Goal: Contribute content: Contribute content

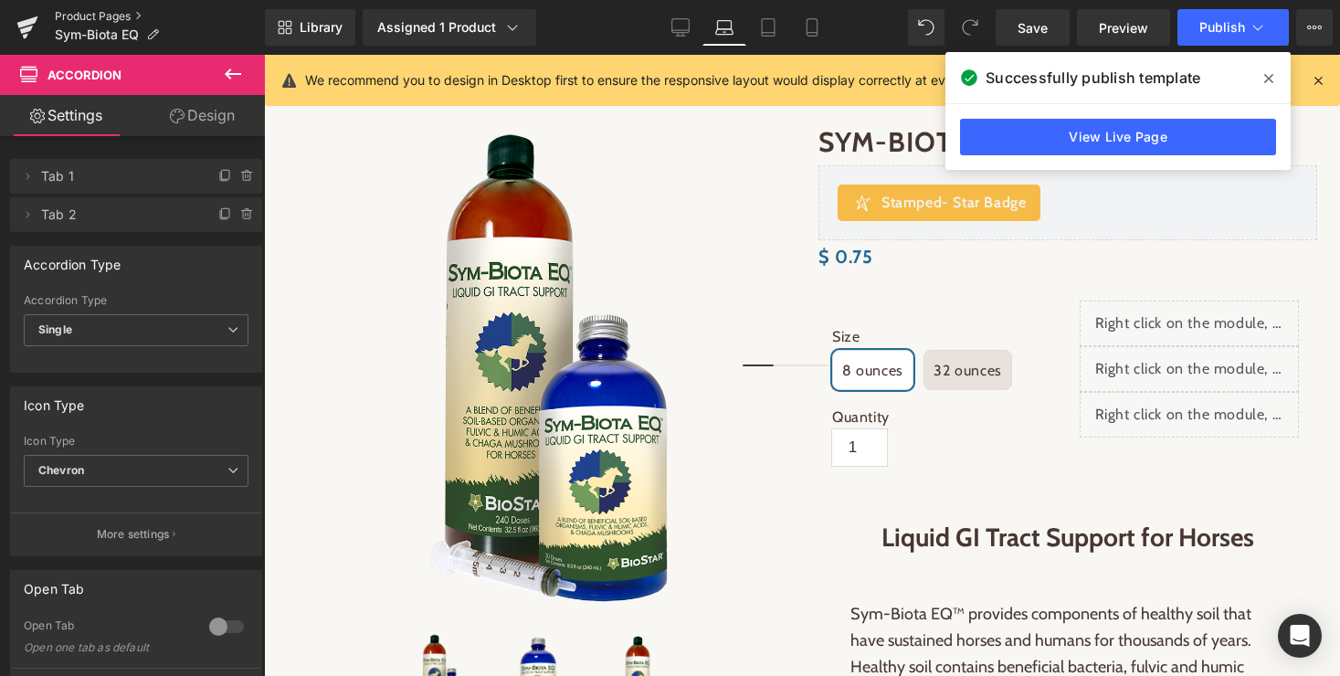
click at [98, 12] on link "Product Pages" at bounding box center [160, 16] width 210 height 15
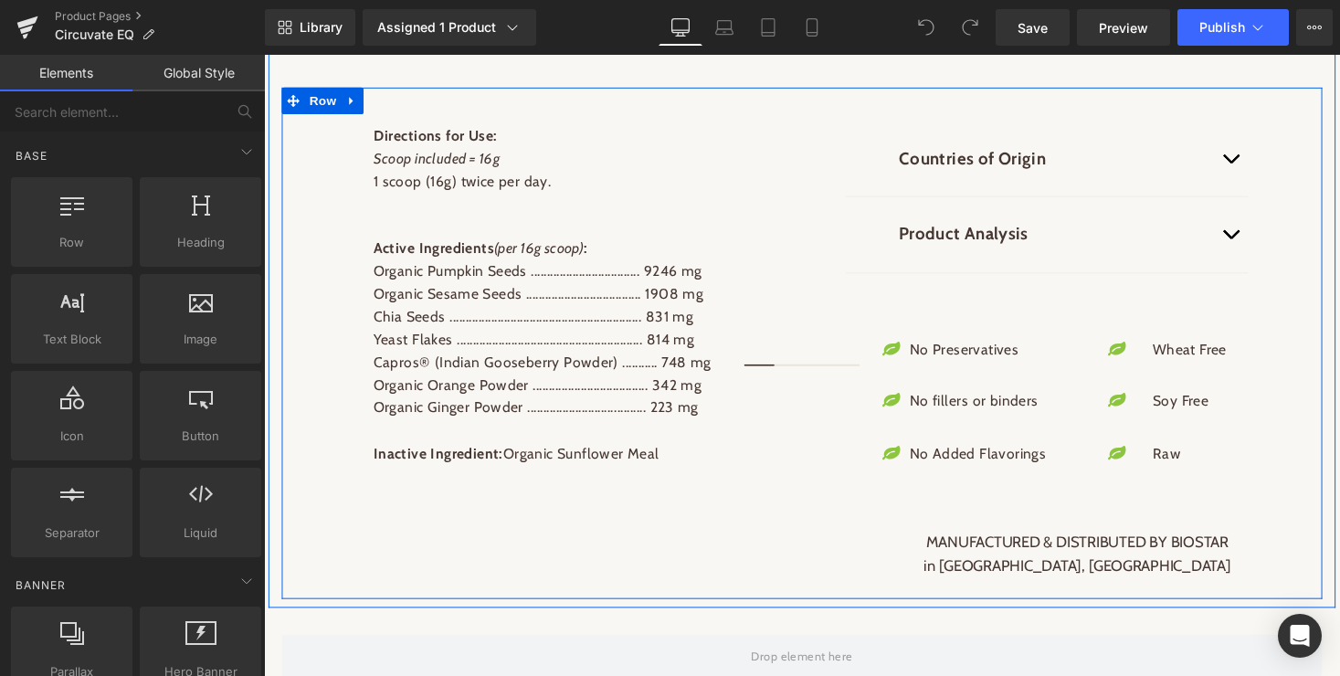
scroll to position [1351, 0]
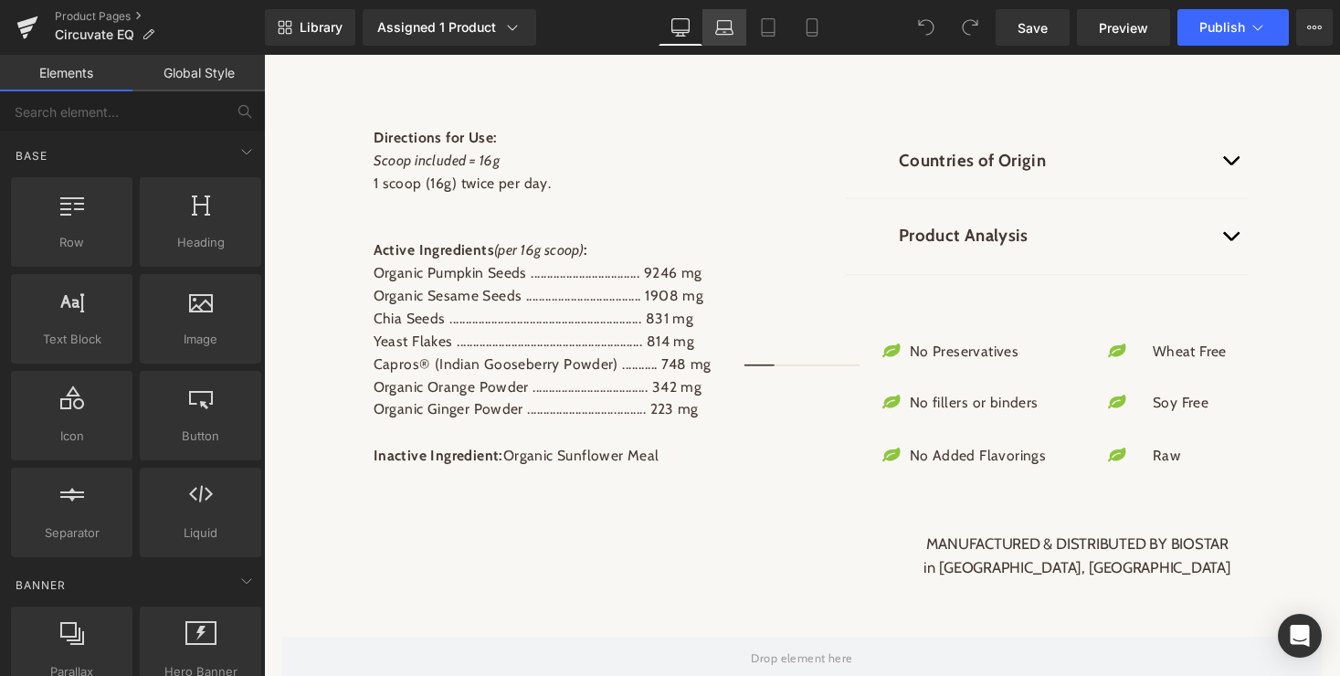
click at [733, 16] on link "Laptop" at bounding box center [725, 27] width 44 height 37
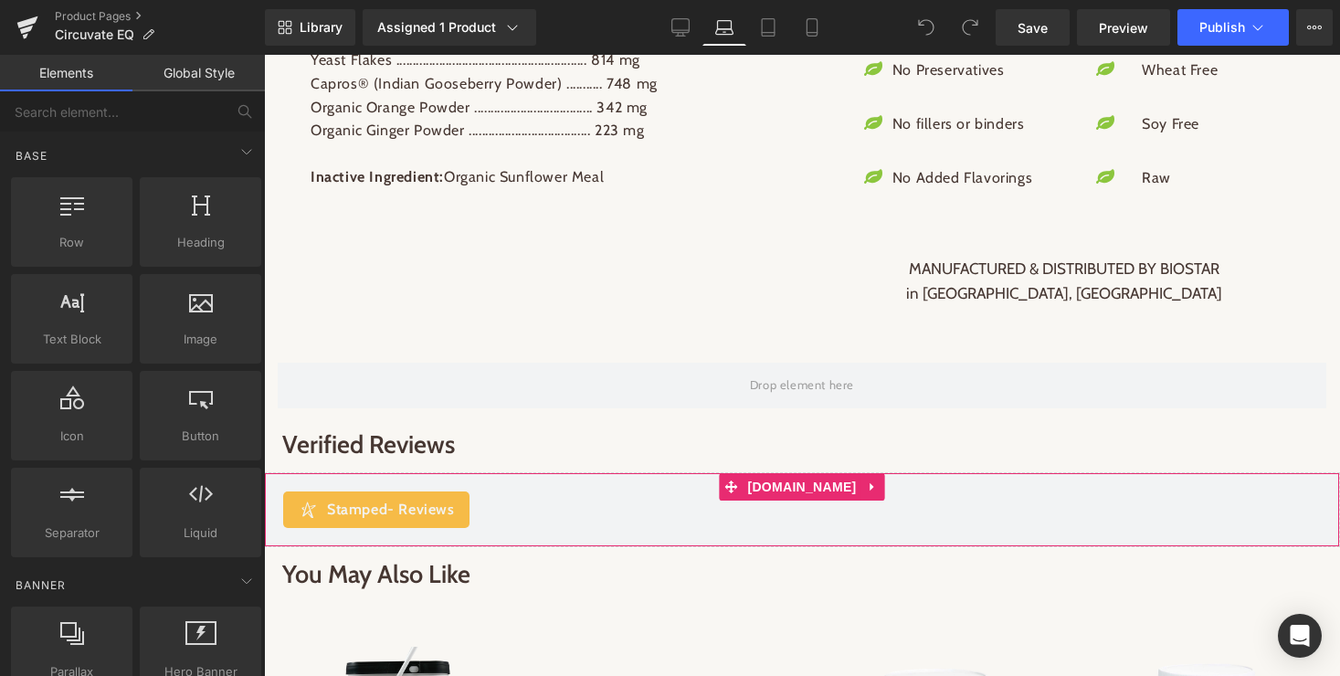
scroll to position [1401, 0]
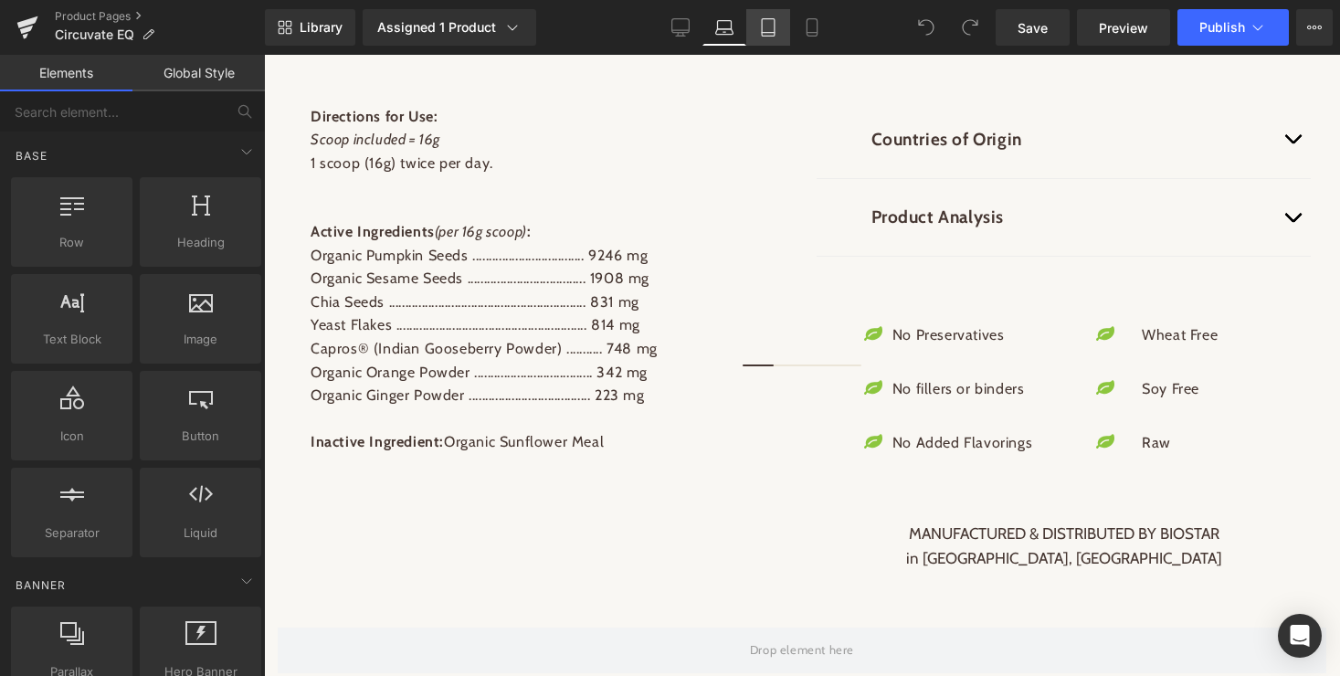
click at [769, 29] on icon at bounding box center [768, 27] width 18 height 18
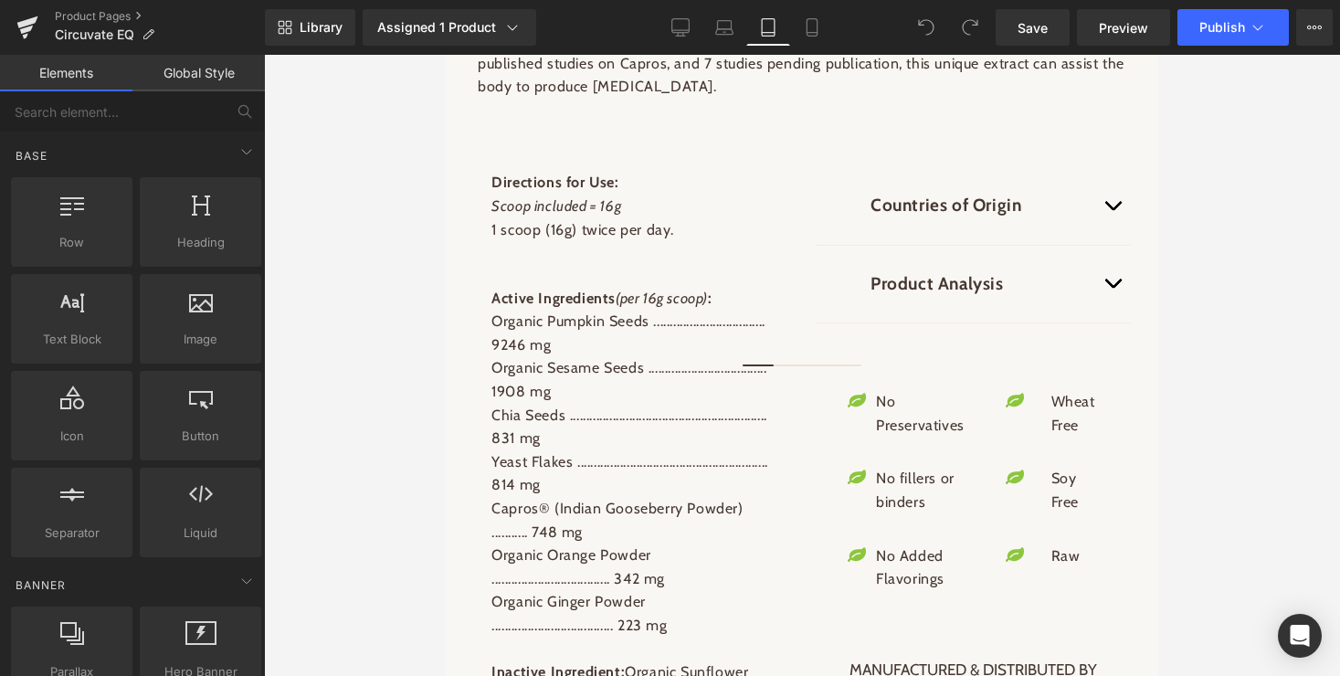
scroll to position [1848, 0]
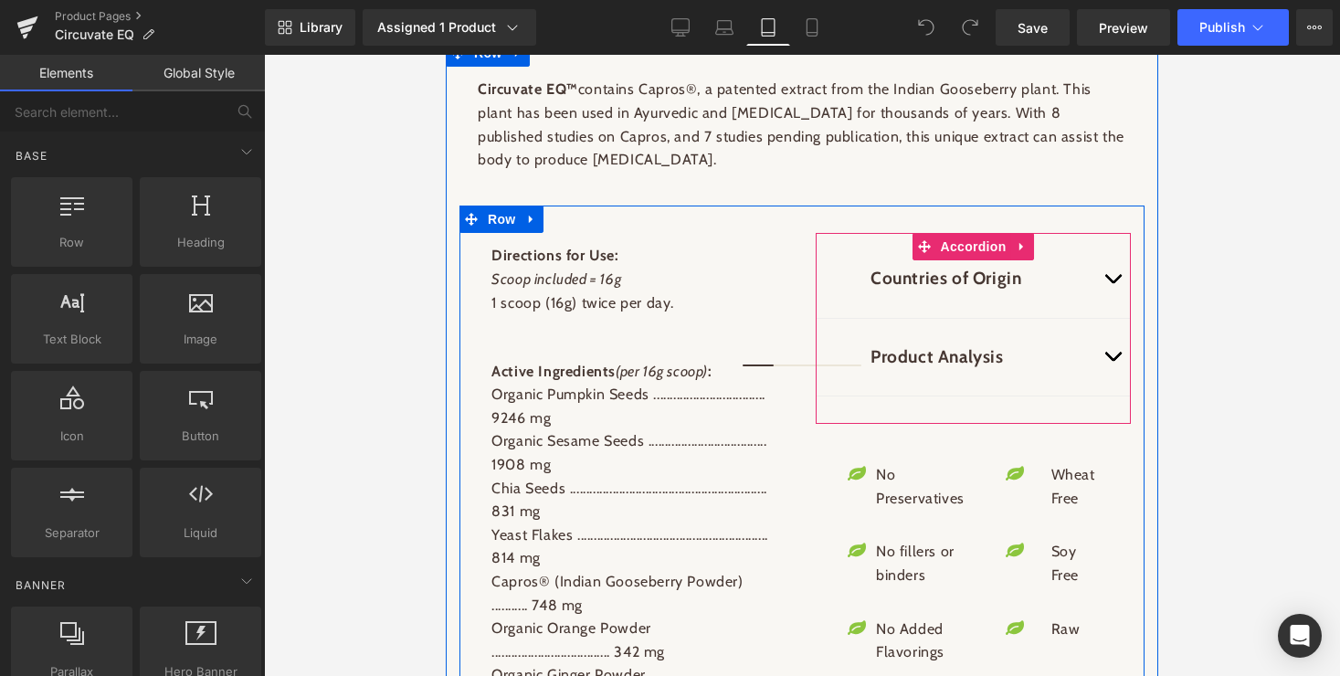
click at [1113, 365] on button "button" at bounding box center [1112, 357] width 37 height 77
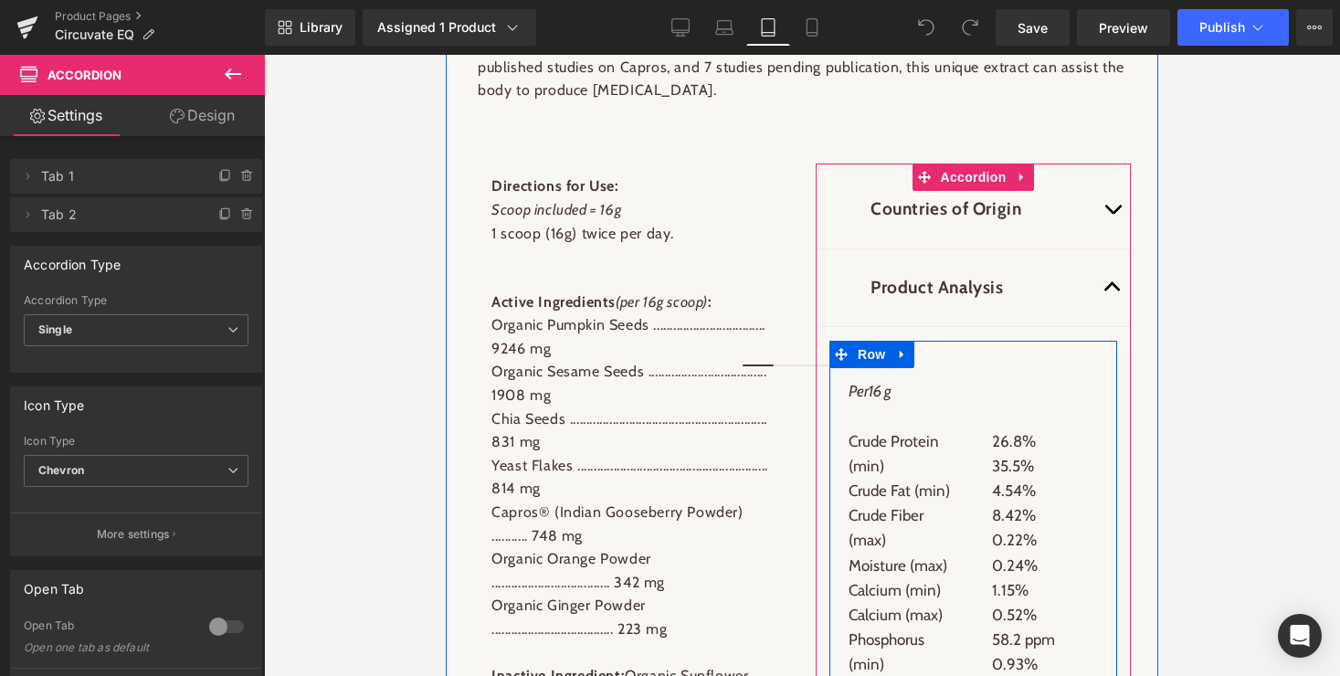
scroll to position [1904, 0]
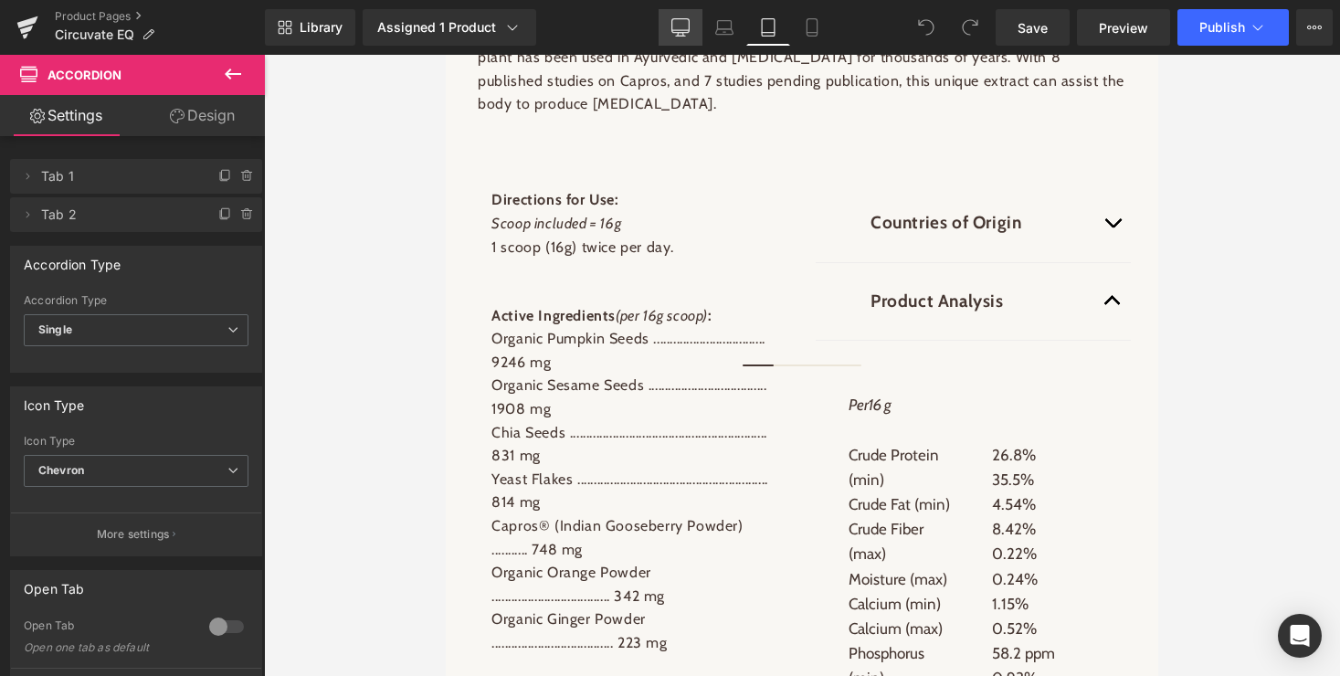
click at [685, 26] on icon at bounding box center [680, 27] width 18 height 18
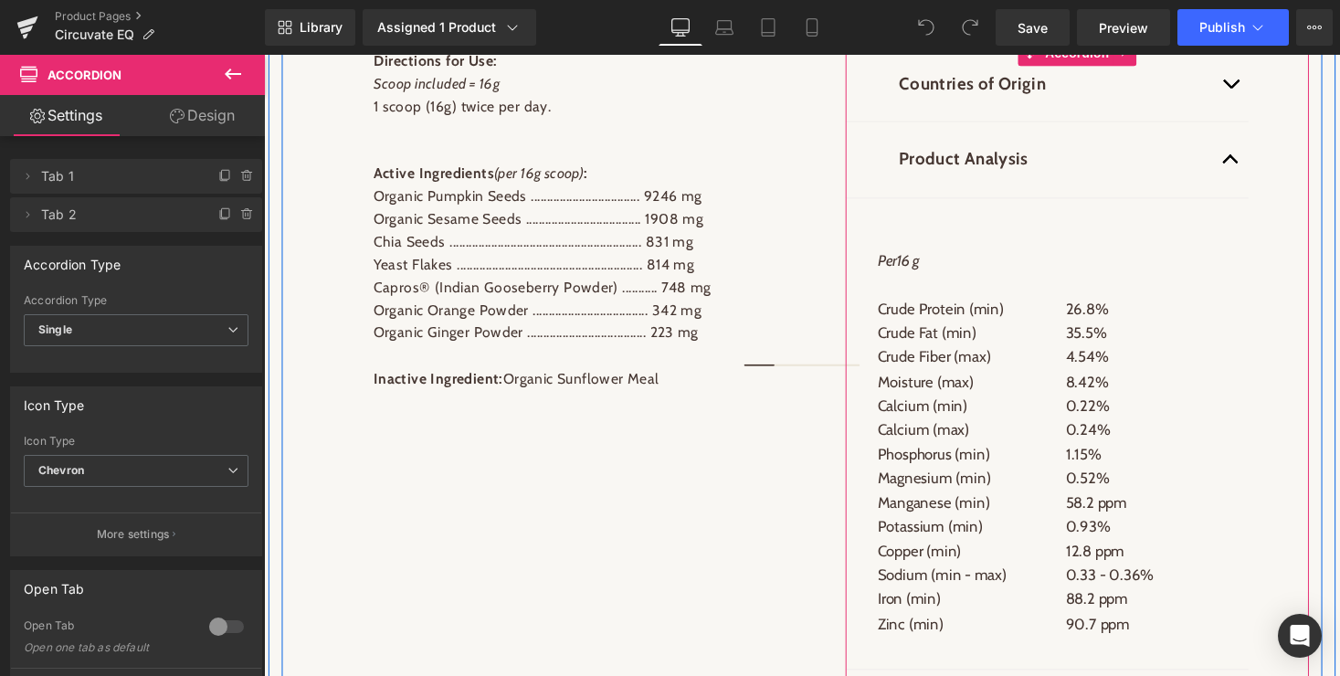
scroll to position [1496, 0]
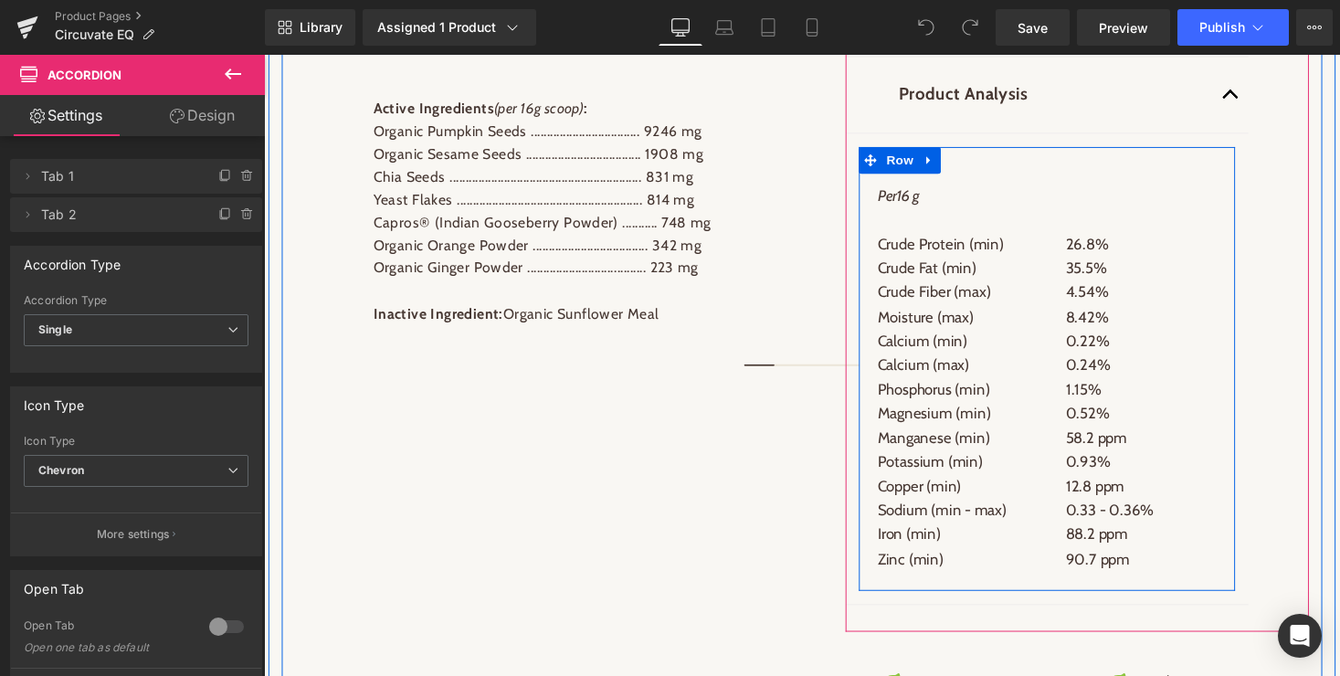
click at [1052, 206] on div "Per 16 g Crude Protein (min) Crude Fat (min) Crude Fiber (max) Moisture (max) C…" at bounding box center [1068, 378] width 386 height 456
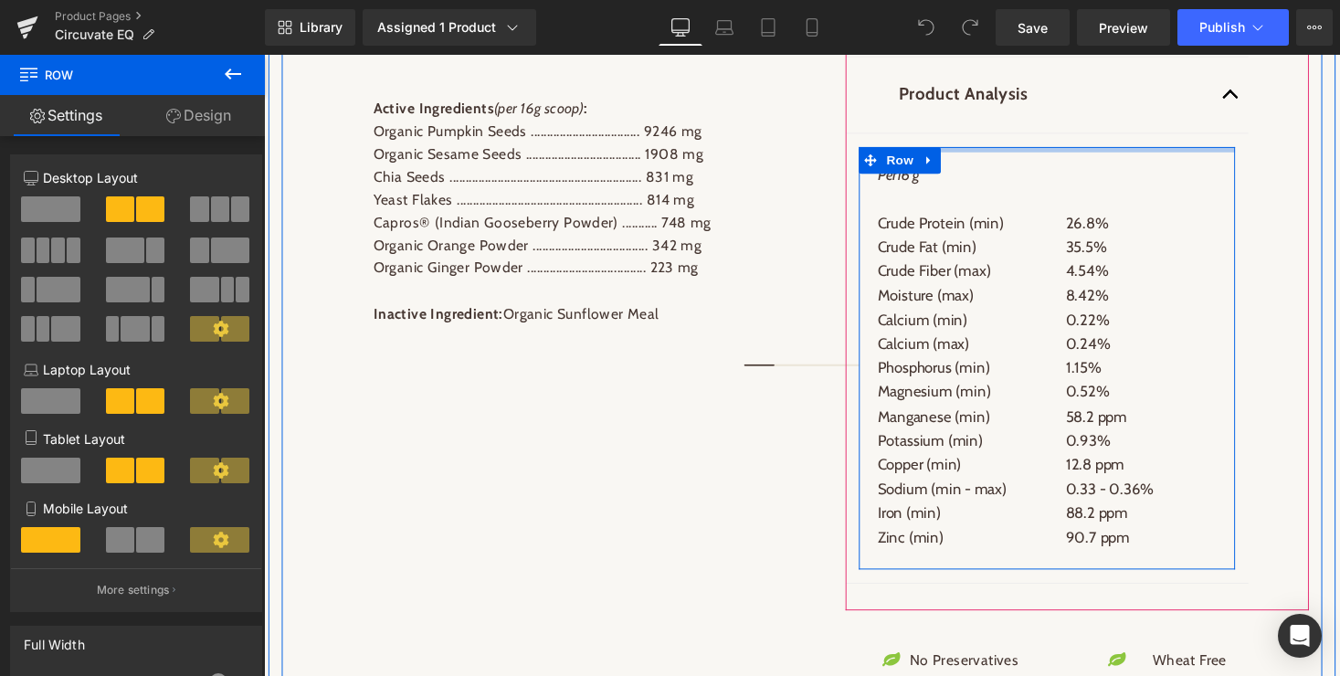
drag, startPoint x: 1051, startPoint y: 205, endPoint x: 1051, endPoint y: 182, distance: 22.8
click at [1051, 182] on article "Per 16 g Crude Protein (min) Crude Fat (min) Crude Fiber (max) Moisture (max) C…" at bounding box center [1068, 367] width 414 height 462
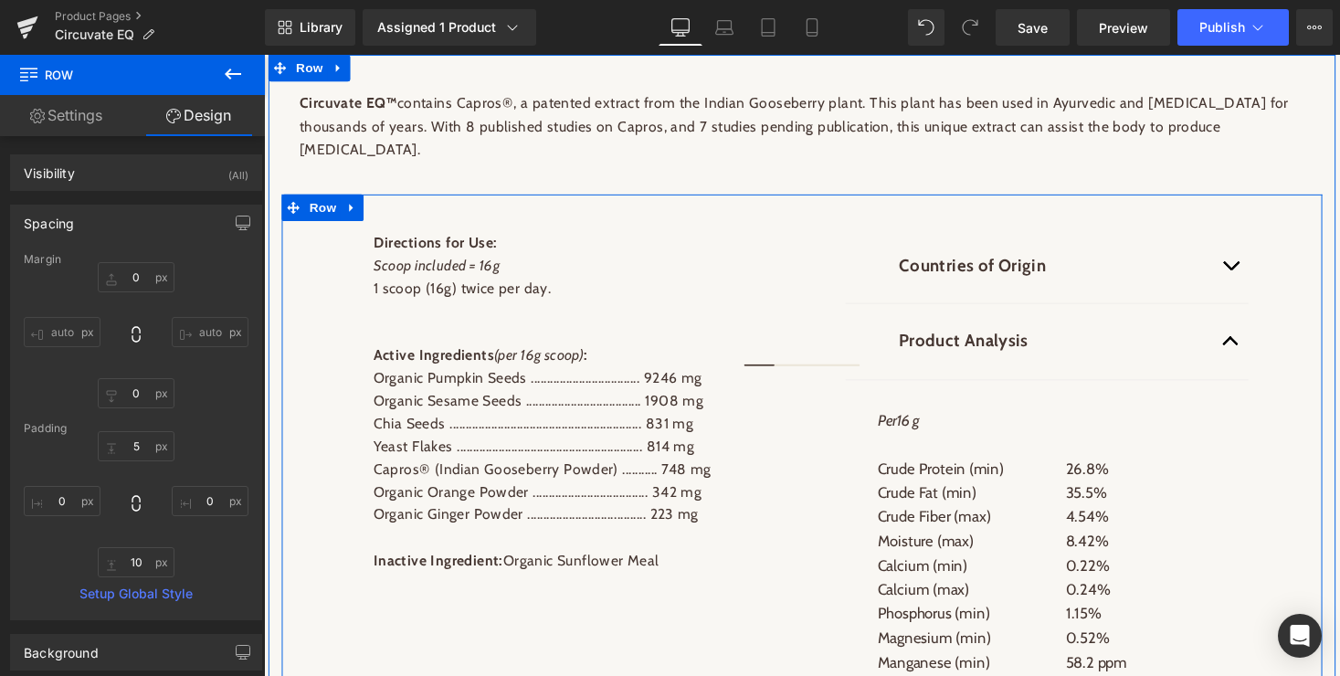
scroll to position [1133, 0]
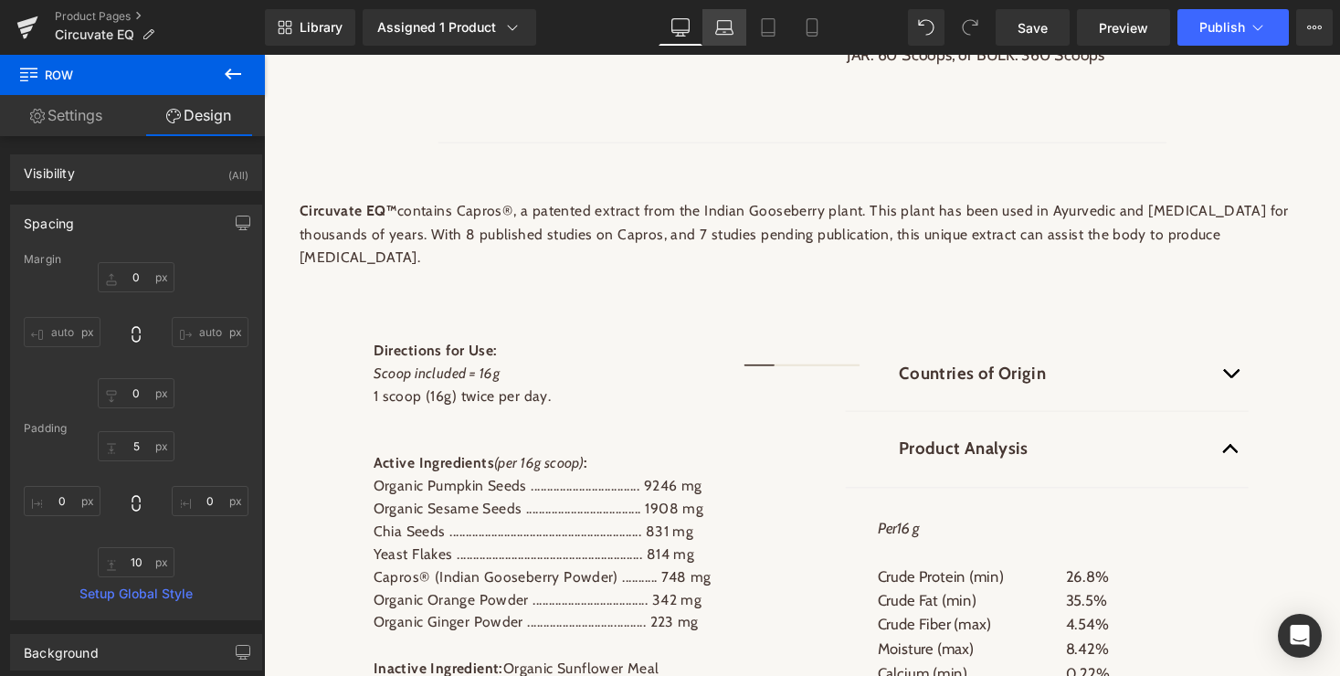
click at [725, 29] on icon at bounding box center [723, 31] width 17 height 5
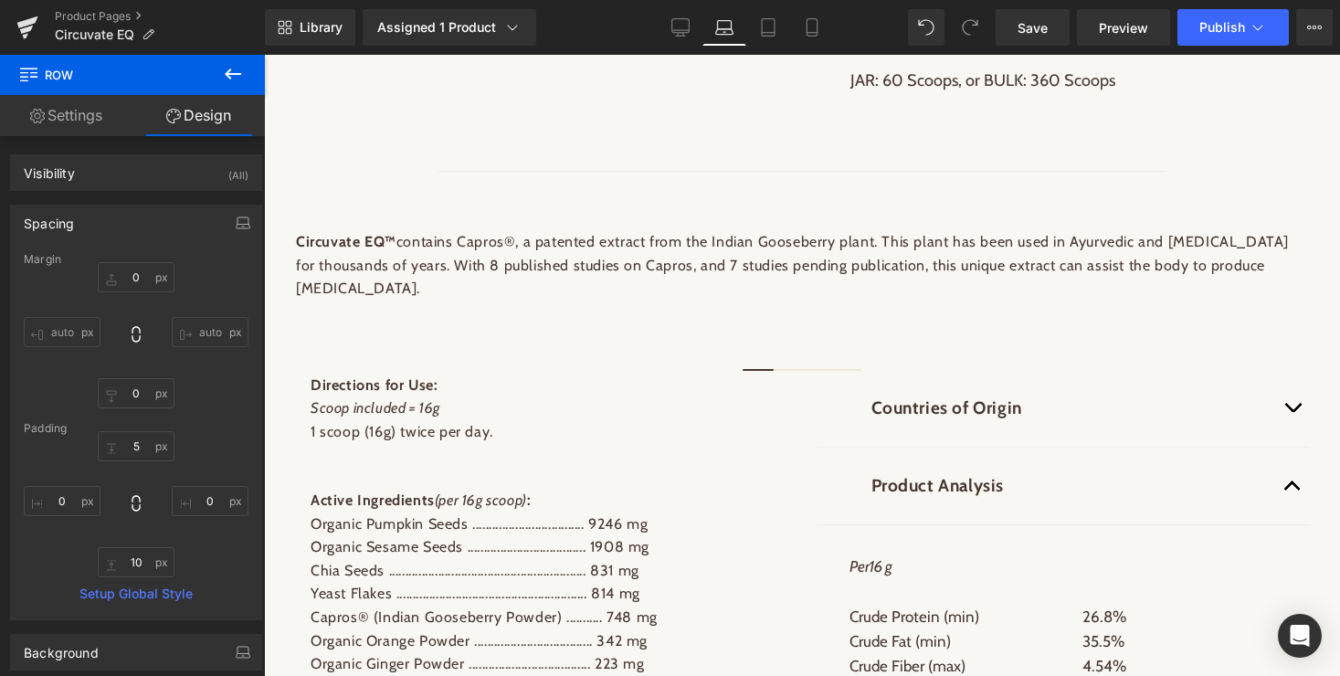
type input "0"
type input "5"
type input "0"
type input "10"
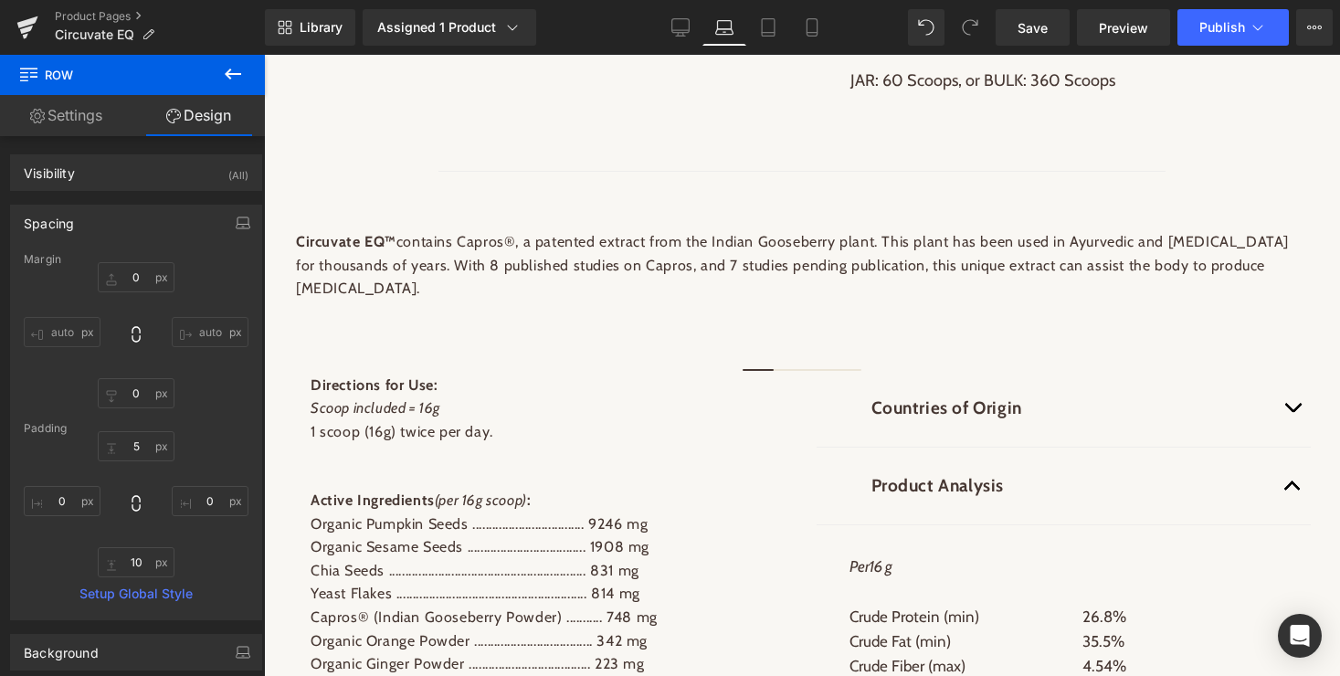
type input "0"
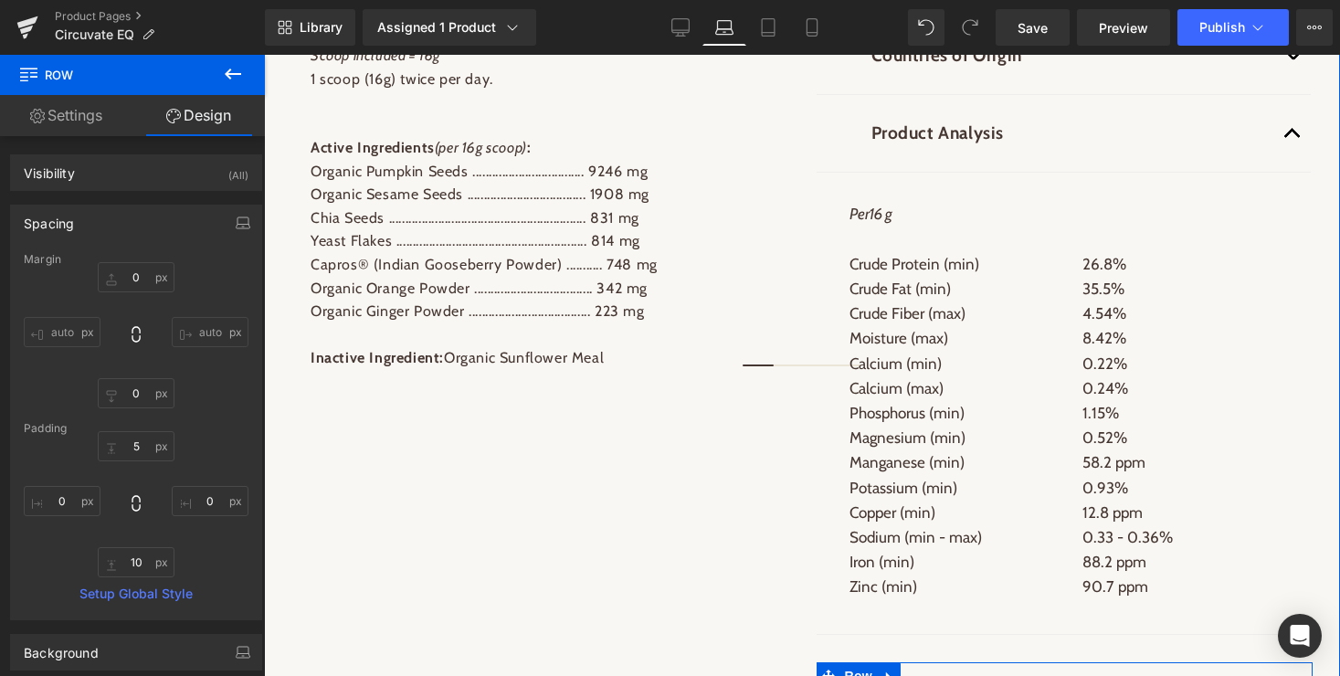
scroll to position [1432, 0]
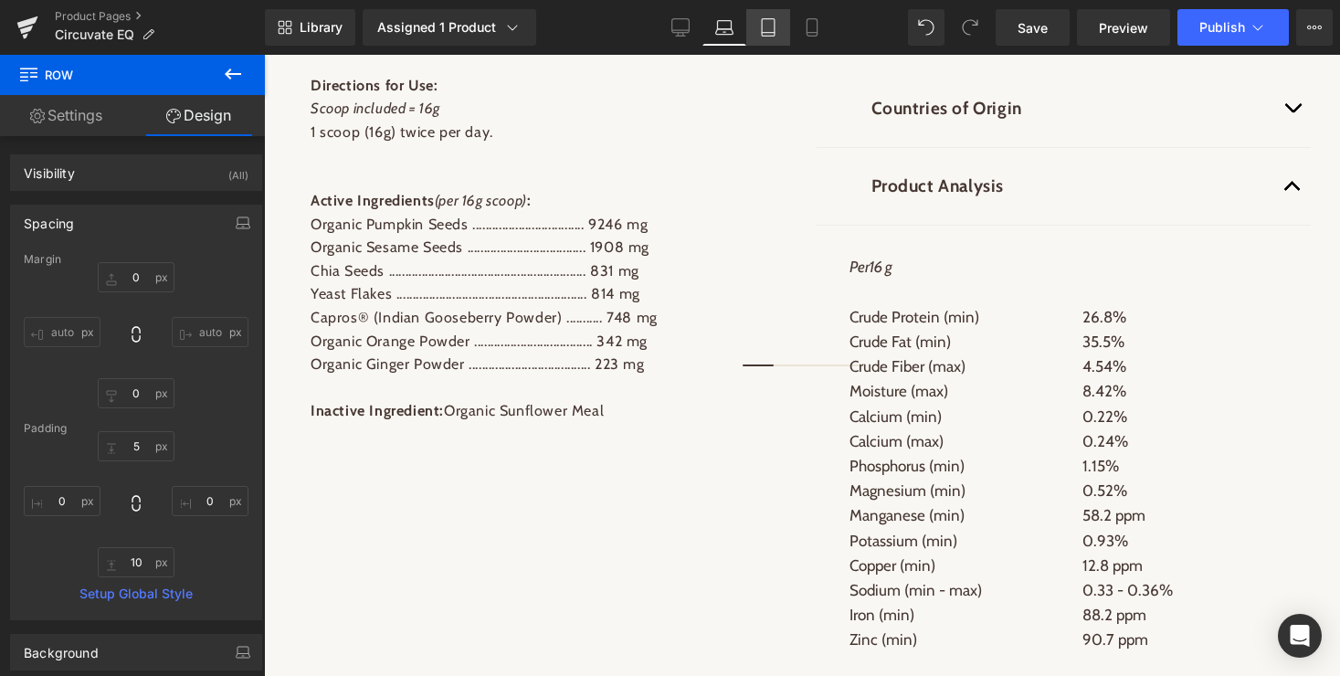
click at [765, 26] on icon at bounding box center [768, 27] width 18 height 18
type input "0"
type input "5"
type input "0"
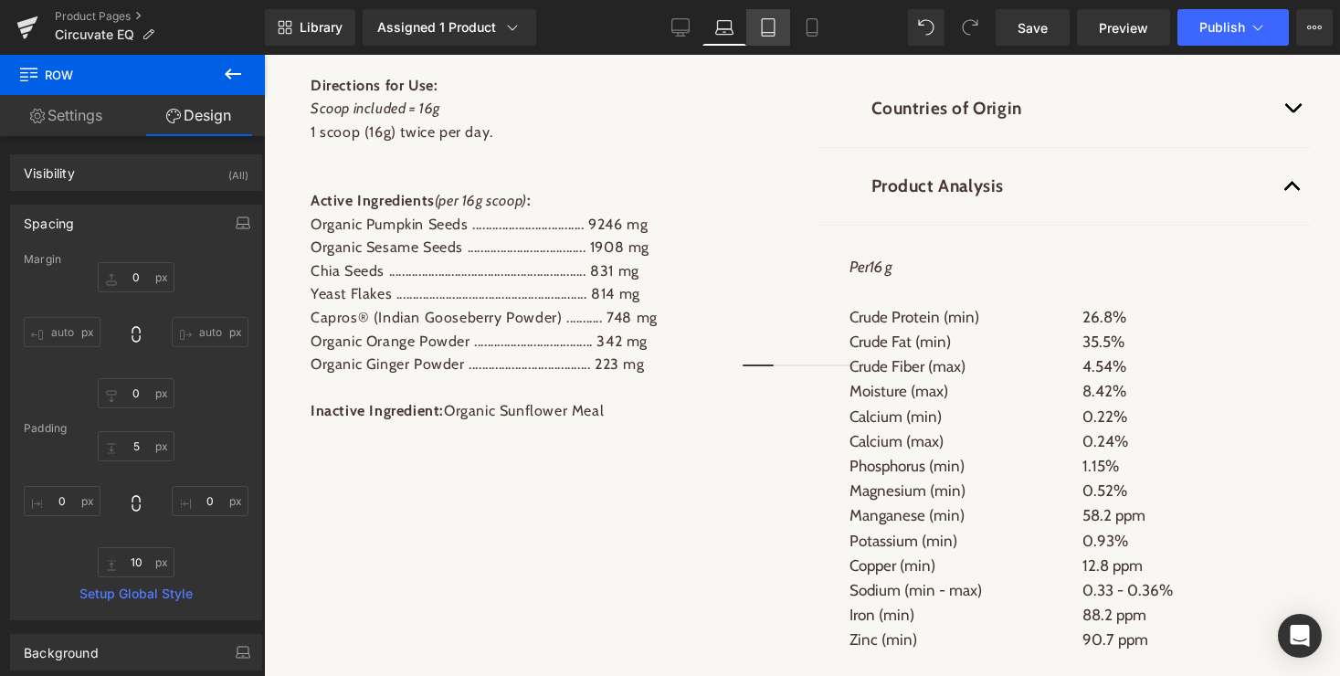
type input "10"
type input "0"
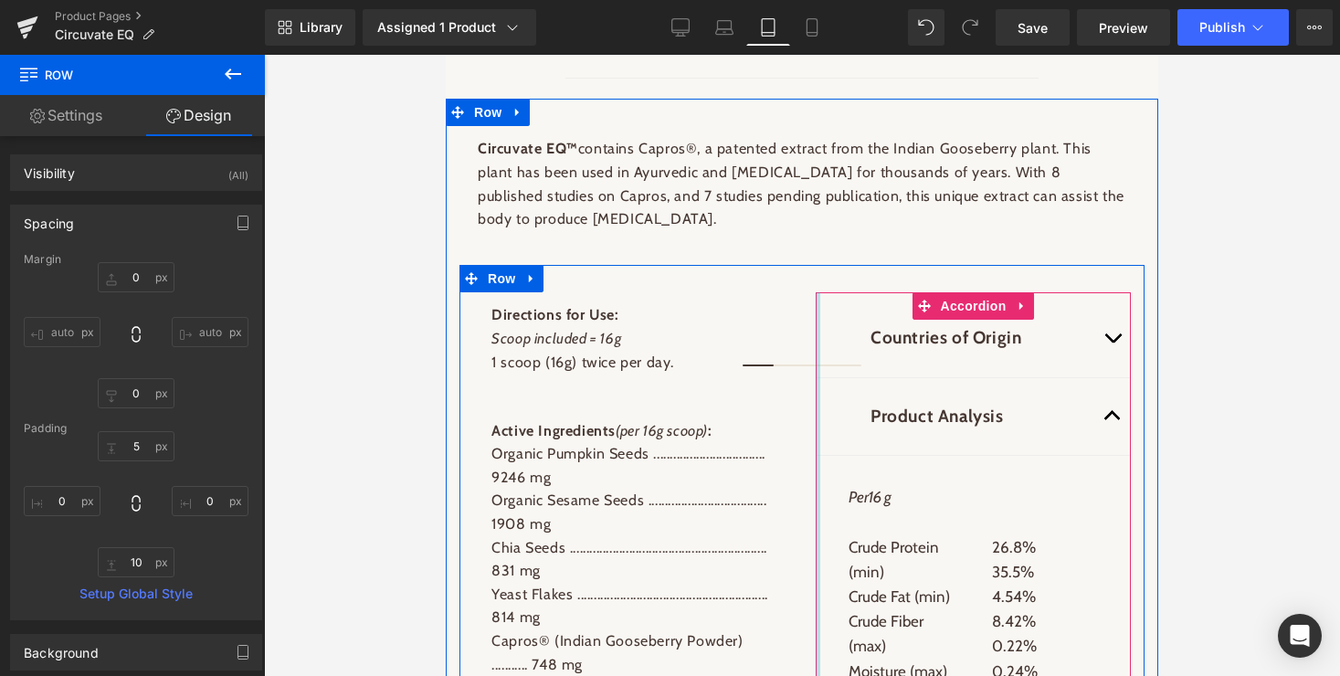
scroll to position [1769, 0]
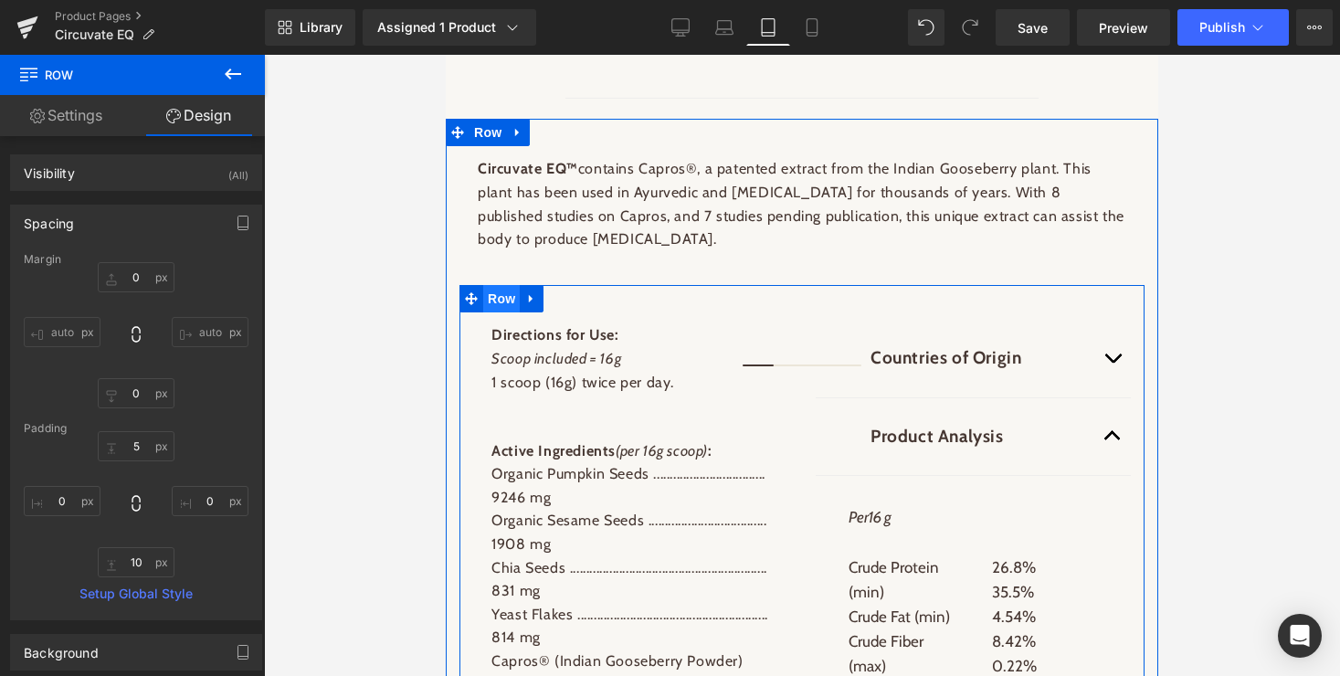
click at [502, 306] on span "Row" at bounding box center [501, 298] width 37 height 27
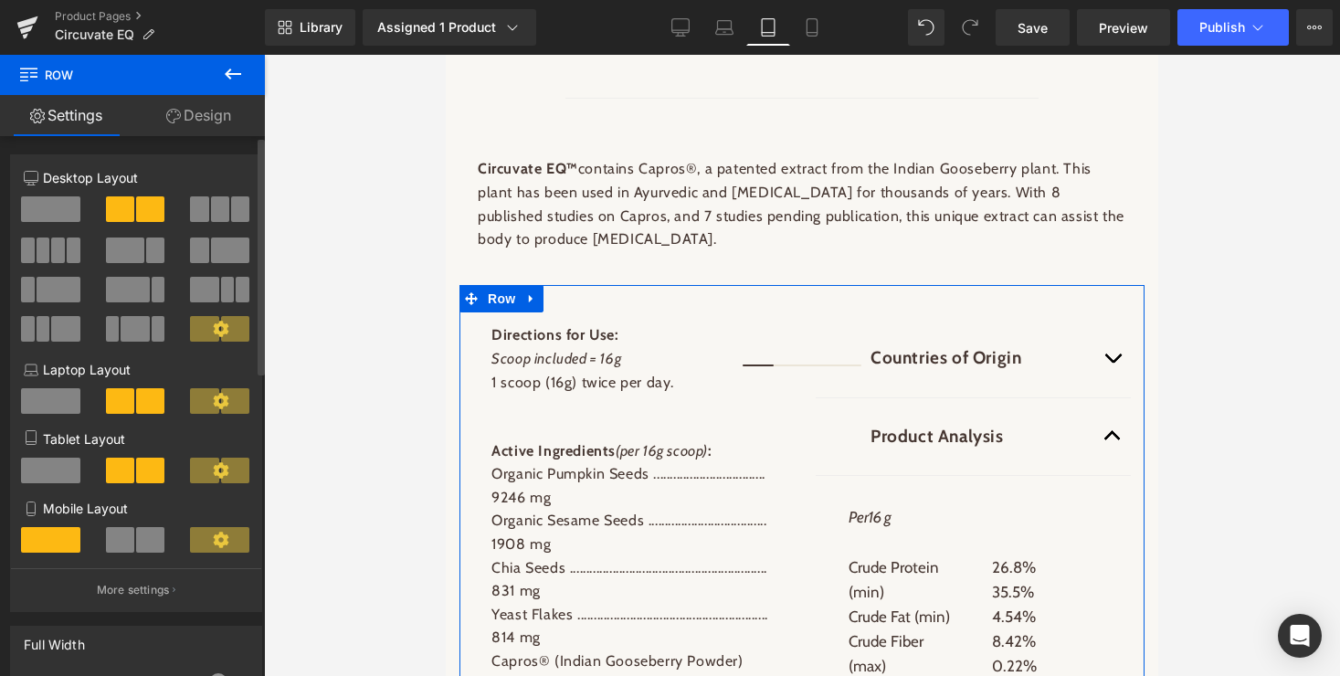
click at [51, 463] on span at bounding box center [50, 471] width 59 height 26
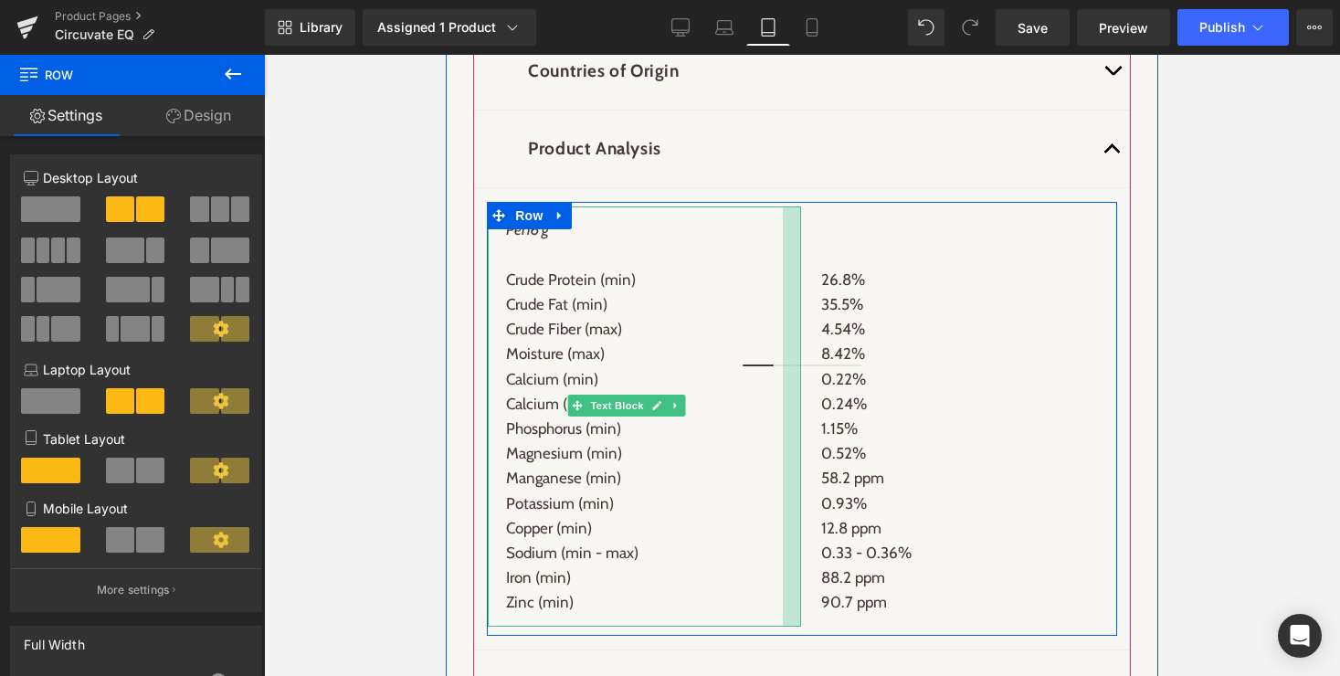
scroll to position [2495, 0]
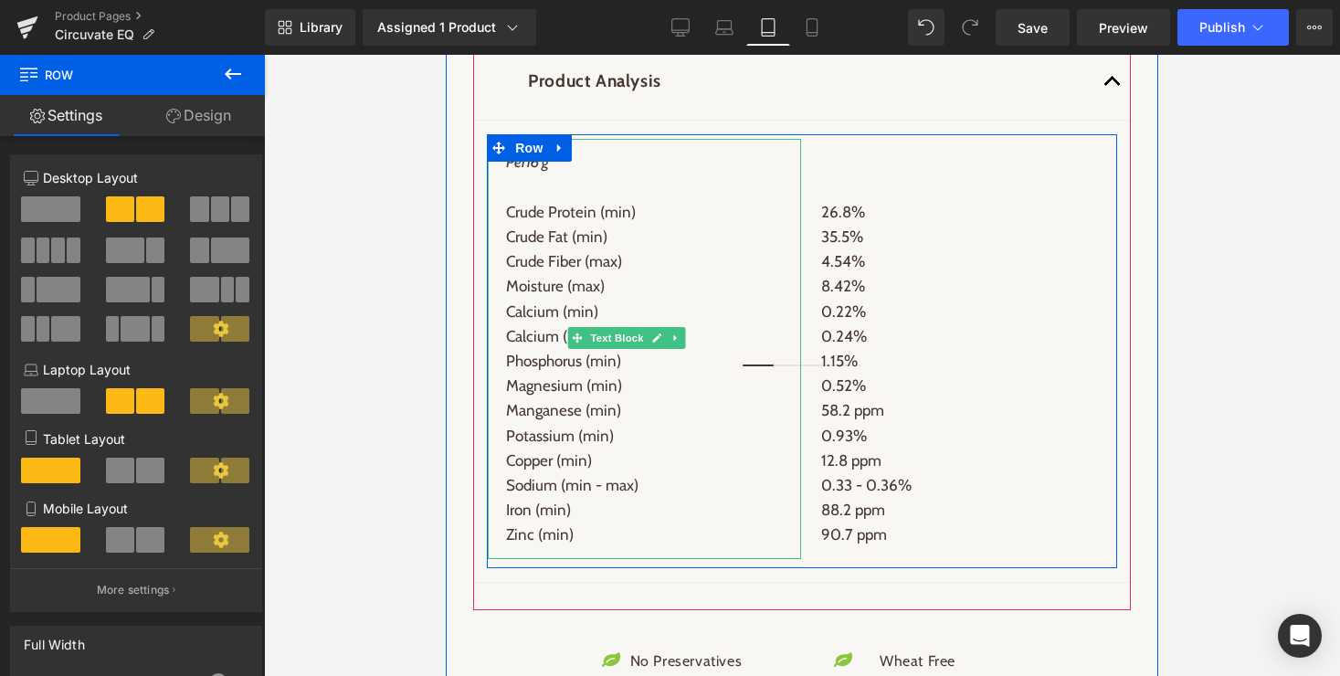
click at [617, 347] on span "Text Block" at bounding box center [617, 338] width 60 height 22
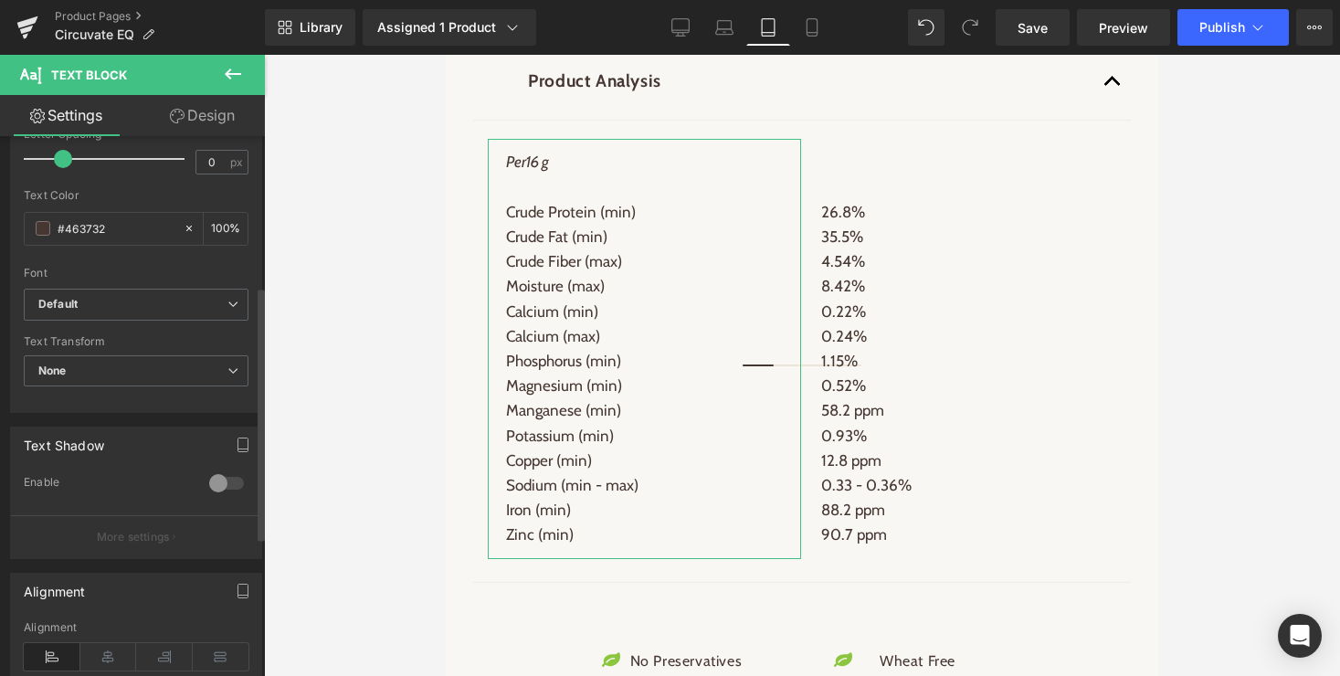
scroll to position [617, 0]
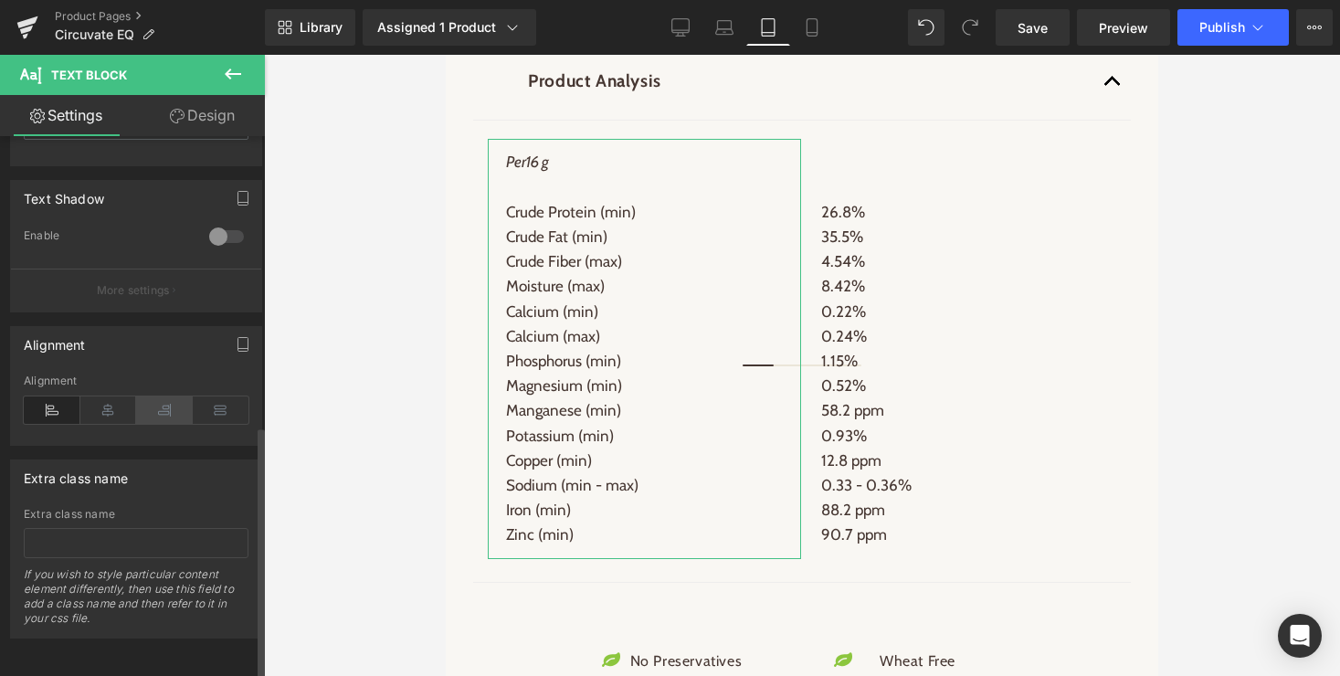
click at [159, 398] on icon at bounding box center [164, 409] width 57 height 27
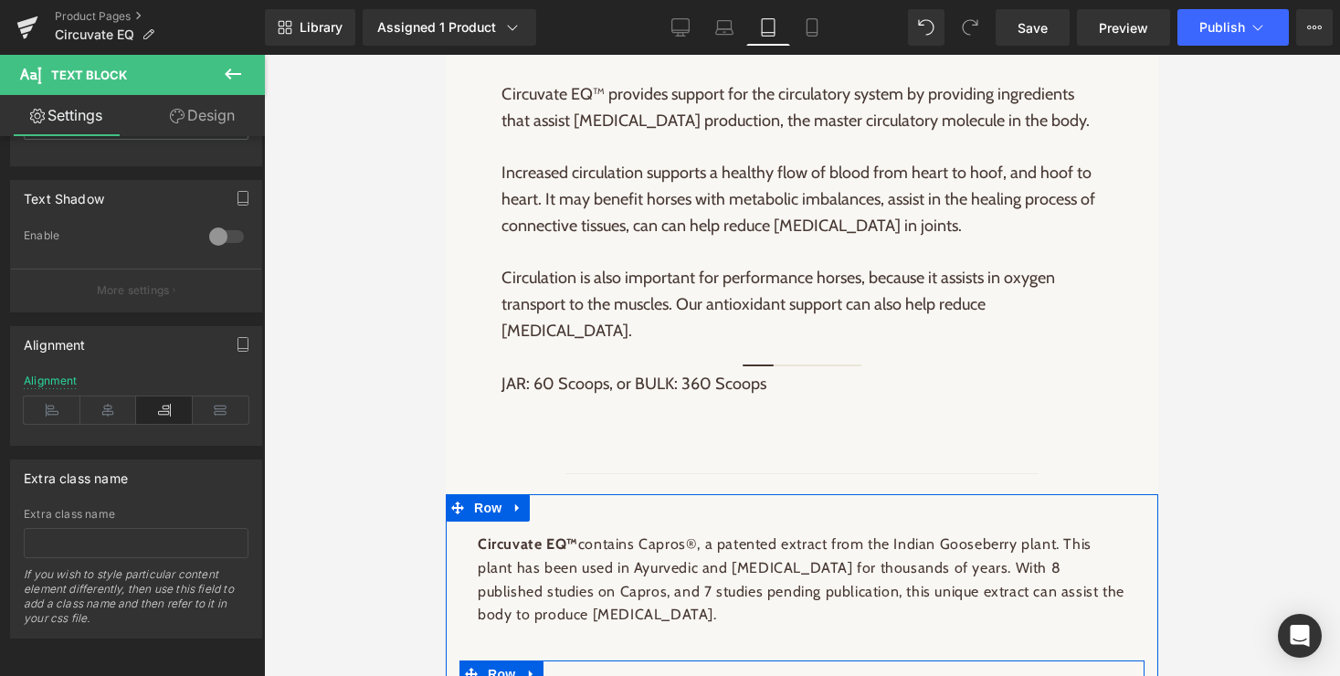
scroll to position [1356, 0]
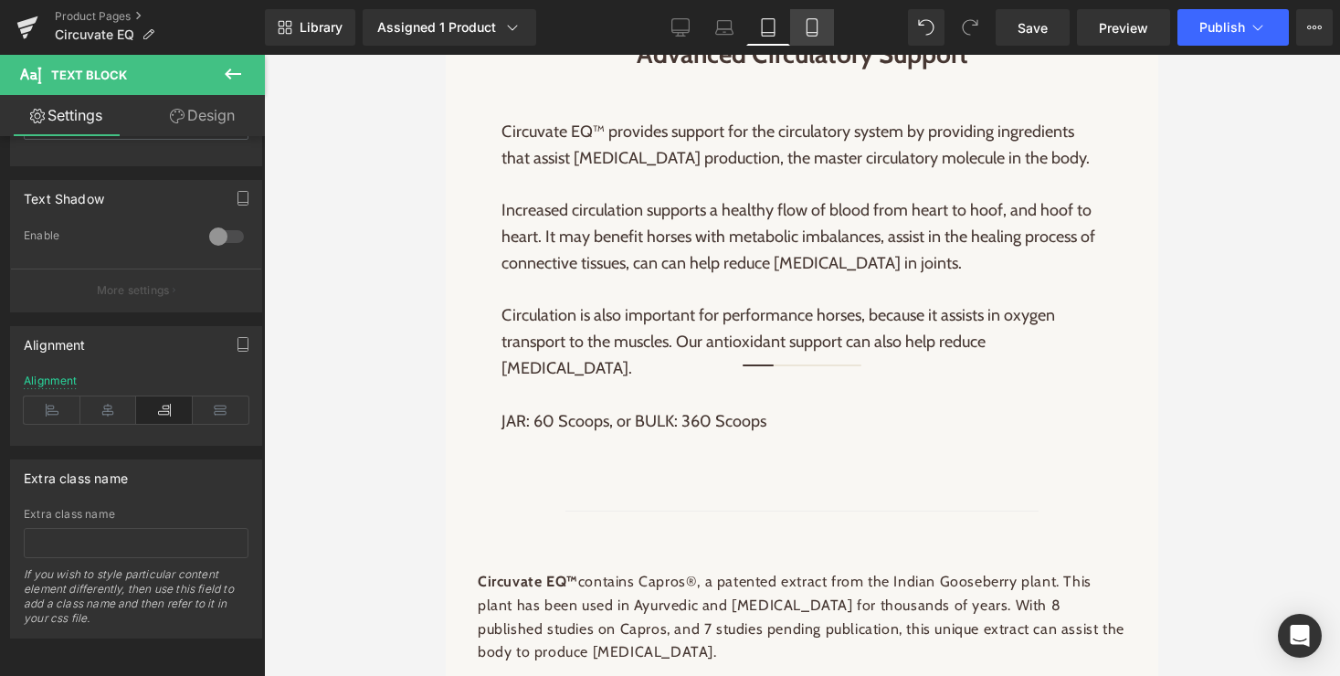
click at [812, 20] on icon at bounding box center [812, 27] width 18 height 18
type input "100"
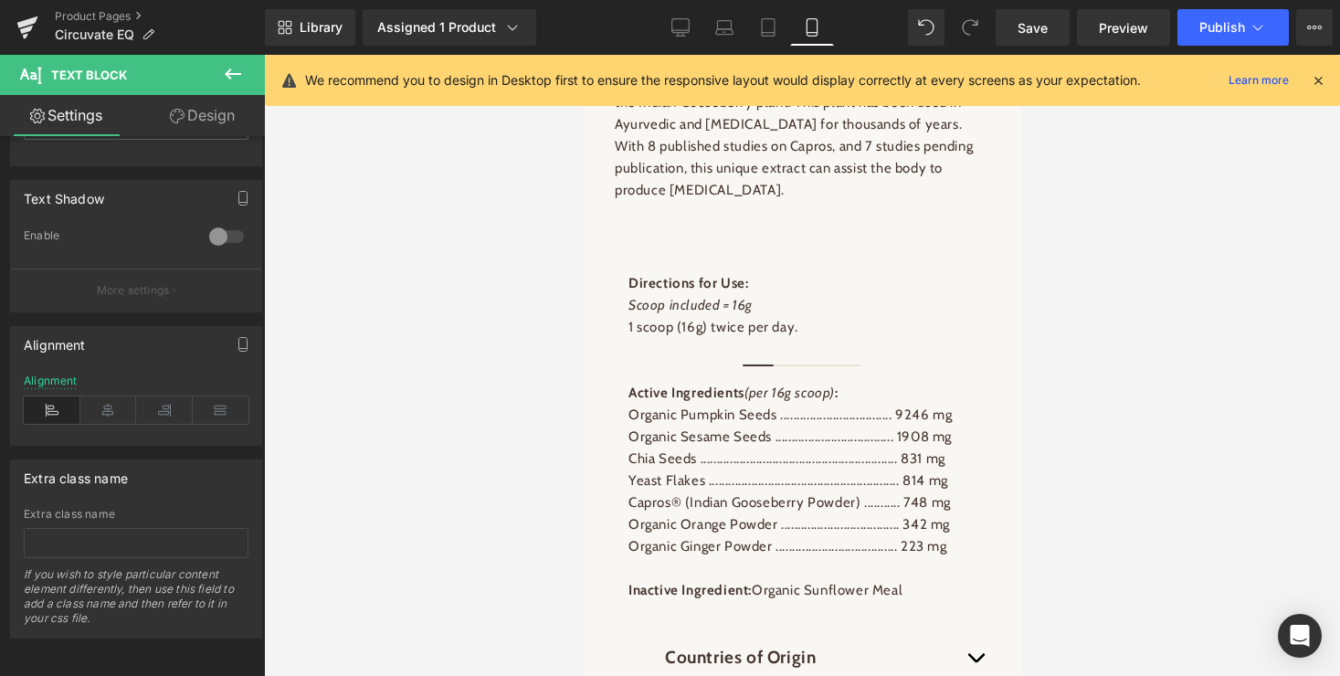
scroll to position [1987, 0]
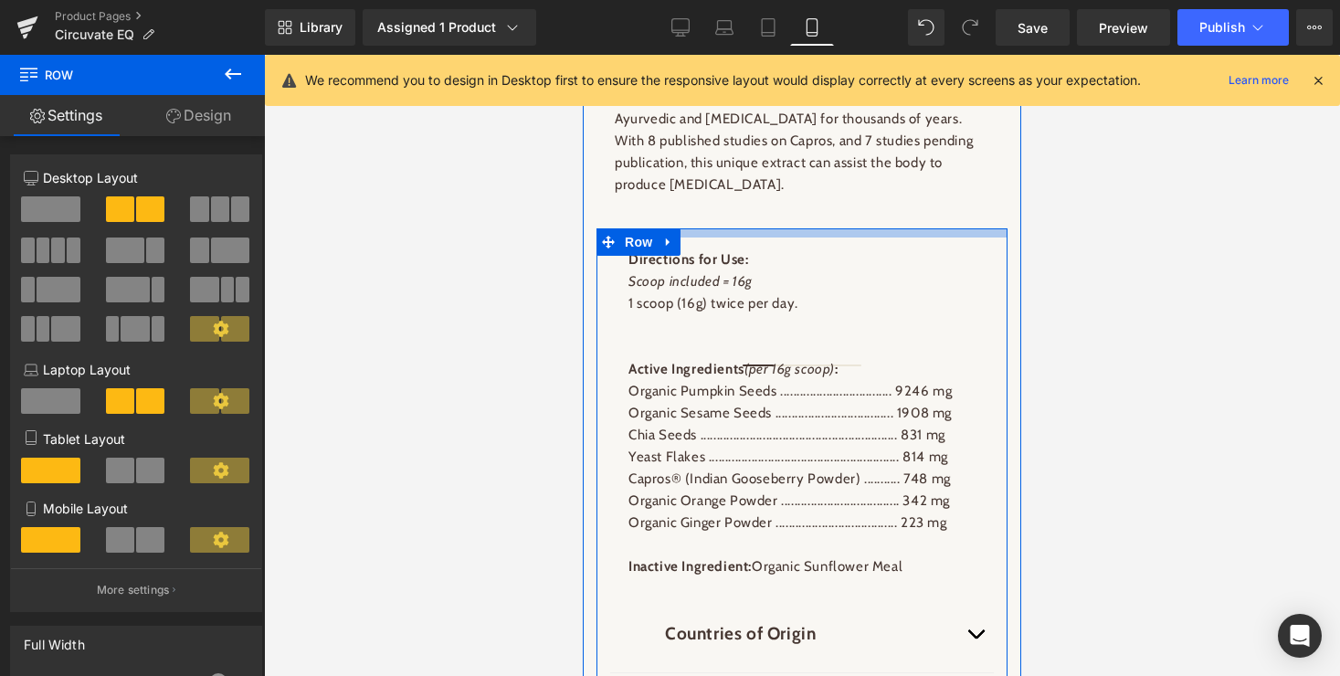
drag, startPoint x: 788, startPoint y: 223, endPoint x: 791, endPoint y: 204, distance: 19.4
click at [791, 228] on div at bounding box center [802, 232] width 411 height 9
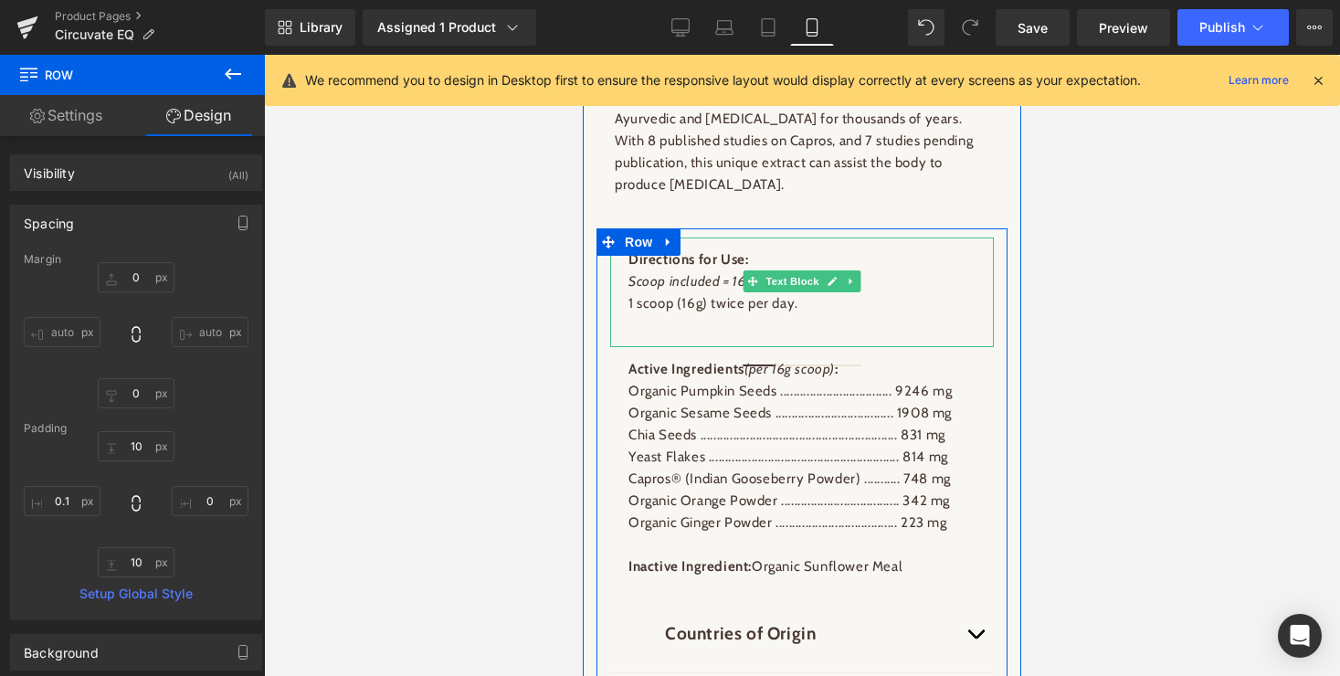
click at [770, 314] on div at bounding box center [802, 325] width 347 height 22
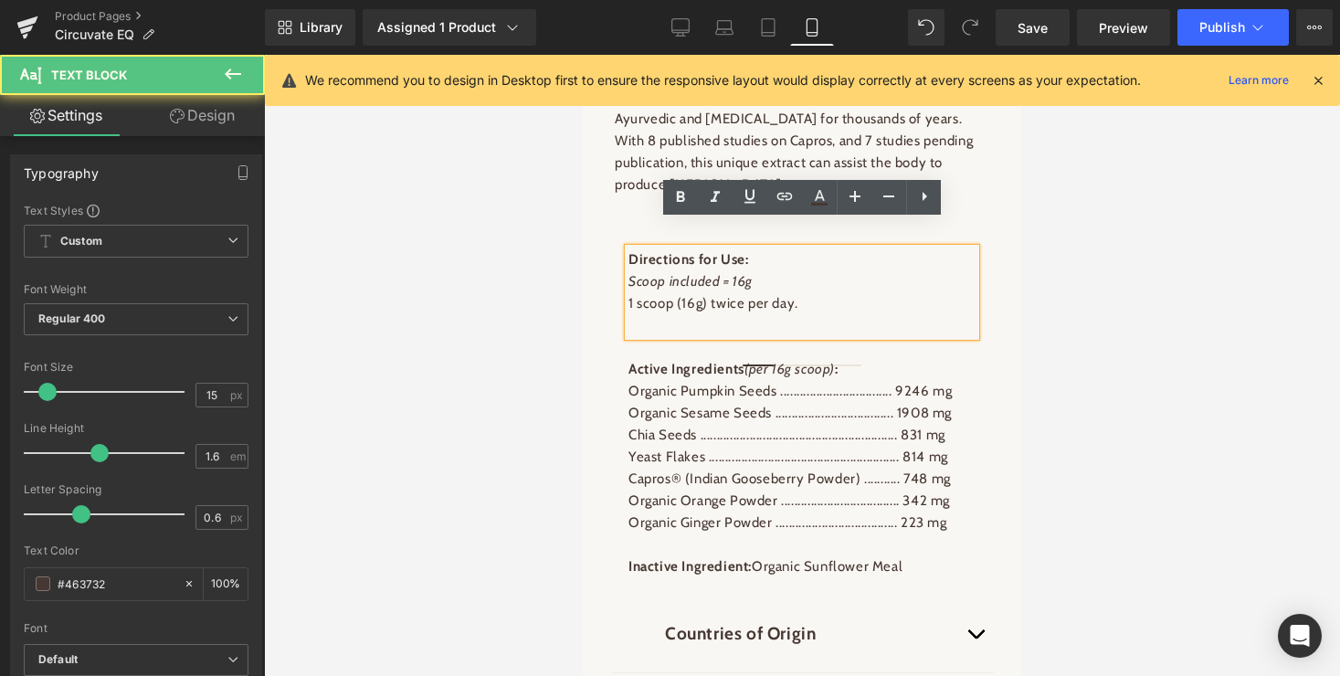
click at [690, 314] on div at bounding box center [802, 325] width 347 height 22
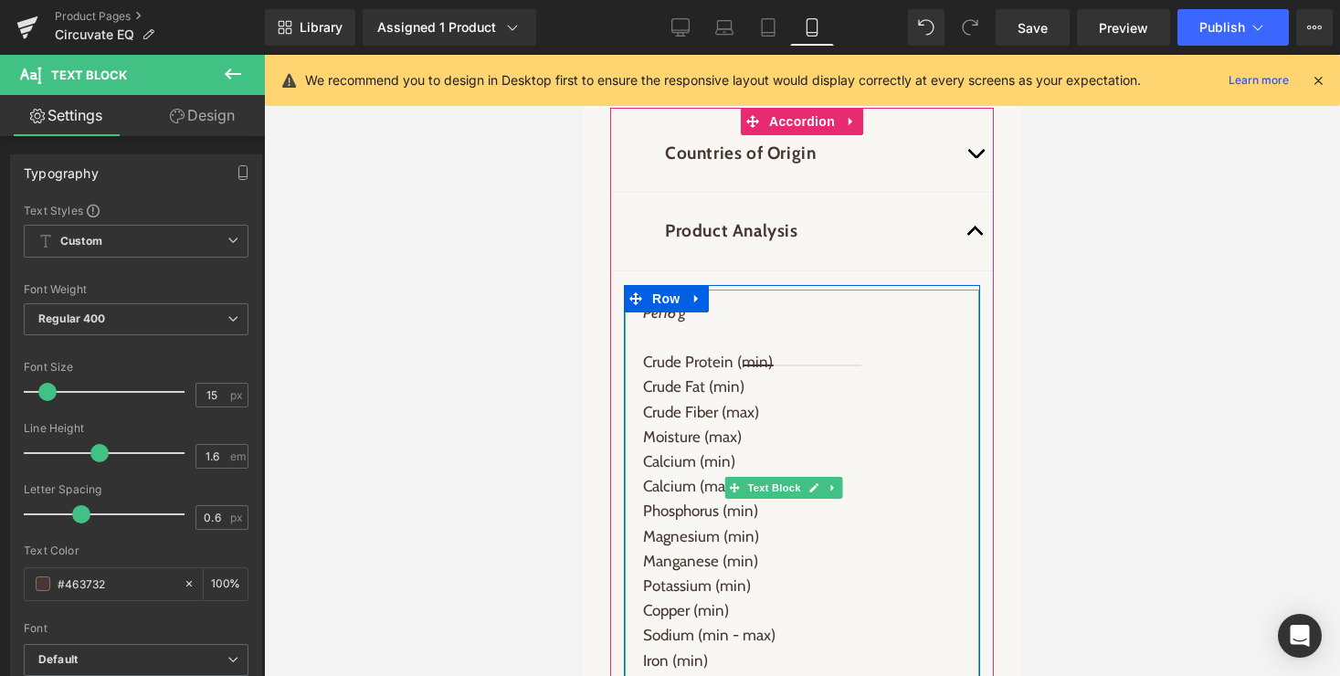
scroll to position [2447, 0]
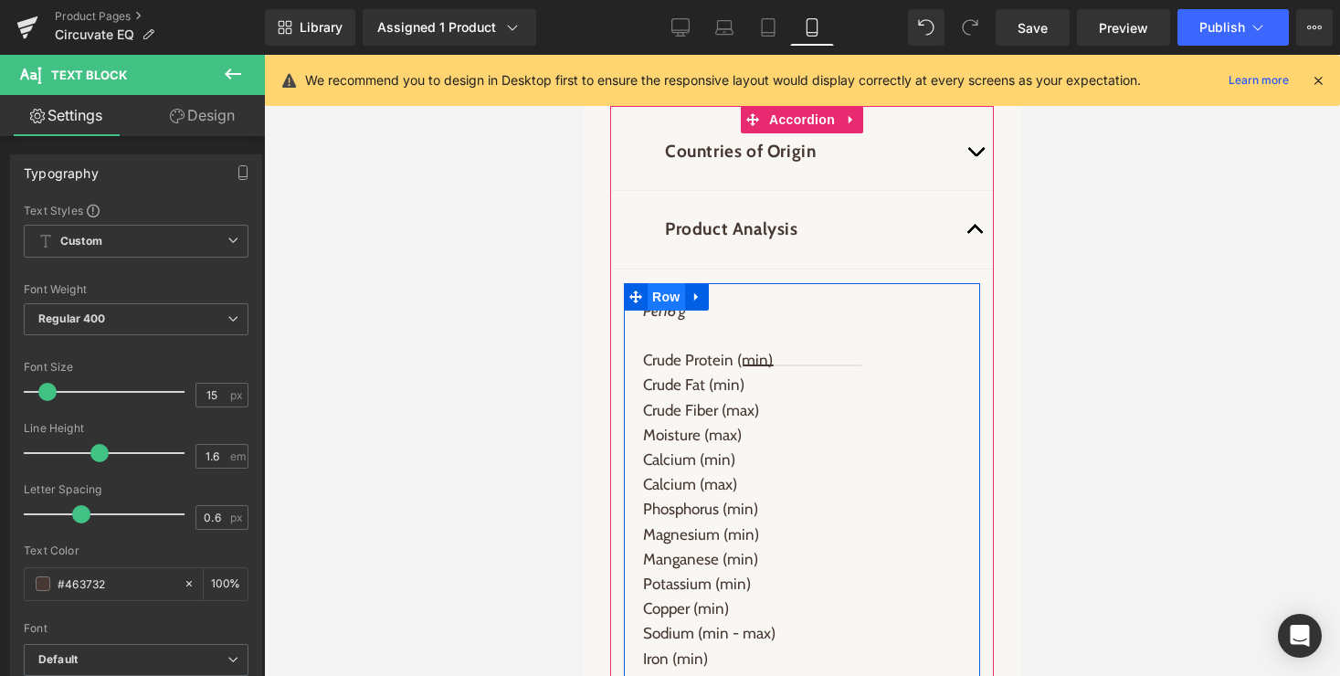
click at [670, 283] on span "Row" at bounding box center [666, 296] width 37 height 27
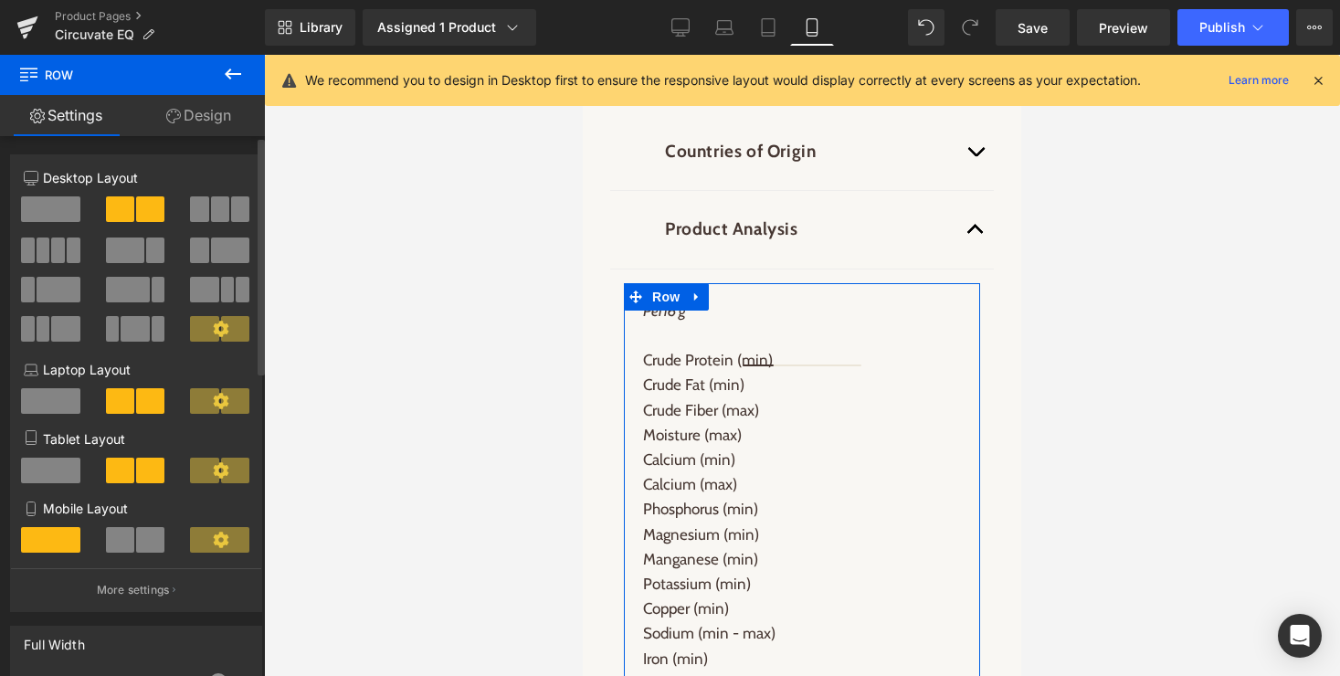
click at [143, 538] on span at bounding box center [150, 540] width 28 height 26
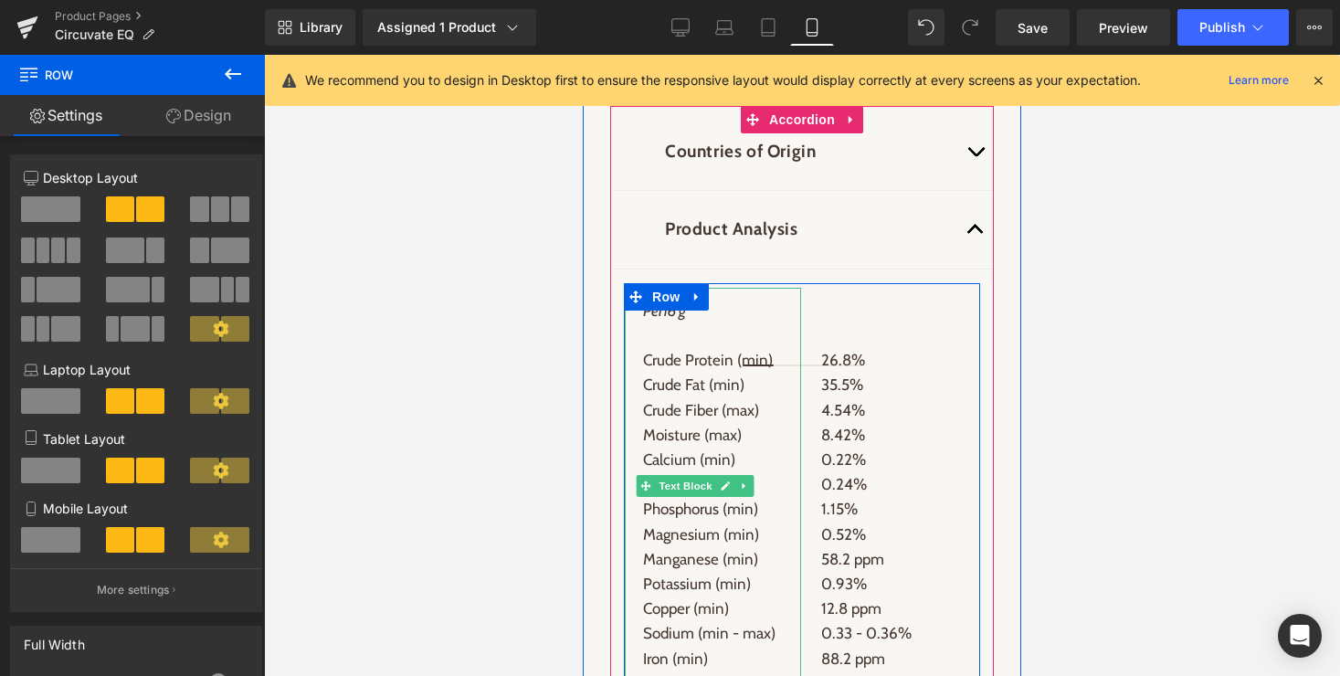
click at [692, 475] on span "Text Block" at bounding box center [685, 486] width 60 height 22
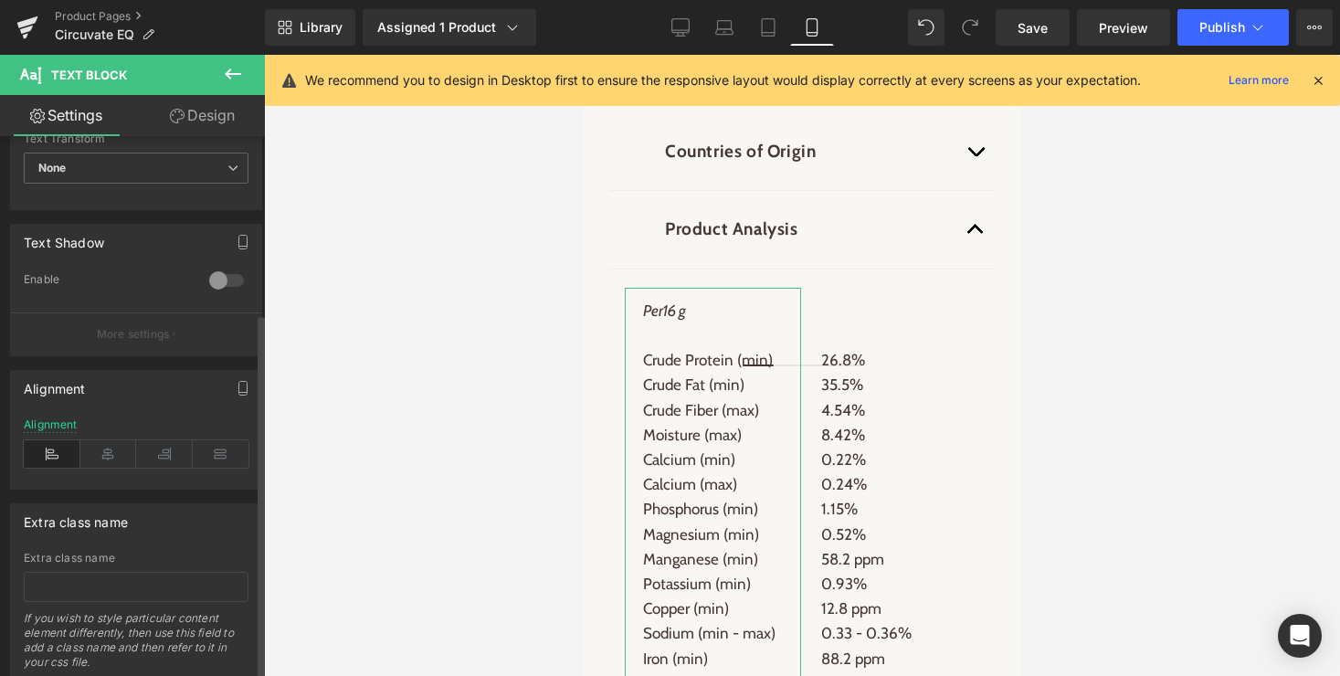
scroll to position [562, 0]
click at [153, 449] on icon at bounding box center [164, 450] width 57 height 27
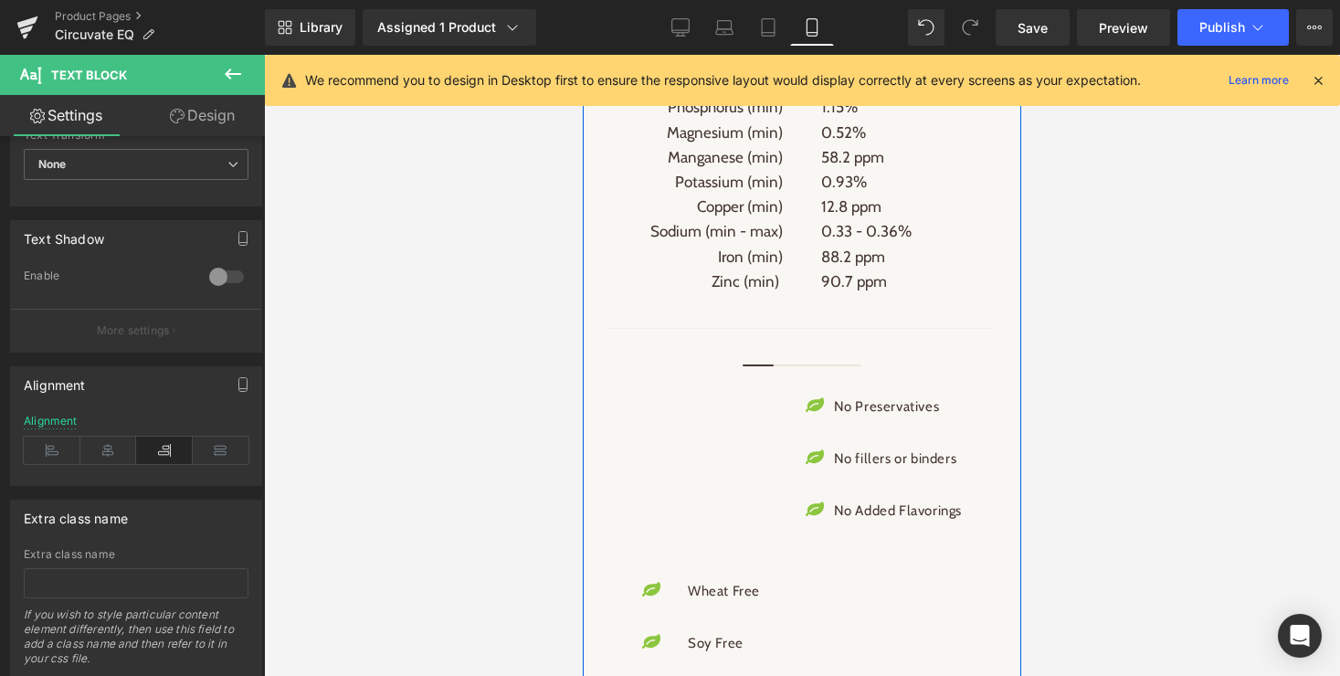
scroll to position [2872, 0]
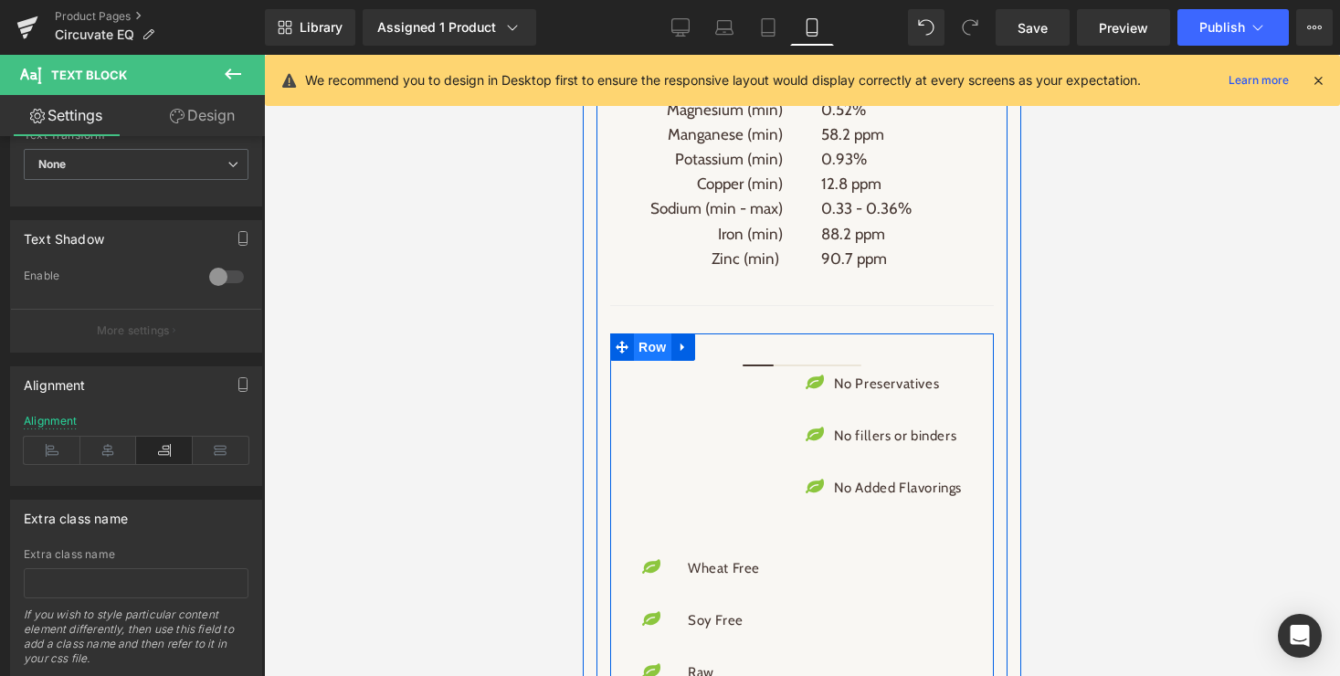
click at [650, 333] on span "Row" at bounding box center [652, 346] width 37 height 27
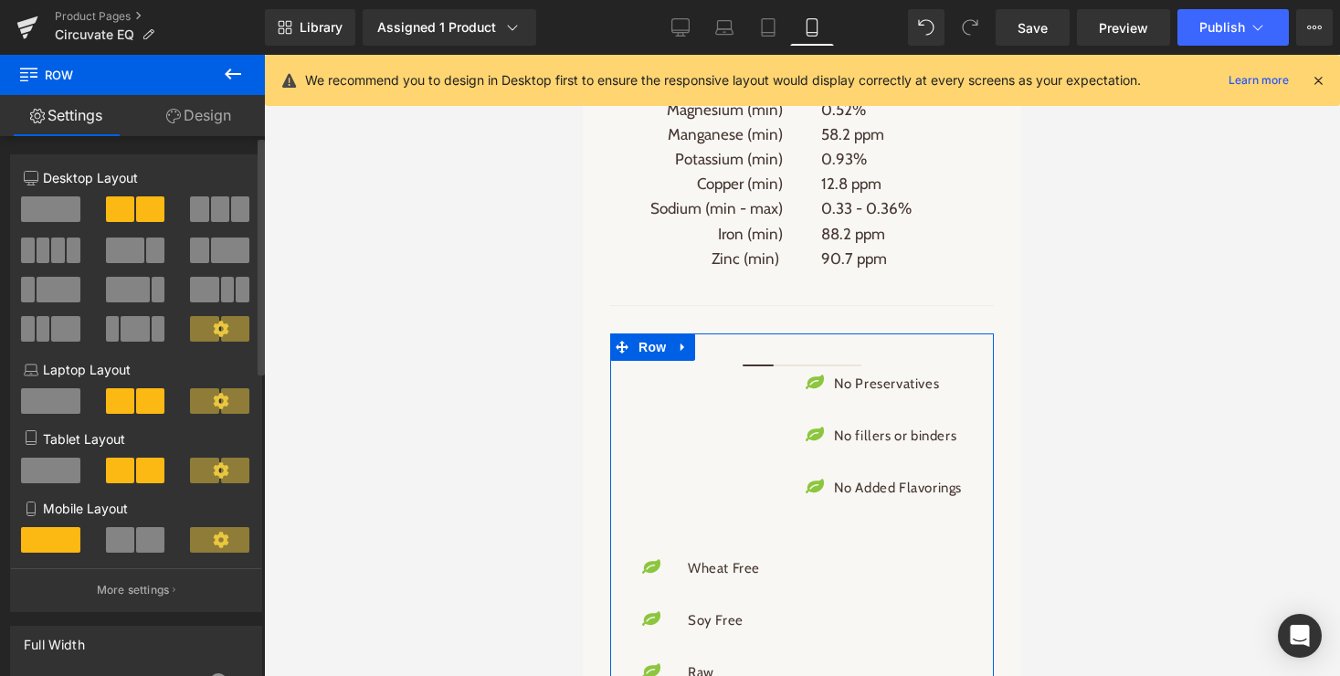
click at [145, 541] on span at bounding box center [150, 540] width 28 height 26
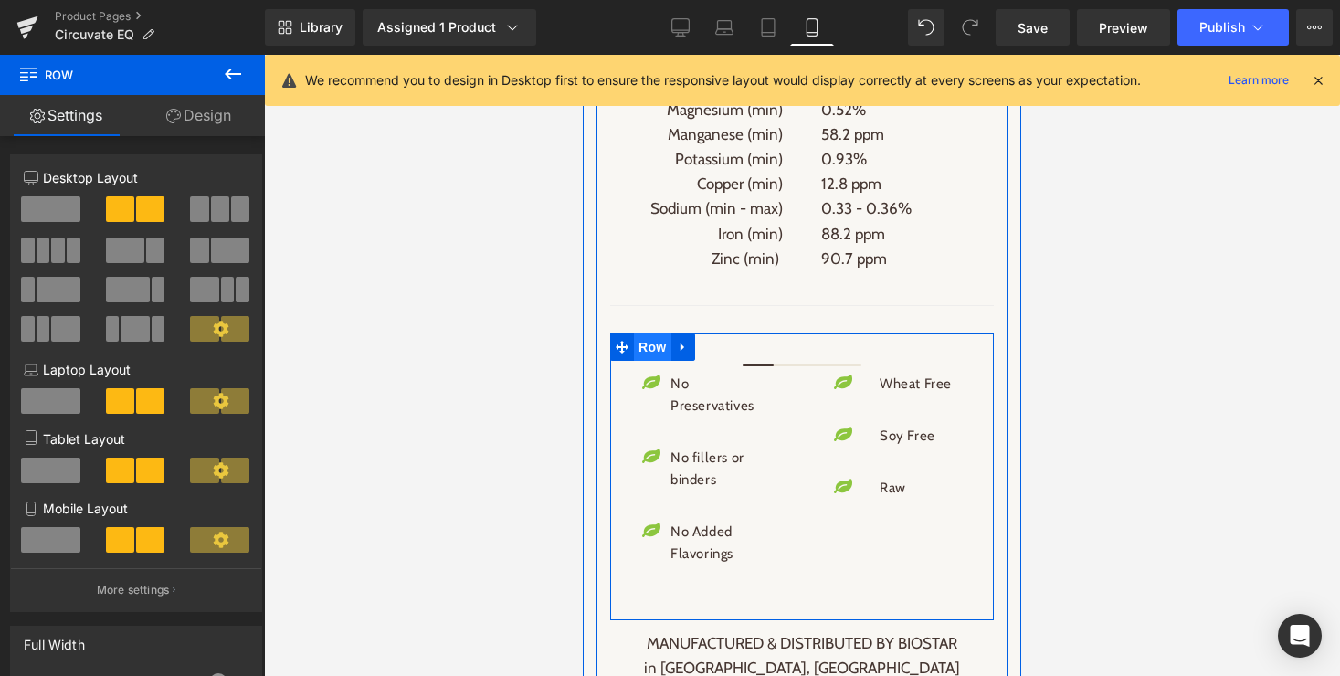
click at [653, 333] on span "Row" at bounding box center [652, 346] width 37 height 27
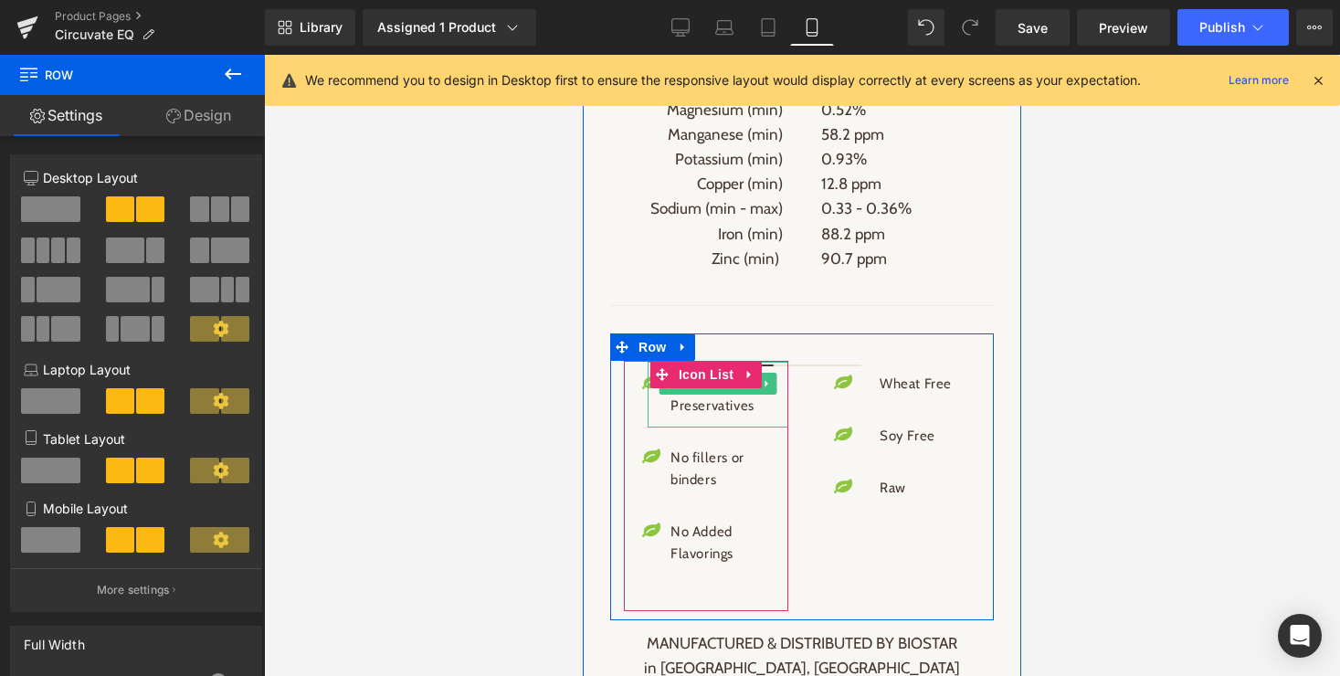
click at [717, 386] on p "No Preservatives" at bounding box center [721, 395] width 100 height 44
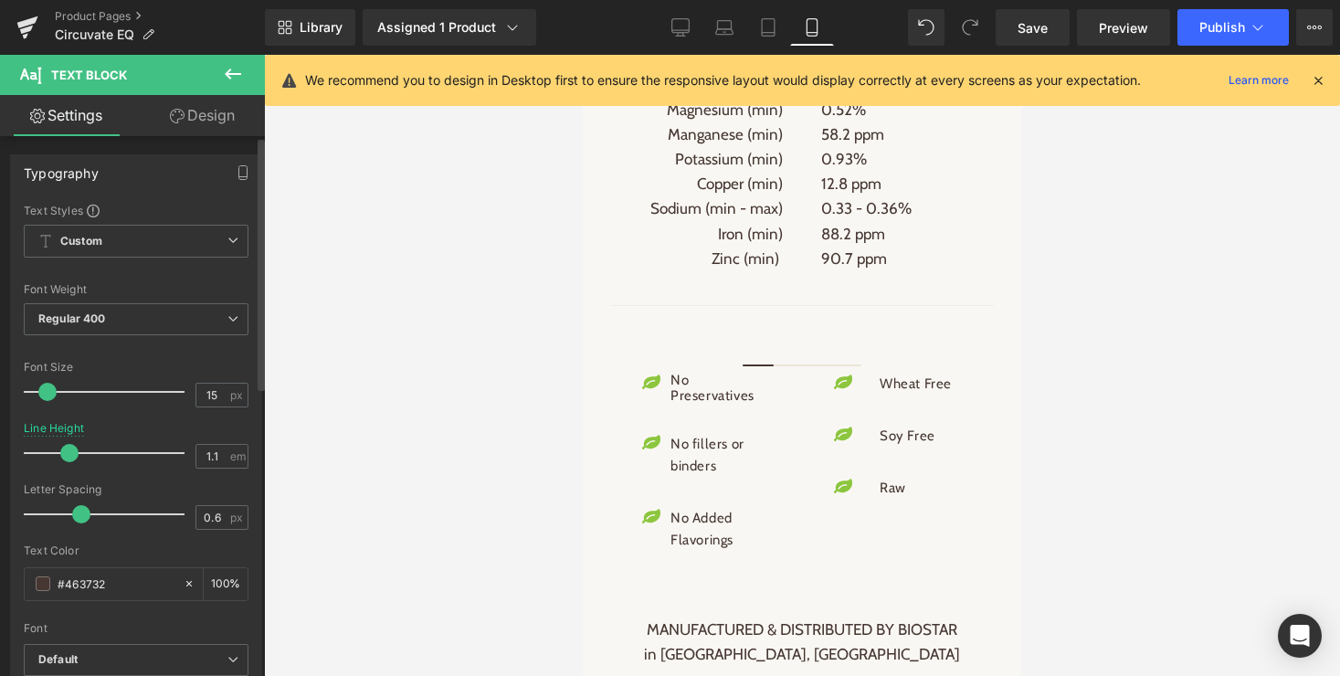
type input "1"
drag, startPoint x: 92, startPoint y: 453, endPoint x: 60, endPoint y: 455, distance: 32.0
click at [60, 455] on span at bounding box center [63, 453] width 18 height 18
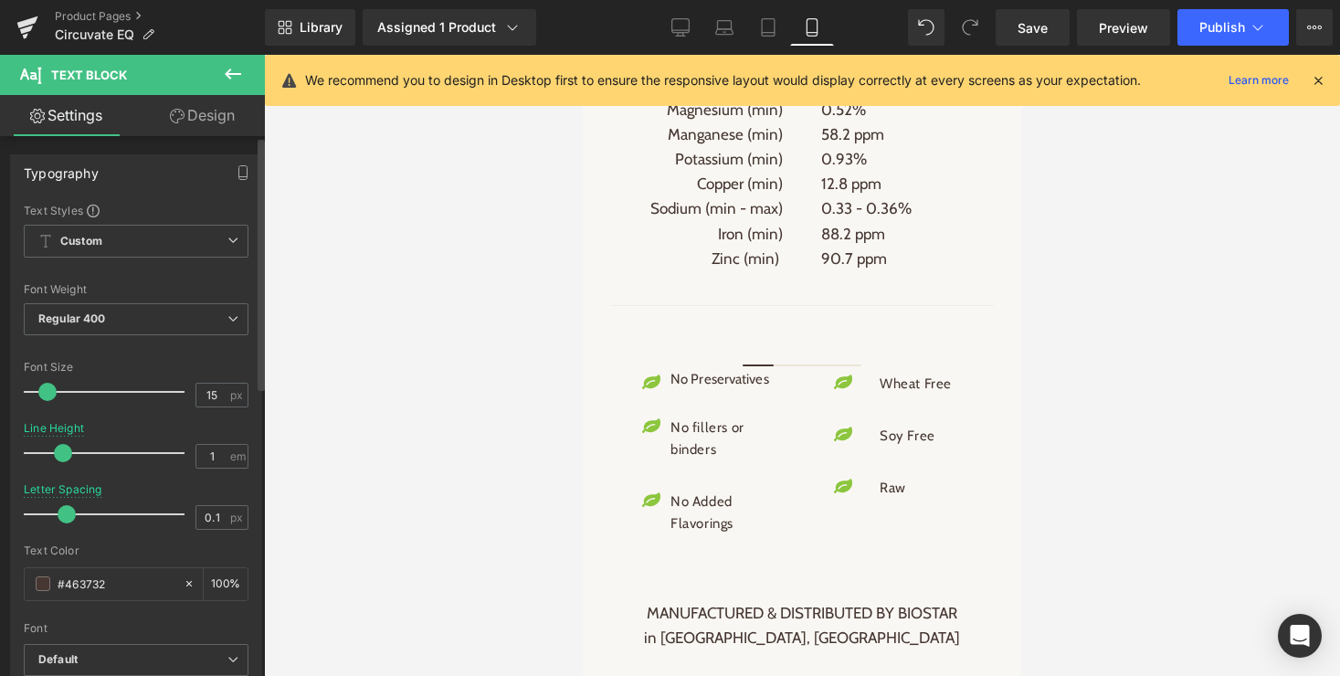
type input "0"
drag, startPoint x: 79, startPoint y: 513, endPoint x: 61, endPoint y: 513, distance: 18.3
click at [61, 513] on span at bounding box center [63, 514] width 18 height 18
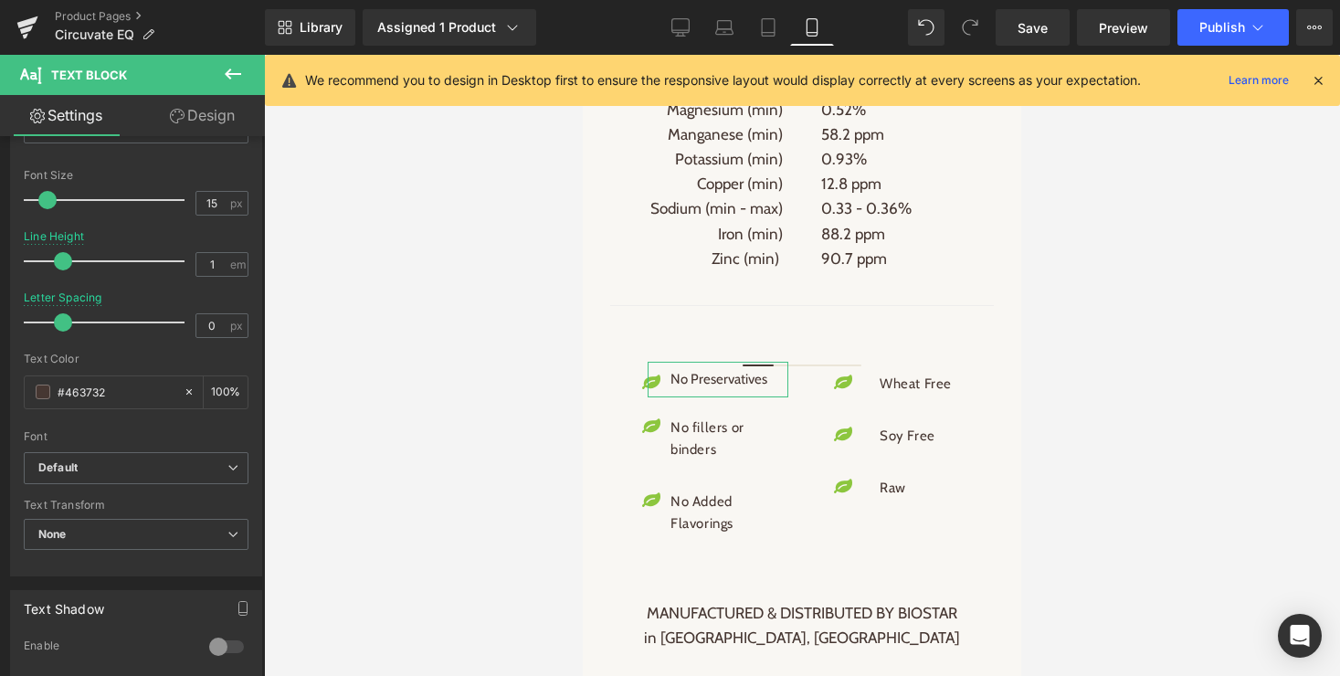
scroll to position [240, 0]
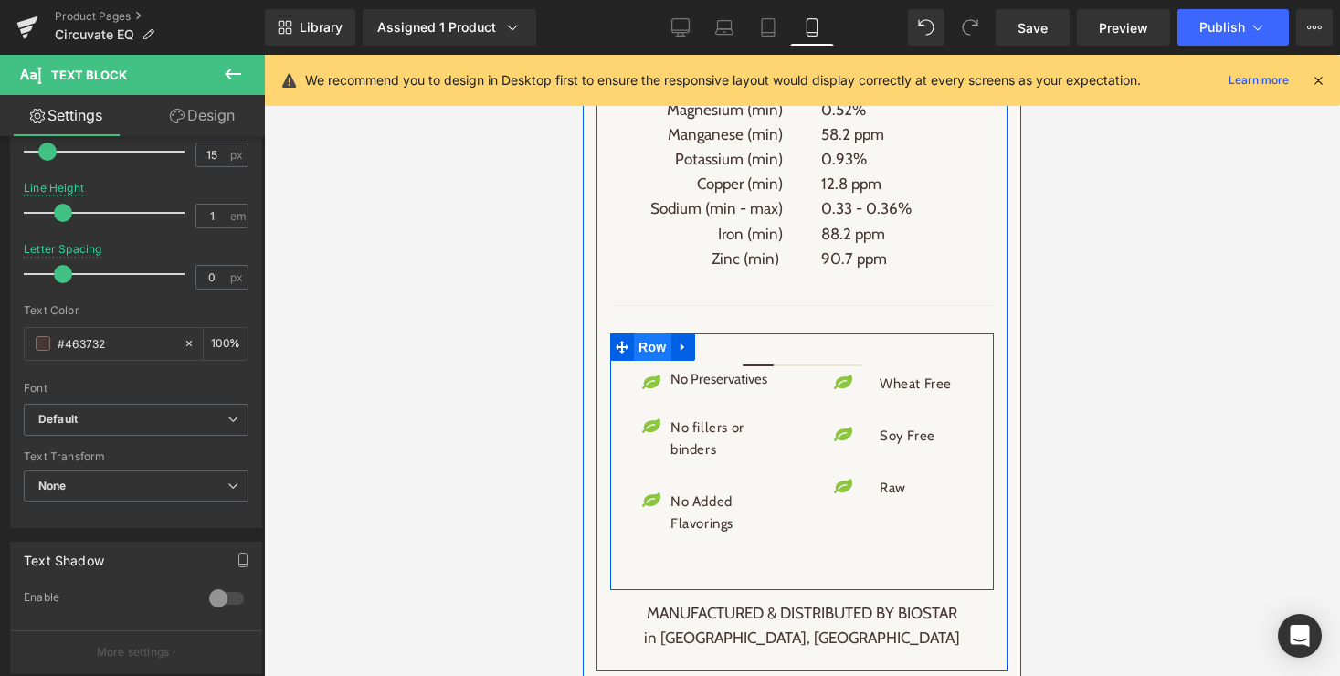
click at [655, 333] on span "Row" at bounding box center [652, 346] width 37 height 27
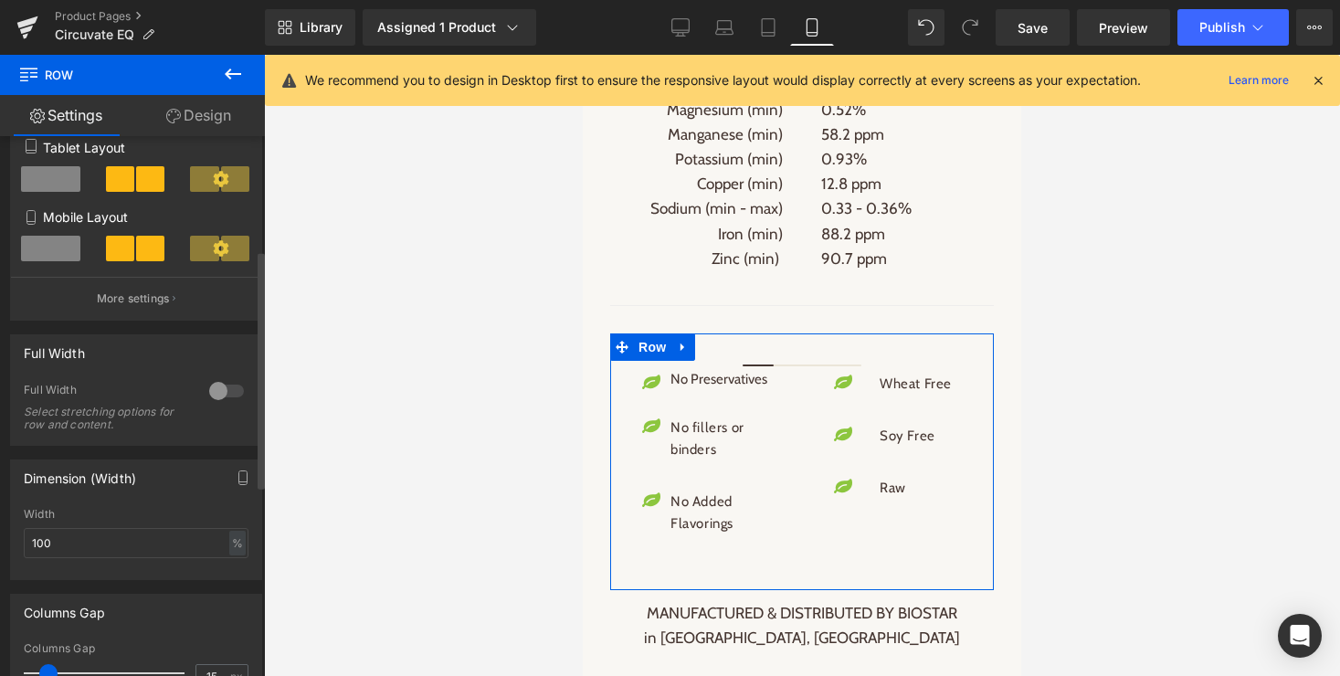
scroll to position [511, 0]
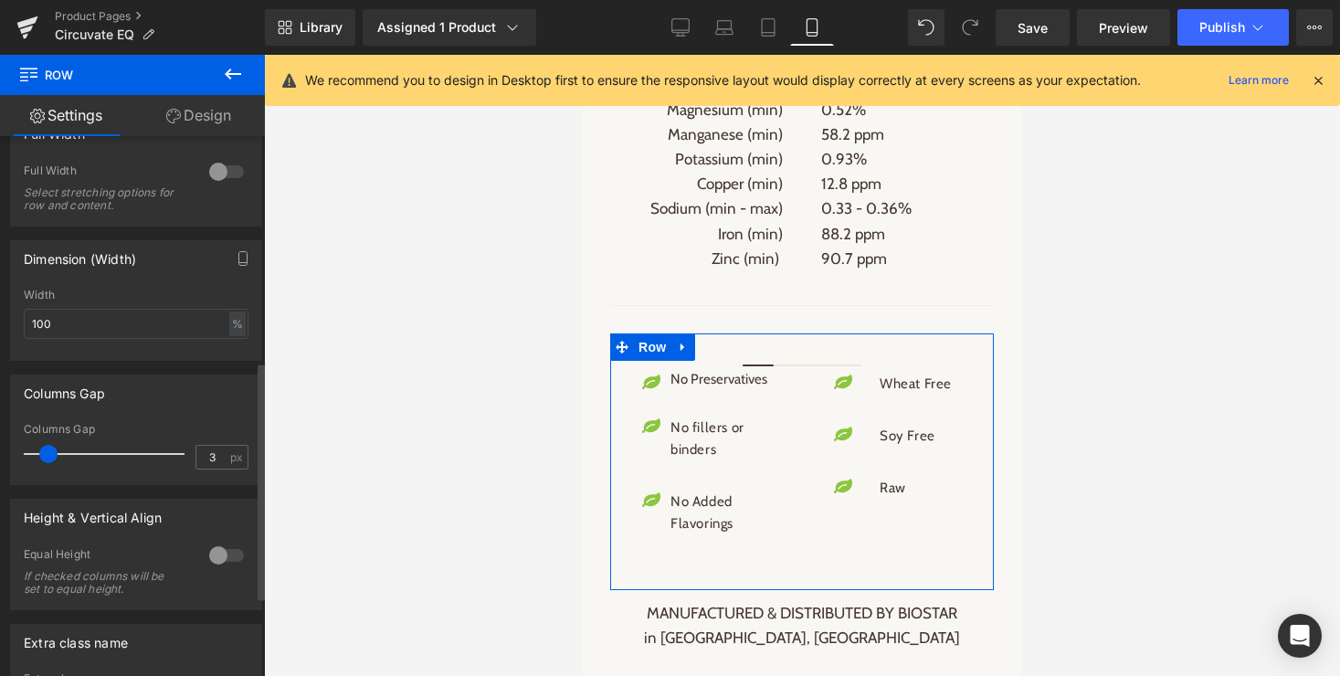
type input "0"
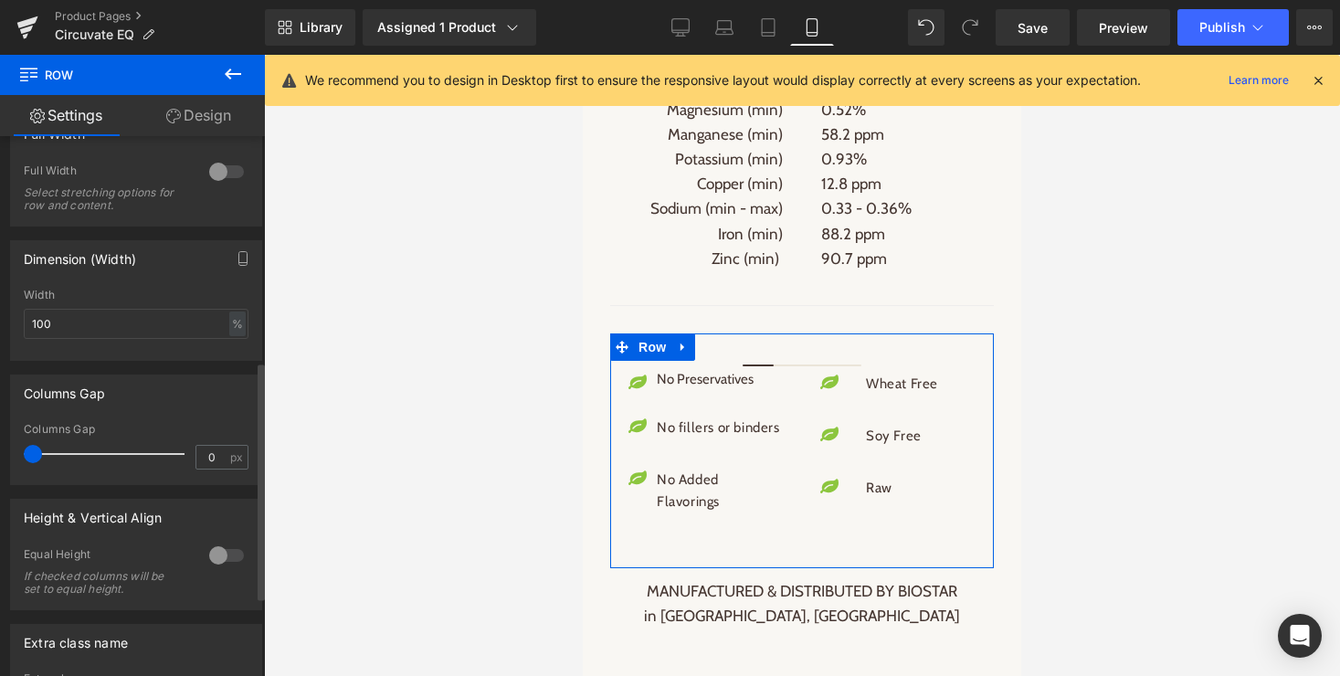
drag, startPoint x: 48, startPoint y: 452, endPoint x: 10, endPoint y: 452, distance: 37.5
click at [11, 452] on div "0px Columns Gap 0 px" at bounding box center [136, 453] width 250 height 61
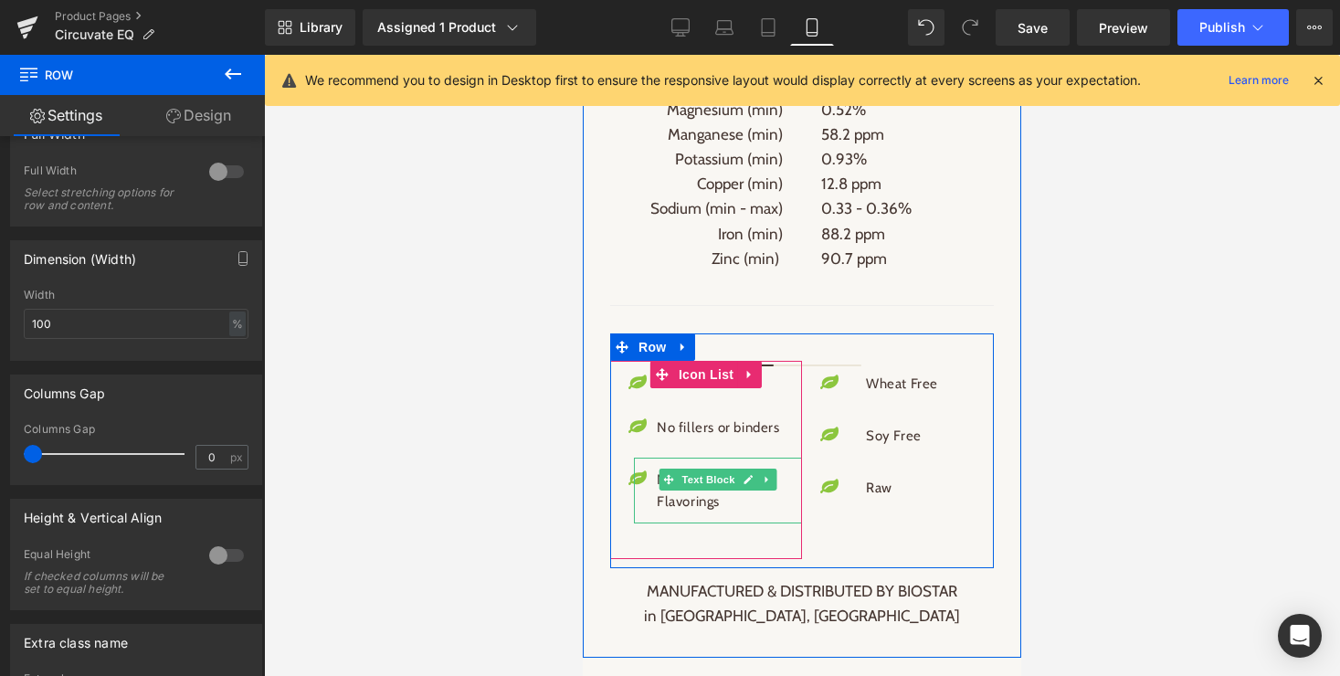
click at [701, 469] on span "Text Block" at bounding box center [709, 480] width 60 height 22
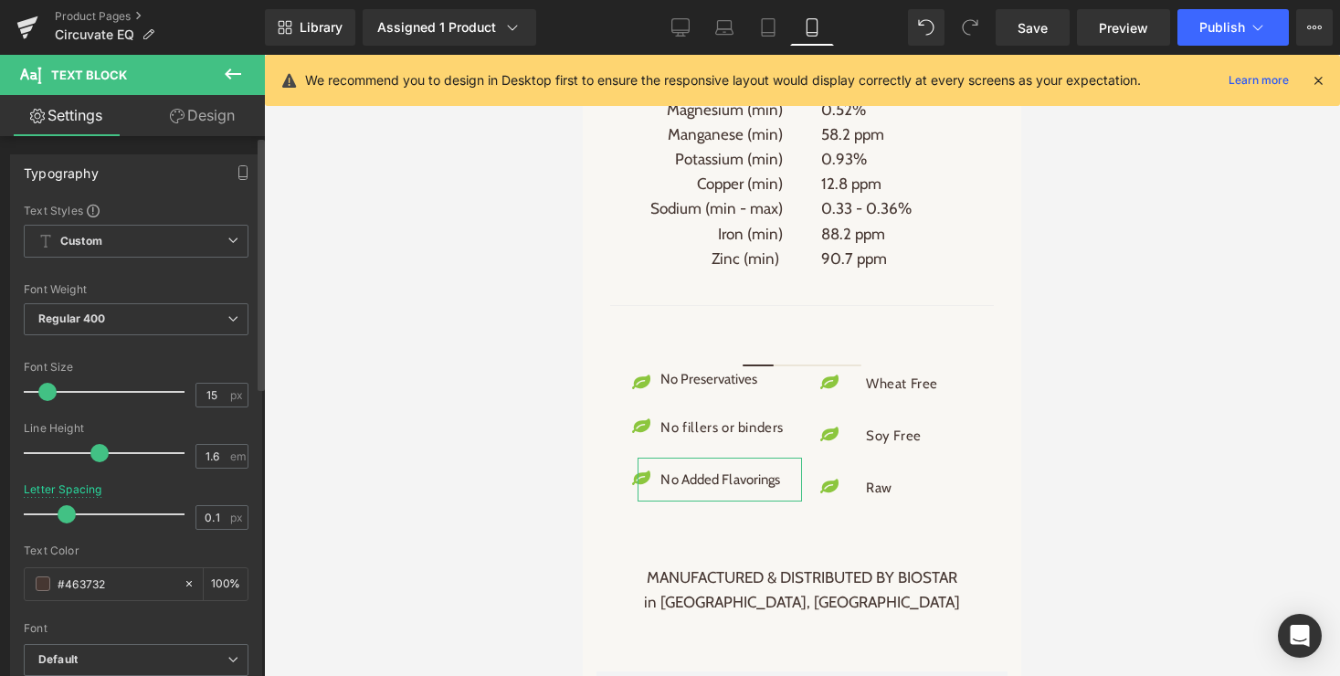
type input "0"
drag, startPoint x: 79, startPoint y: 513, endPoint x: 60, endPoint y: 519, distance: 19.4
click at [60, 519] on span at bounding box center [63, 514] width 18 height 18
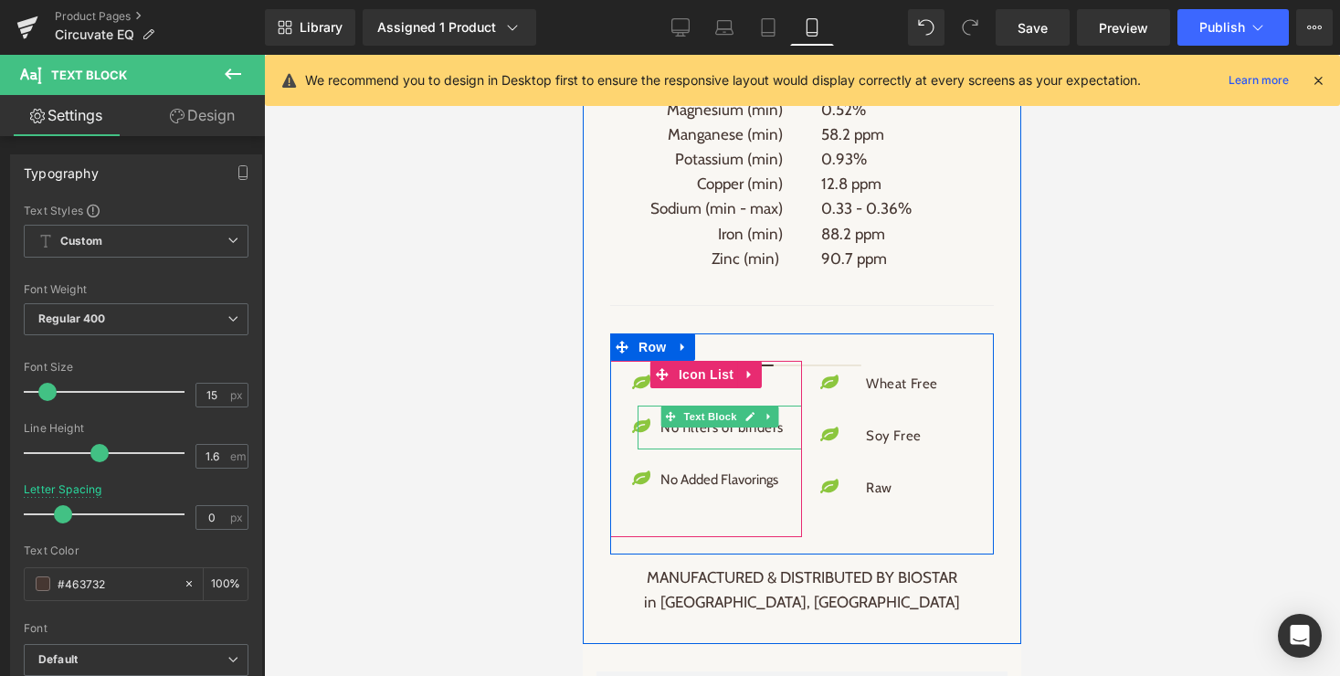
click at [691, 406] on span "Text Block" at bounding box center [711, 417] width 60 height 22
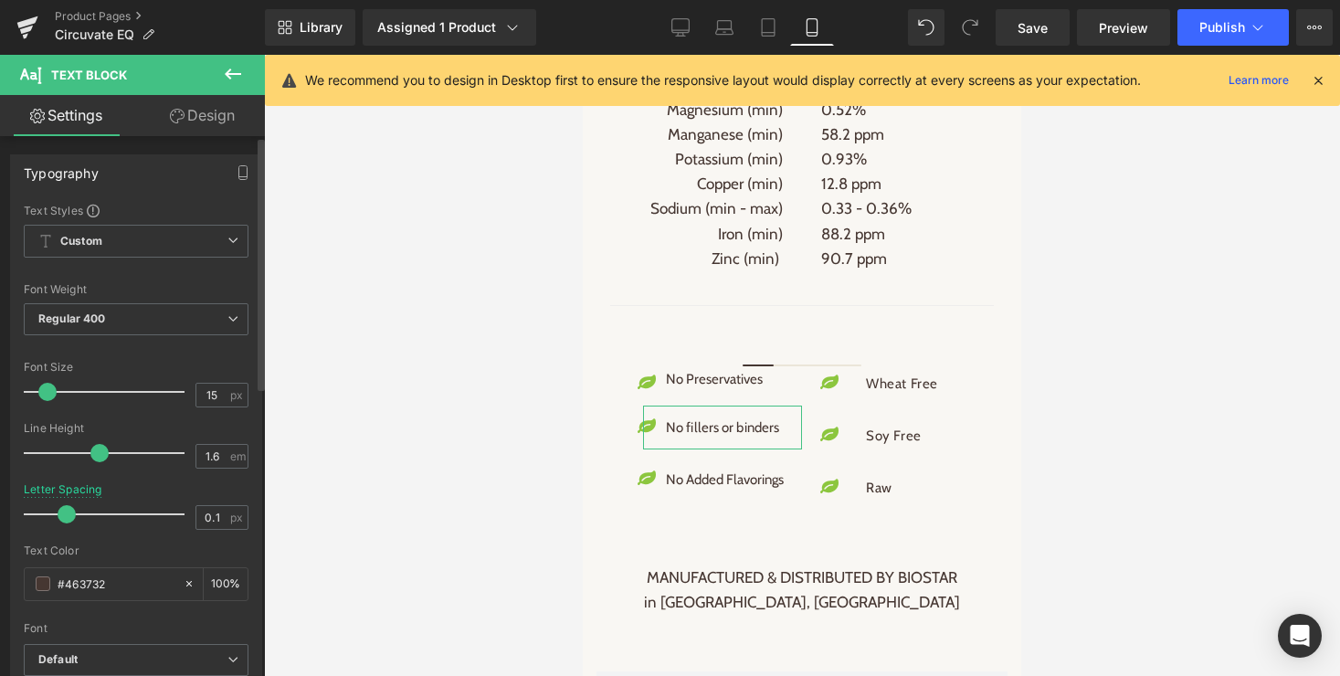
type input "0"
drag, startPoint x: 81, startPoint y: 514, endPoint x: 64, endPoint y: 514, distance: 17.4
click at [64, 514] on span at bounding box center [63, 514] width 18 height 18
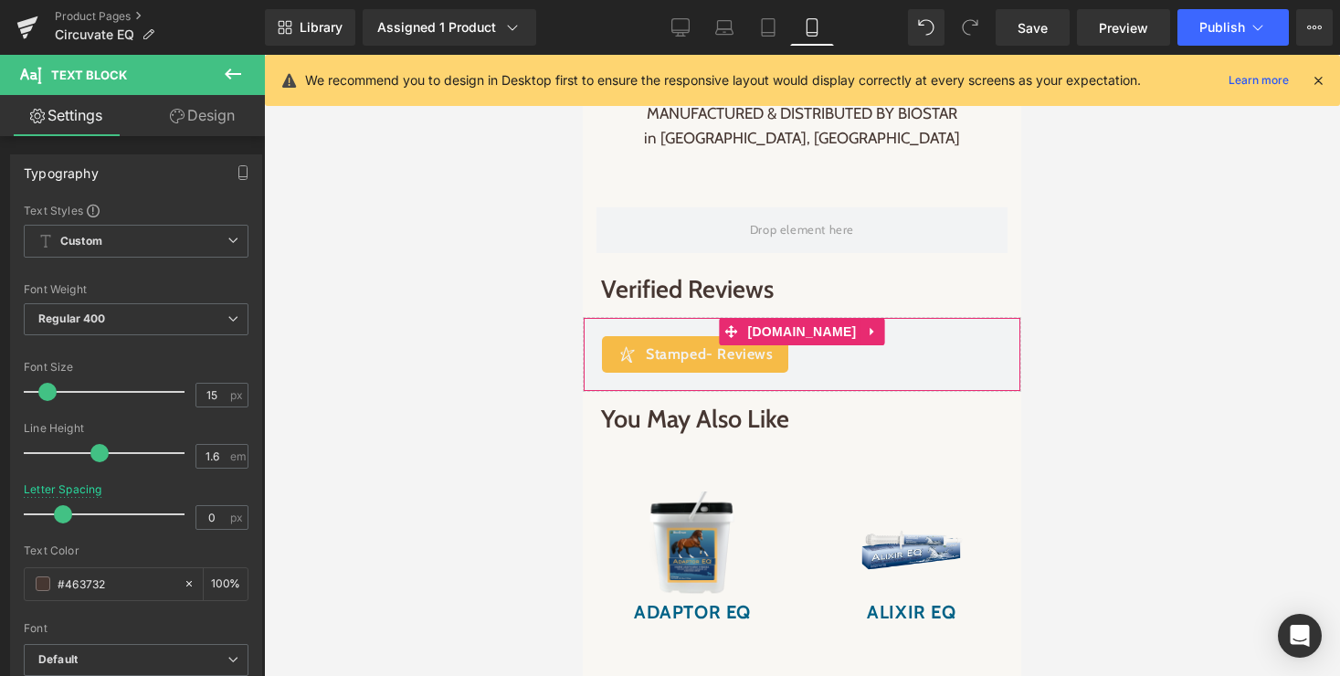
scroll to position [3292, 0]
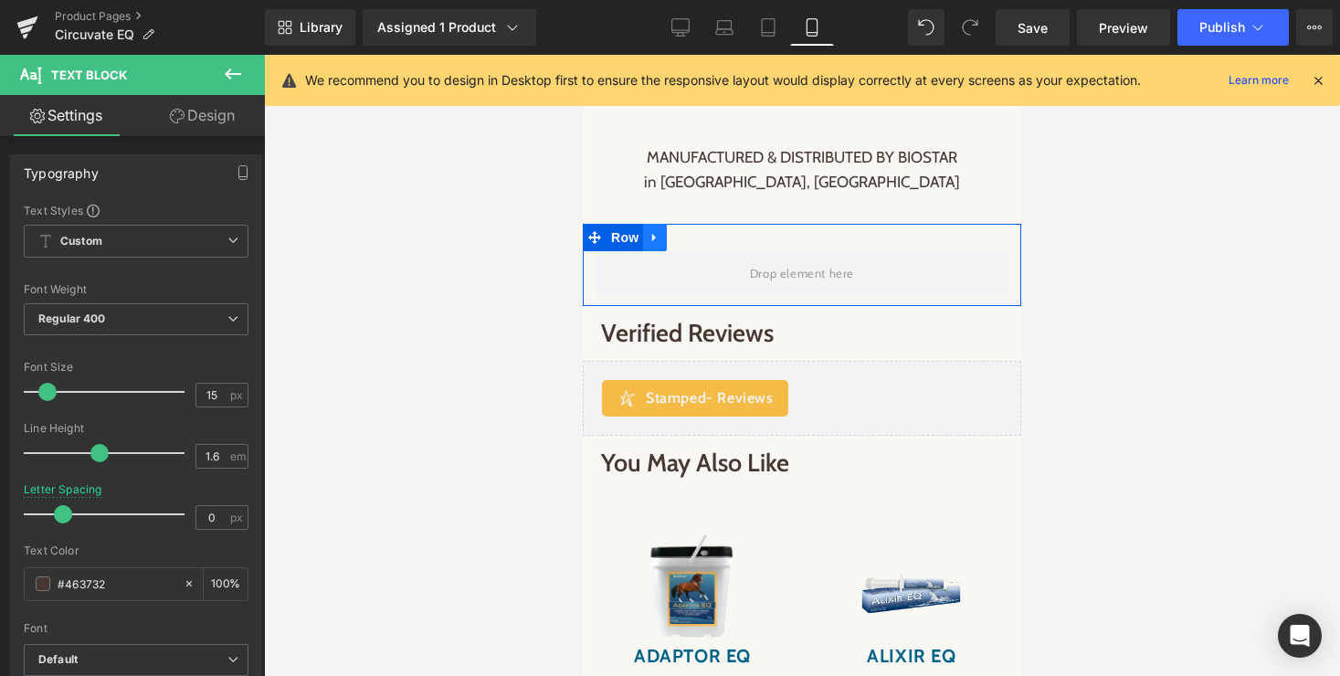
click at [656, 231] on icon at bounding box center [655, 238] width 13 height 14
click at [701, 231] on icon at bounding box center [702, 237] width 13 height 13
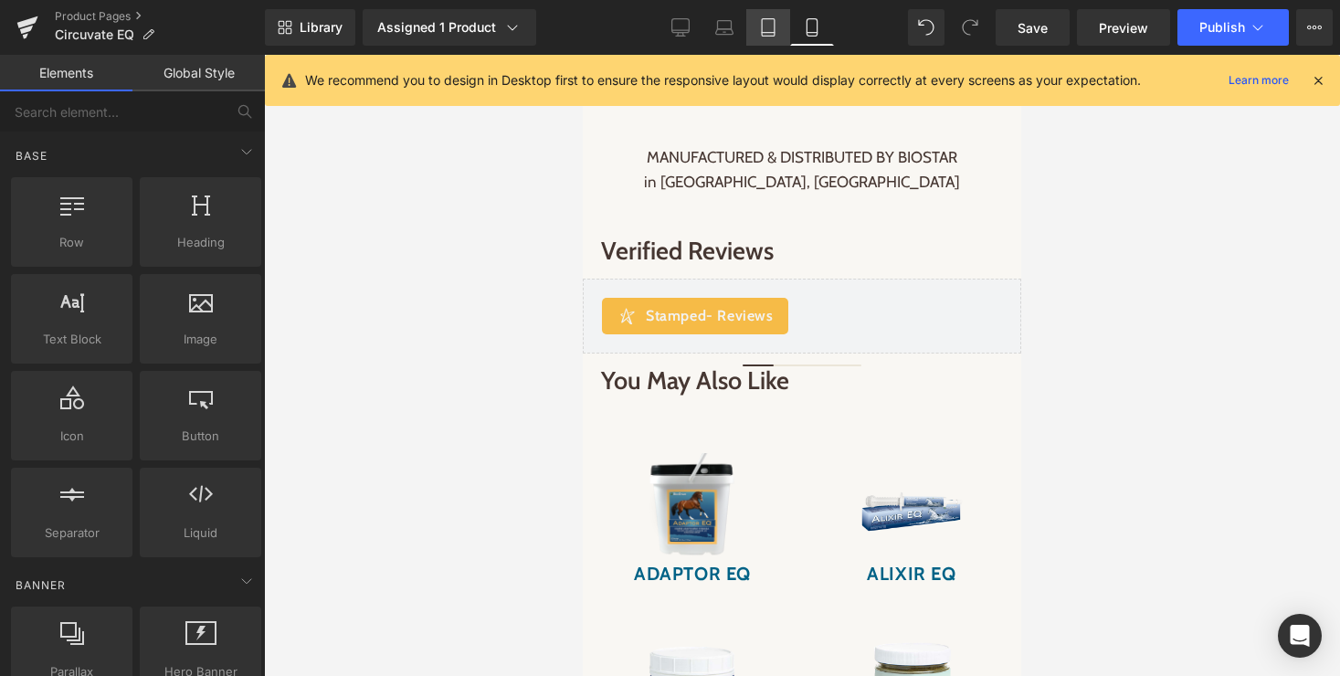
click at [770, 29] on icon at bounding box center [768, 27] width 18 height 18
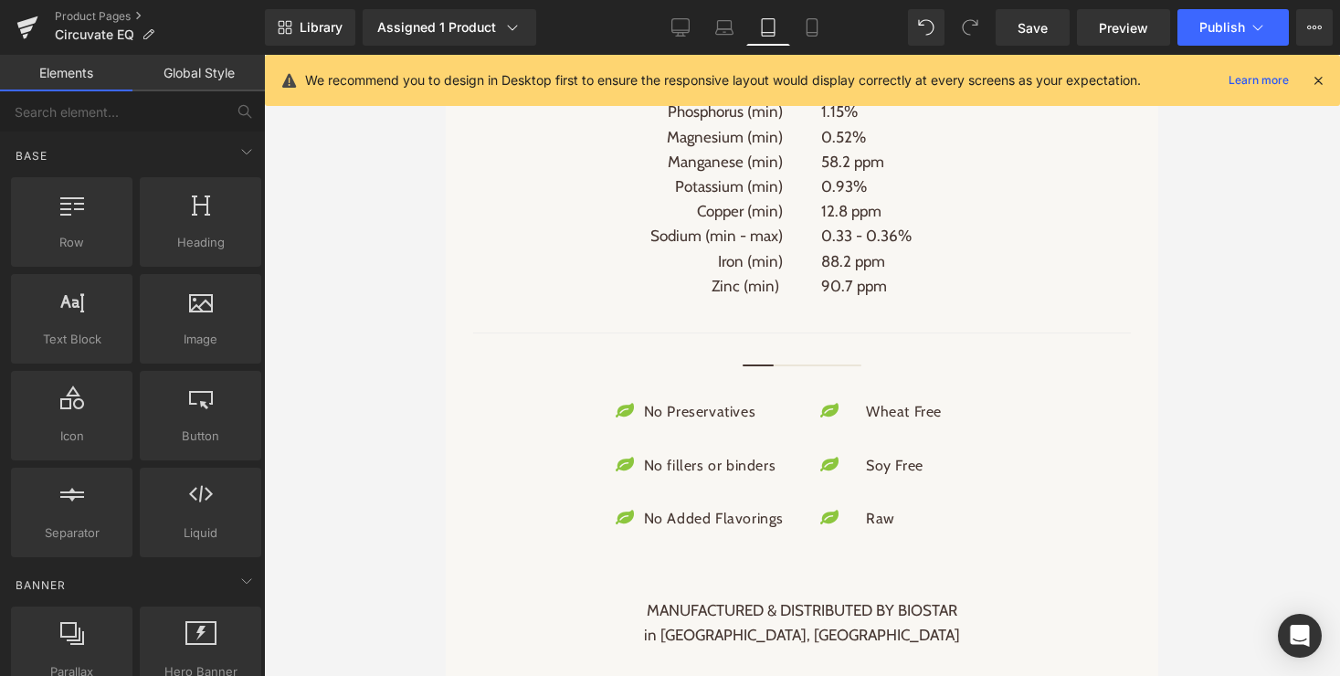
scroll to position [2577, 0]
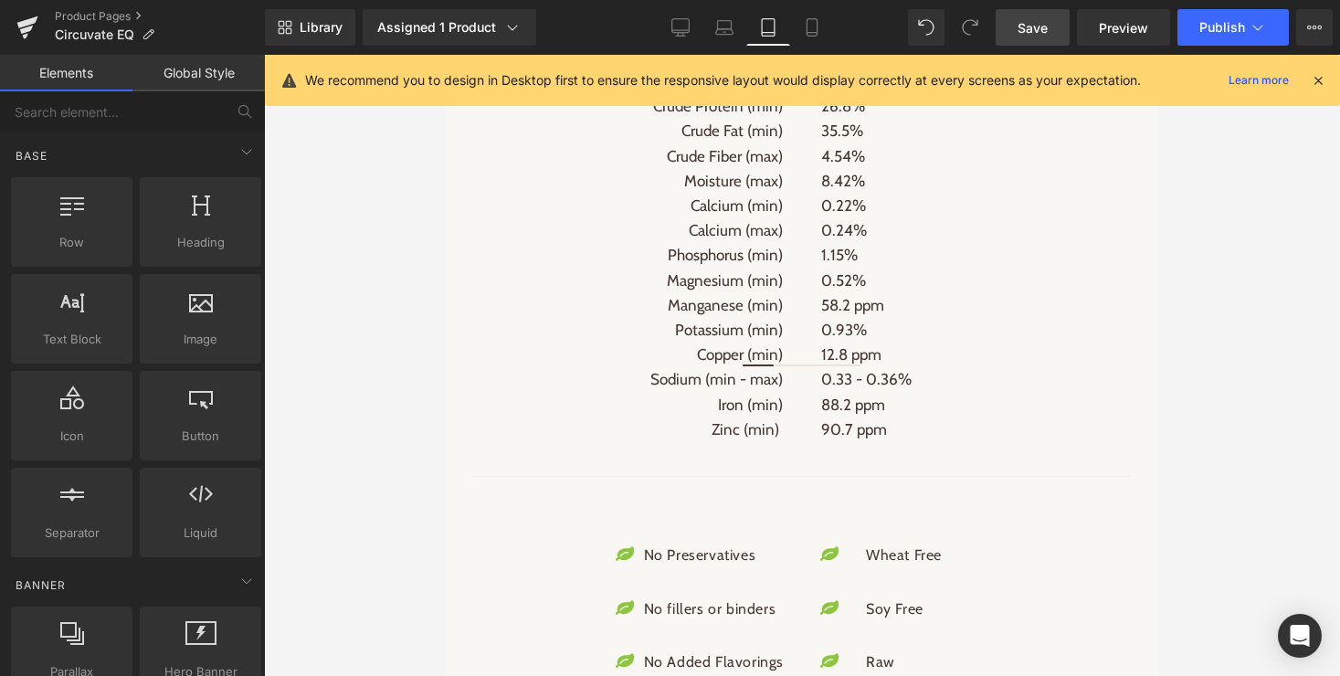
click at [1030, 19] on span "Save" at bounding box center [1033, 27] width 30 height 19
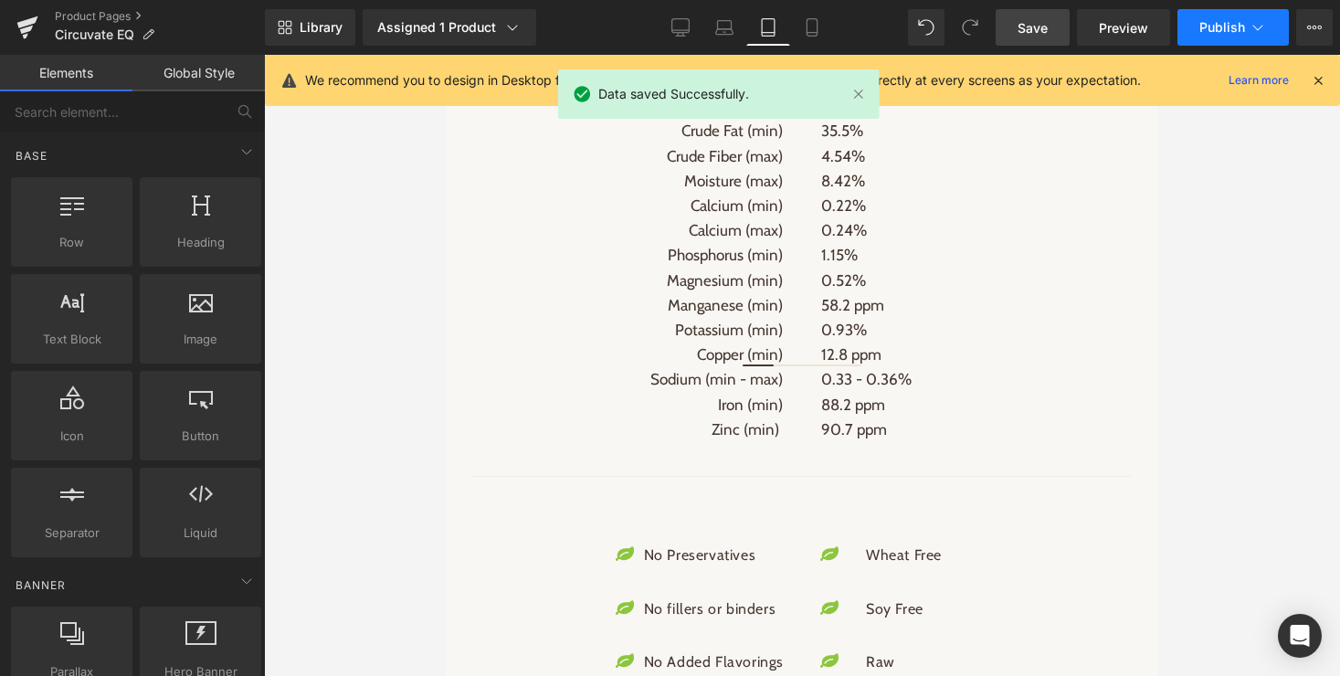
click at [1247, 15] on button "Publish" at bounding box center [1233, 27] width 111 height 37
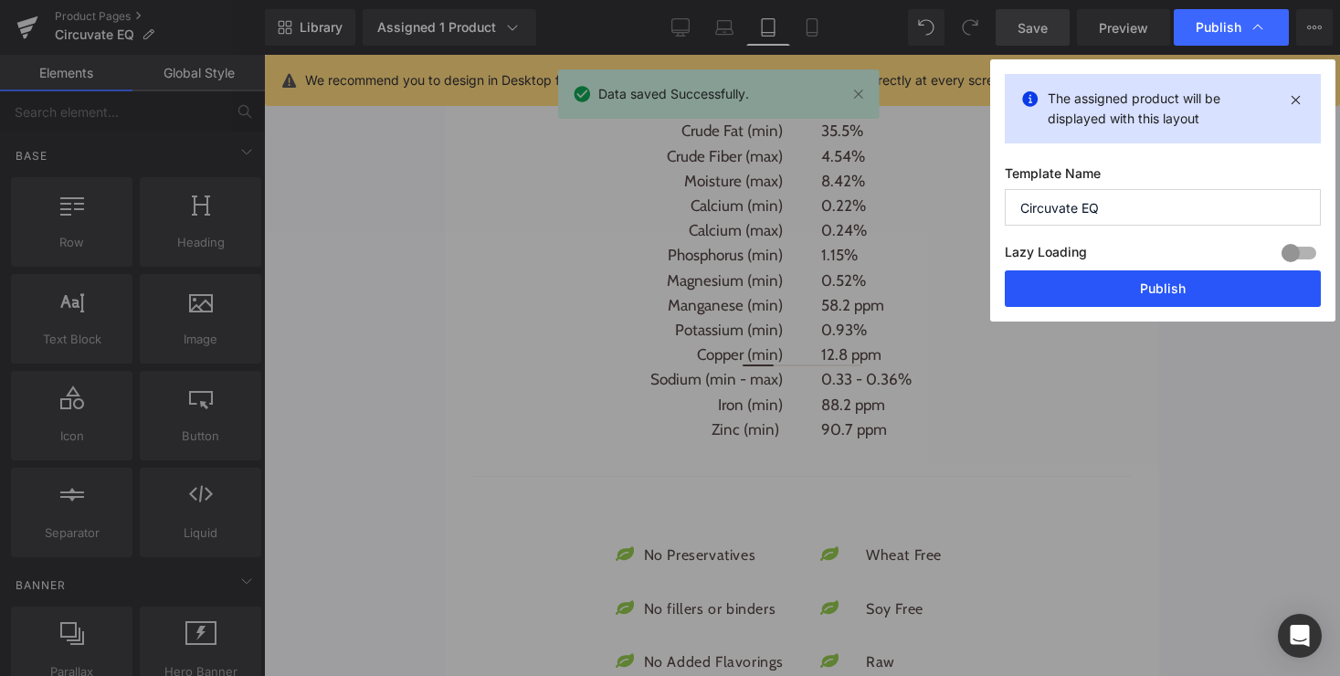
click at [1123, 301] on button "Publish" at bounding box center [1163, 288] width 316 height 37
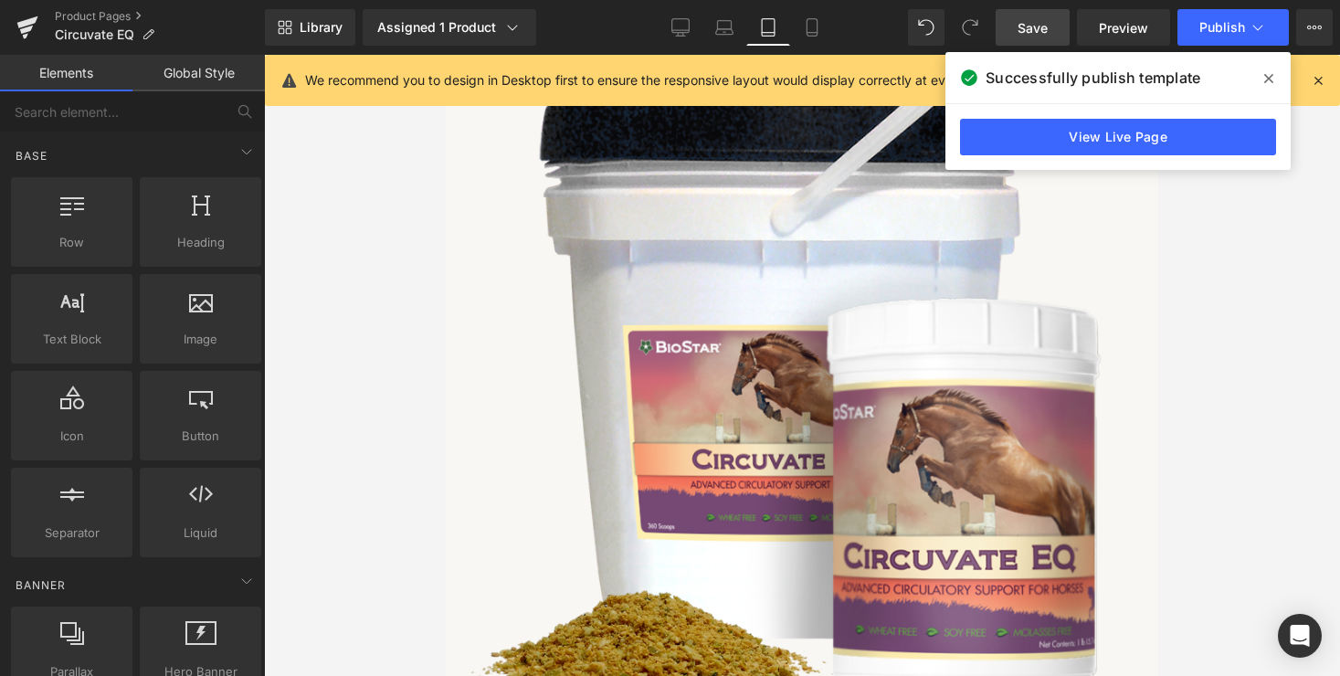
scroll to position [45, 0]
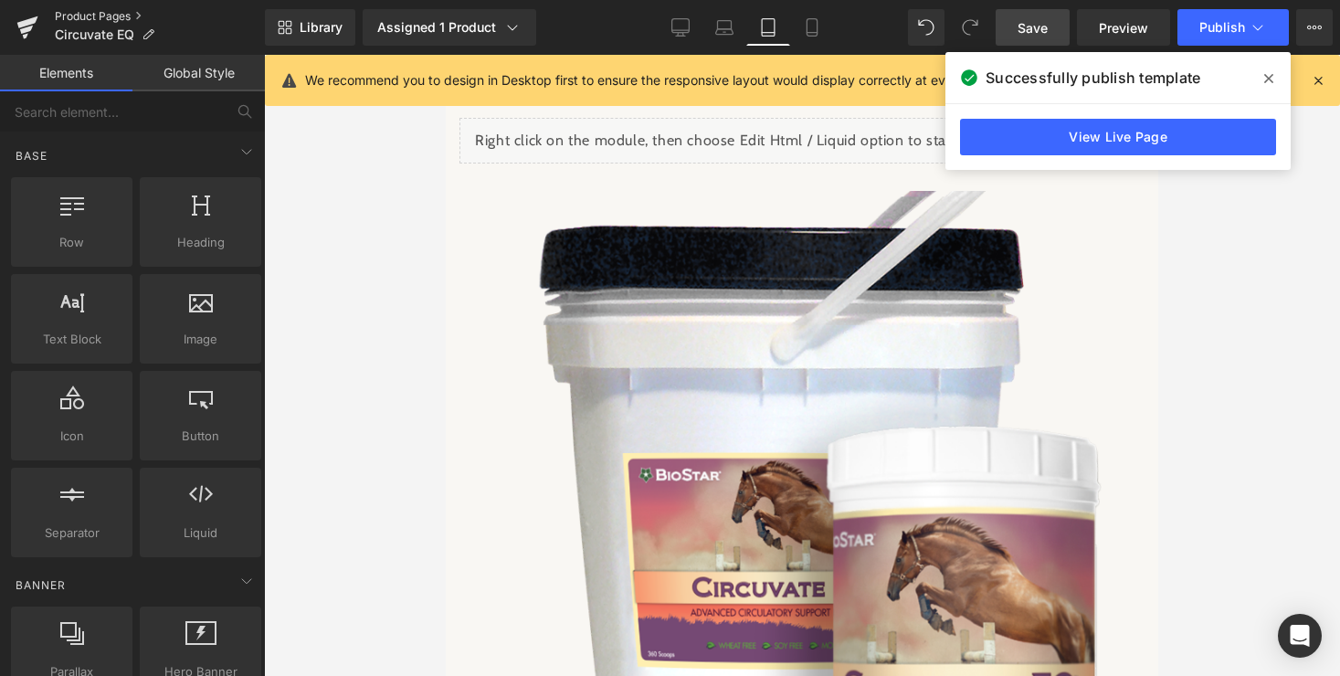
click at [92, 12] on link "Product Pages" at bounding box center [160, 16] width 210 height 15
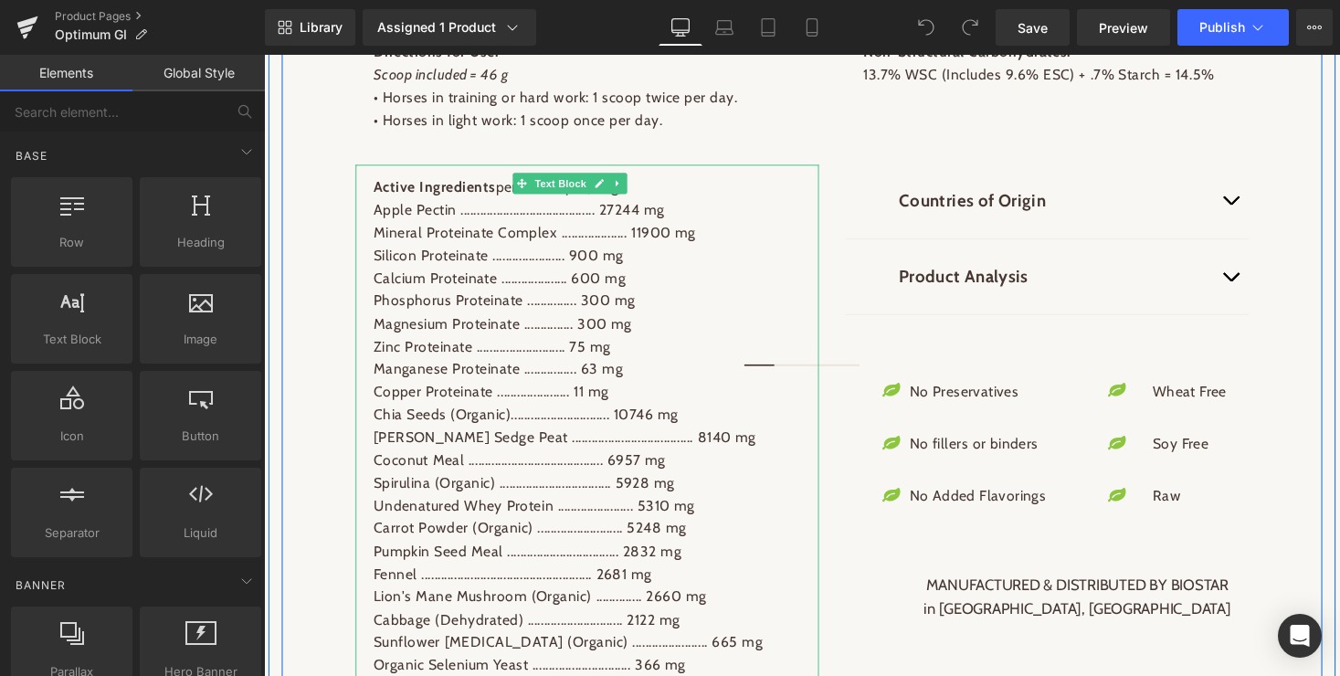
scroll to position [2181, 0]
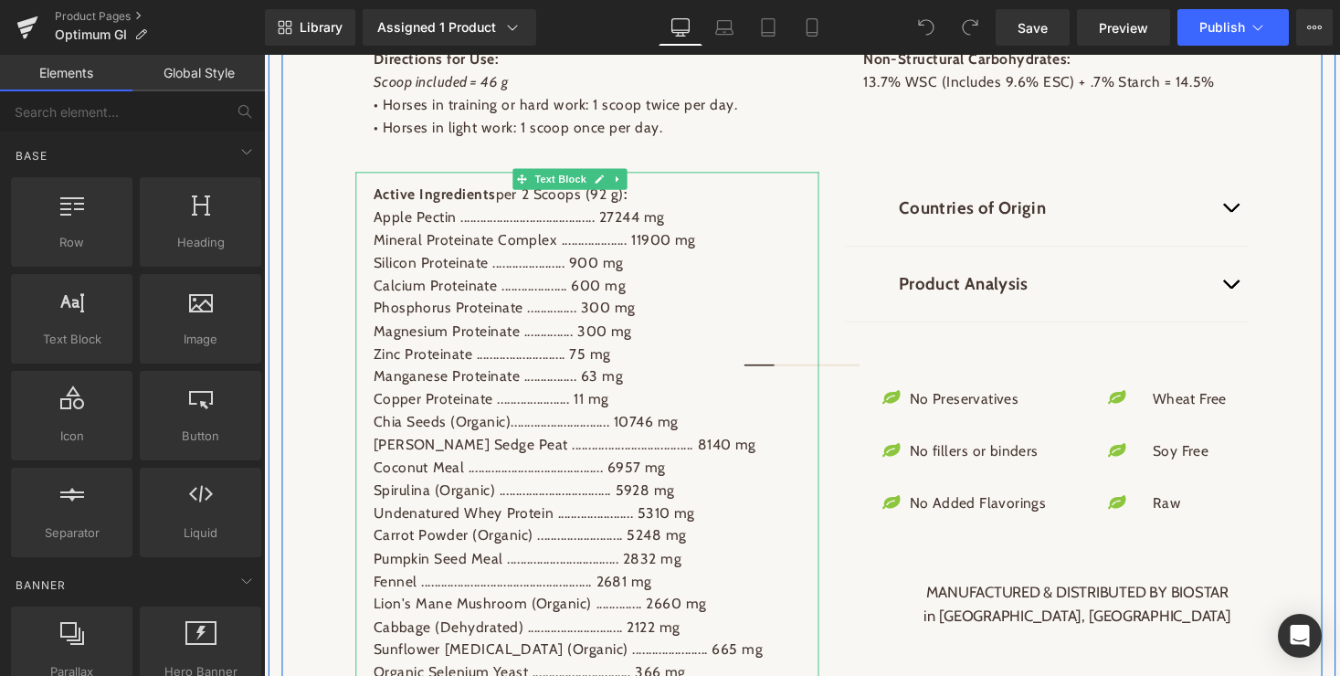
click at [640, 237] on span "Mineral Proteinate Complex .................... 11900 mg" at bounding box center [542, 245] width 332 height 17
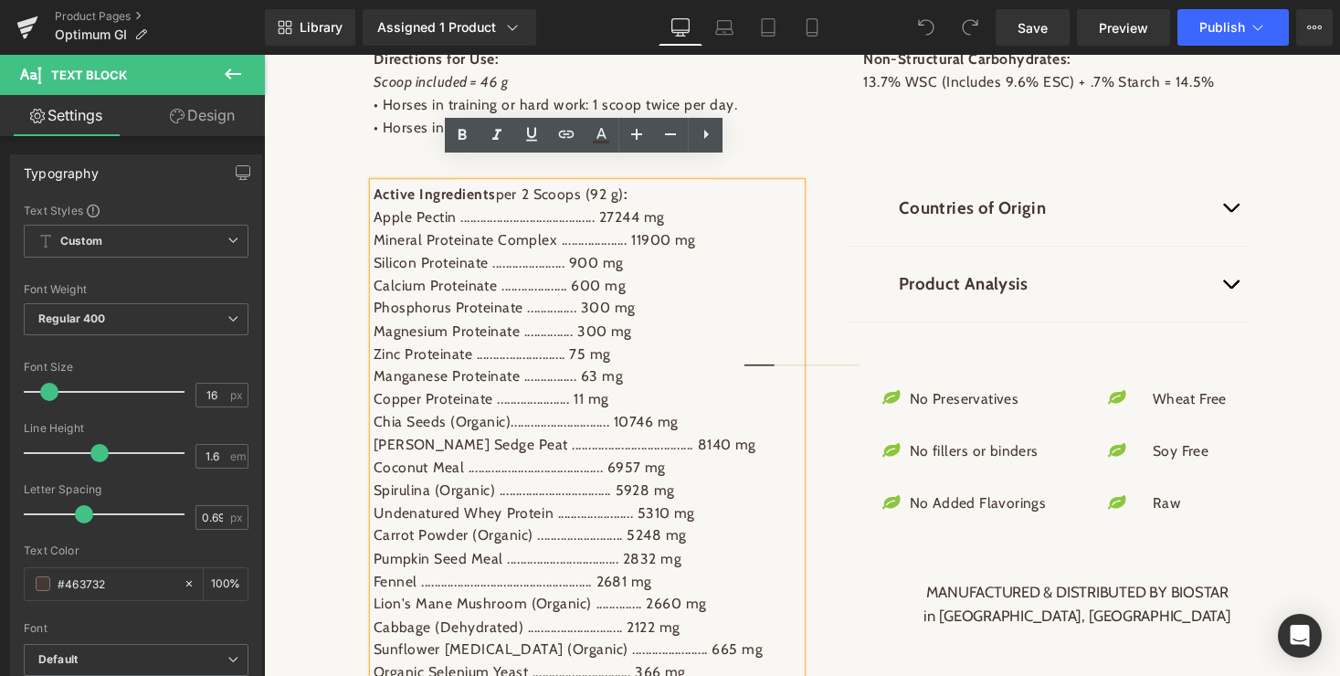
click at [612, 237] on span "Mineral Proteinate Complex .................... 11900 mg" at bounding box center [542, 245] width 332 height 17
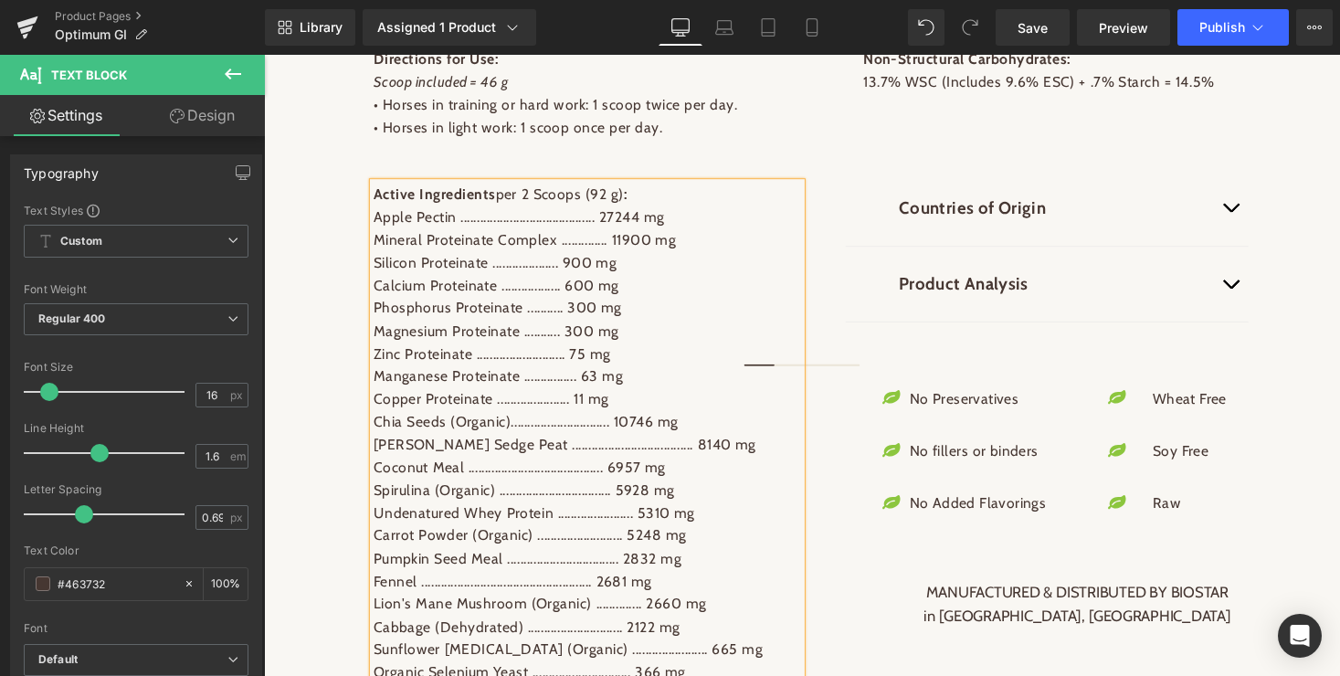
click at [589, 376] on span "Manganese Proteinate ................ 63 mg" at bounding box center [504, 384] width 257 height 17
click at [593, 420] on p "Chia Seeds (Organic).............................. 10746 mg" at bounding box center [595, 432] width 439 height 24
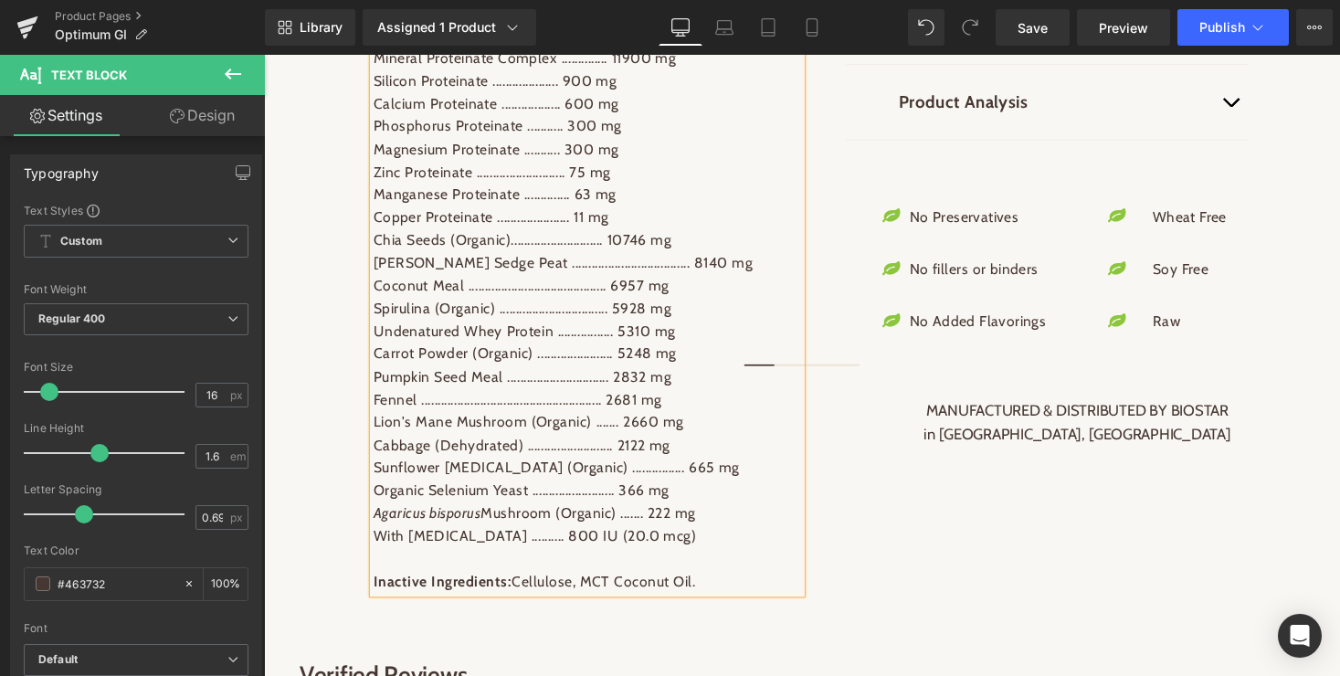
scroll to position [2427, 0]
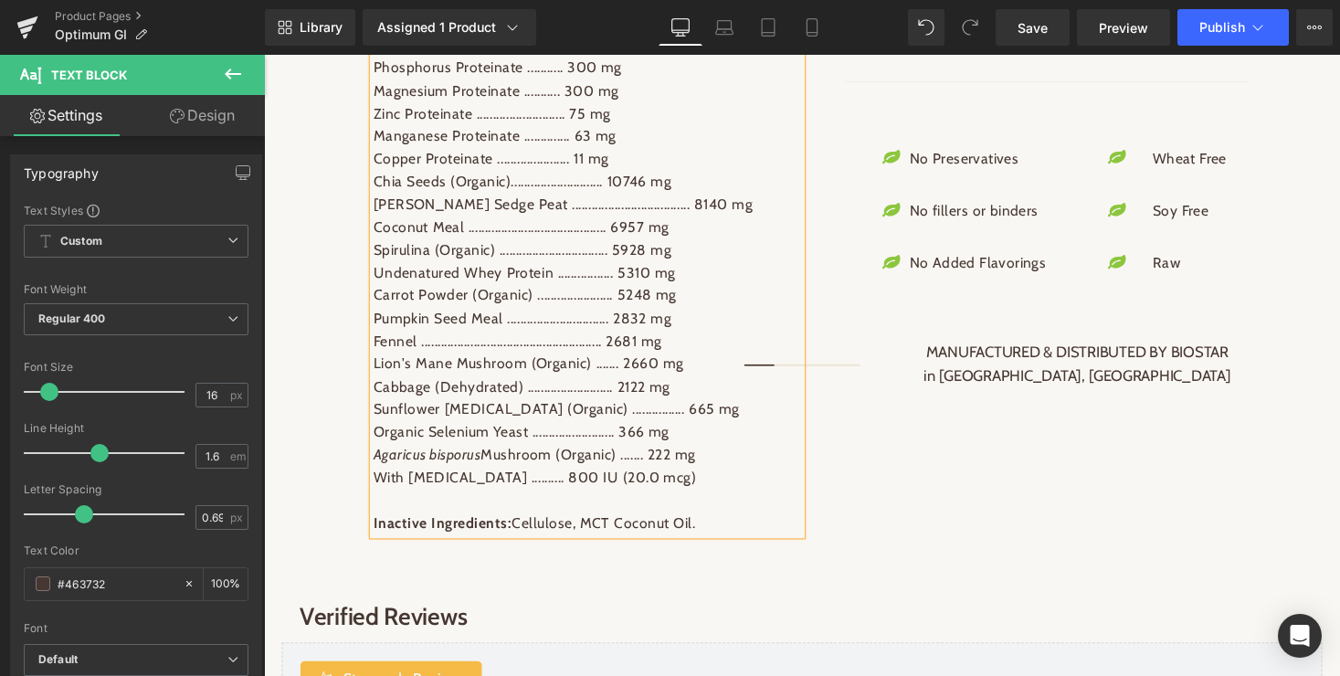
click at [655, 457] on span "Agaricus bisporus Mushroom (Organic) ....... 222 mg" at bounding box center [542, 465] width 332 height 17
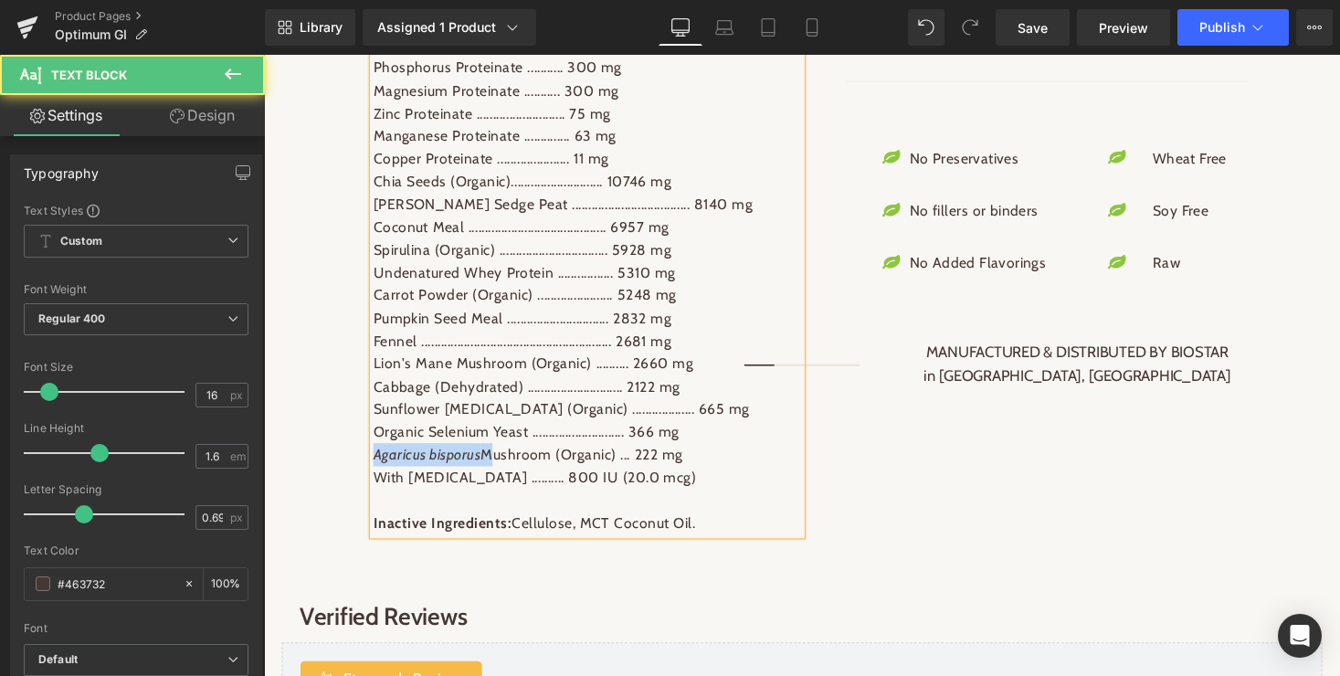
drag, startPoint x: 494, startPoint y: 445, endPoint x: 378, endPoint y: 441, distance: 116.1
click at [378, 457] on span "Agaricus bisporus Mushroom (Organic) ... 222 mg" at bounding box center [535, 465] width 318 height 17
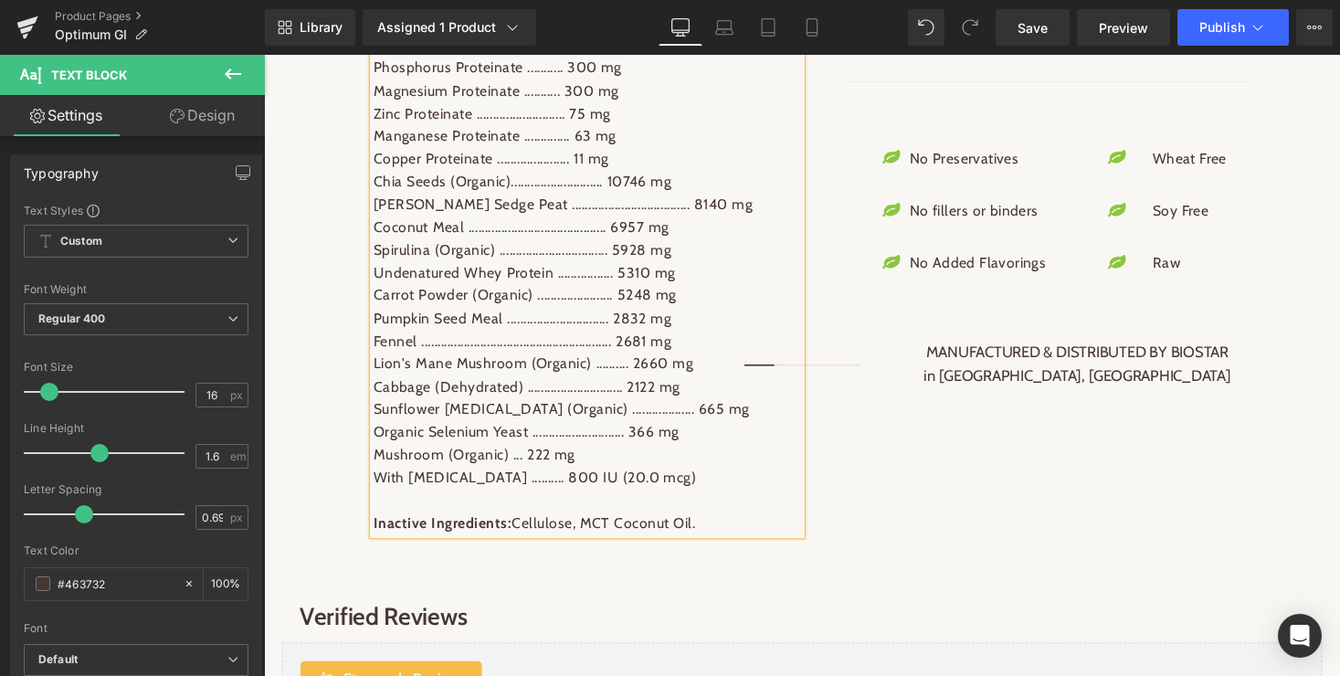
click at [513, 457] on span "Mushroom (Organic) ... 222 mg" at bounding box center [479, 465] width 207 height 17
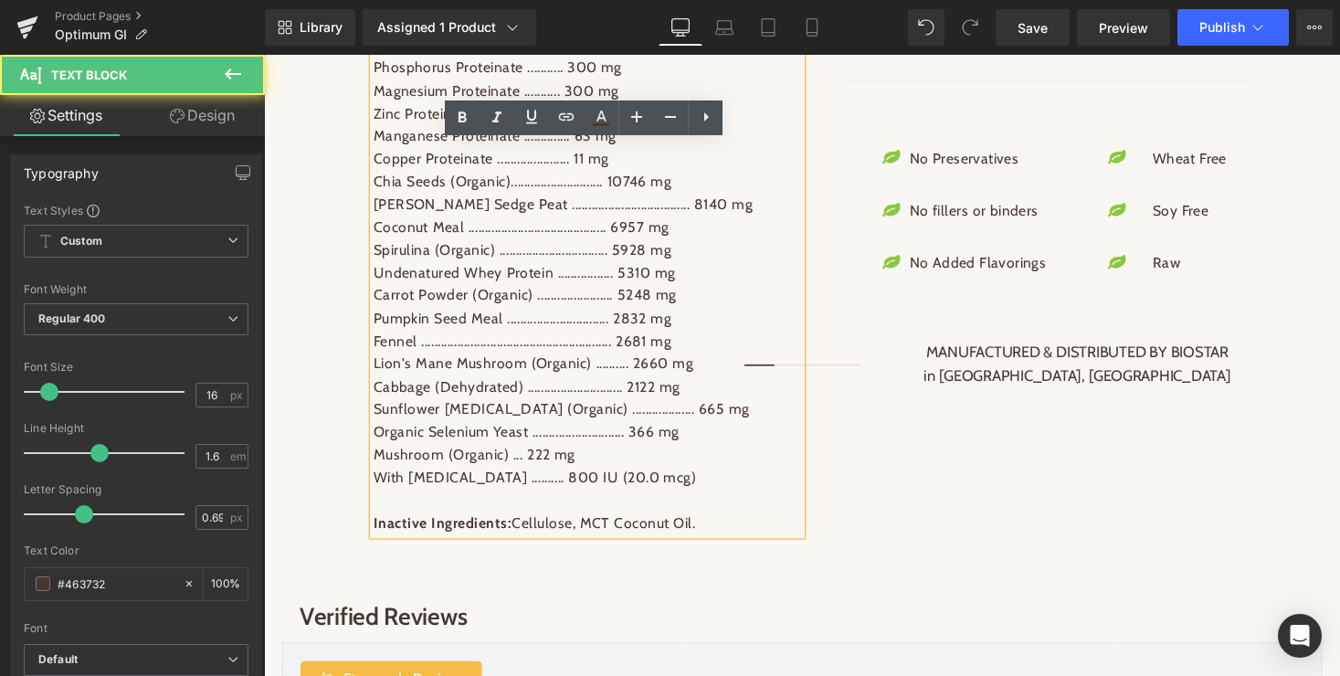
click at [603, 454] on p "Mushroom (Organic) ... 222 mg" at bounding box center [595, 466] width 439 height 24
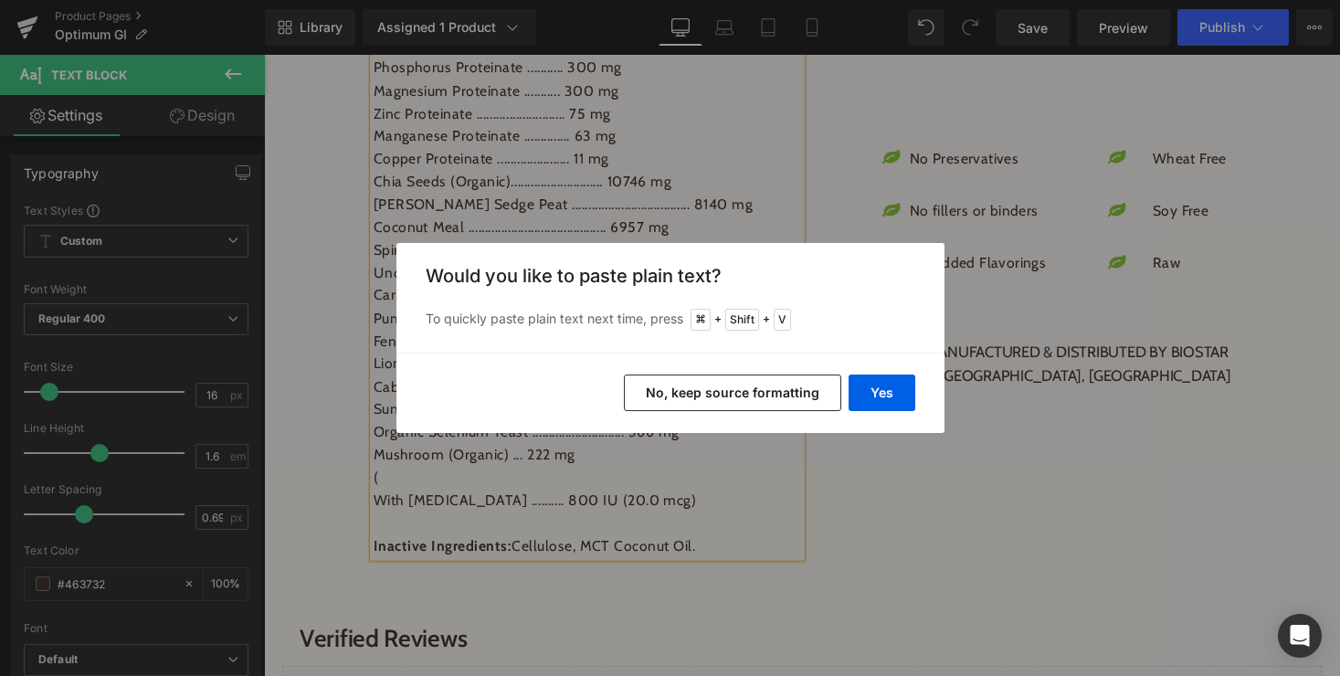
click at [729, 396] on button "No, keep source formatting" at bounding box center [732, 393] width 217 height 37
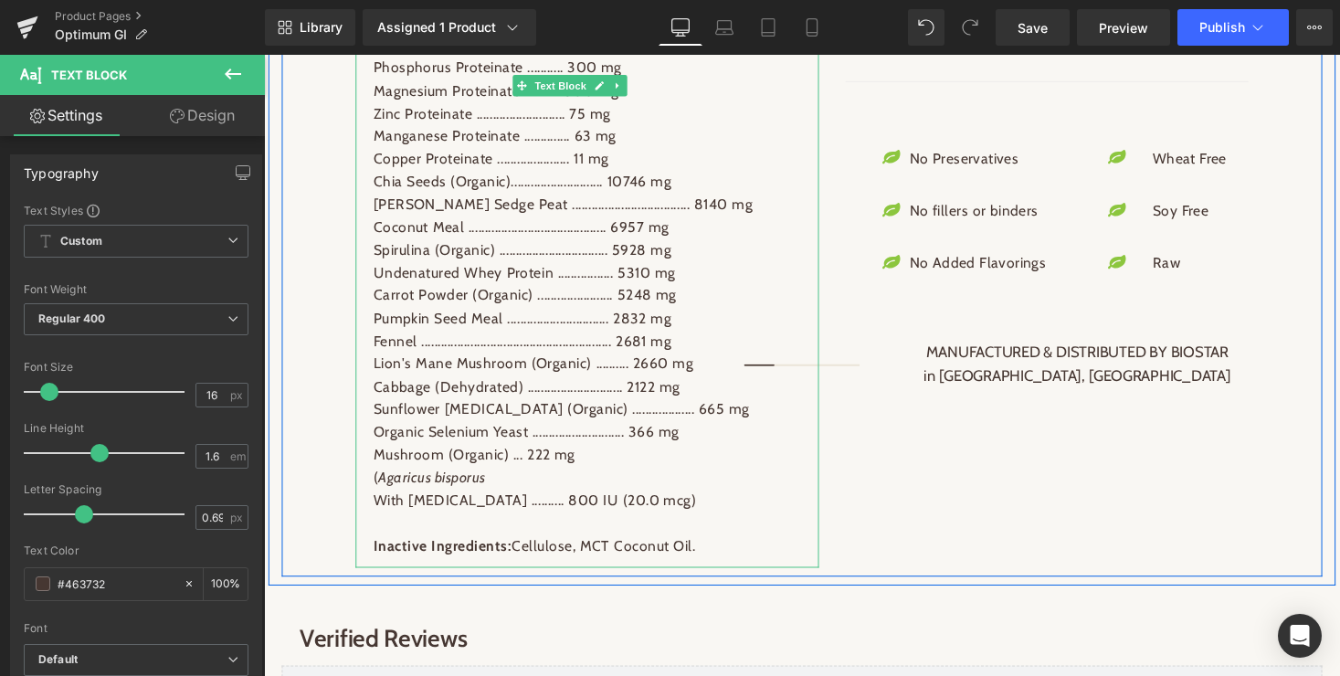
click at [534, 478] on p "( Agaricus bisporus" at bounding box center [595, 490] width 439 height 24
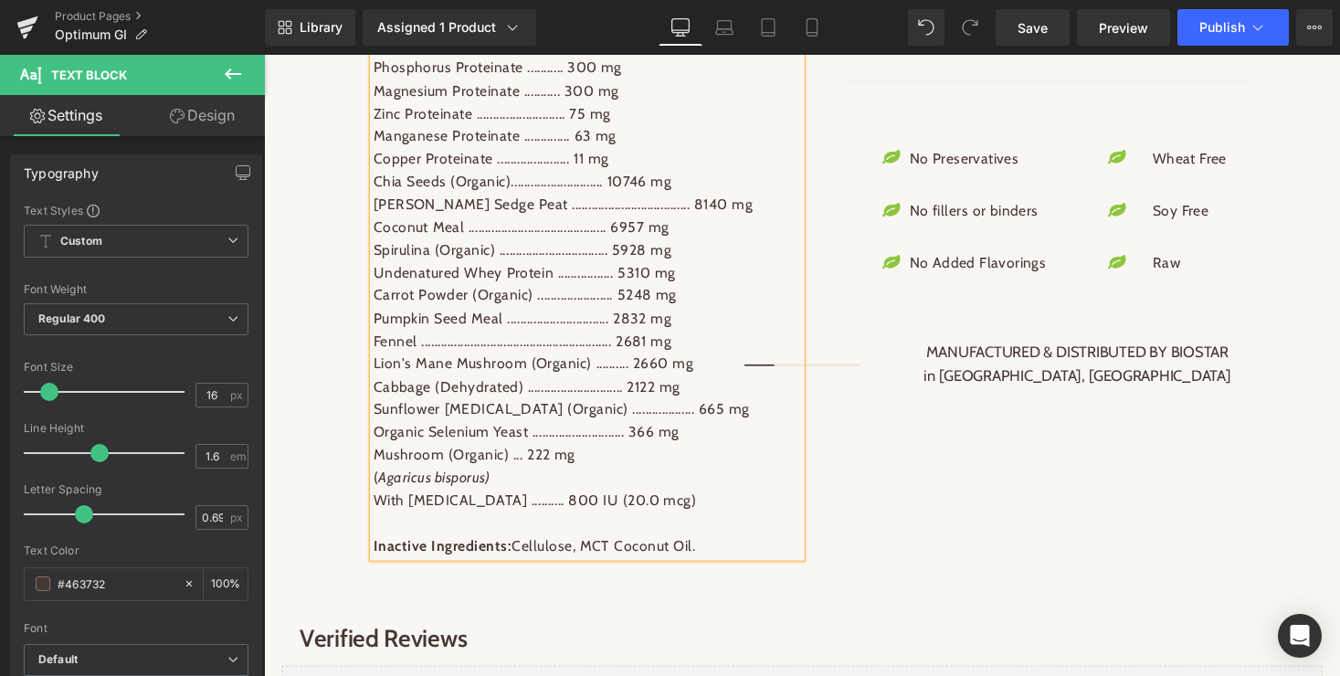
click at [523, 457] on span "Mushroom (Organic) ... 222 mg" at bounding box center [479, 465] width 207 height 17
click at [446, 457] on span "Mushroom (Organic) ..................... 222 mg" at bounding box center [510, 465] width 268 height 17
click at [588, 457] on span "Mushrooms (Organic) ..................... 222 mg" at bounding box center [513, 465] width 275 height 17
click at [602, 314] on p "Pumpkin Seed Meal ............................... 2832 mg" at bounding box center [595, 326] width 439 height 24
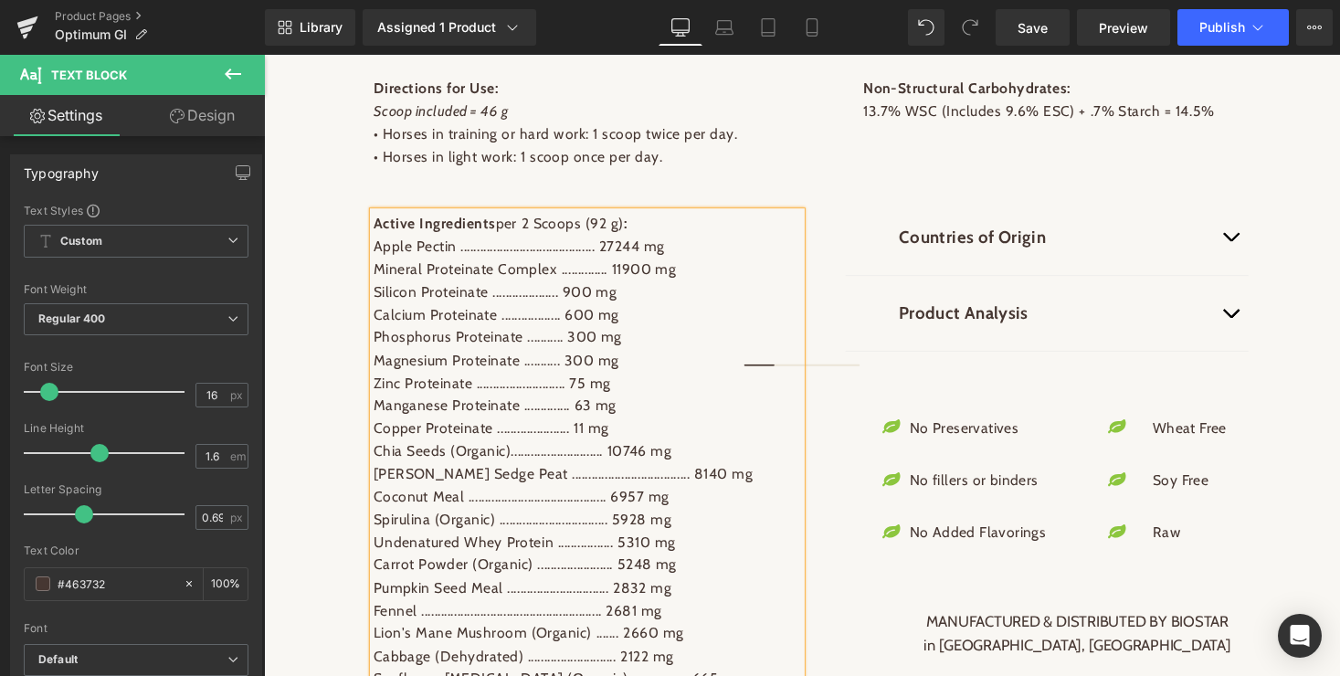
scroll to position [2108, 0]
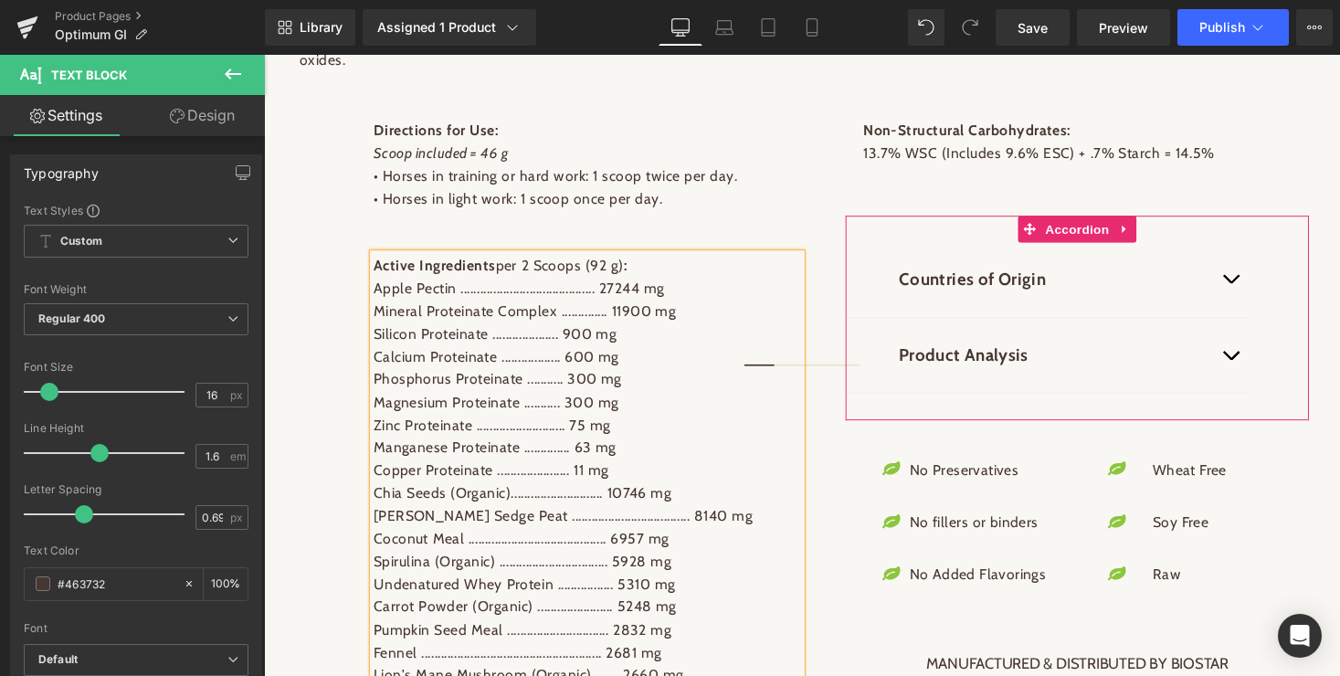
click at [1252, 339] on button "button" at bounding box center [1257, 363] width 37 height 77
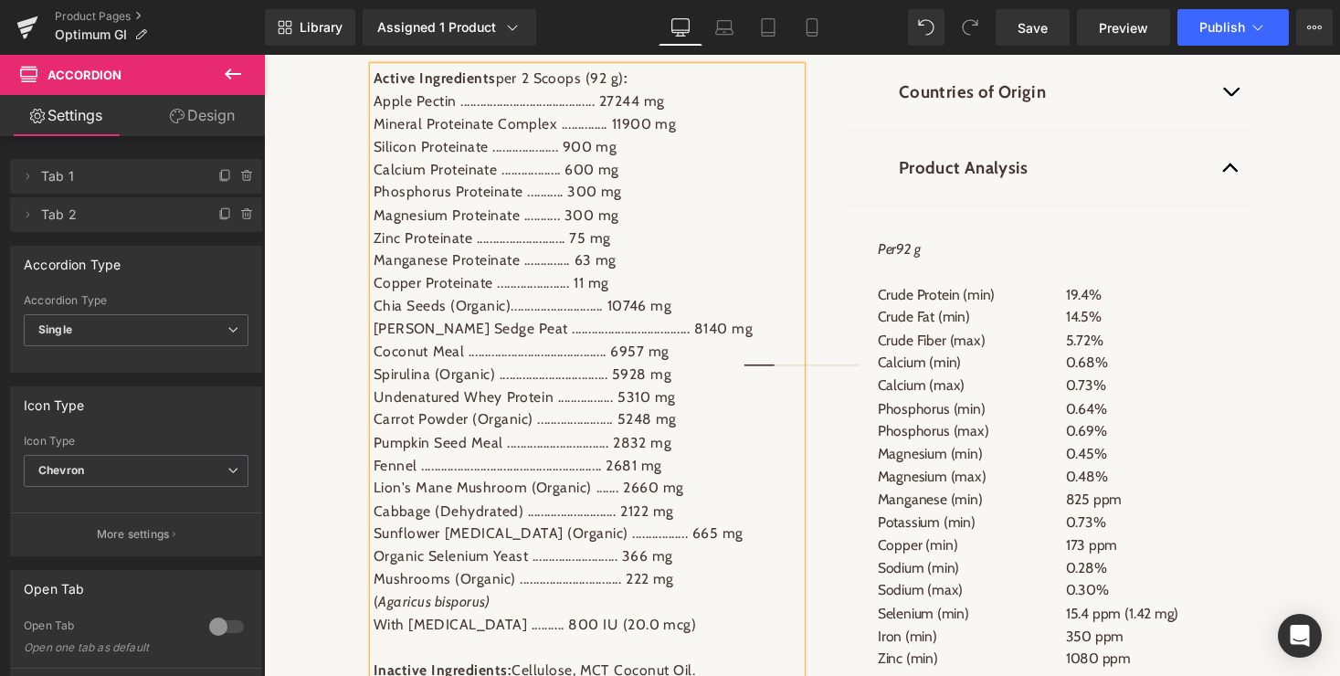
scroll to position [2235, 0]
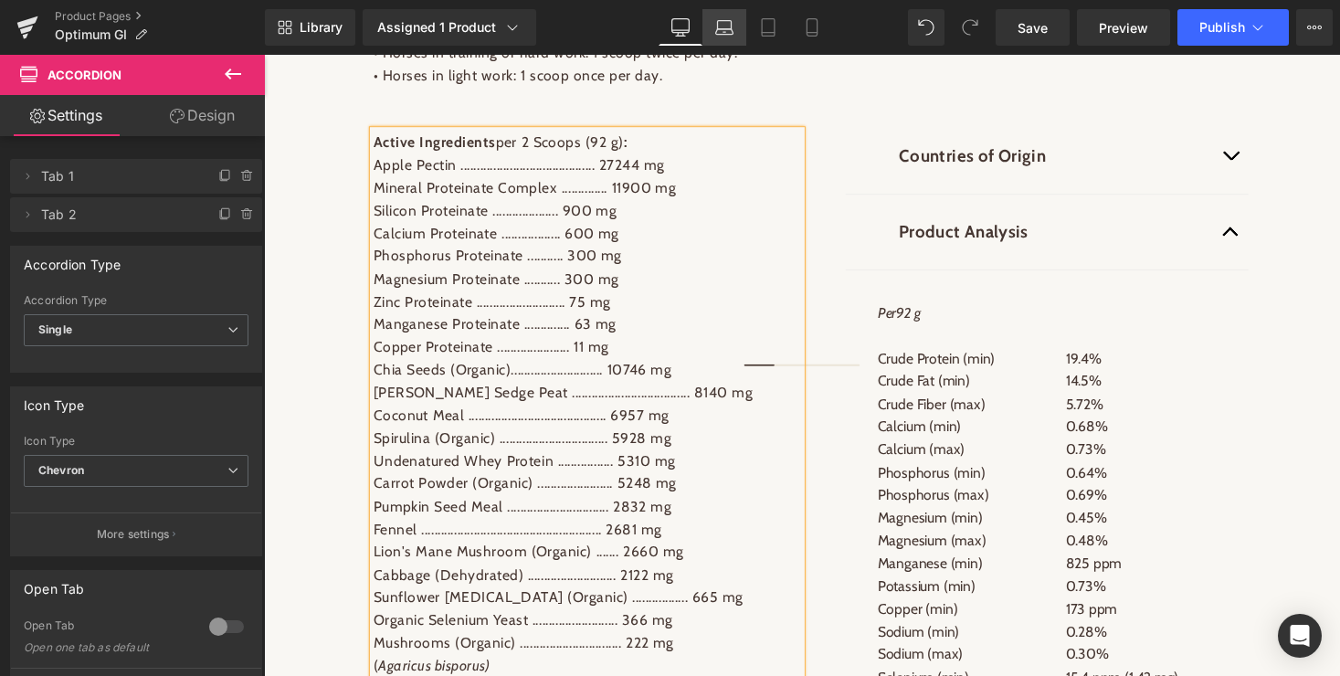
click at [720, 26] on icon at bounding box center [724, 27] width 18 height 18
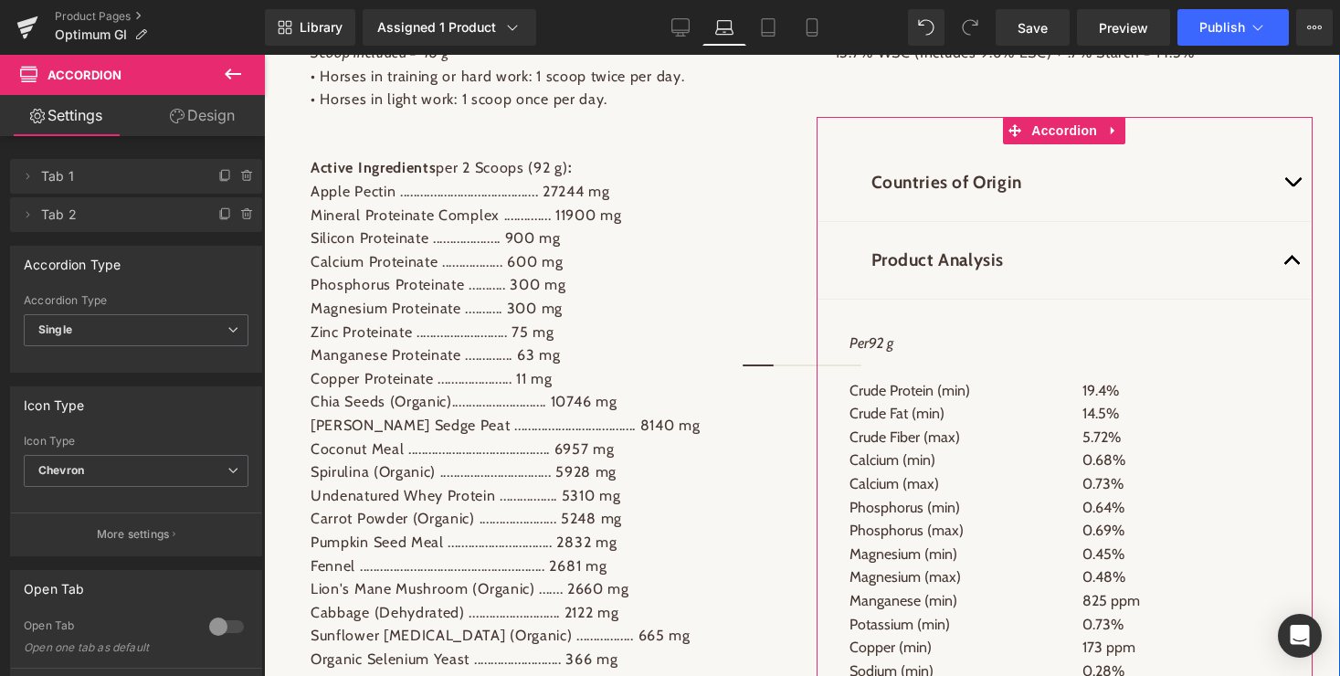
scroll to position [2141, 0]
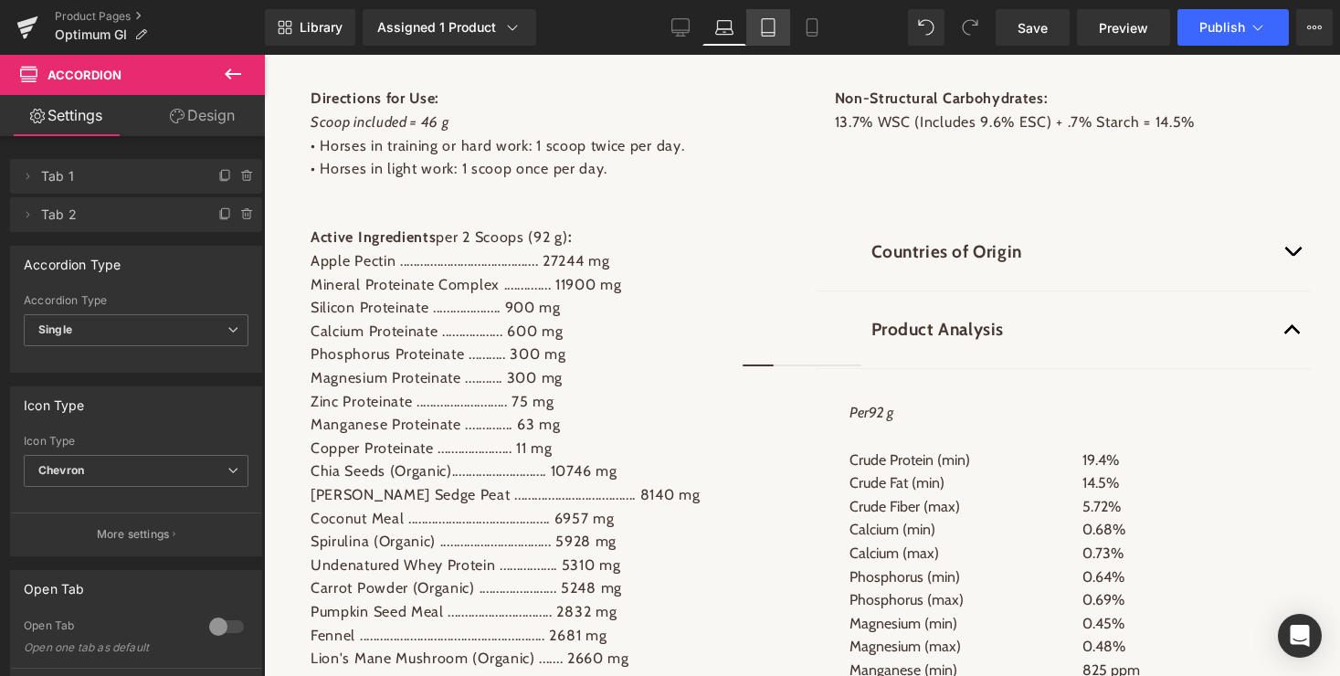
click at [769, 25] on icon at bounding box center [768, 27] width 18 height 18
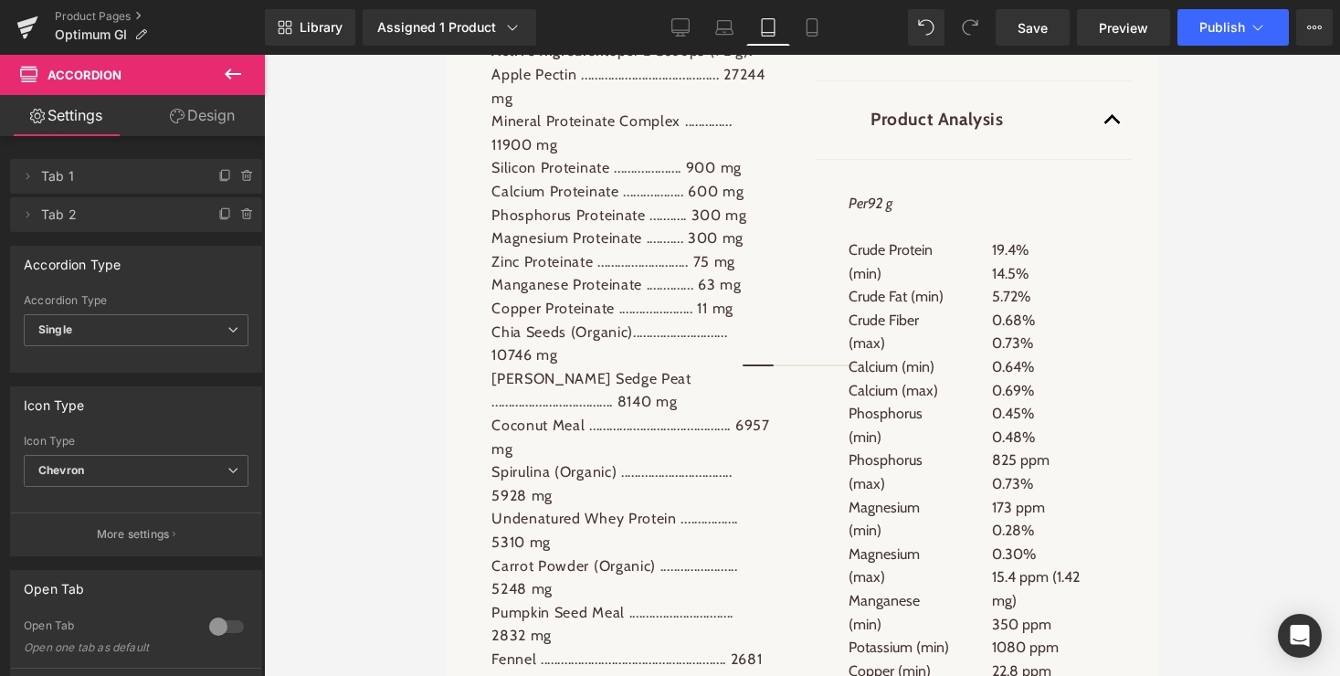
scroll to position [3049, 0]
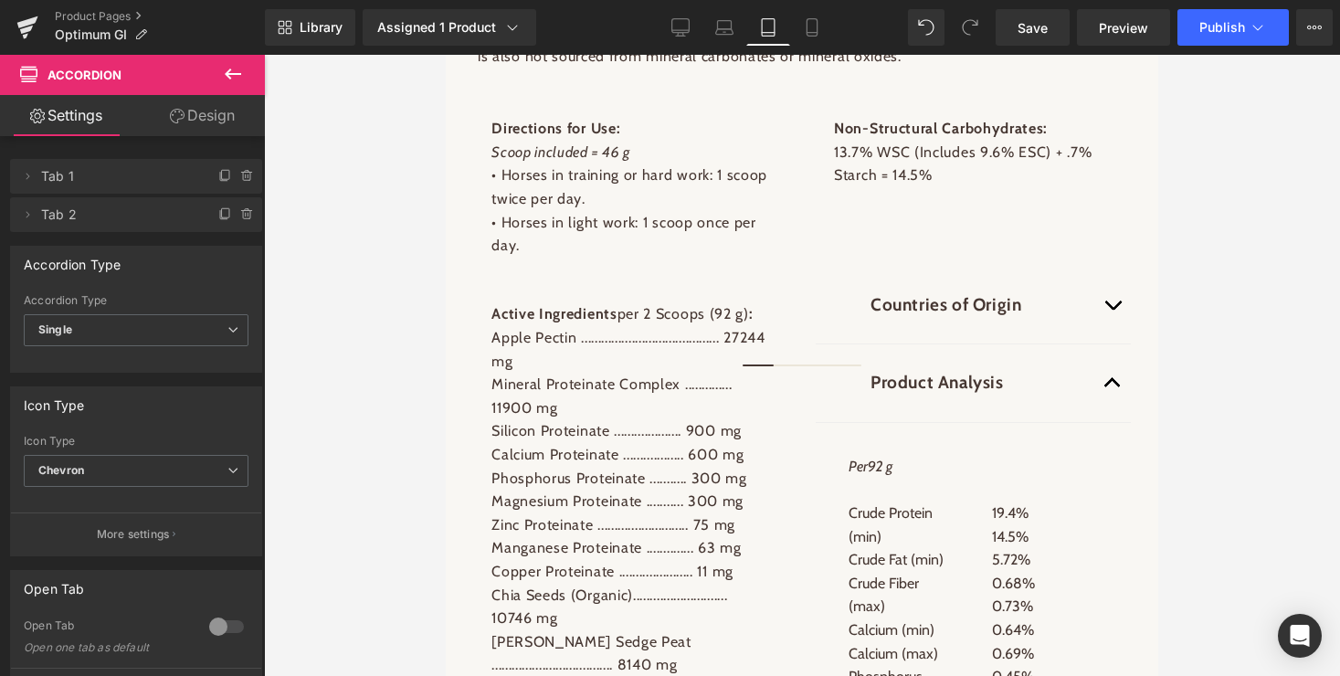
click at [764, 29] on icon at bounding box center [768, 27] width 18 height 18
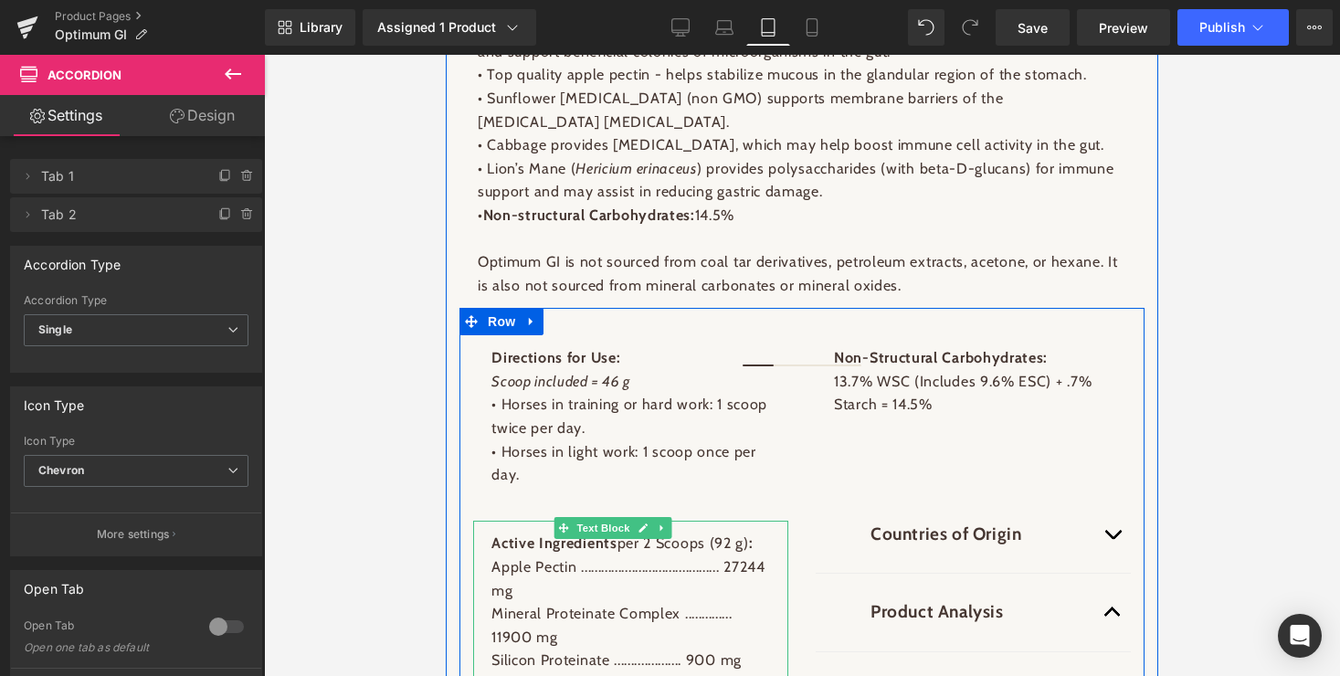
scroll to position [2797, 0]
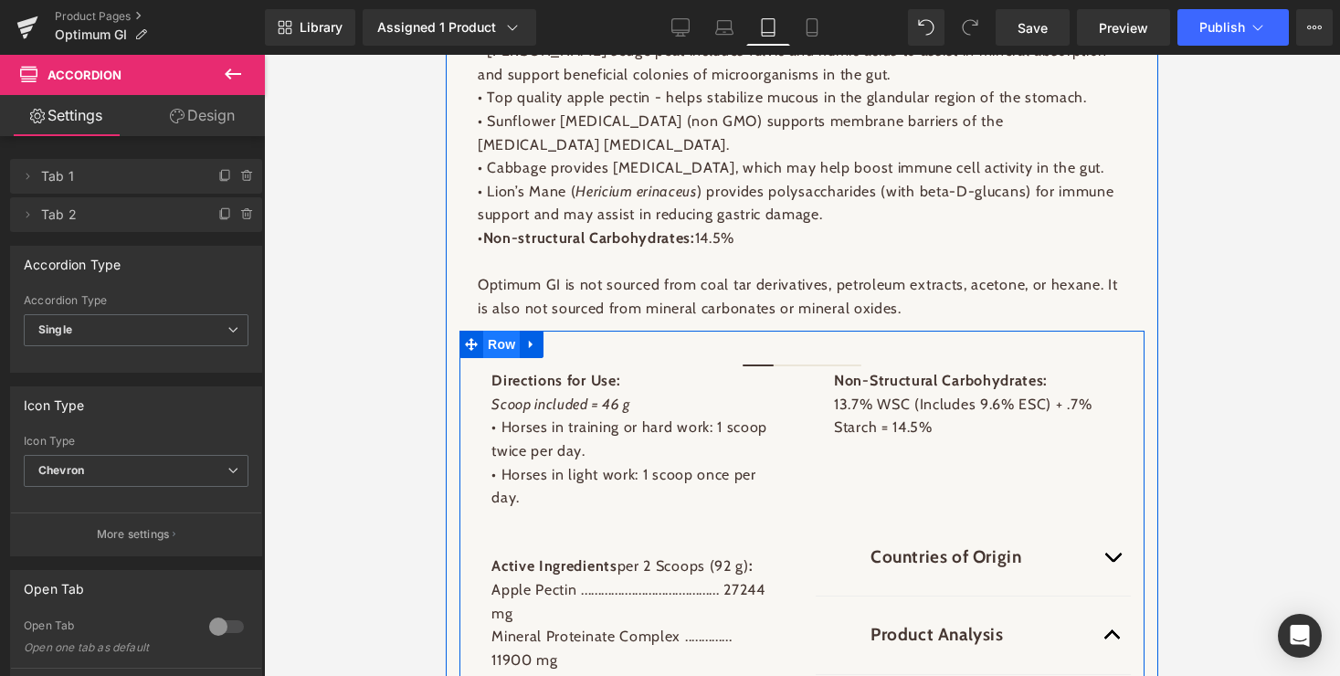
click at [495, 331] on span "Row" at bounding box center [501, 344] width 37 height 27
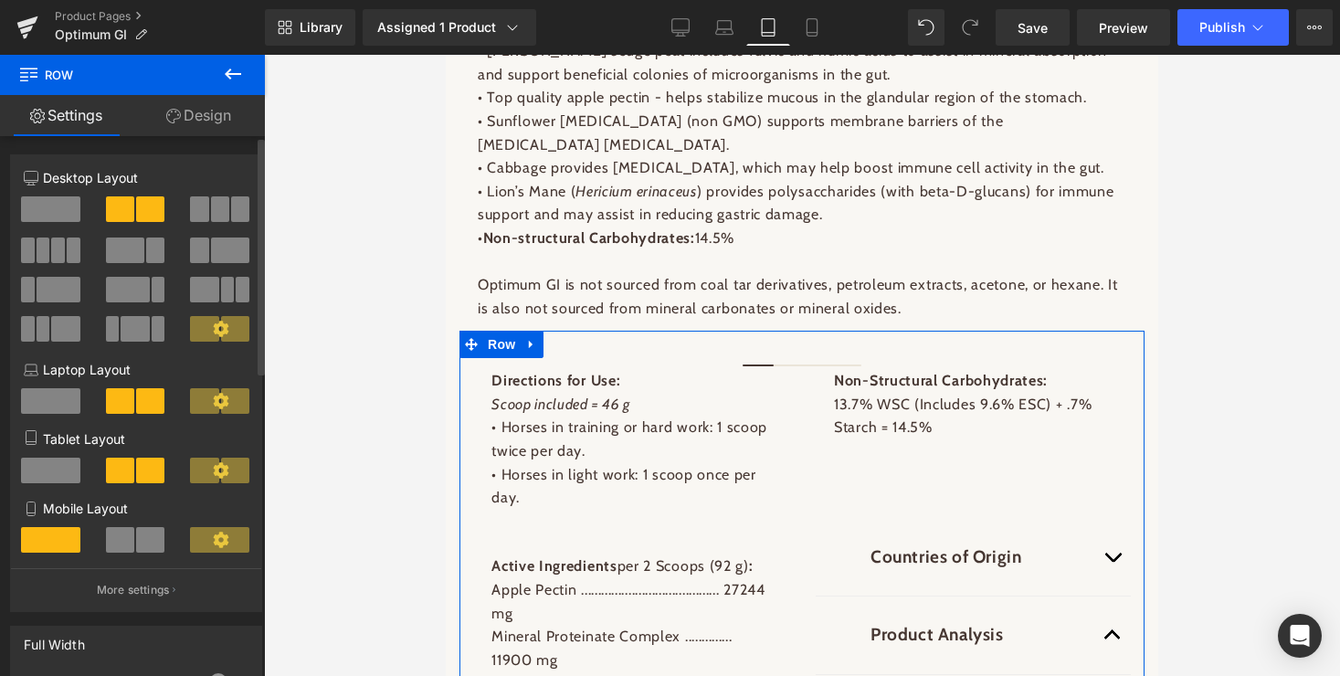
click at [46, 470] on span at bounding box center [50, 471] width 59 height 26
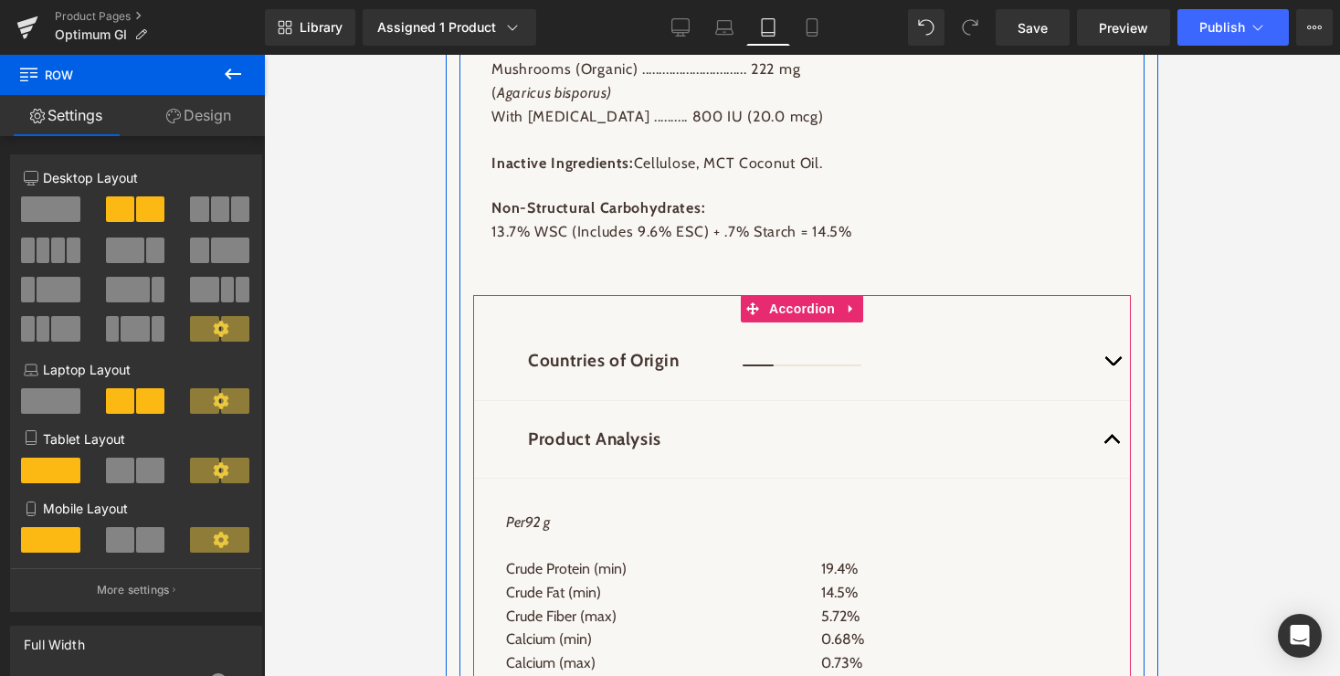
scroll to position [3897, 0]
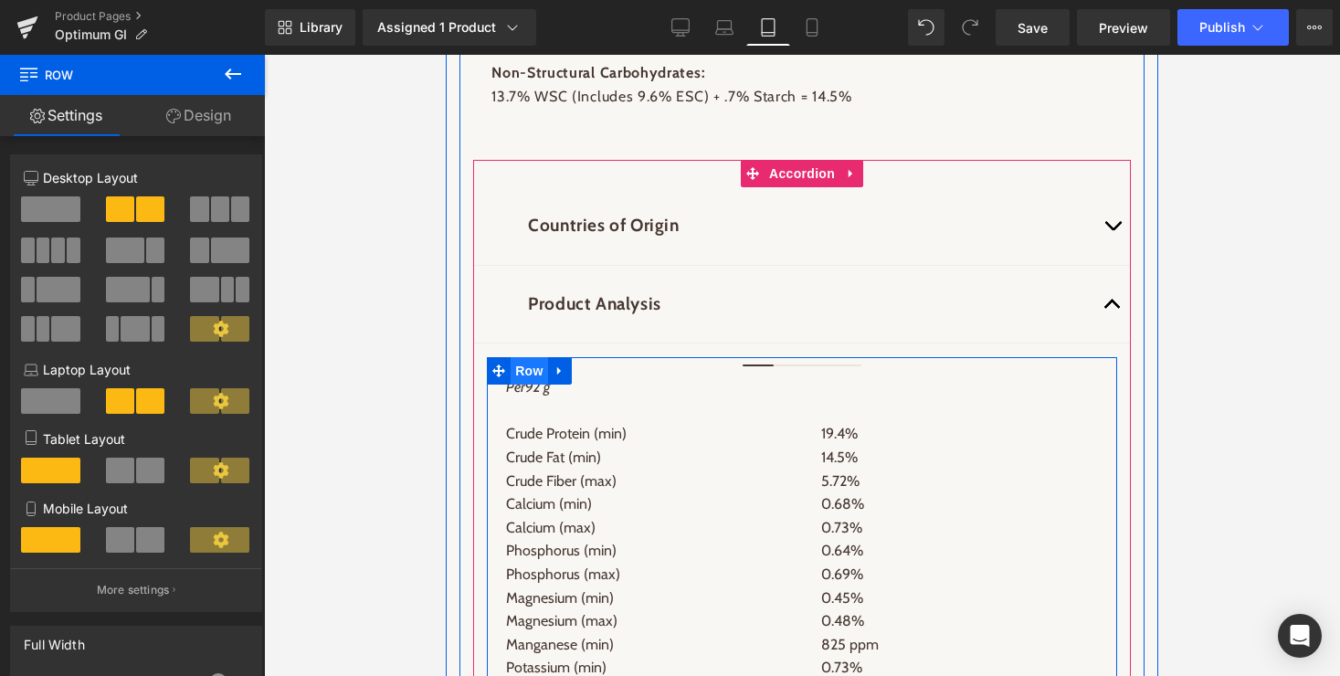
click at [528, 357] on span "Row" at bounding box center [529, 370] width 37 height 27
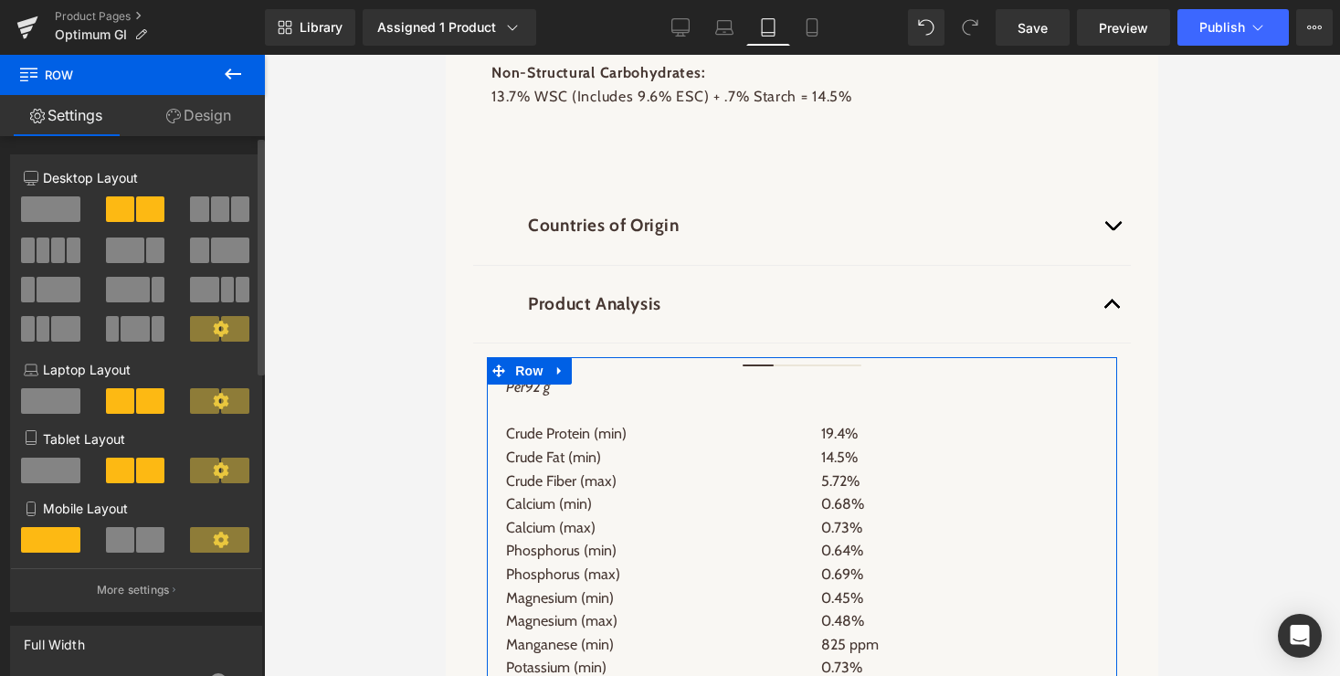
click at [149, 470] on span at bounding box center [150, 471] width 28 height 26
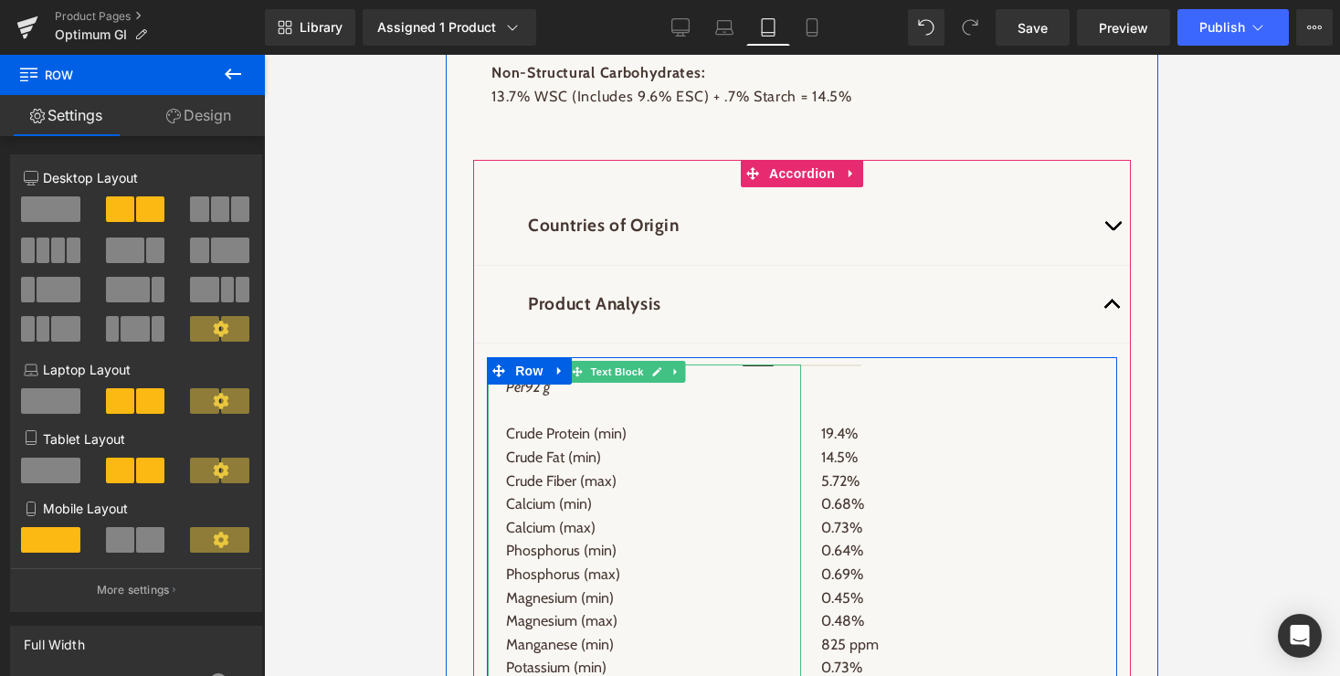
click at [618, 361] on span "Text Block" at bounding box center [617, 372] width 60 height 22
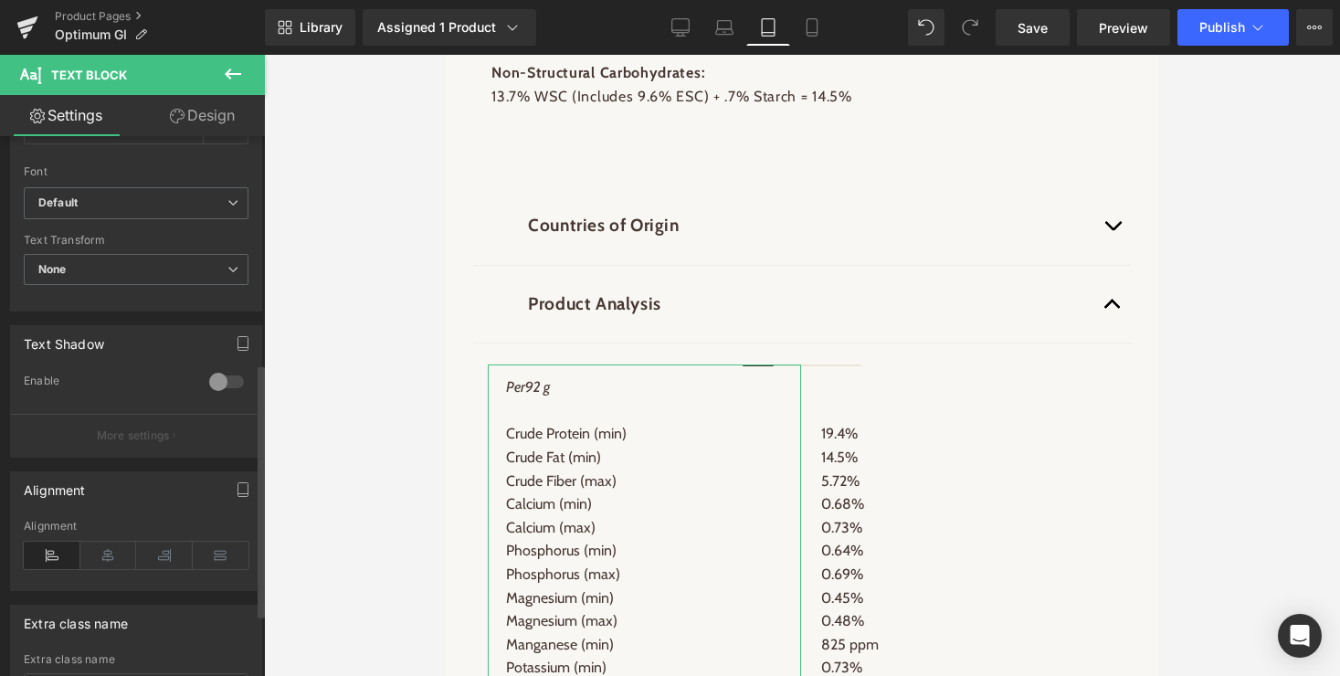
scroll to position [483, 0]
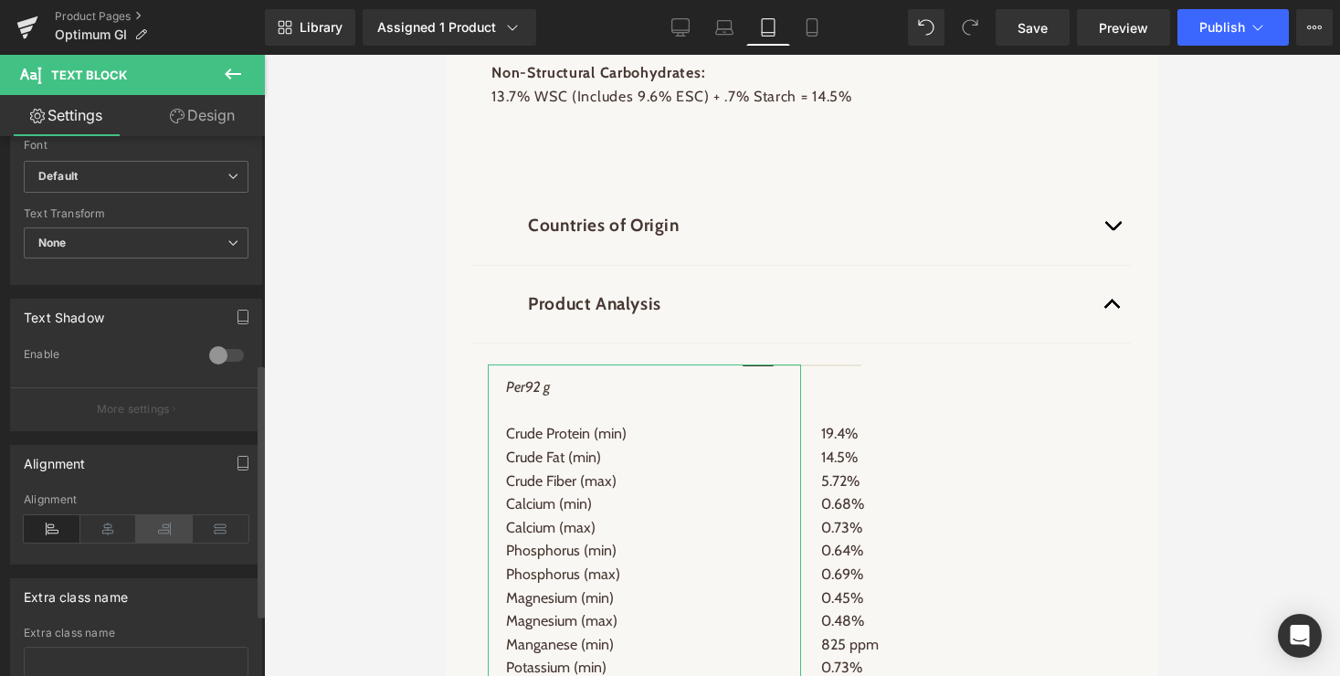
click at [157, 529] on icon at bounding box center [164, 528] width 57 height 27
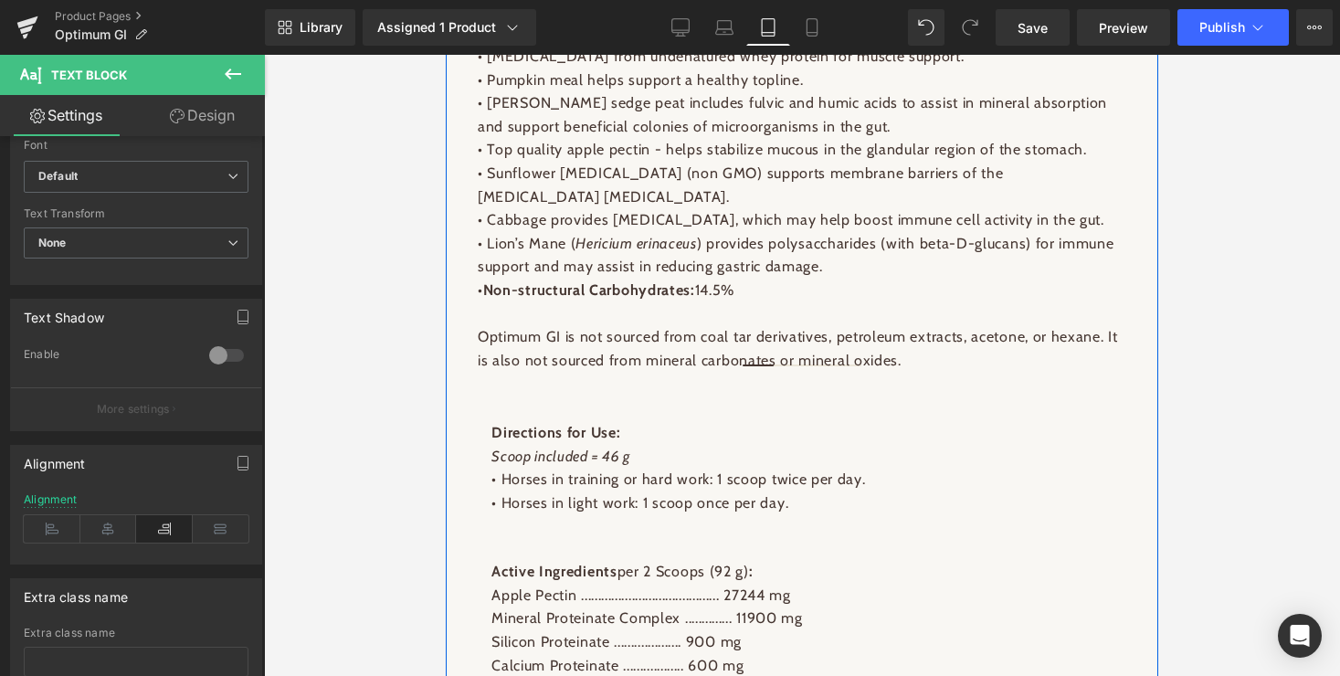
scroll to position [2316, 0]
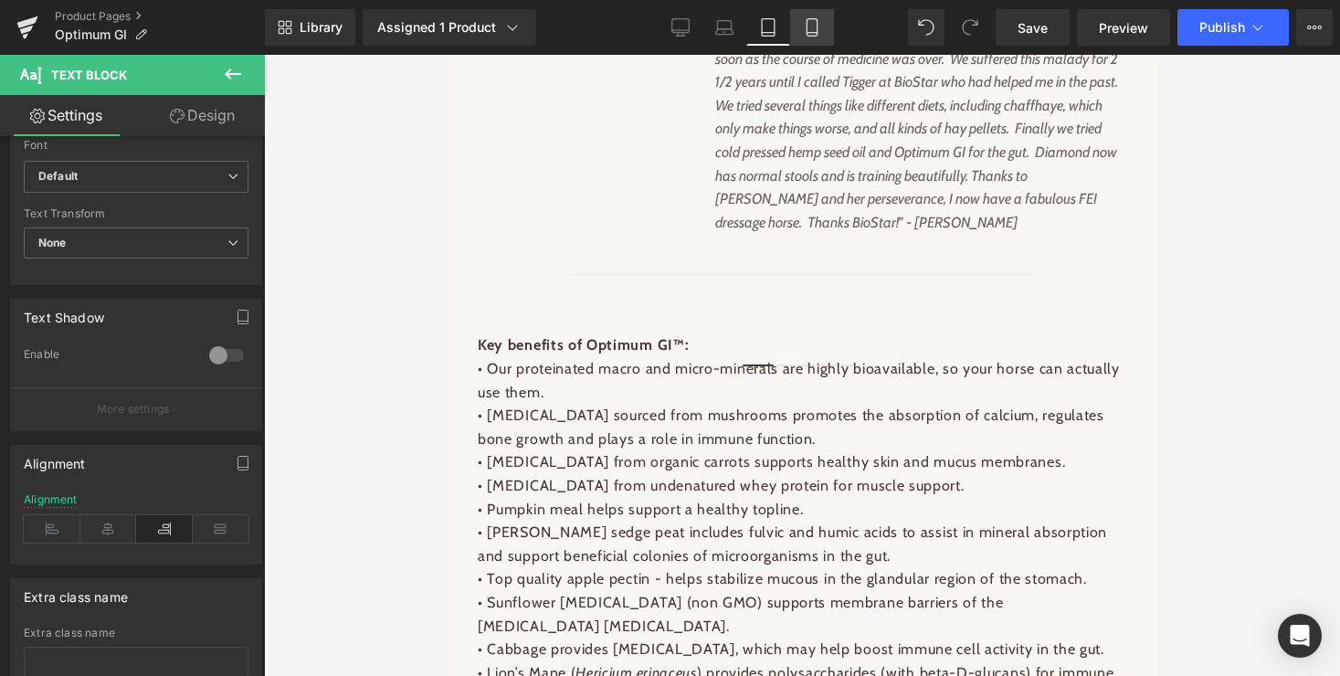
click at [810, 26] on icon at bounding box center [812, 27] width 18 height 18
type input "100"
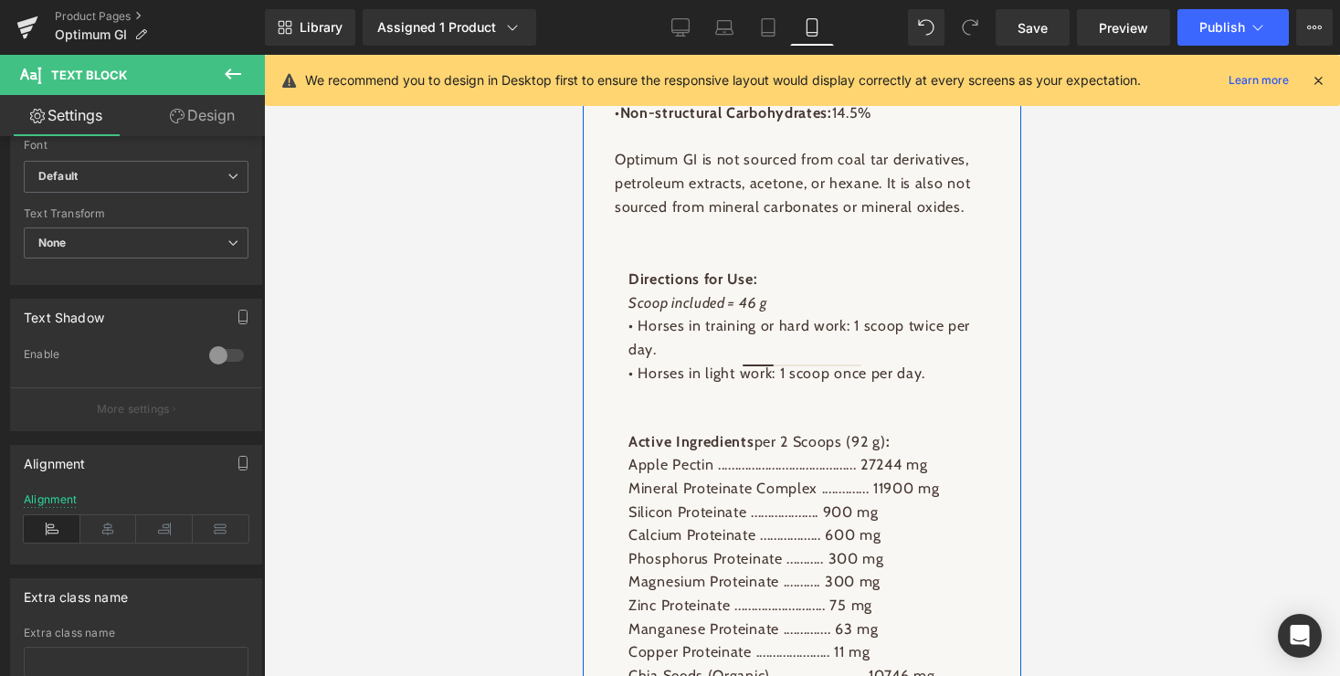
scroll to position [3320, 0]
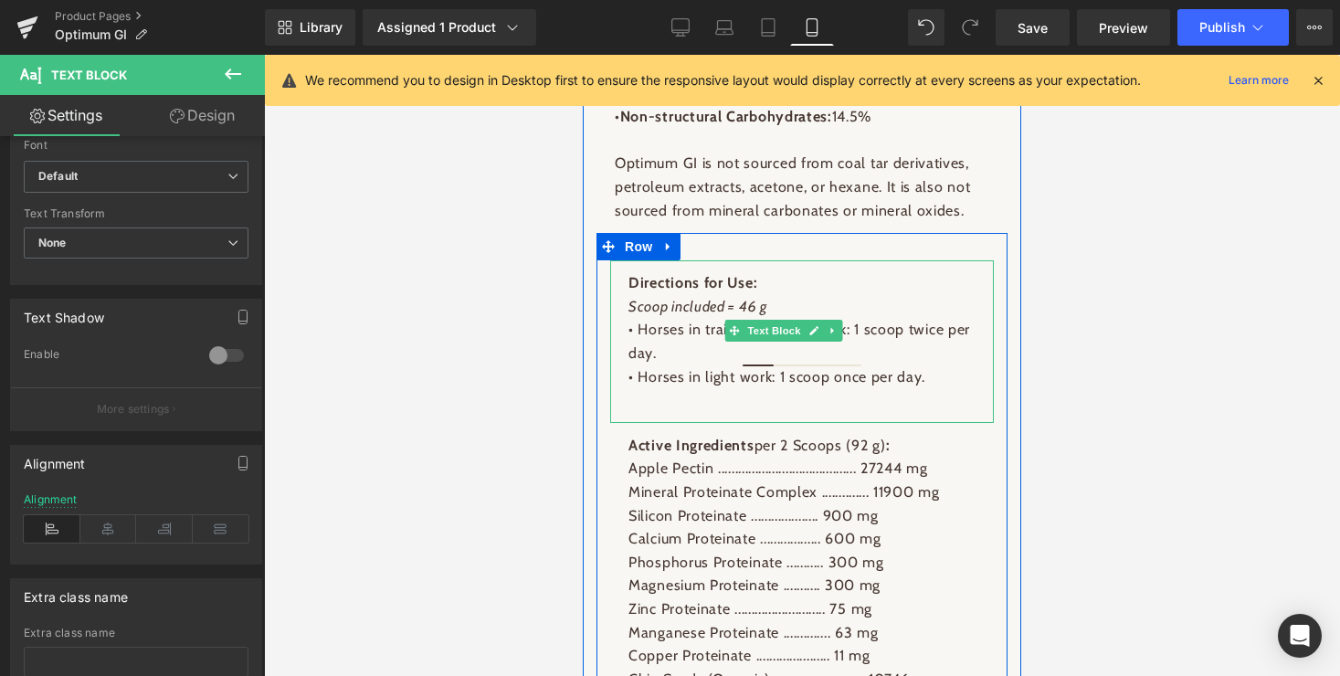
click at [853, 333] on p "• Horses in training or hard work: 1 scoop twice per day." at bounding box center [802, 341] width 347 height 47
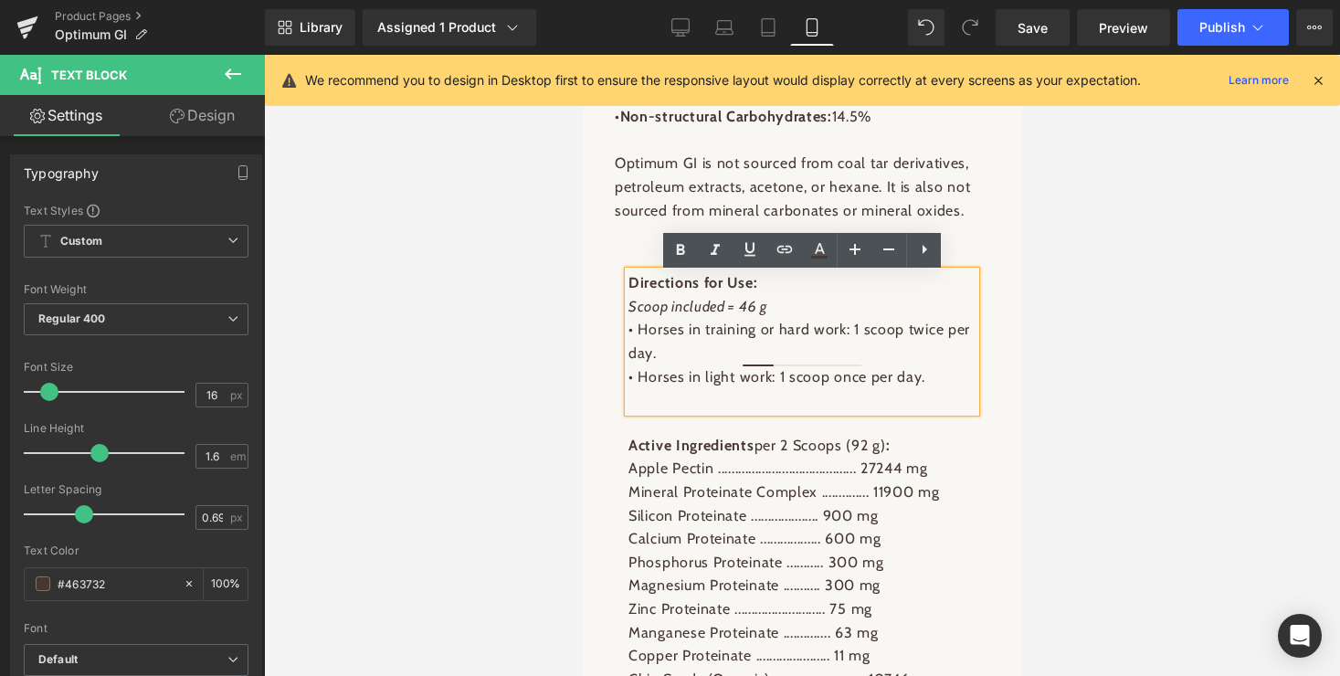
click at [851, 332] on p "• Horses in training or hard work: 1 scoop twice per day." at bounding box center [802, 341] width 347 height 47
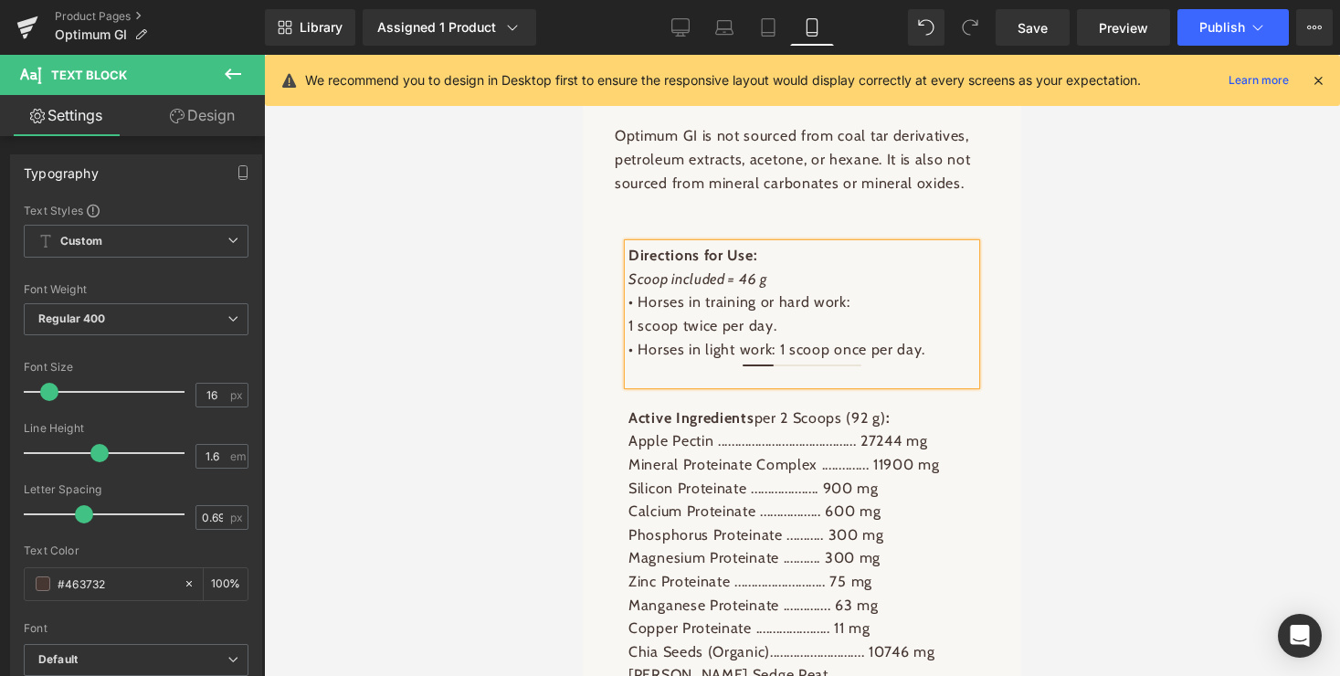
scroll to position [3350, 0]
click at [777, 353] on p "• Horses in light work: 1 scoop once per day." at bounding box center [802, 347] width 347 height 24
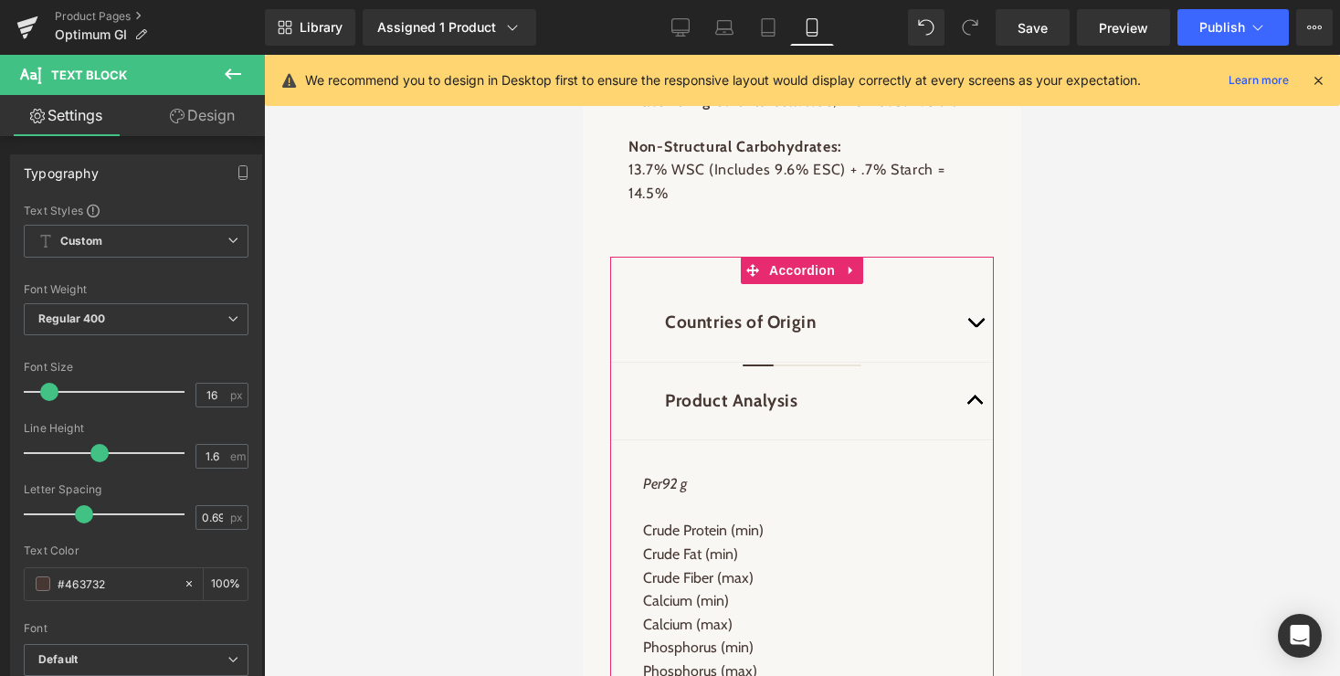
scroll to position [4480, 0]
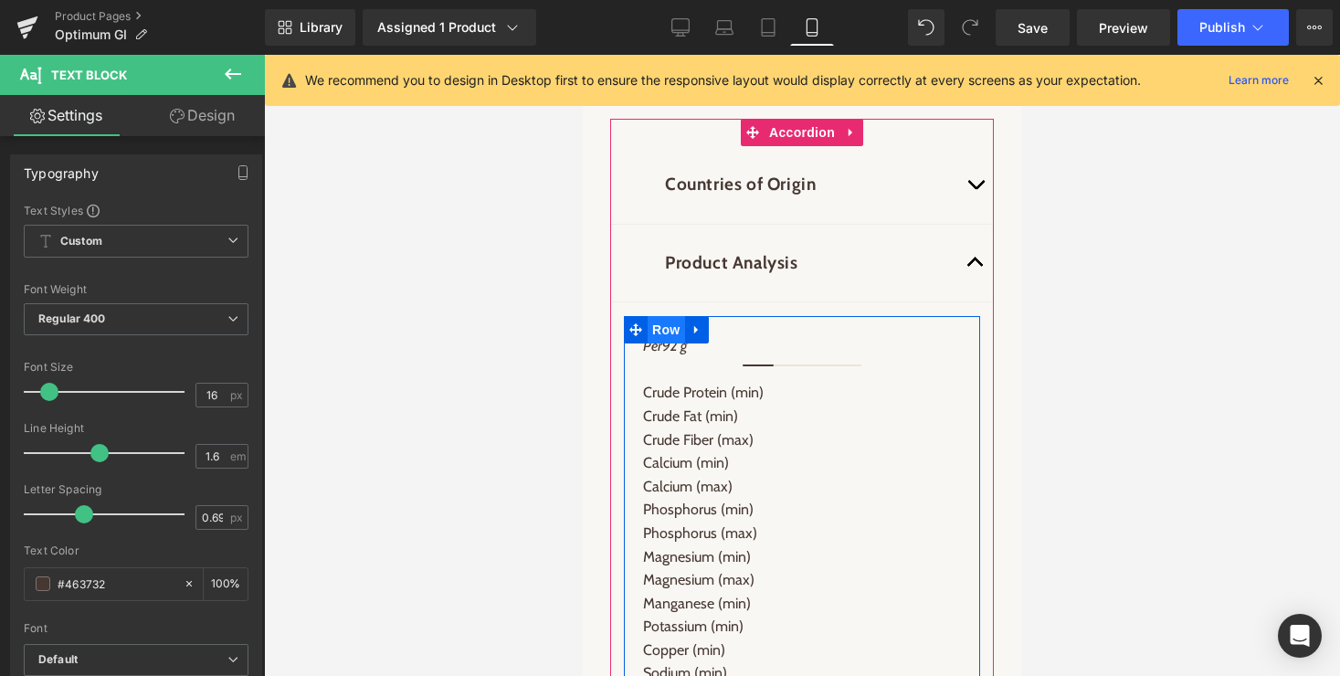
click at [666, 316] on span "Row" at bounding box center [666, 329] width 37 height 27
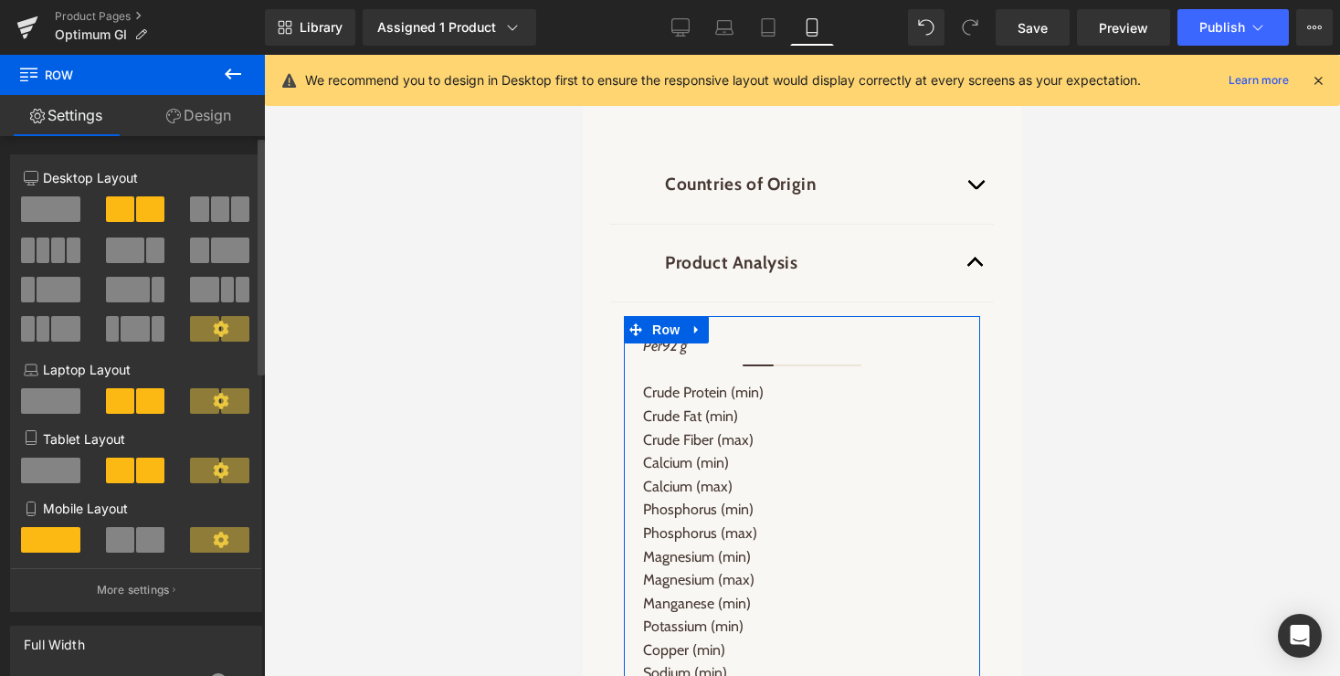
click at [153, 540] on span at bounding box center [150, 540] width 28 height 26
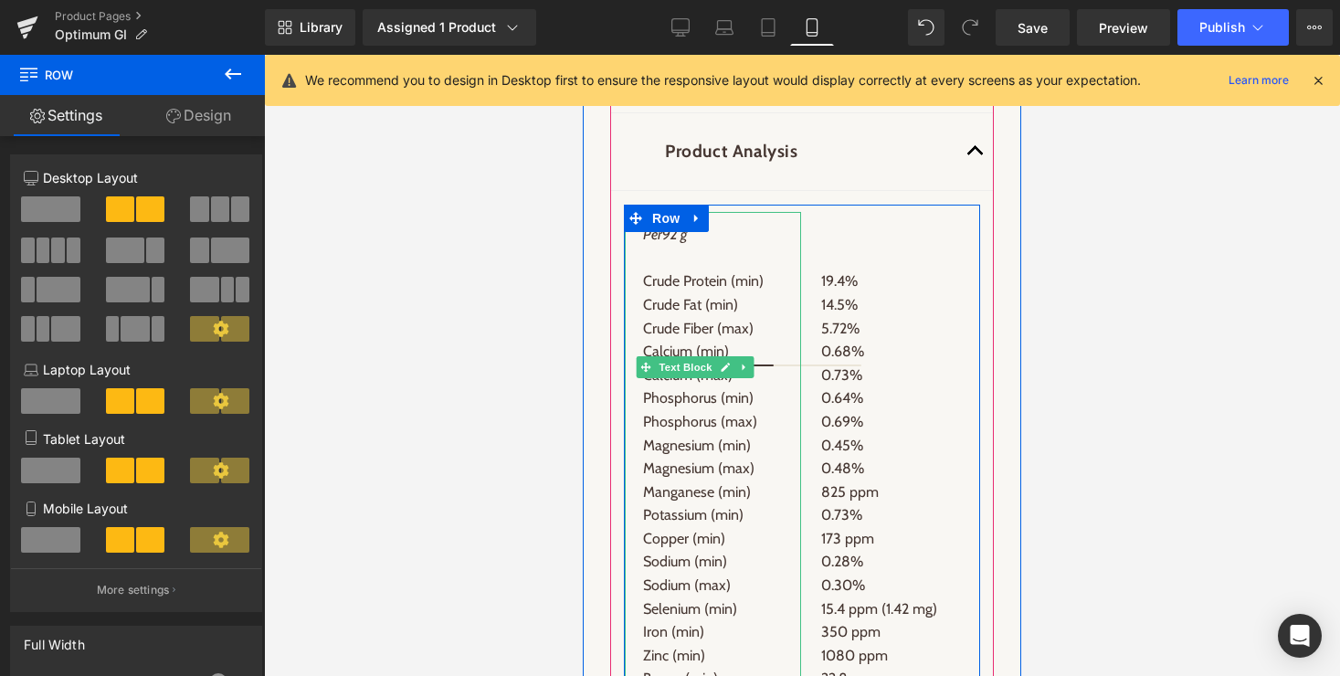
scroll to position [4546, 0]
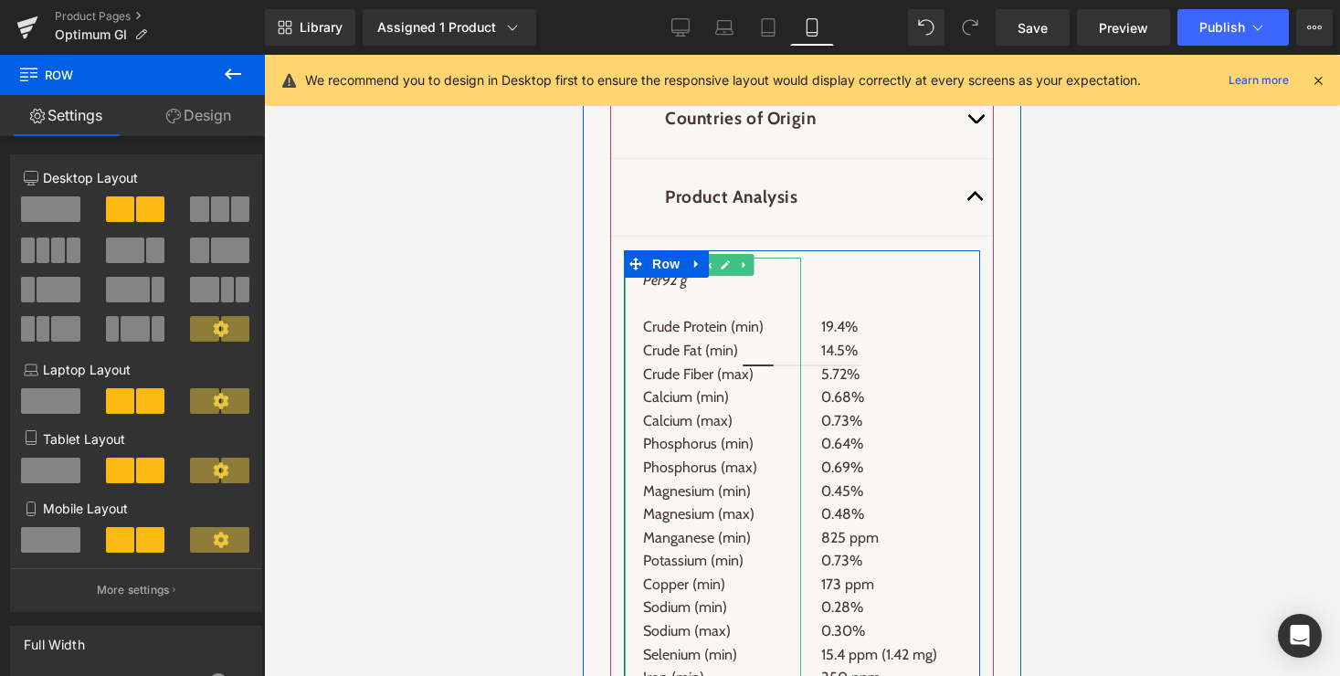
click at [724, 260] on icon at bounding box center [725, 264] width 9 height 9
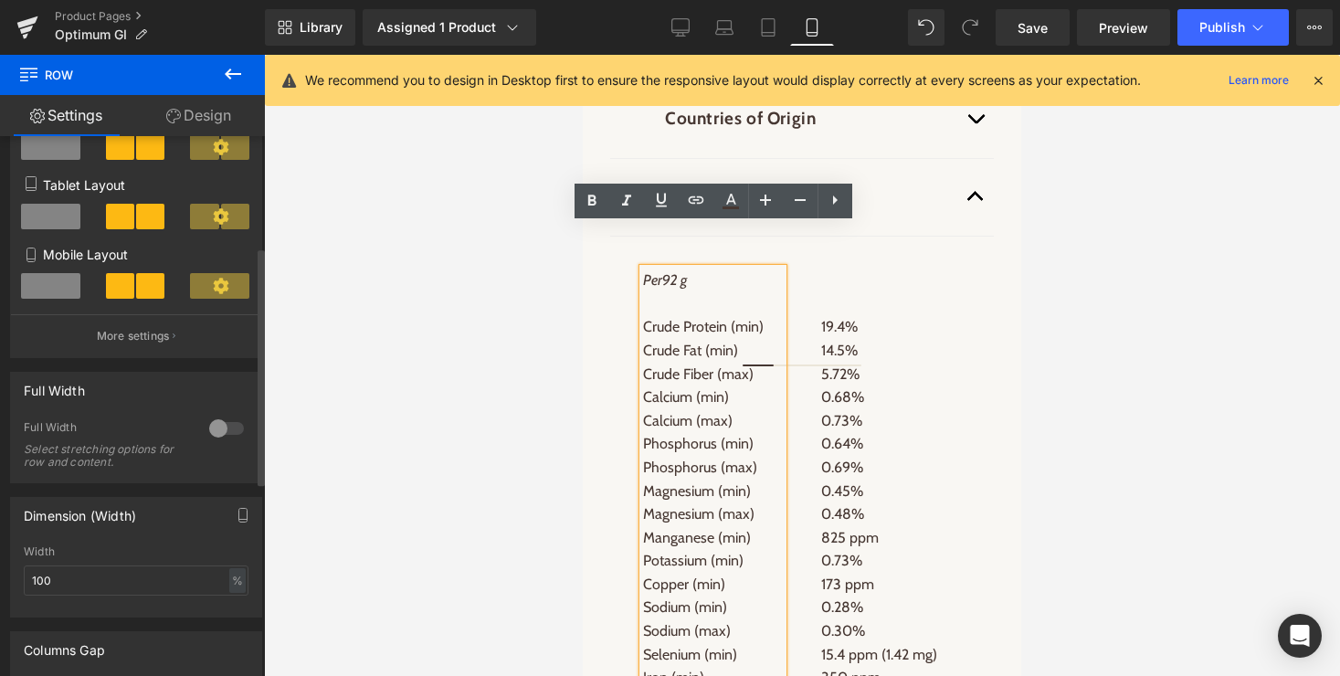
scroll to position [220, 0]
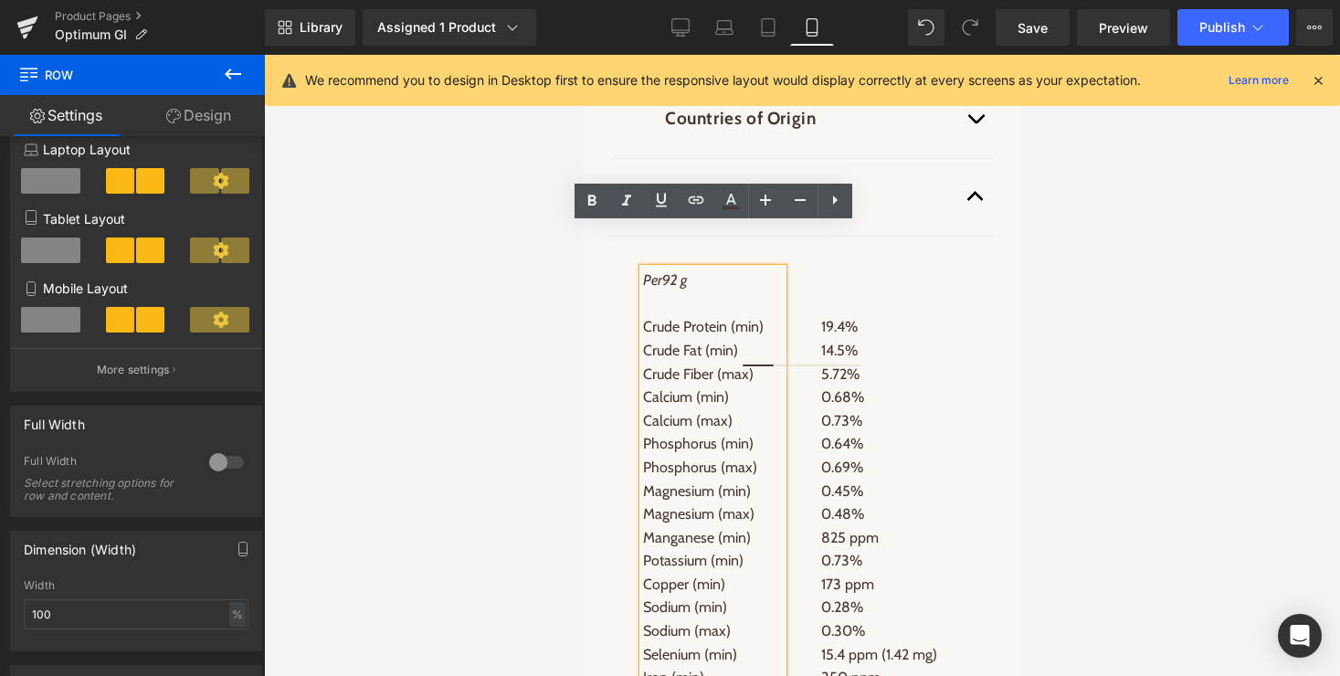
click at [748, 315] on p "Crude Protein (min)" at bounding box center [713, 327] width 140 height 24
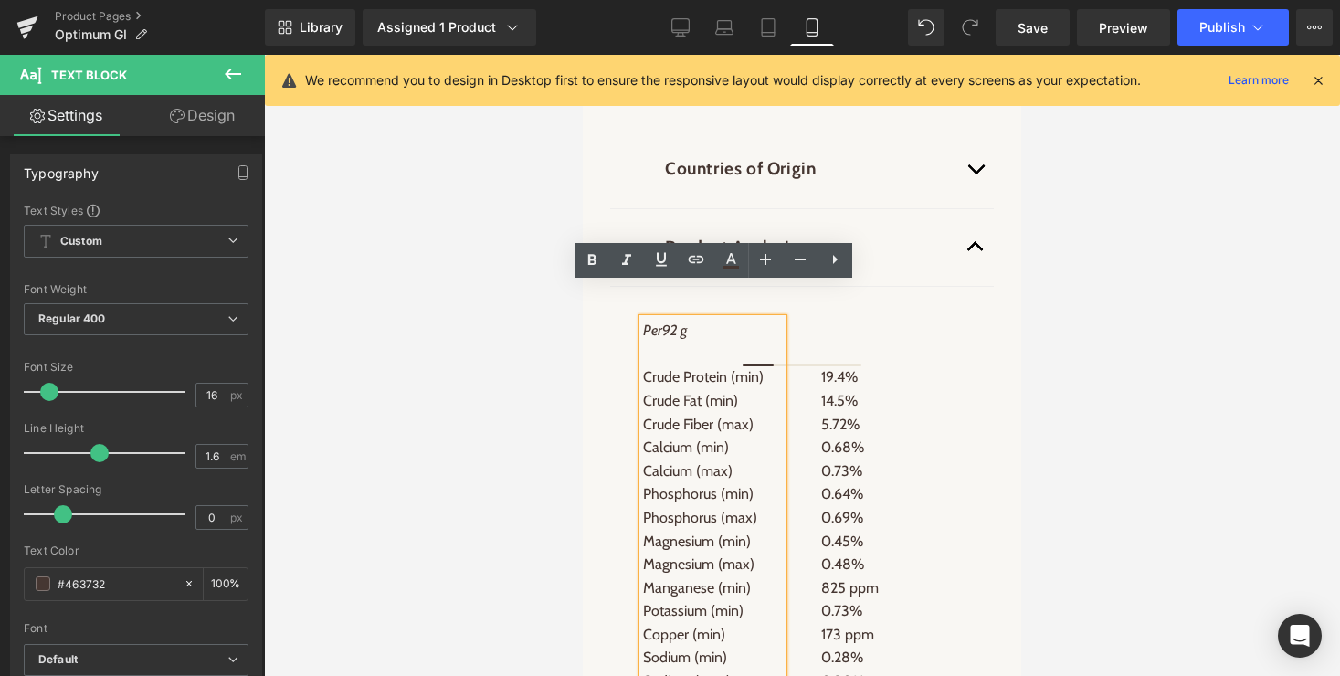
scroll to position [4486, 0]
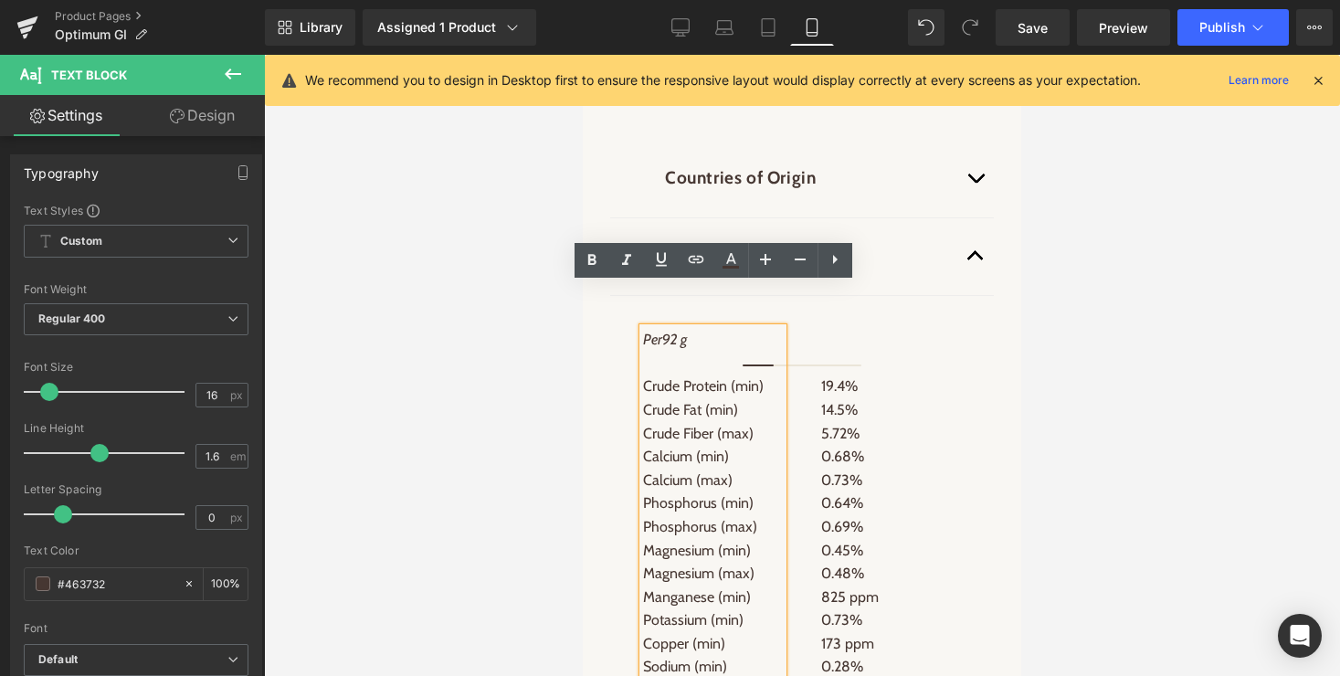
click at [1083, 253] on div at bounding box center [802, 365] width 1076 height 621
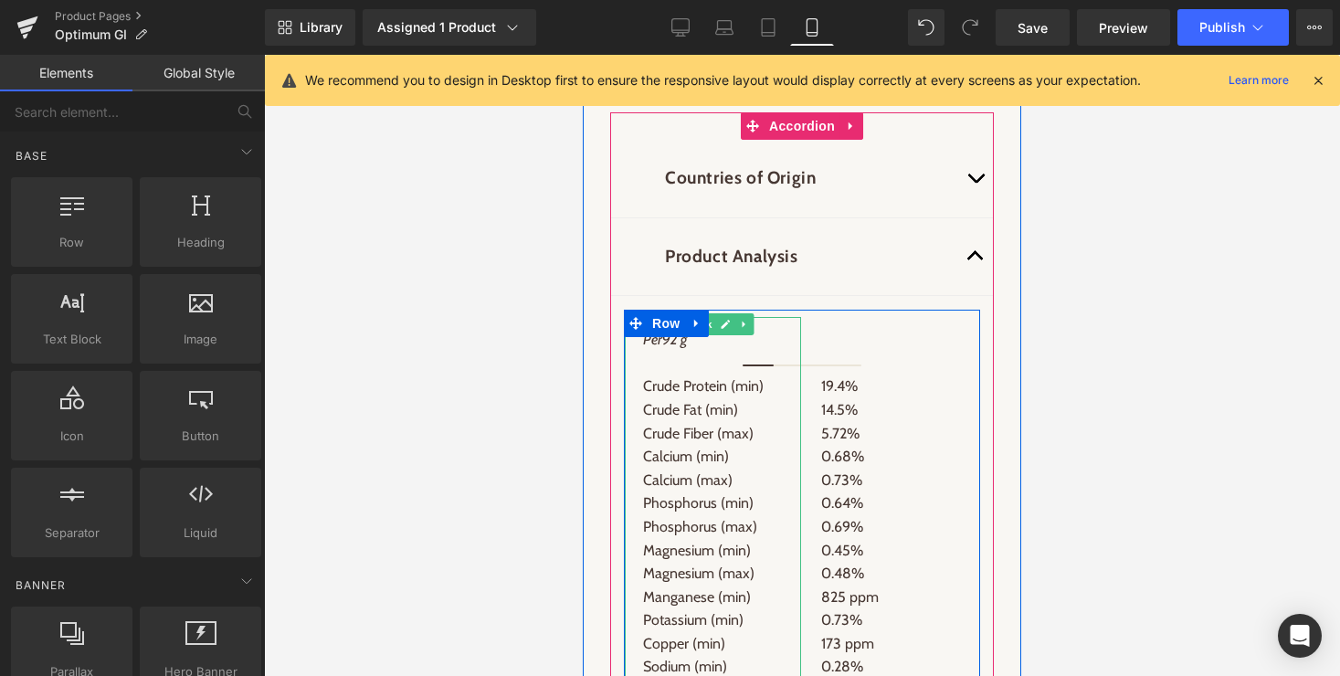
click at [721, 313] on link at bounding box center [724, 324] width 19 height 22
click at [682, 469] on p "Calcium (max)" at bounding box center [713, 481] width 140 height 24
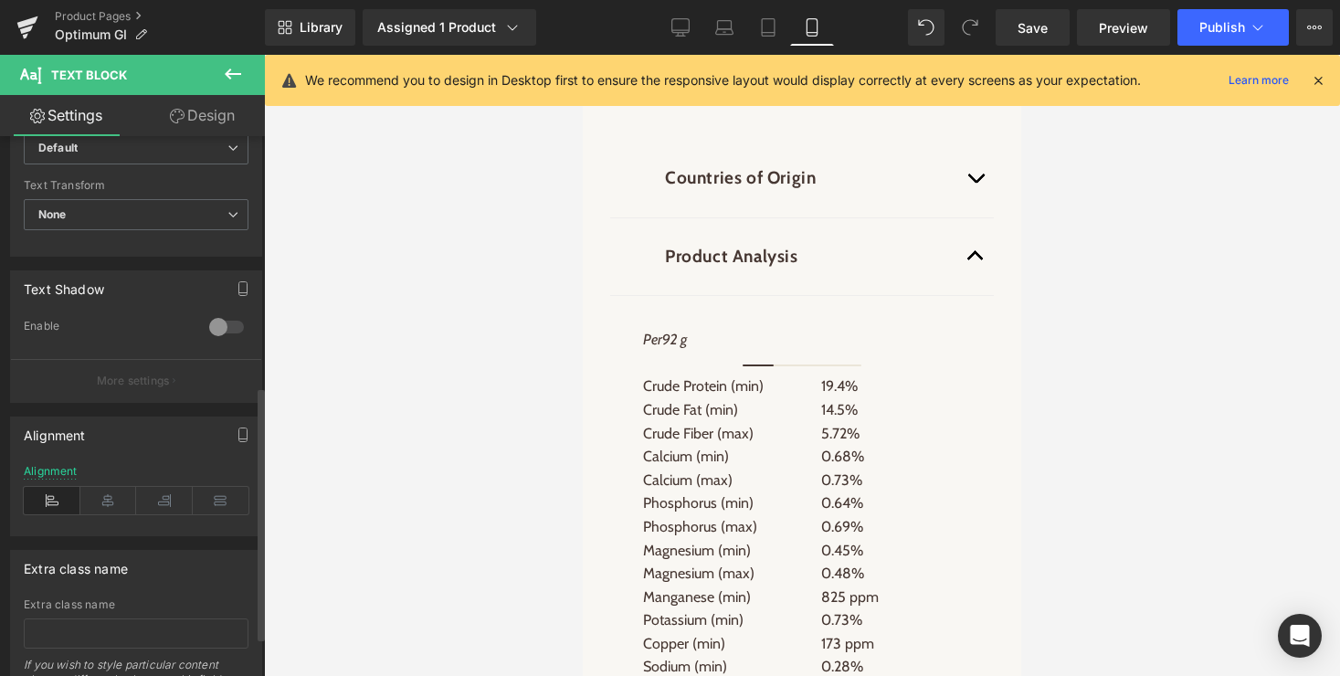
scroll to position [563, 0]
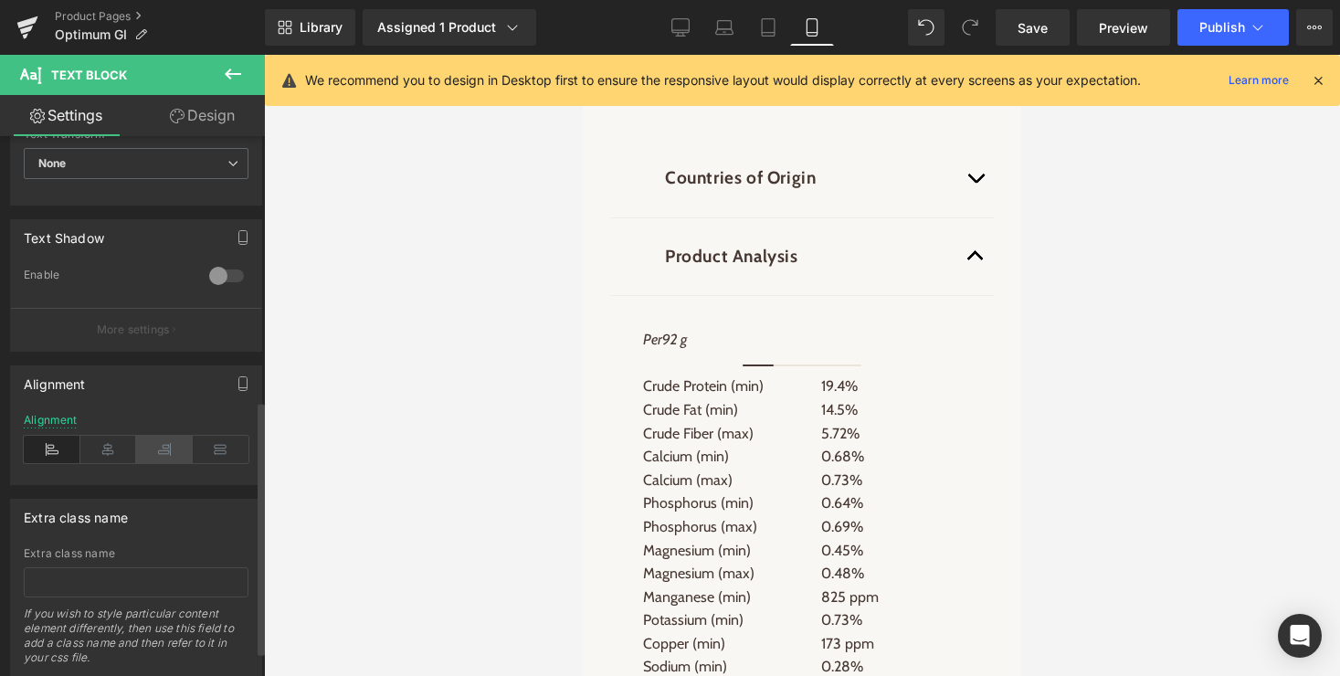
click at [154, 450] on icon at bounding box center [164, 449] width 57 height 27
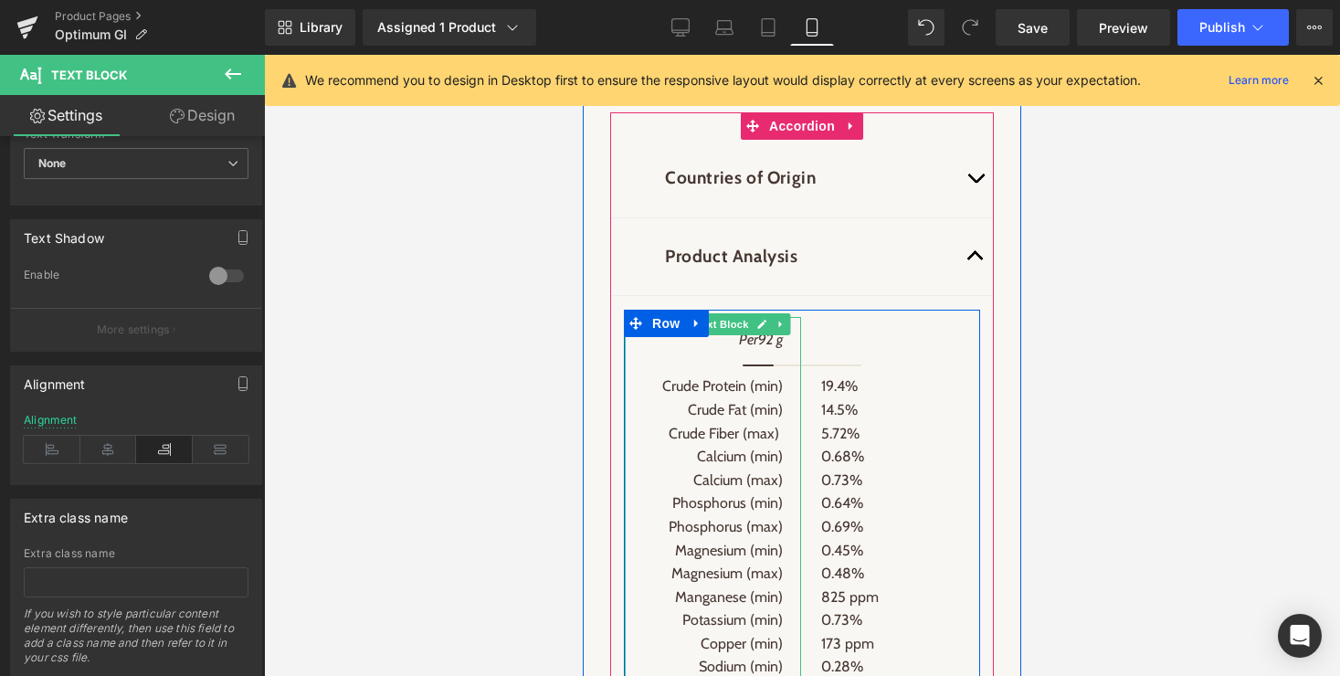
click at [766, 425] on span "Crude Fiber (max)" at bounding box center [724, 433] width 111 height 17
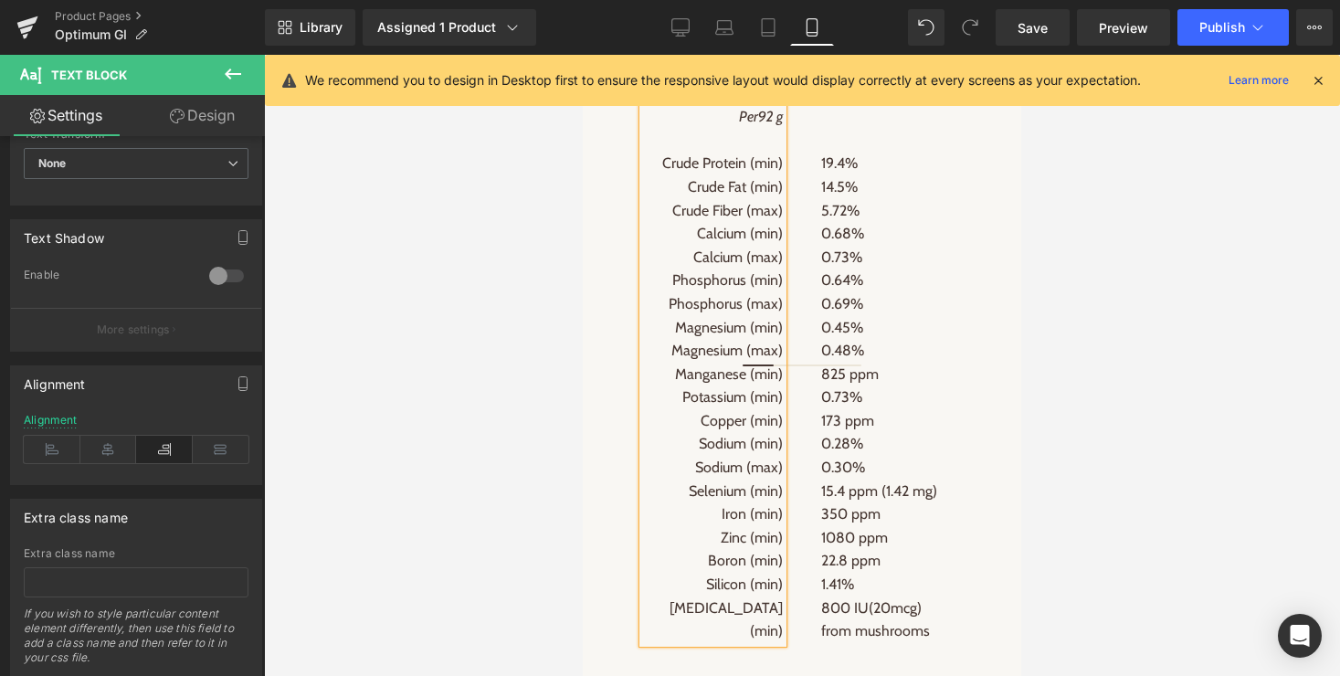
scroll to position [4730, 0]
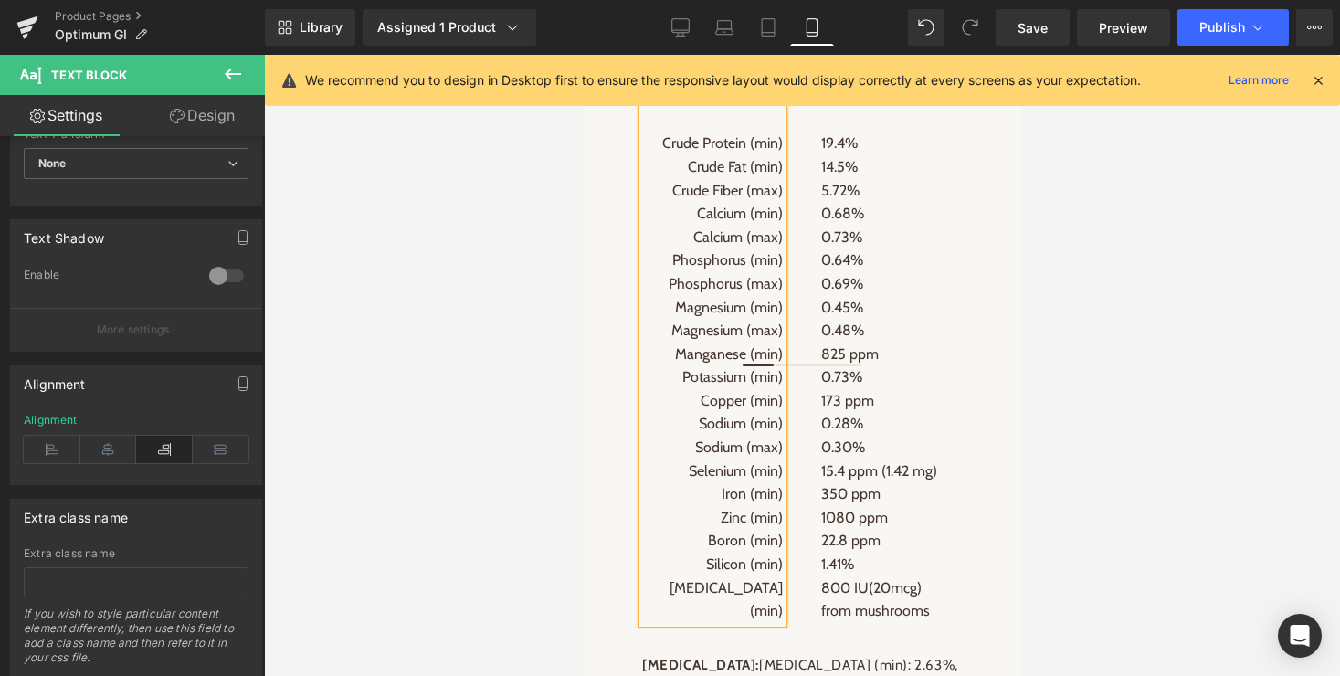
click at [777, 368] on span "Potassium (min)" at bounding box center [732, 376] width 100 height 17
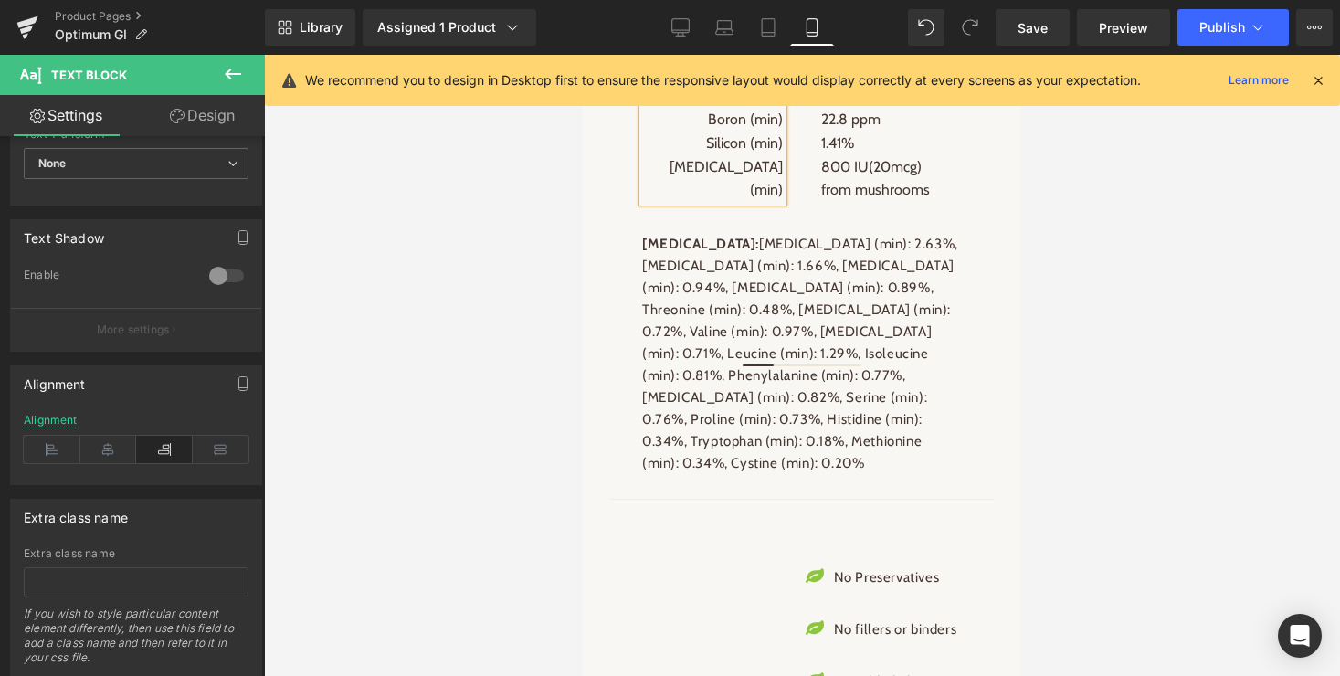
scroll to position [5175, 0]
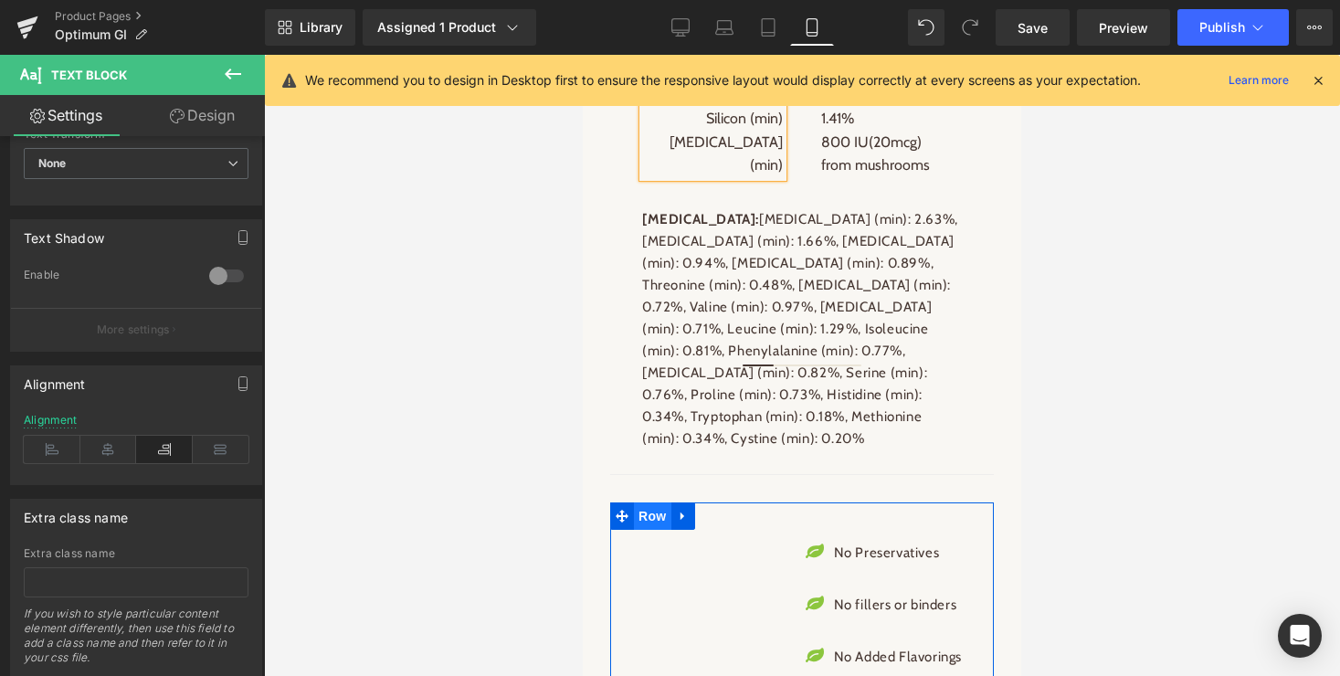
click at [654, 502] on span "Row" at bounding box center [652, 515] width 37 height 27
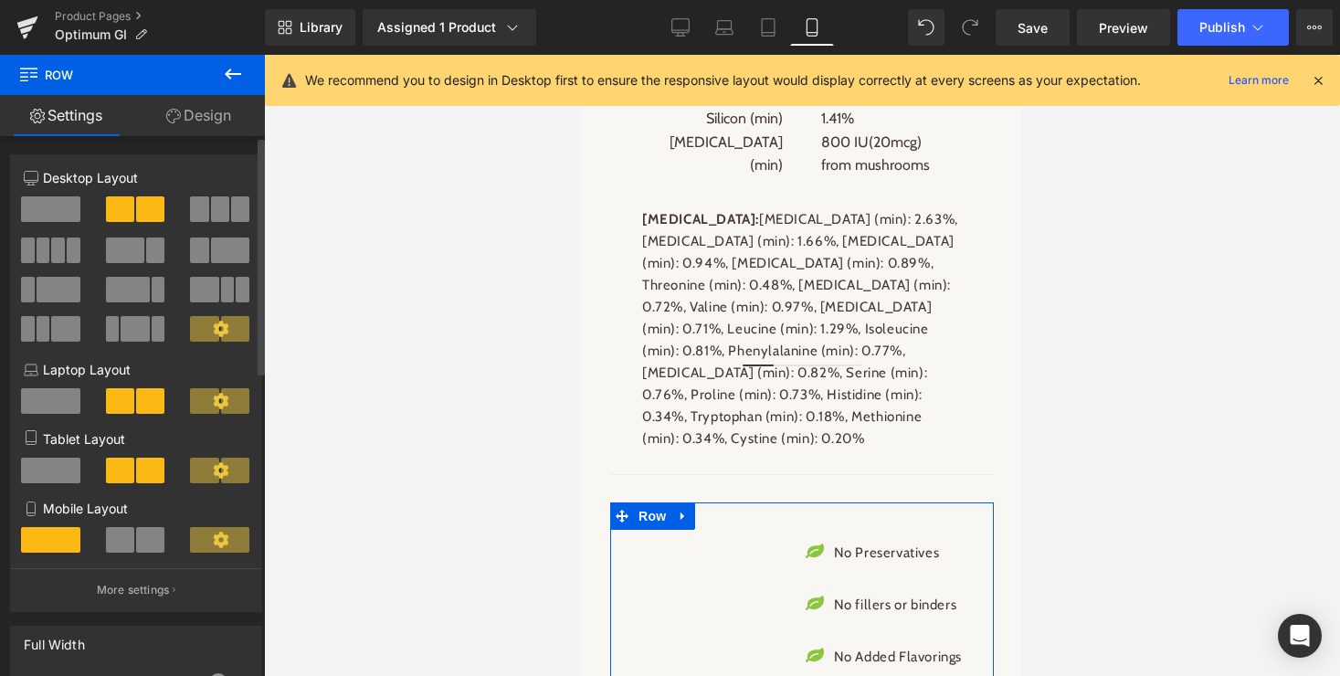
click at [153, 550] on span at bounding box center [150, 540] width 28 height 26
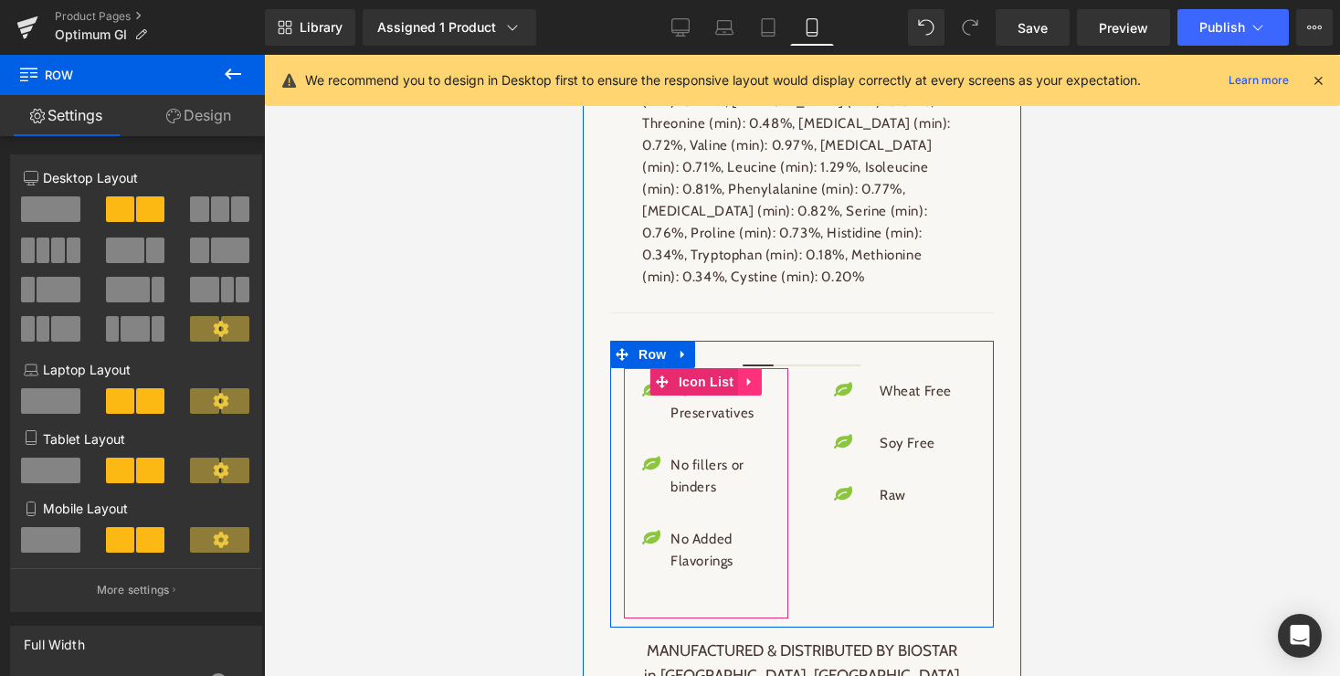
scroll to position [5354, 0]
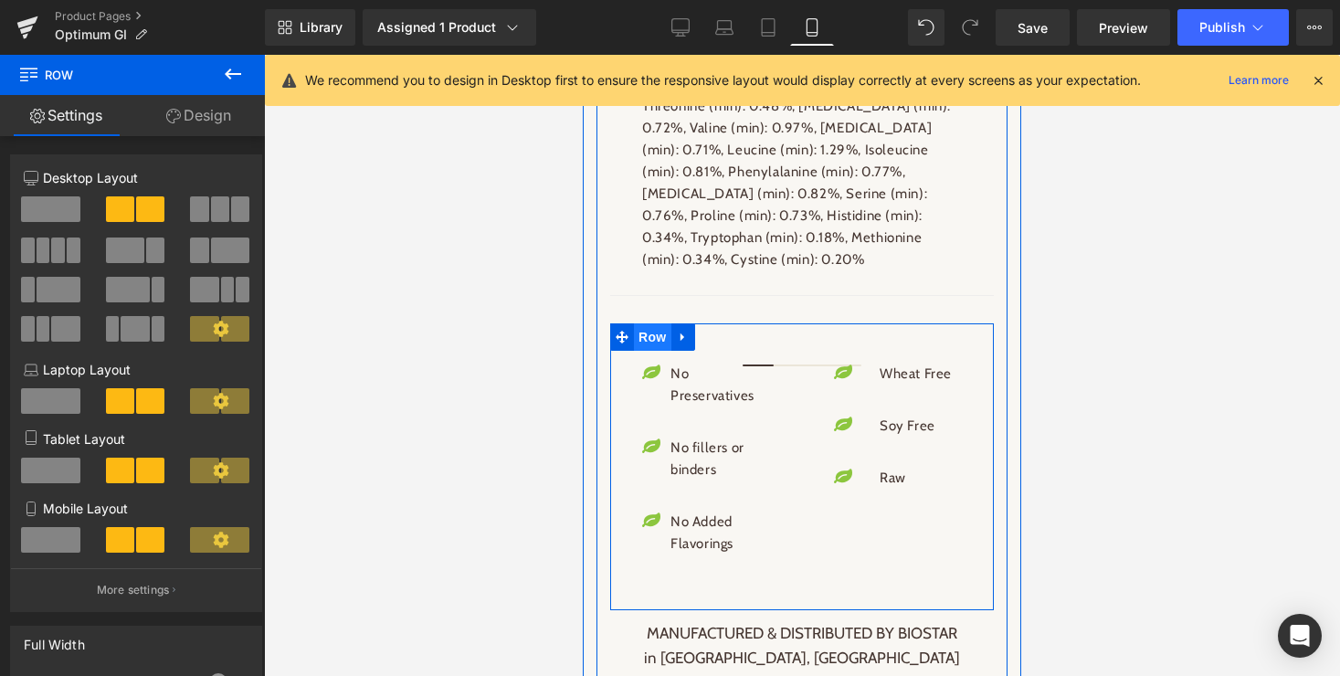
click at [645, 323] on span "Row" at bounding box center [652, 336] width 37 height 27
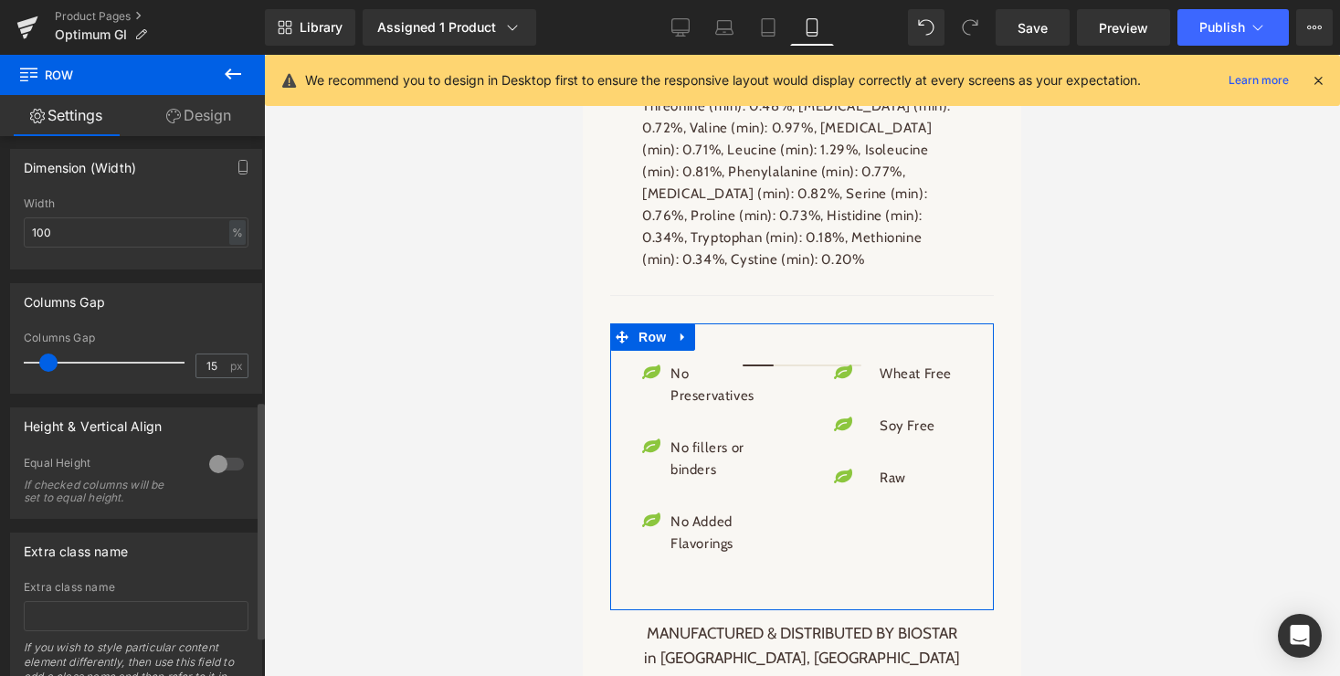
scroll to position [595, 0]
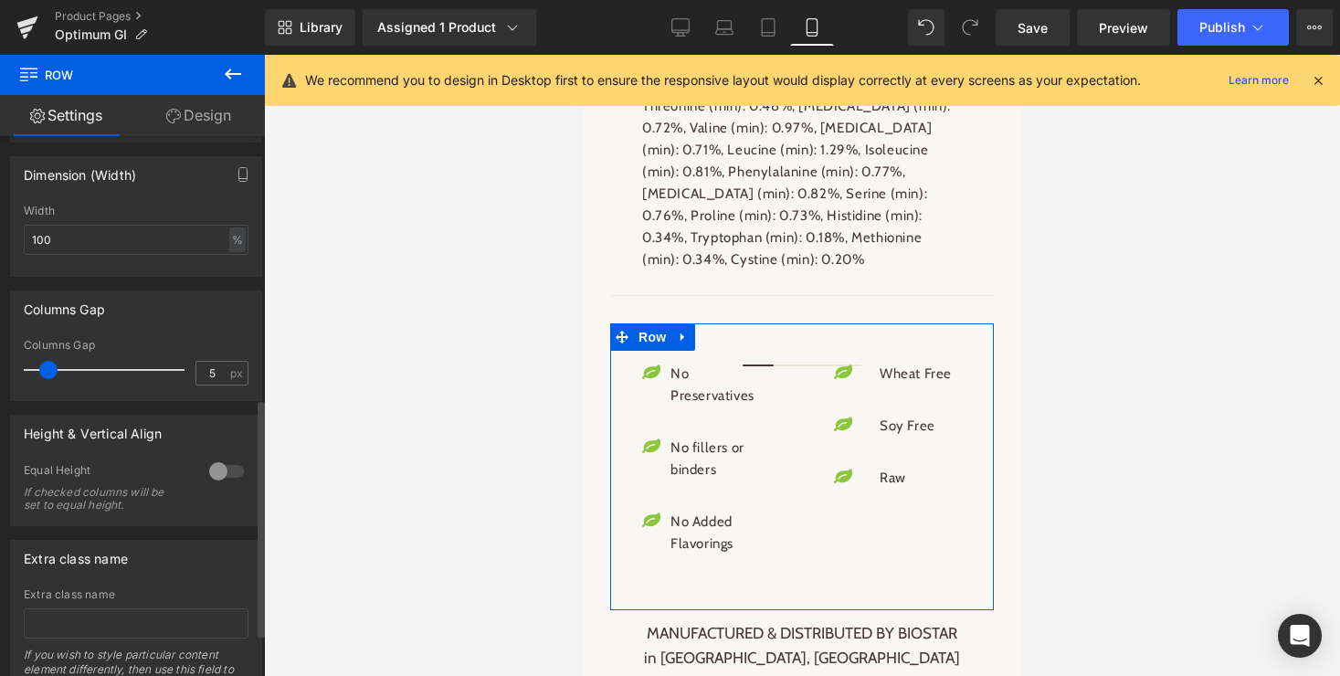
type input "0"
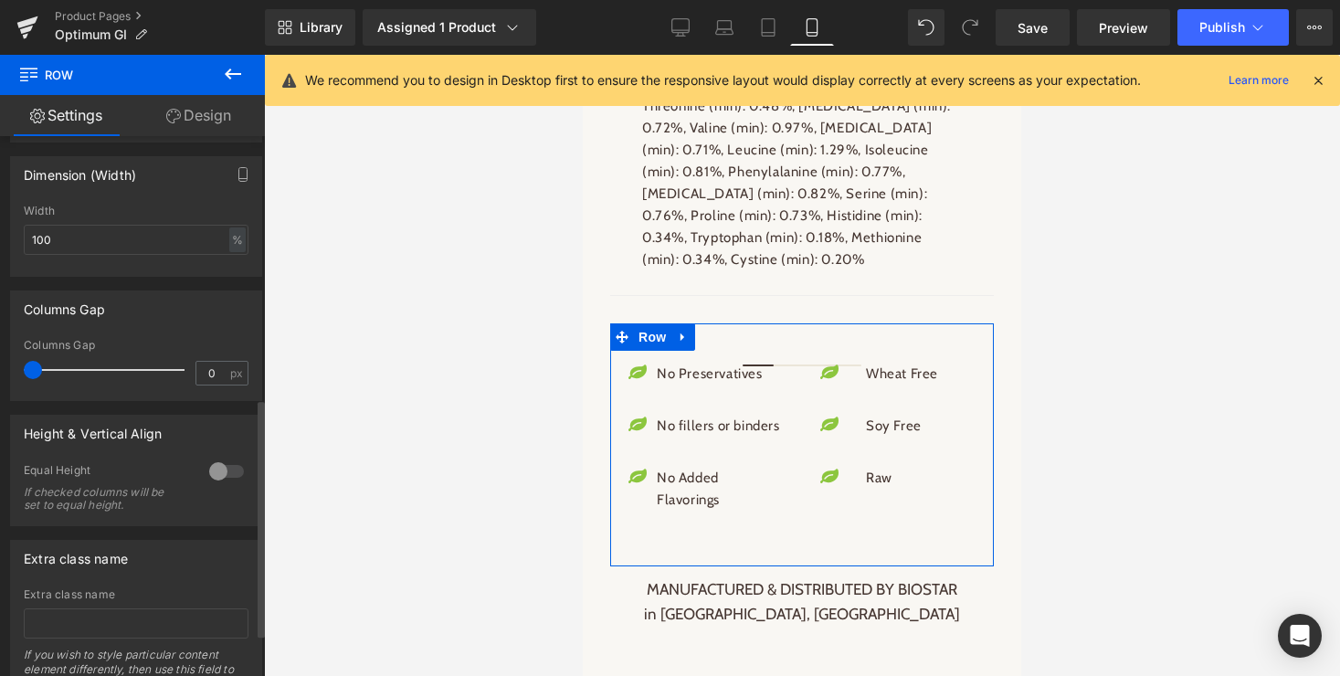
drag, startPoint x: 45, startPoint y: 375, endPoint x: 3, endPoint y: 375, distance: 42.0
click at [3, 375] on div "Columns Gap 0px Columns Gap 0 px" at bounding box center [136, 339] width 273 height 124
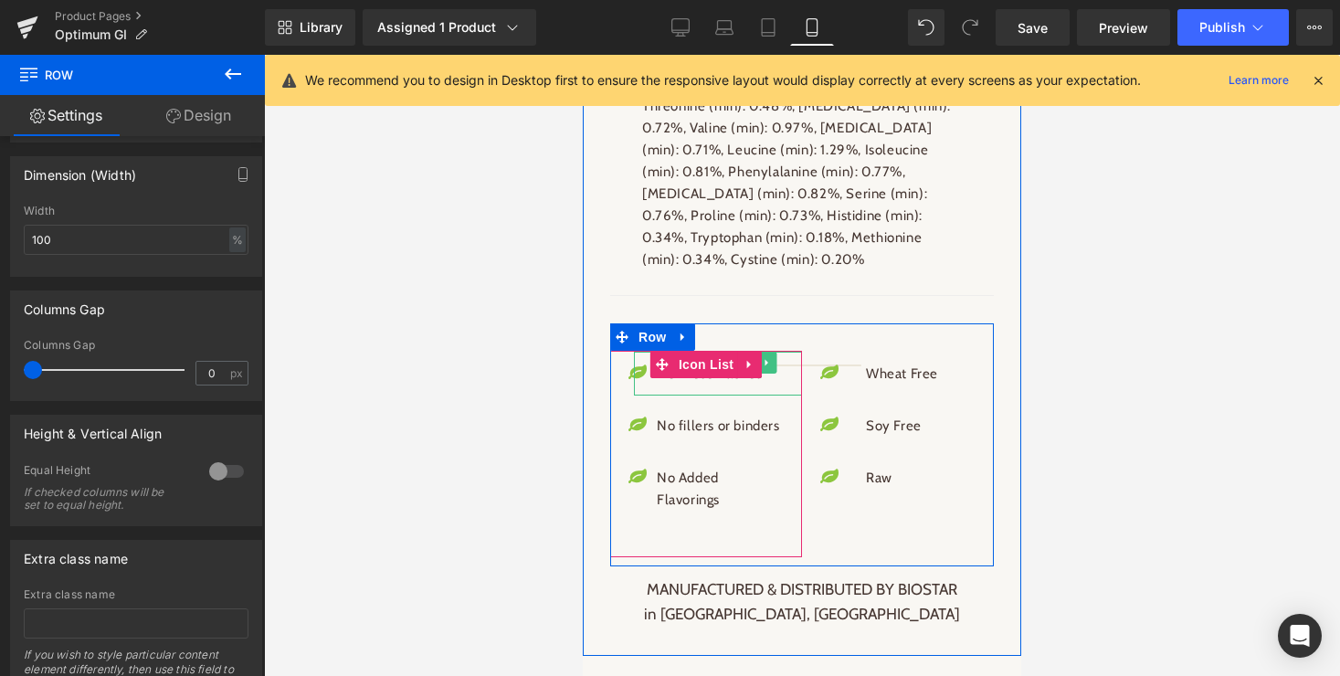
click at [777, 363] on p "No Preservatives" at bounding box center [720, 374] width 127 height 22
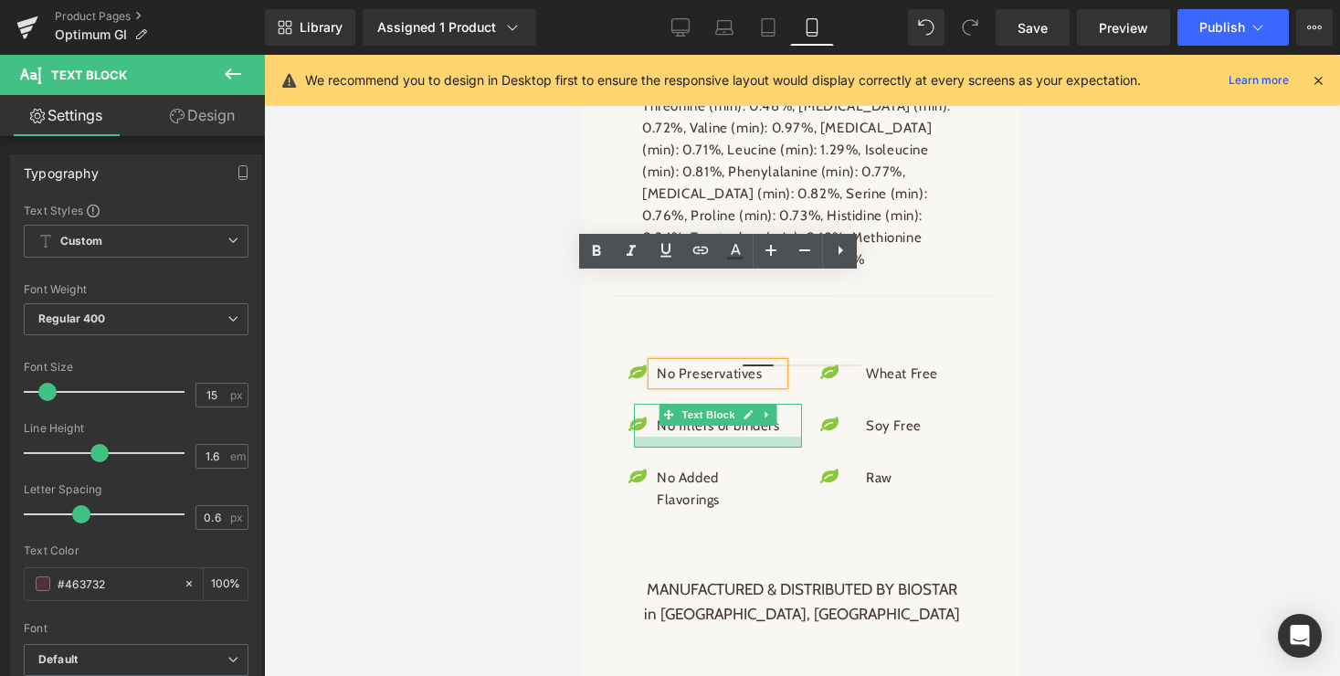
click at [738, 437] on div at bounding box center [718, 442] width 168 height 11
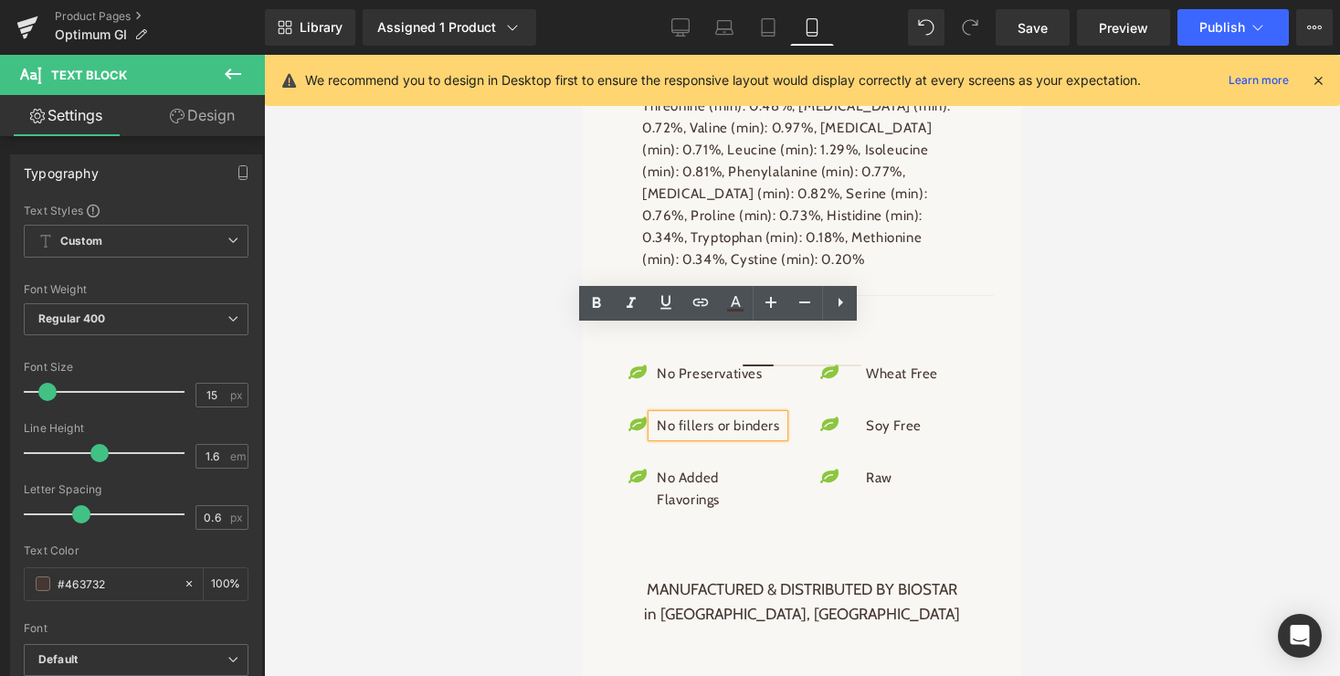
click at [699, 323] on div "Icon No Preservatives Text Block Icon No fillers or binders Text Block Icon No …" at bounding box center [802, 444] width 384 height 243
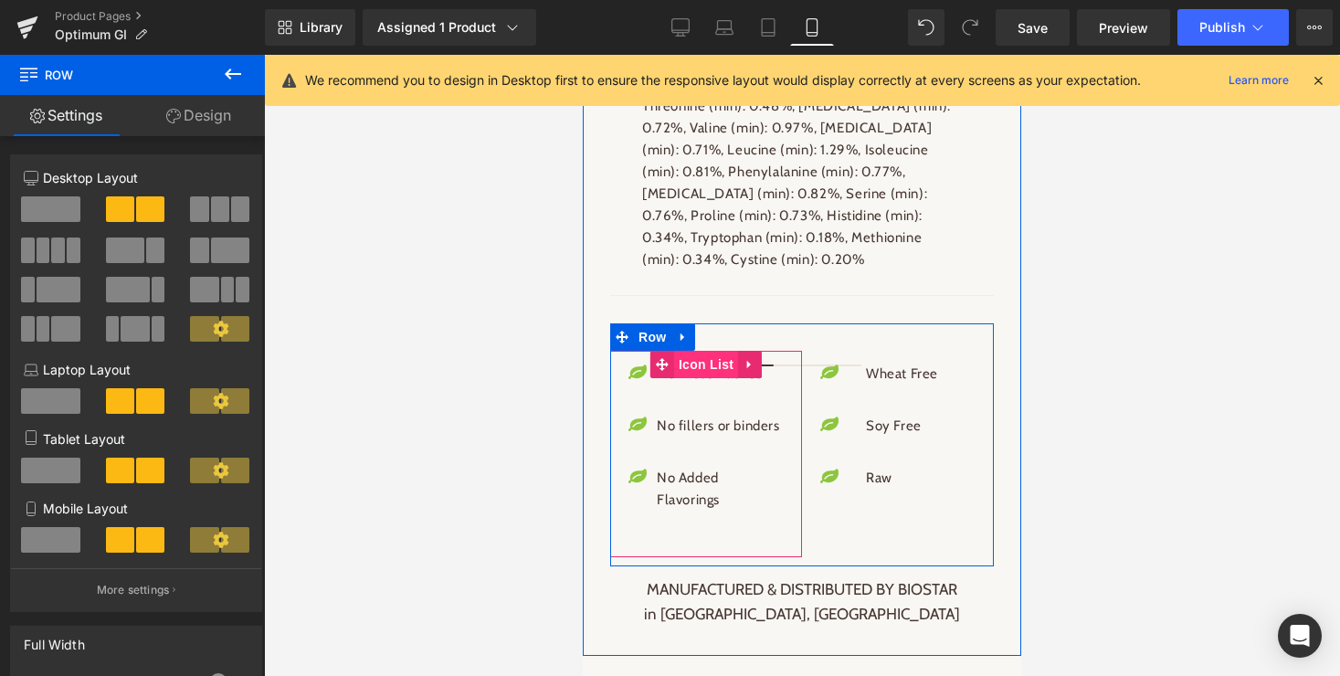
click at [694, 351] on span "Icon List" at bounding box center [706, 364] width 64 height 27
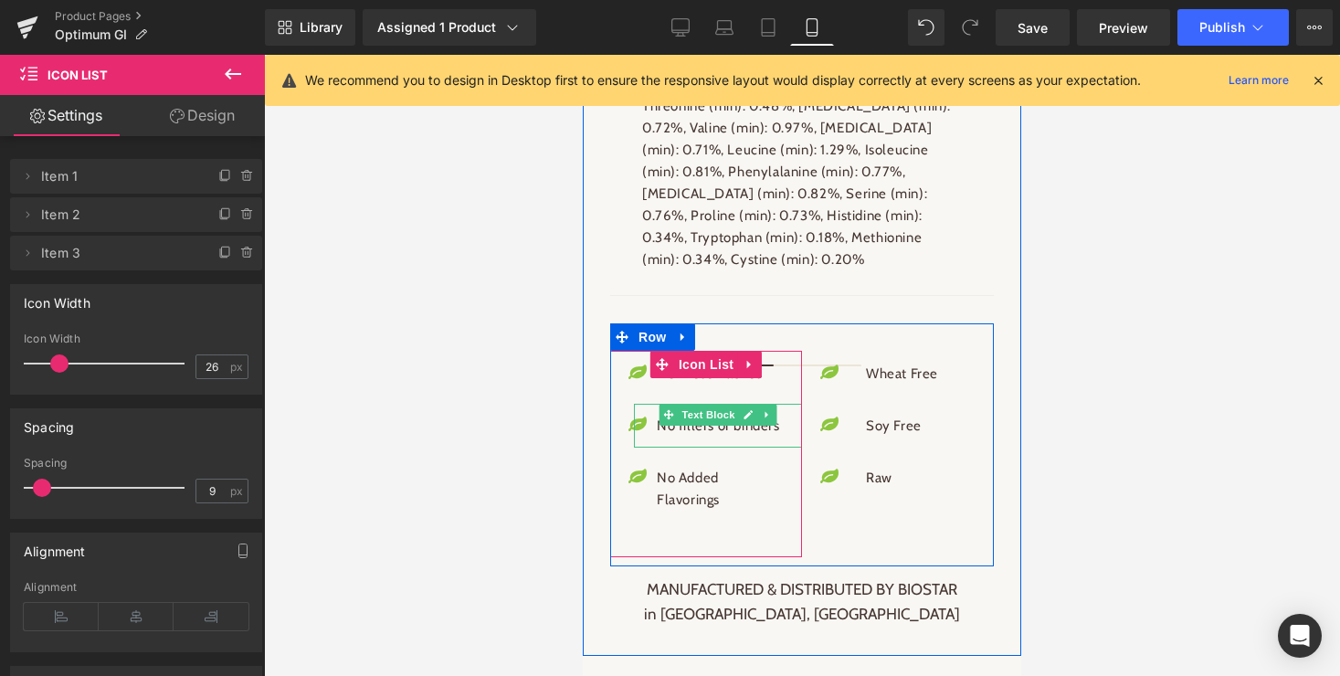
click at [691, 415] on p "No fillers or binders" at bounding box center [720, 426] width 127 height 22
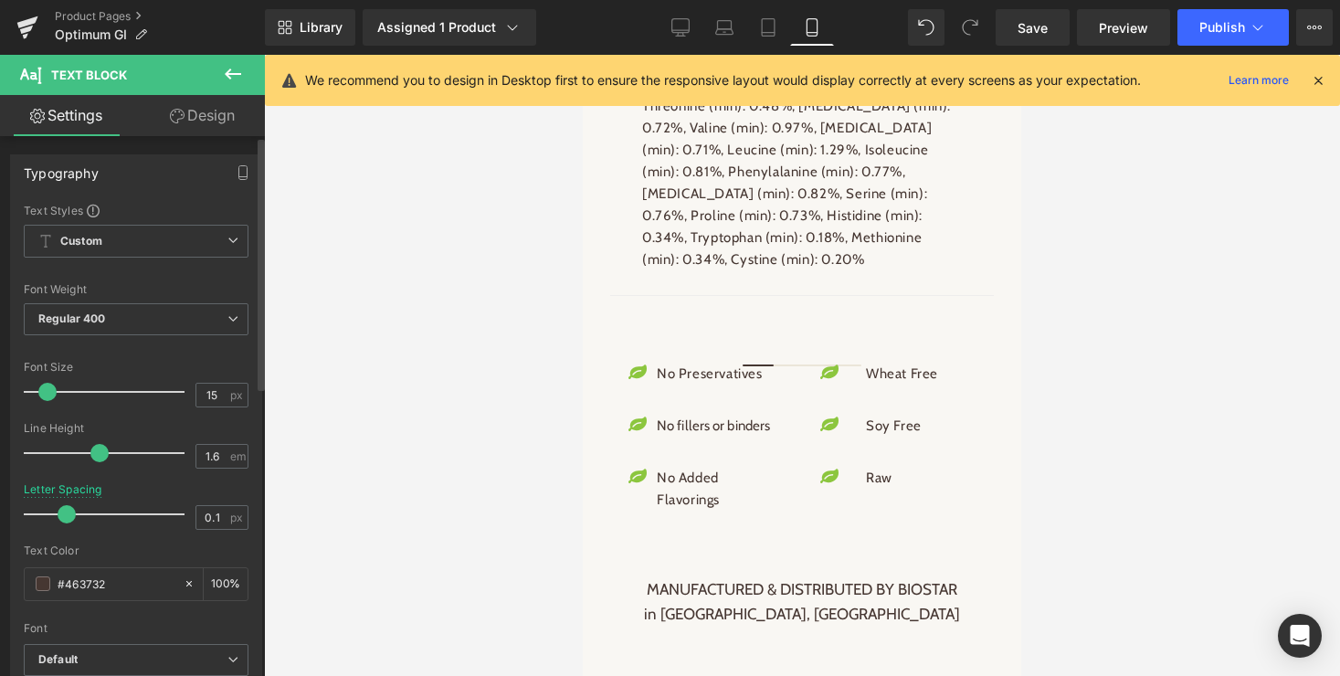
type input "0"
drag, startPoint x: 77, startPoint y: 515, endPoint x: 59, endPoint y: 515, distance: 17.4
click at [59, 515] on span at bounding box center [63, 514] width 18 height 18
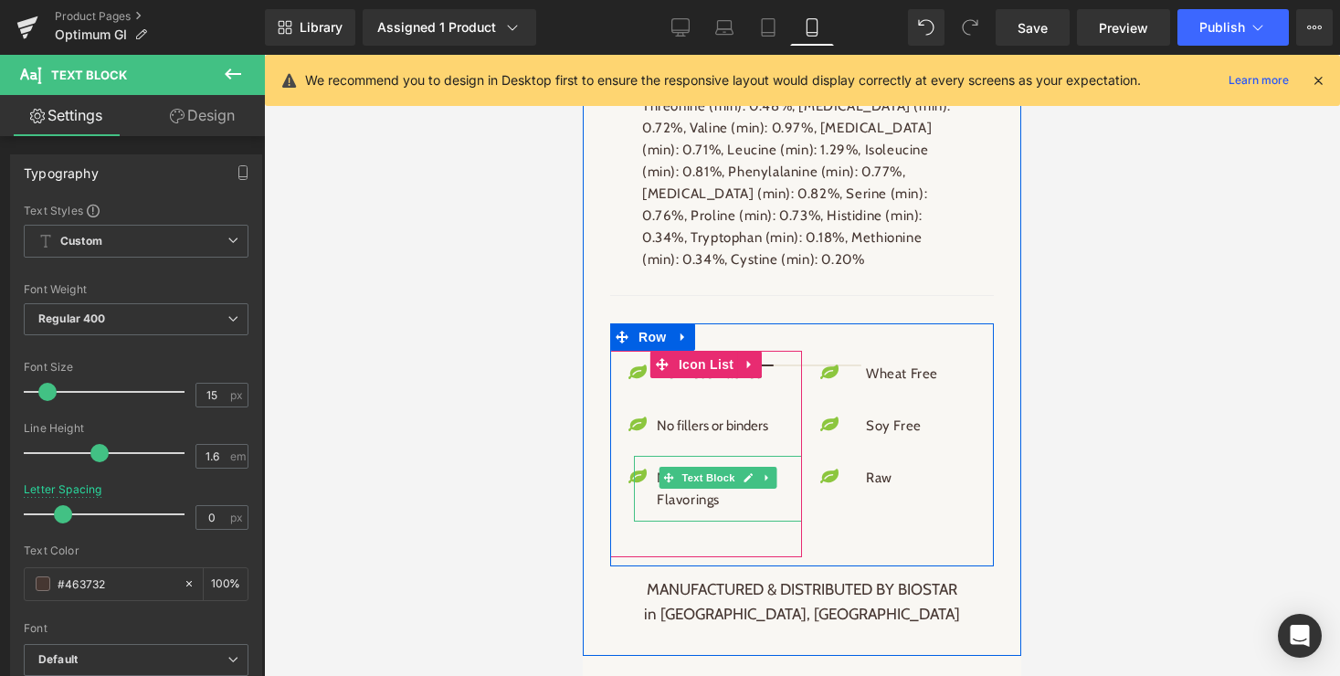
click at [692, 467] on p "No Added Flavorings" at bounding box center [720, 489] width 127 height 44
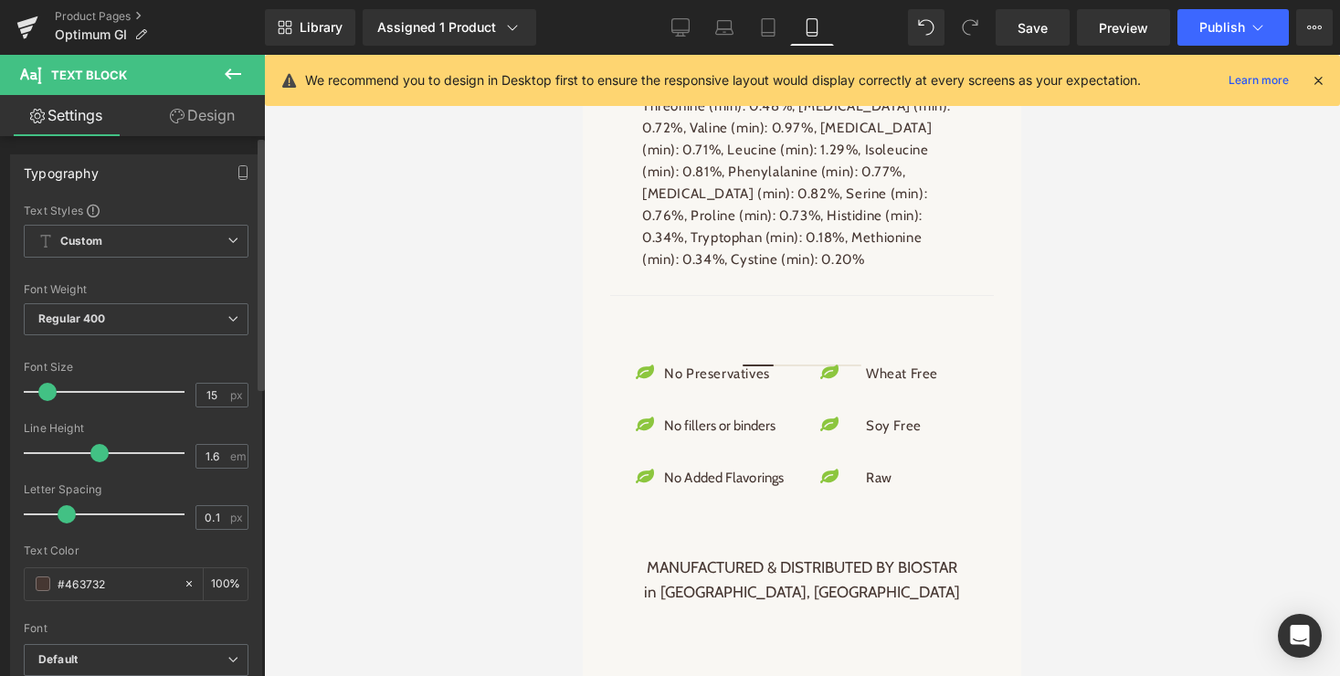
type input "0"
drag, startPoint x: 76, startPoint y: 513, endPoint x: 58, endPoint y: 513, distance: 17.4
click at [58, 513] on span at bounding box center [63, 514] width 18 height 18
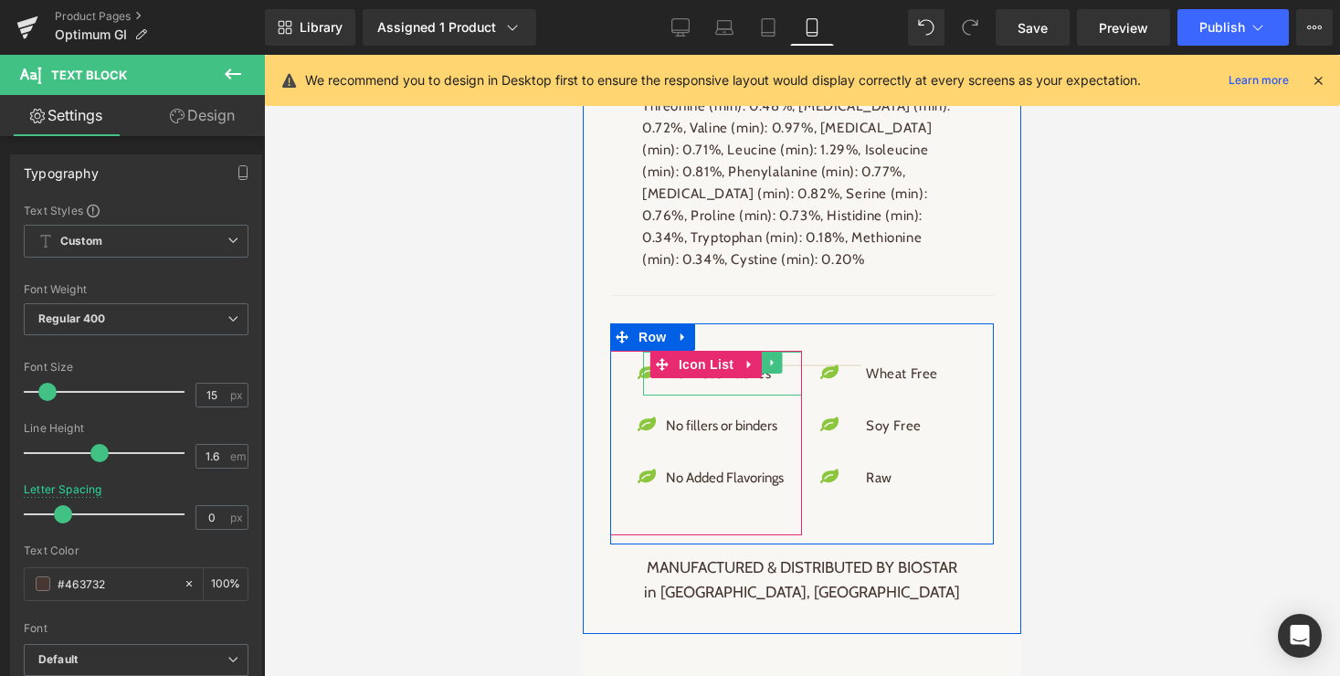
click at [712, 363] on p "No Preservatives" at bounding box center [725, 374] width 118 height 22
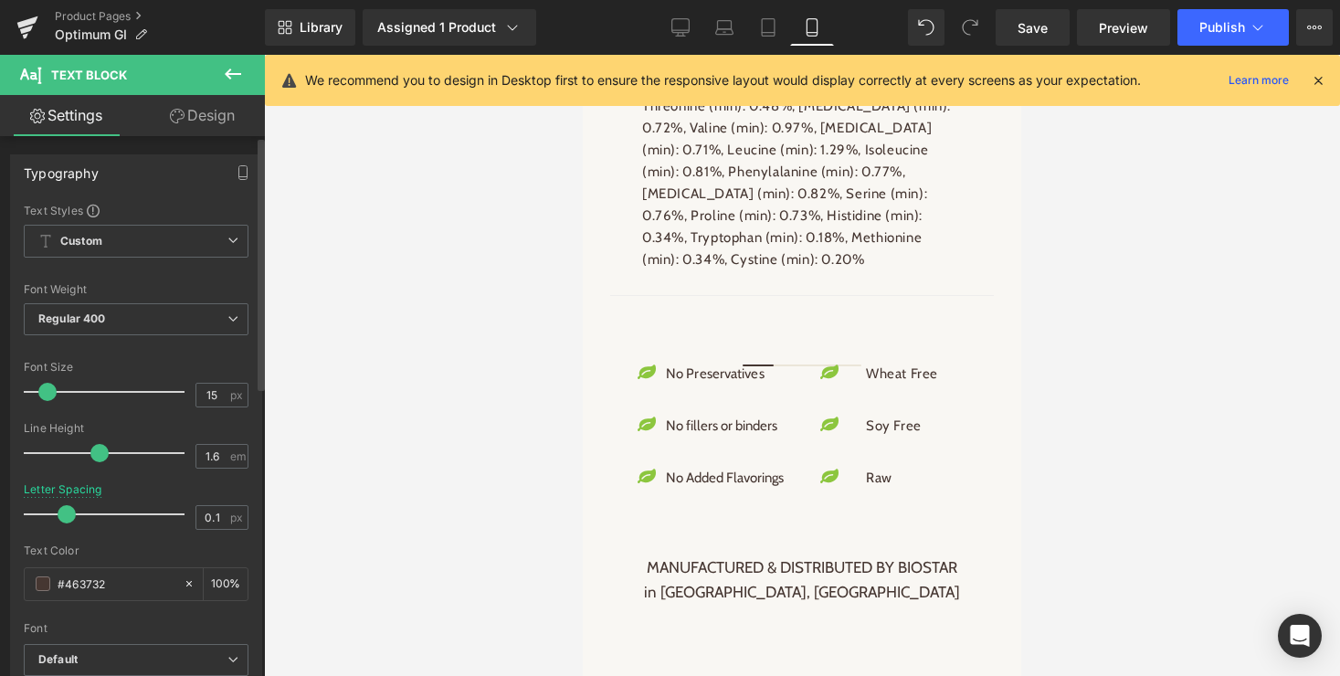
type input "0"
drag, startPoint x: 82, startPoint y: 514, endPoint x: 66, endPoint y: 515, distance: 16.5
click at [66, 515] on span at bounding box center [63, 514] width 18 height 18
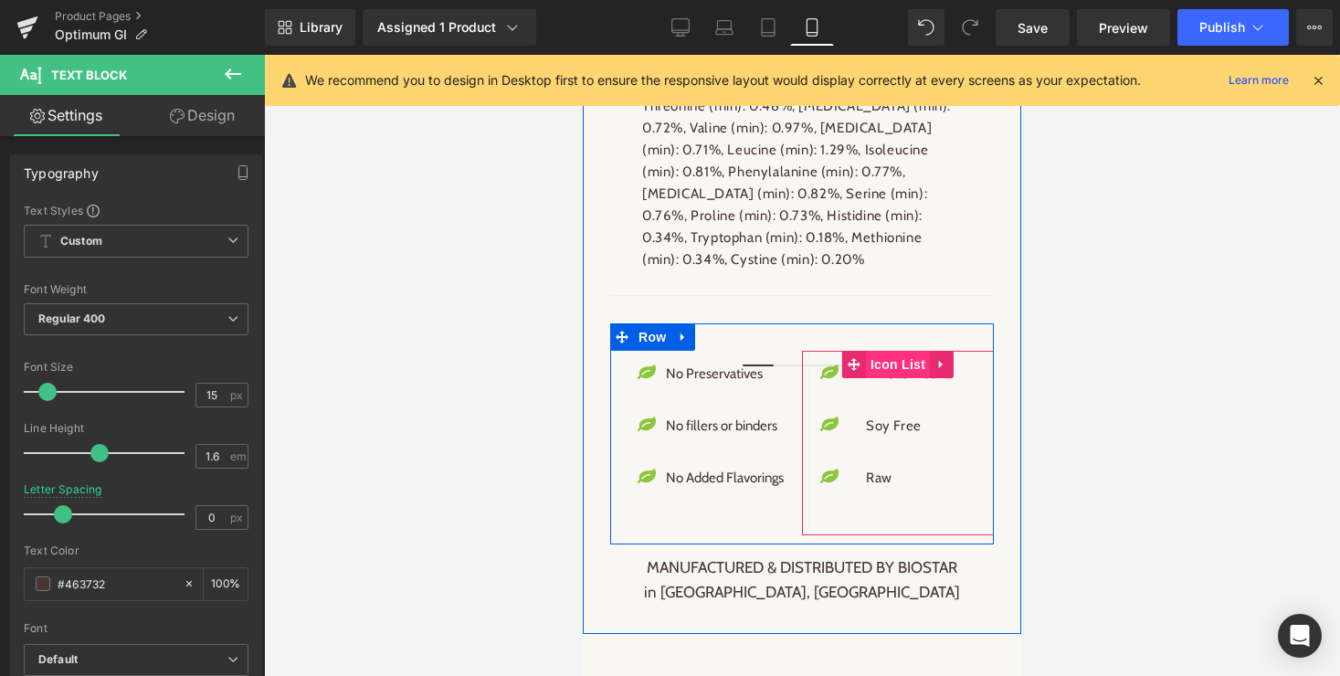
click at [912, 351] on span "Icon List" at bounding box center [898, 364] width 64 height 27
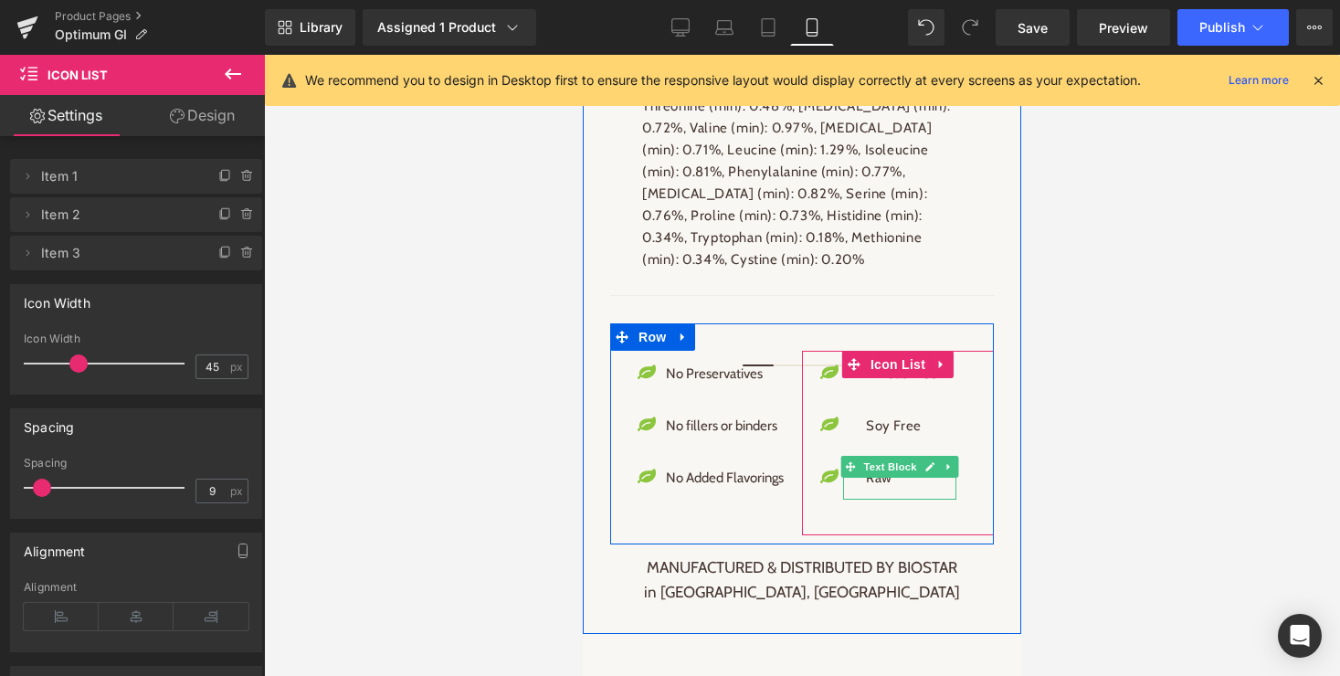
click at [872, 456] on span "Text Block" at bounding box center [890, 467] width 60 height 22
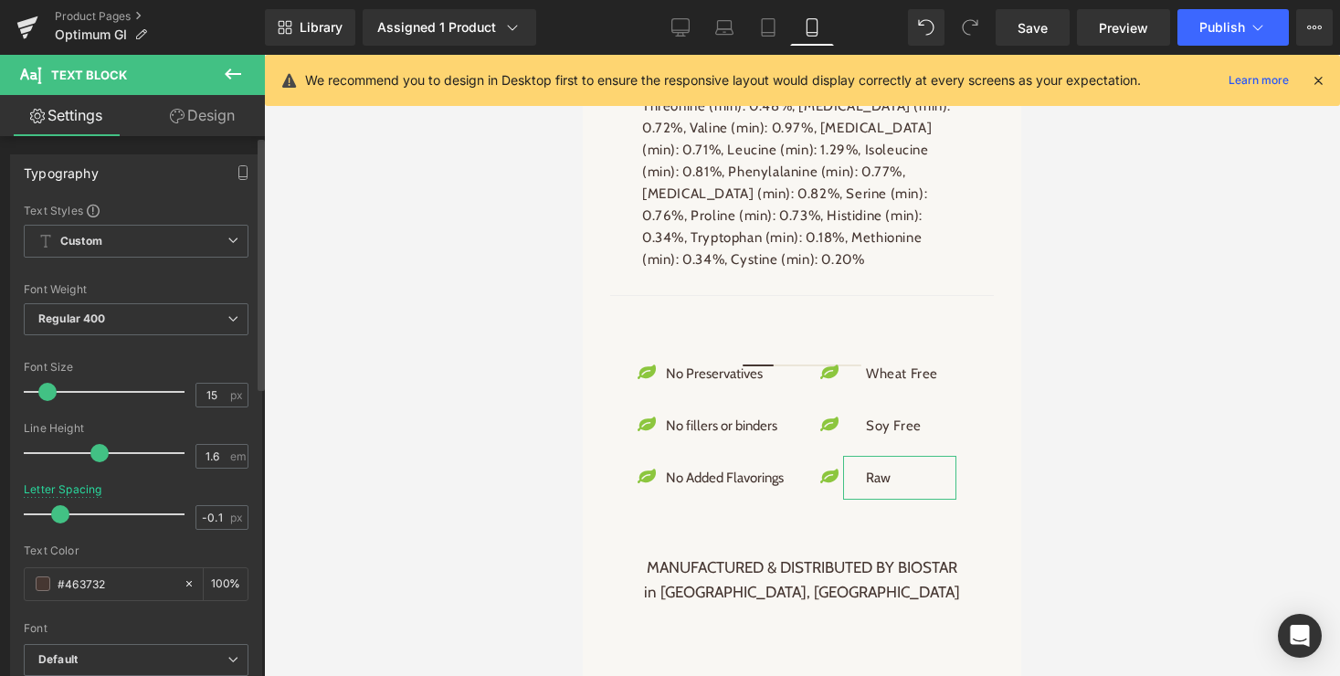
type input "0"
drag, startPoint x: 81, startPoint y: 518, endPoint x: 64, endPoint y: 518, distance: 17.4
click at [64, 518] on span at bounding box center [63, 514] width 18 height 18
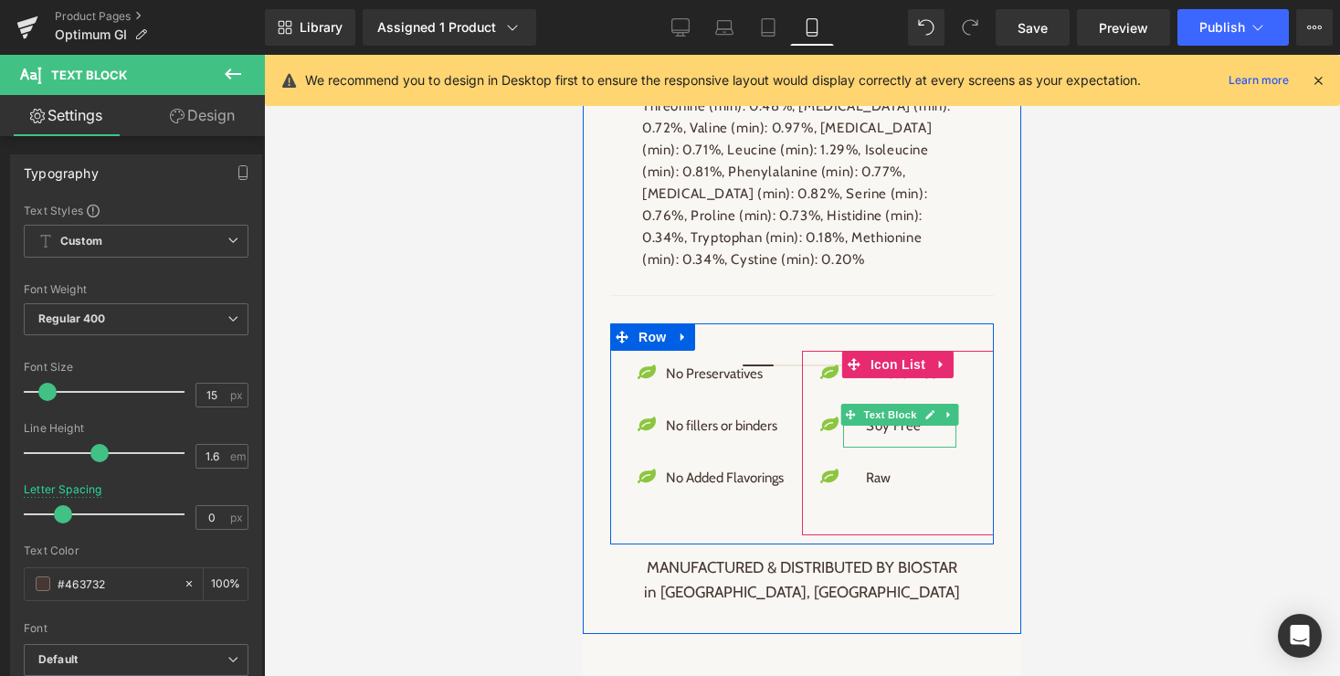
click at [903, 415] on p "Soy Free" at bounding box center [902, 426] width 72 height 22
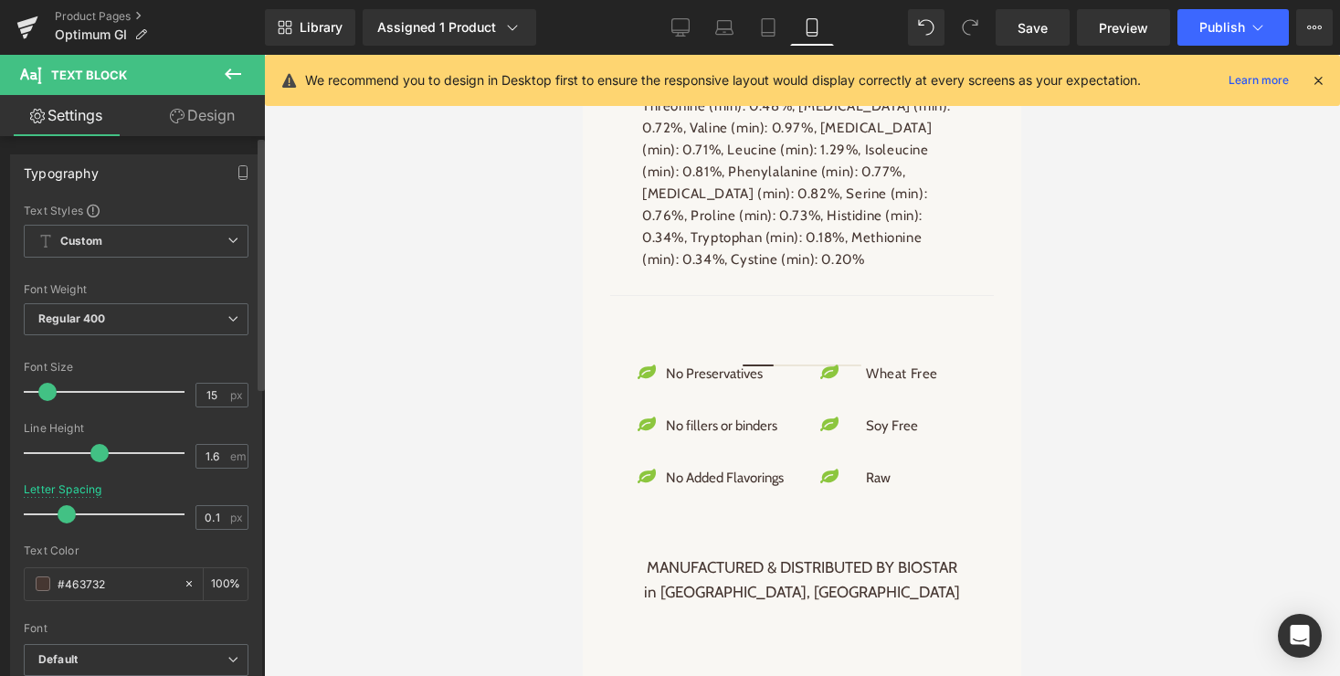
type input "0"
drag, startPoint x: 79, startPoint y: 512, endPoint x: 62, endPoint y: 512, distance: 16.4
click at [62, 512] on span at bounding box center [63, 514] width 18 height 18
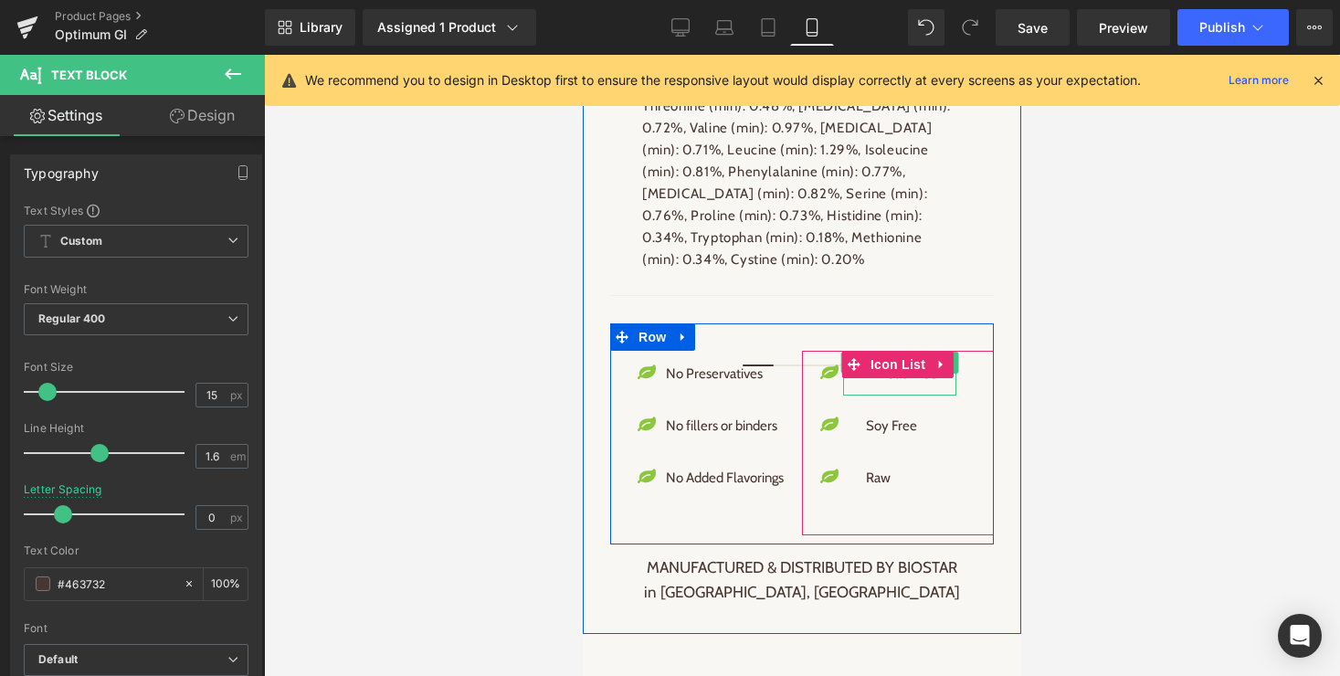
click at [912, 363] on p "Wheat Free" at bounding box center [902, 374] width 72 height 22
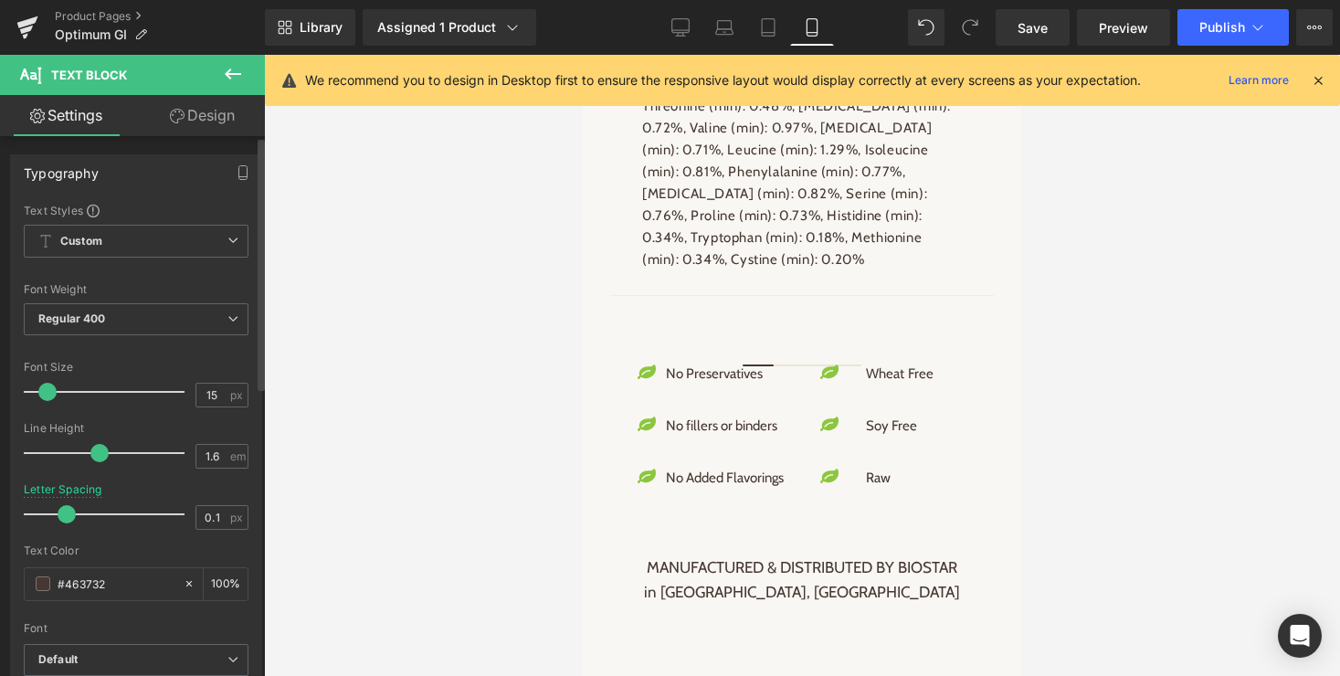
type input "0"
drag, startPoint x: 75, startPoint y: 513, endPoint x: 58, endPoint y: 513, distance: 17.4
click at [58, 513] on span at bounding box center [63, 514] width 18 height 18
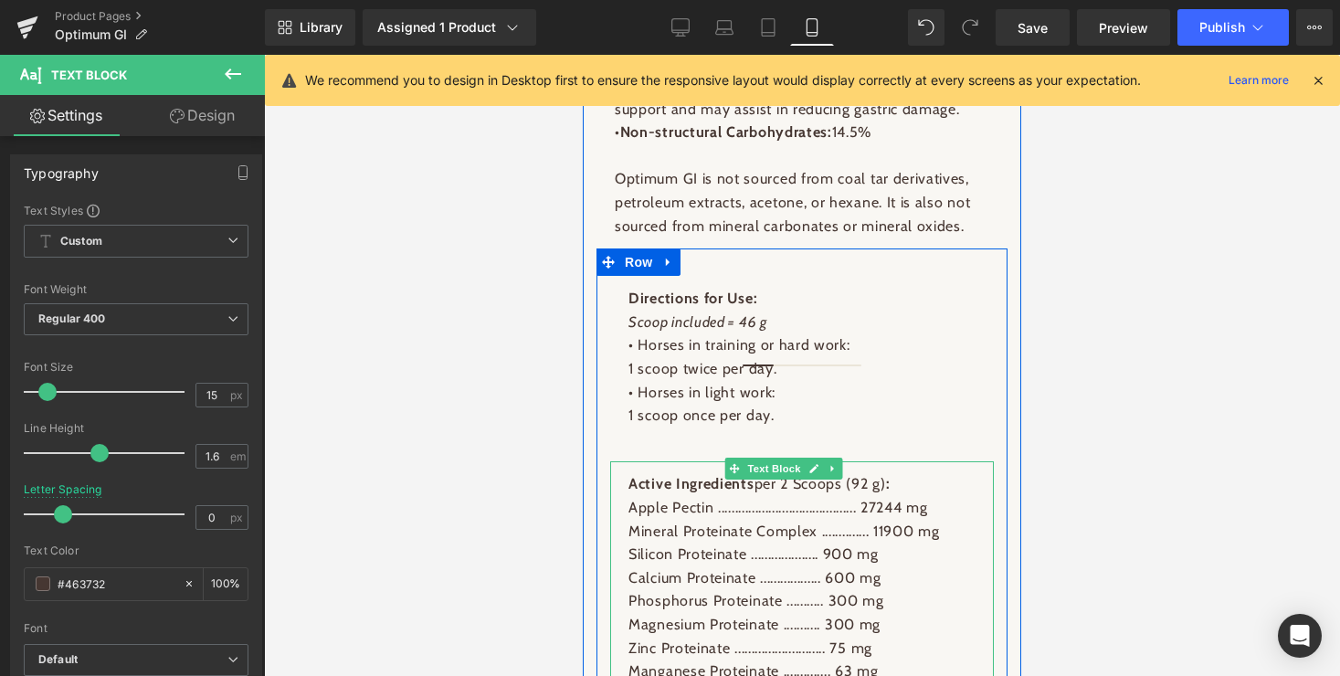
scroll to position [3273, 0]
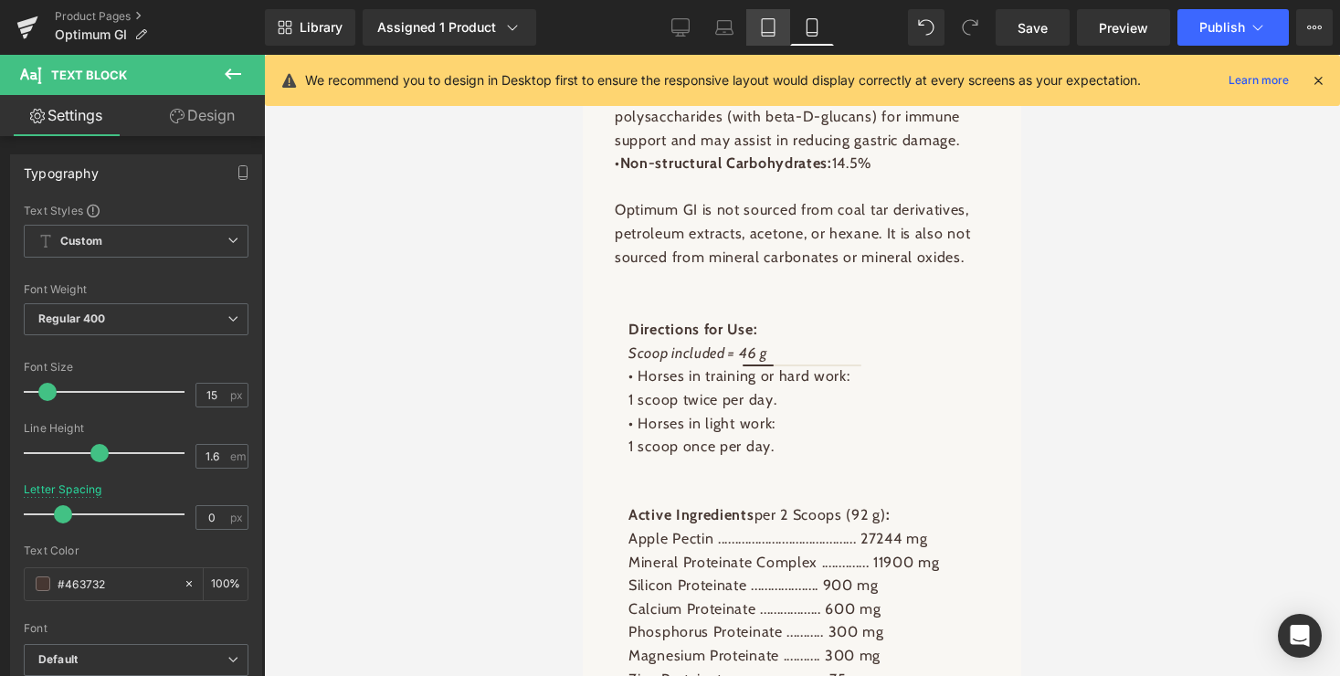
click at [771, 26] on icon at bounding box center [768, 27] width 18 height 18
type input "16"
type input "0.6"
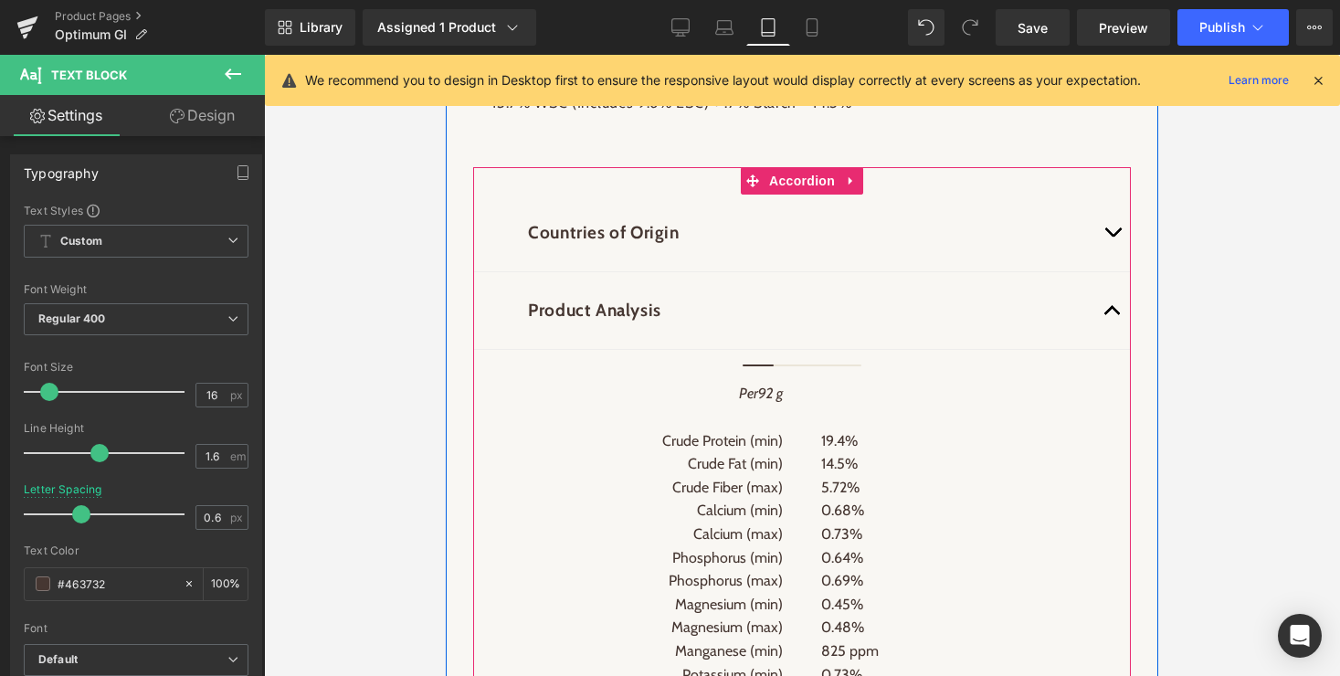
scroll to position [3588, 0]
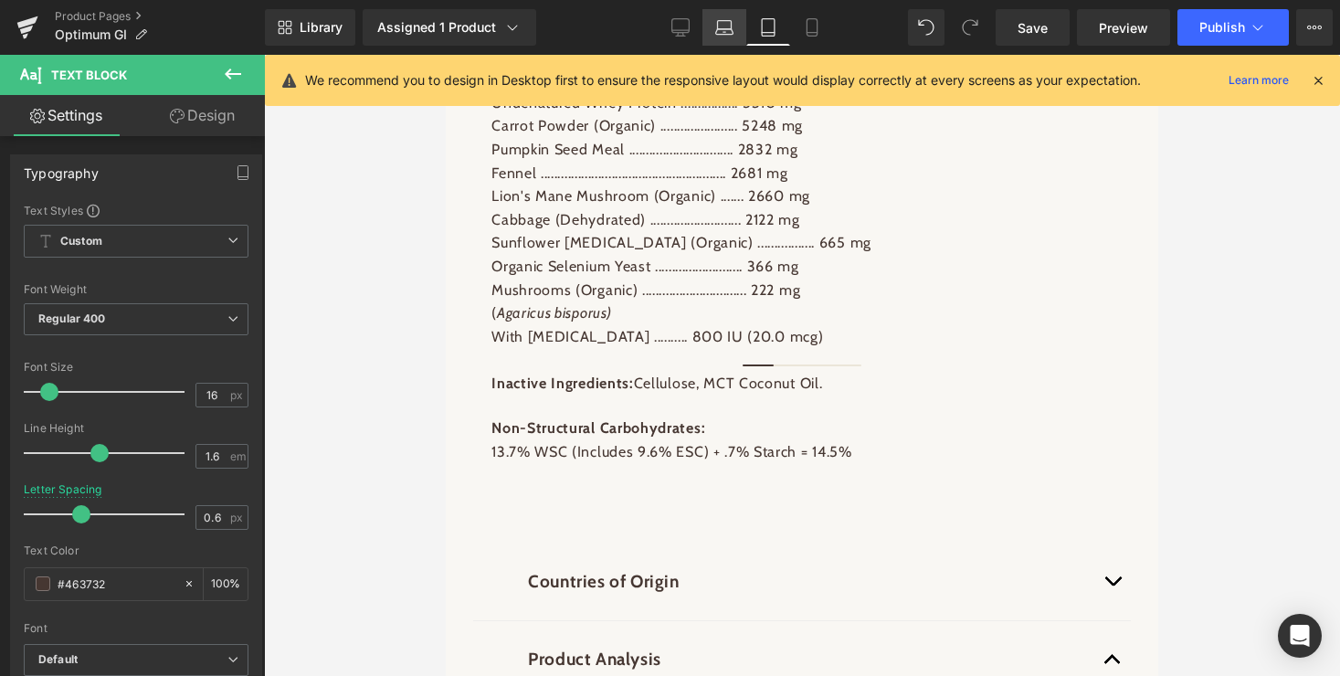
click at [730, 33] on icon at bounding box center [724, 27] width 18 height 18
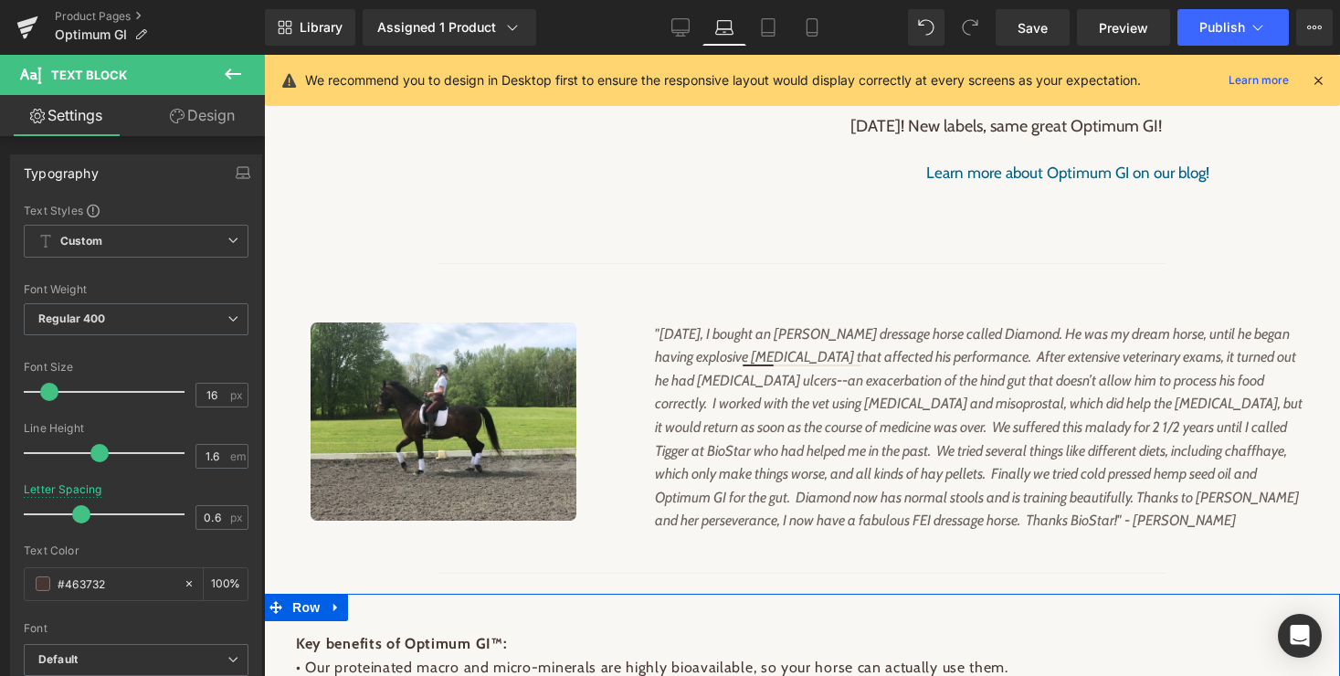
scroll to position [1160, 0]
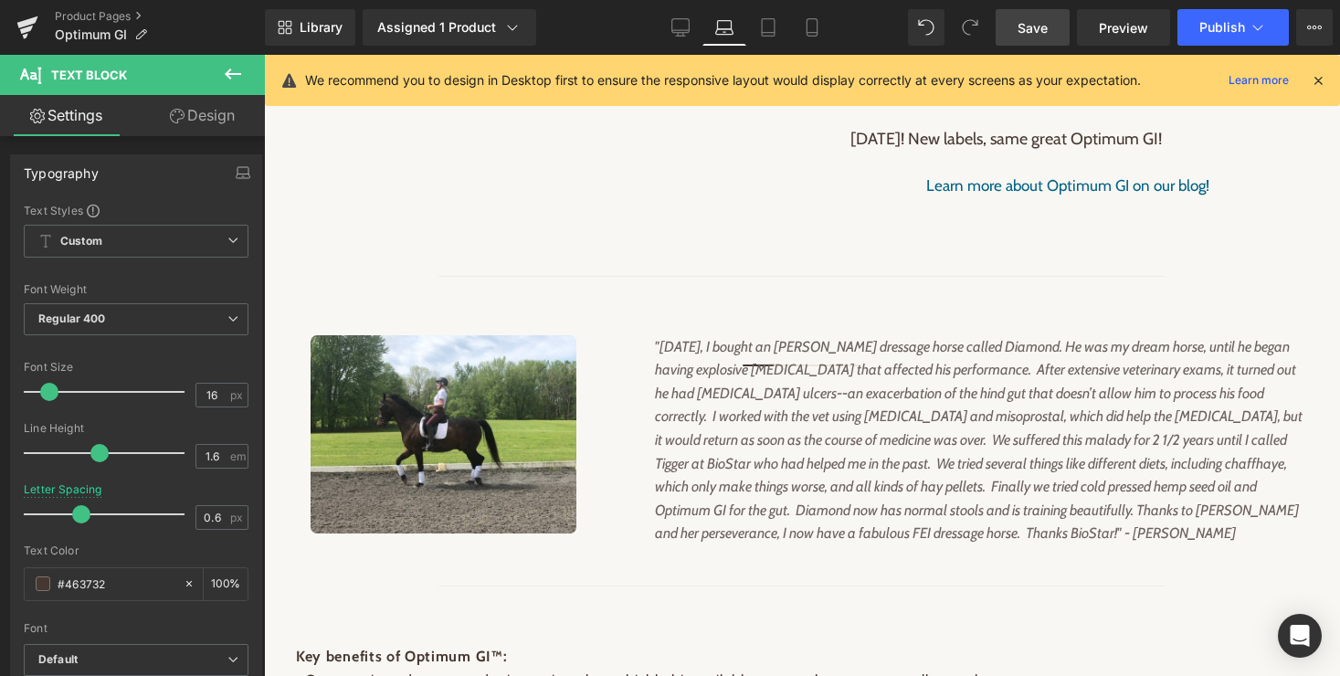
click at [1039, 19] on span "Save" at bounding box center [1033, 27] width 30 height 19
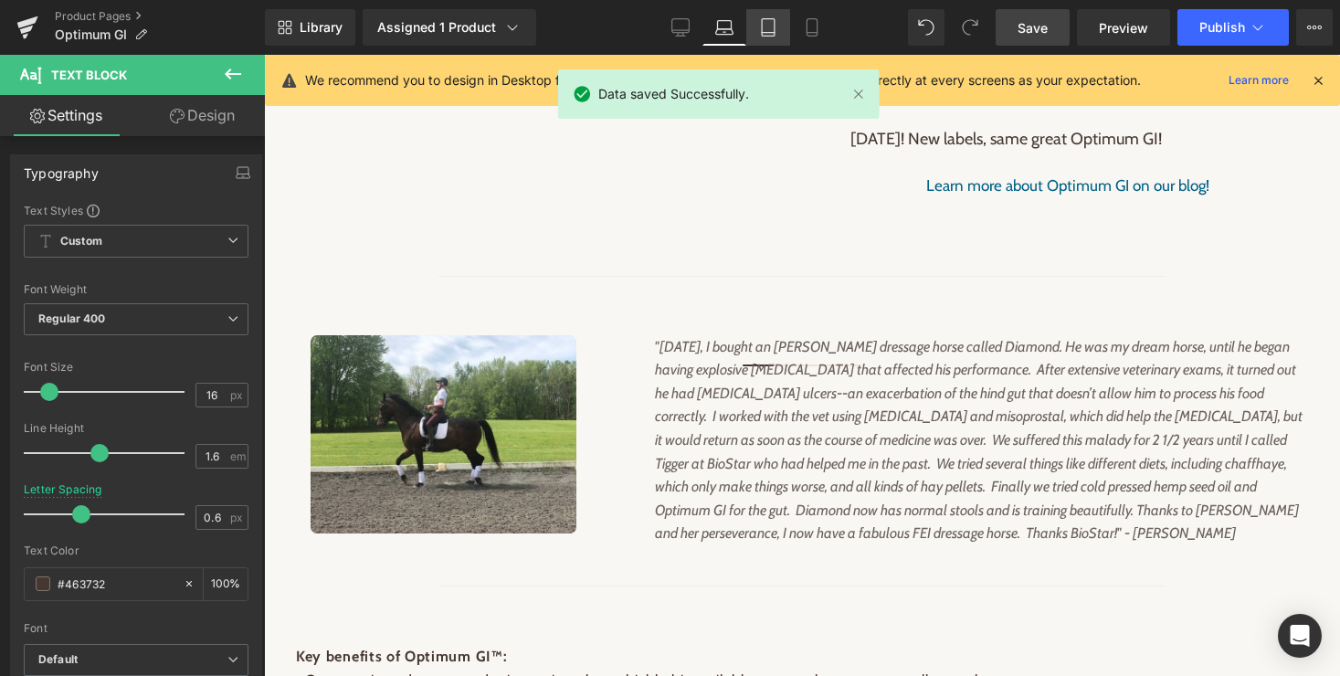
click at [766, 28] on icon at bounding box center [768, 27] width 18 height 18
type input "100"
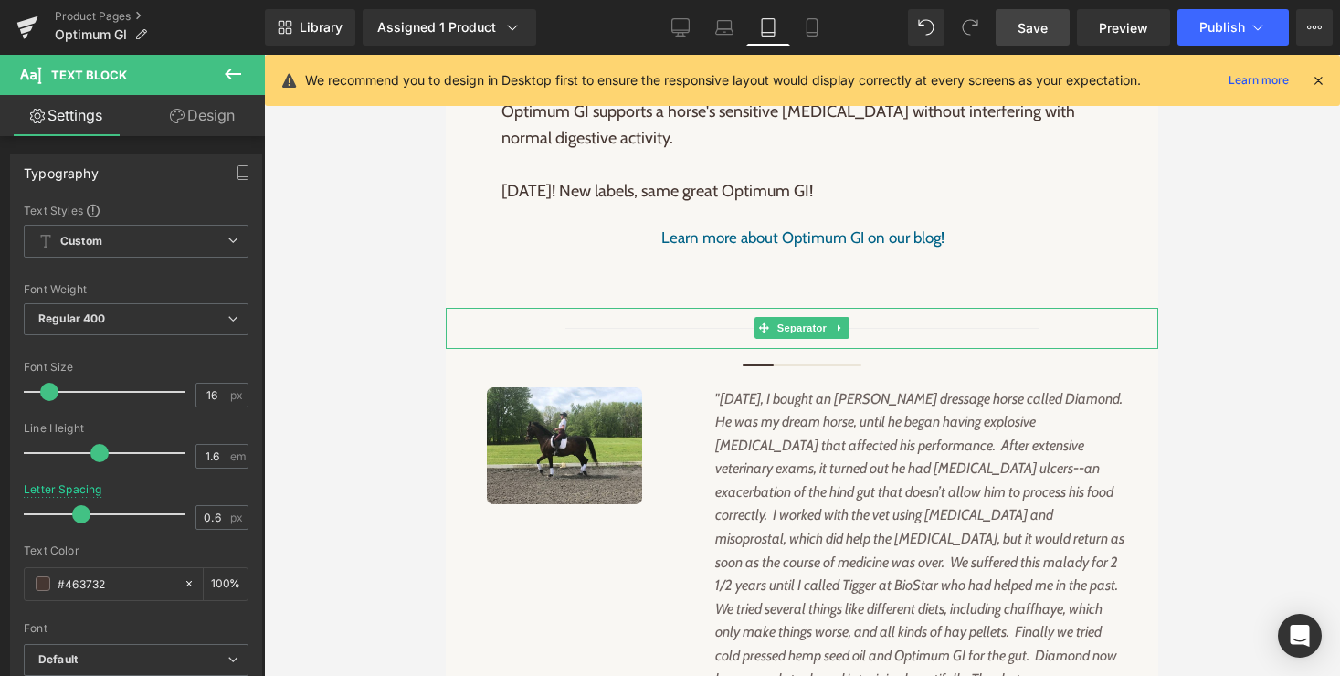
scroll to position [1865, 0]
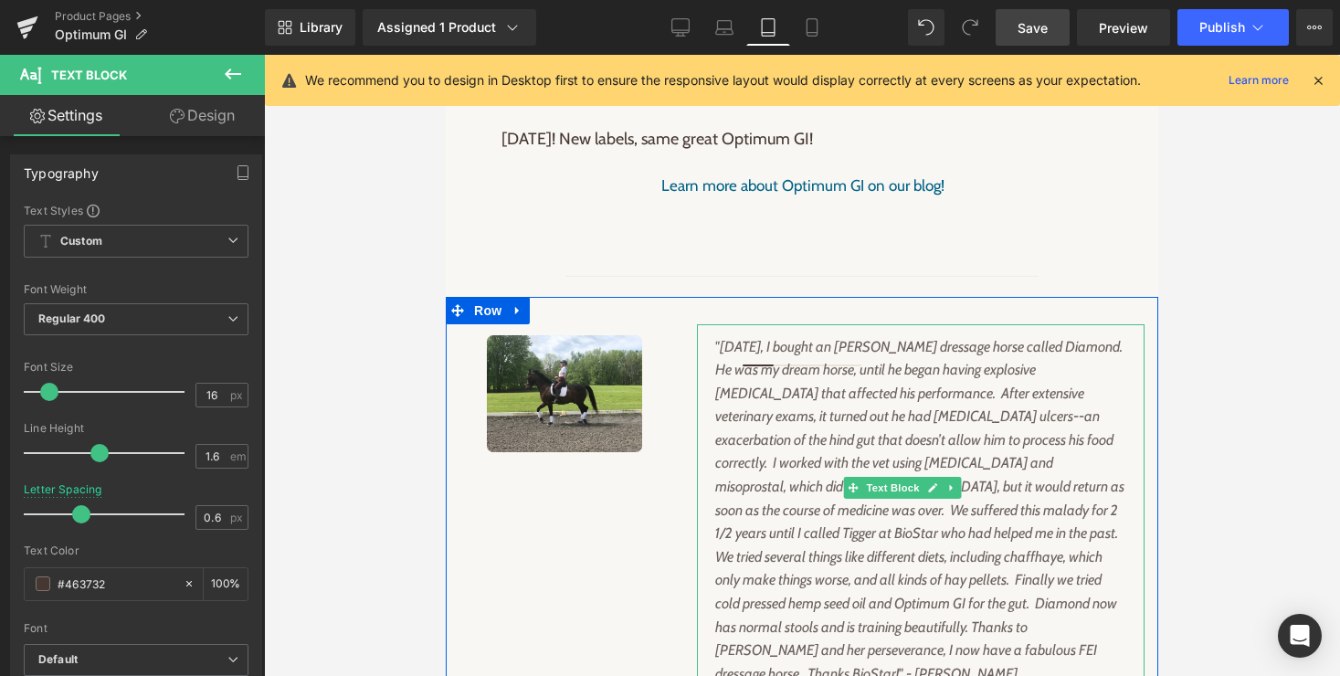
click at [771, 535] on p ""Three years ago, I bought an Oldenburg dressage horse called Diamond. He was m…" at bounding box center [920, 510] width 411 height 351
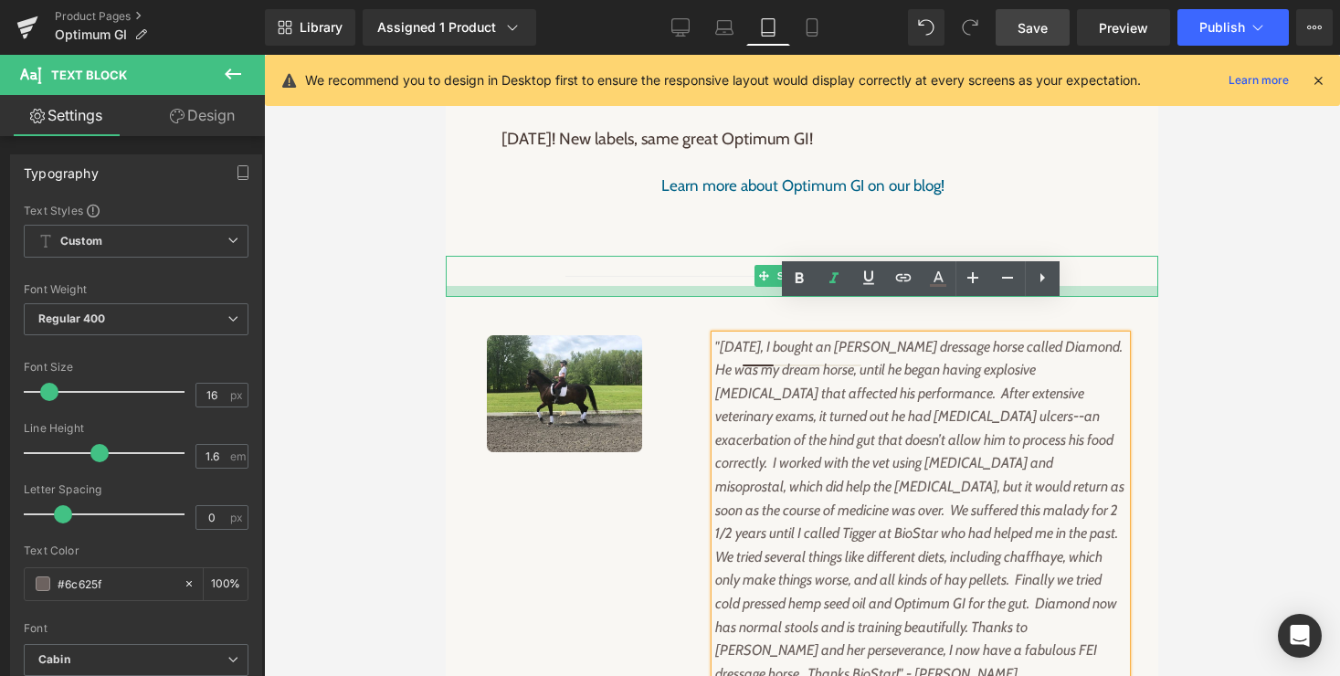
click at [642, 286] on div at bounding box center [802, 291] width 713 height 11
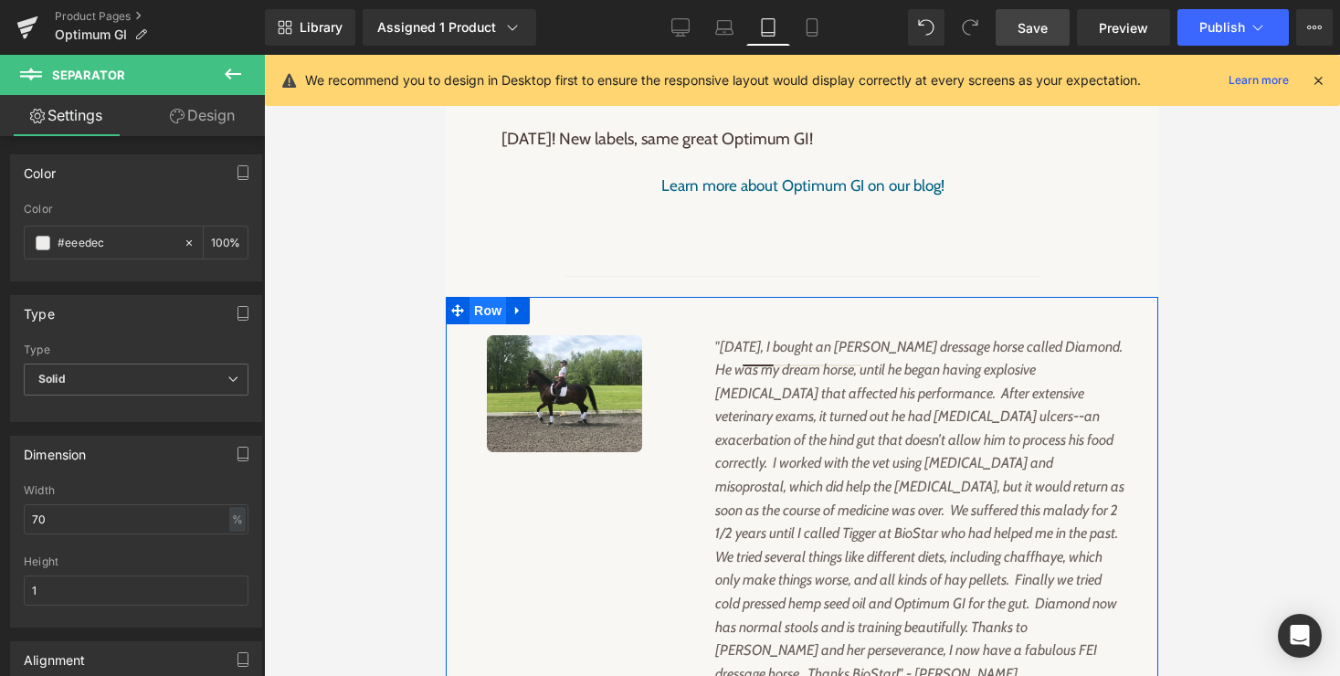
click at [493, 297] on span "Row" at bounding box center [488, 310] width 37 height 27
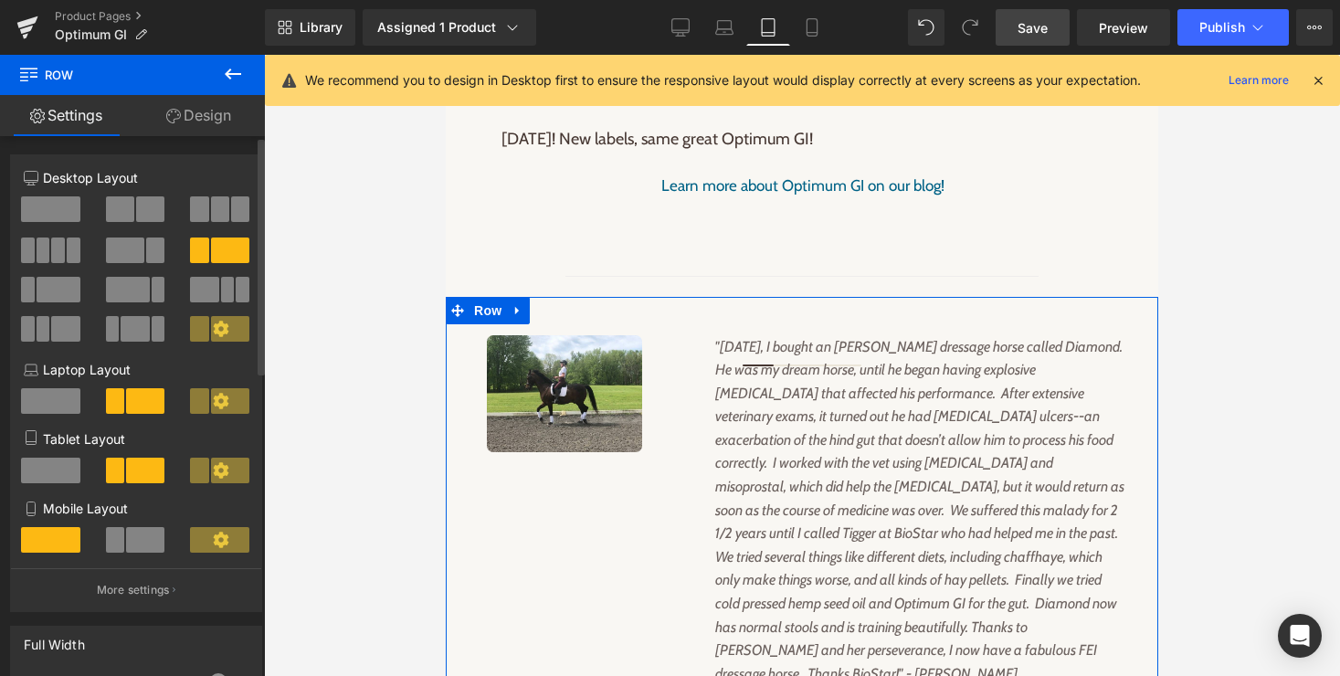
click at [127, 211] on span at bounding box center [120, 209] width 28 height 26
type input "1200"
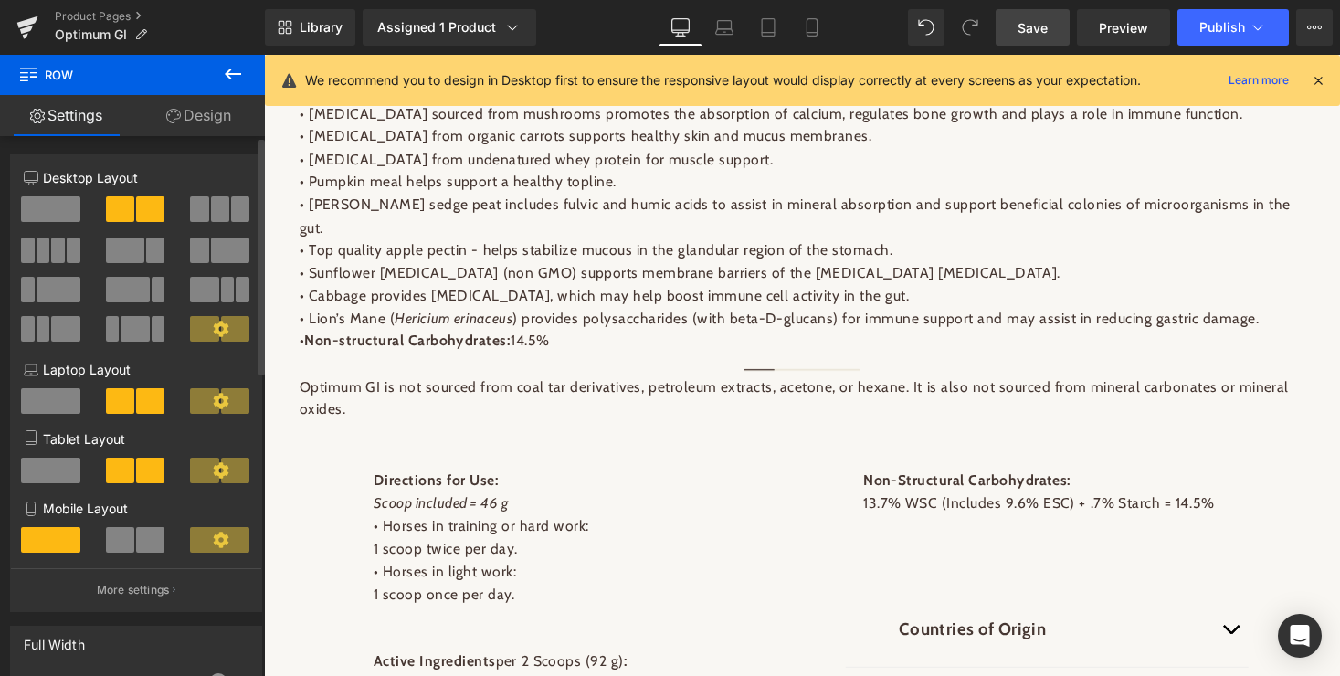
scroll to position [1191, 0]
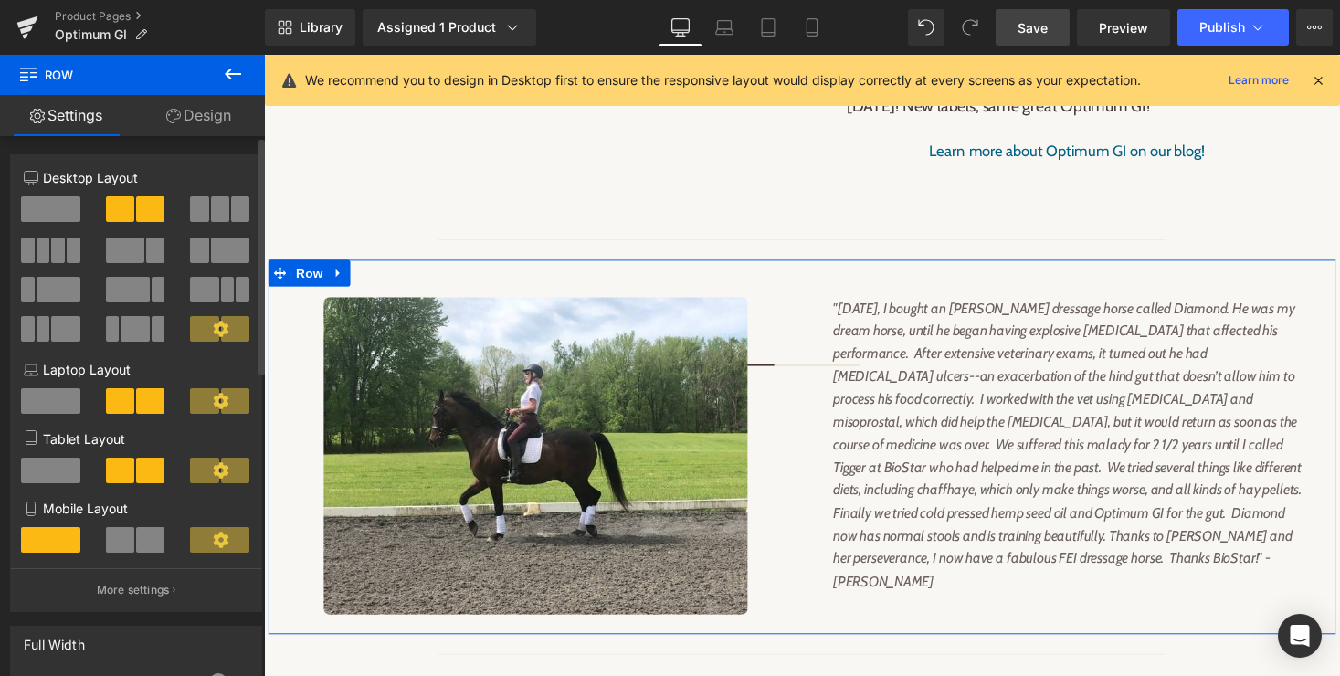
click at [203, 259] on span at bounding box center [199, 251] width 18 height 26
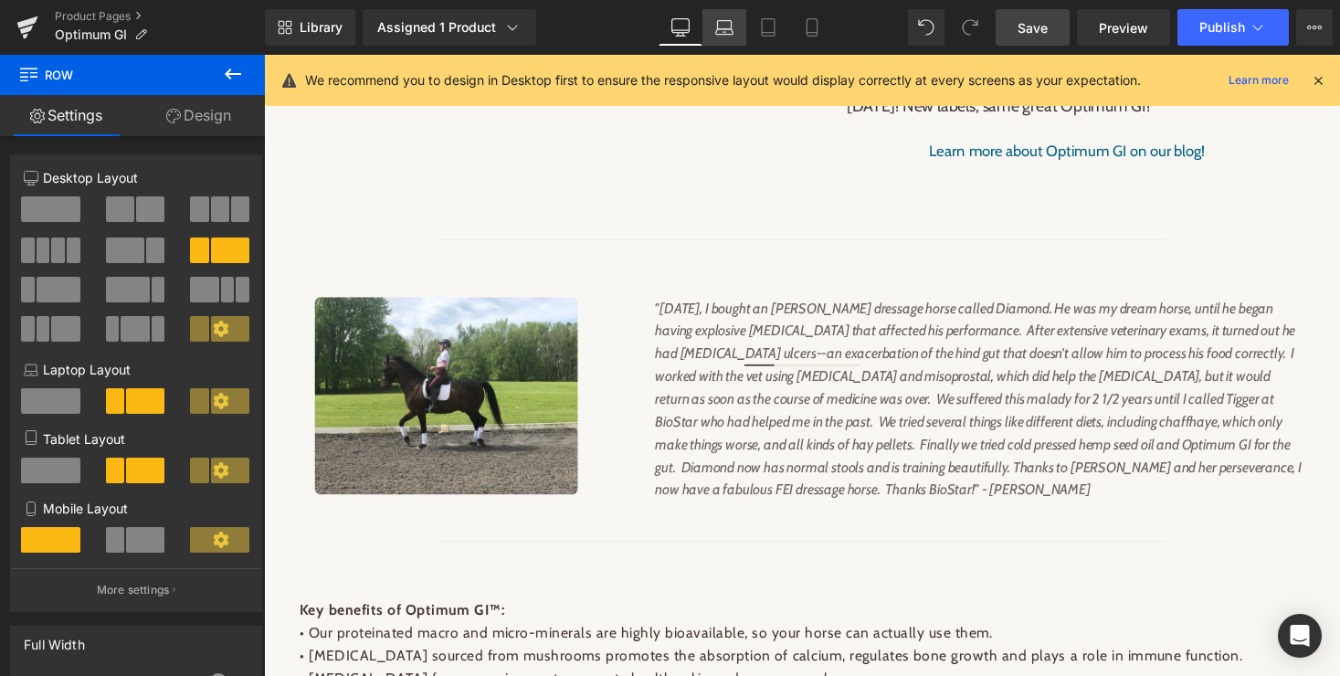
click at [727, 23] on icon at bounding box center [724, 27] width 18 height 18
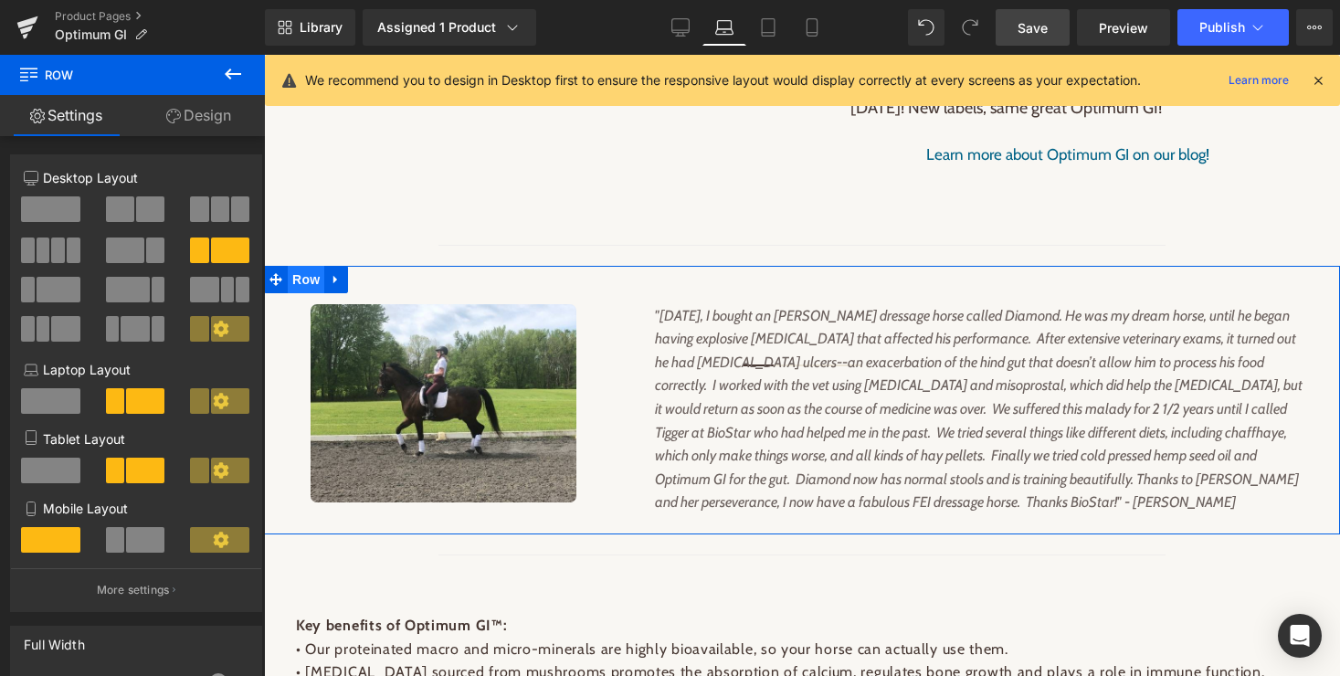
click at [299, 278] on span "Row" at bounding box center [306, 279] width 37 height 27
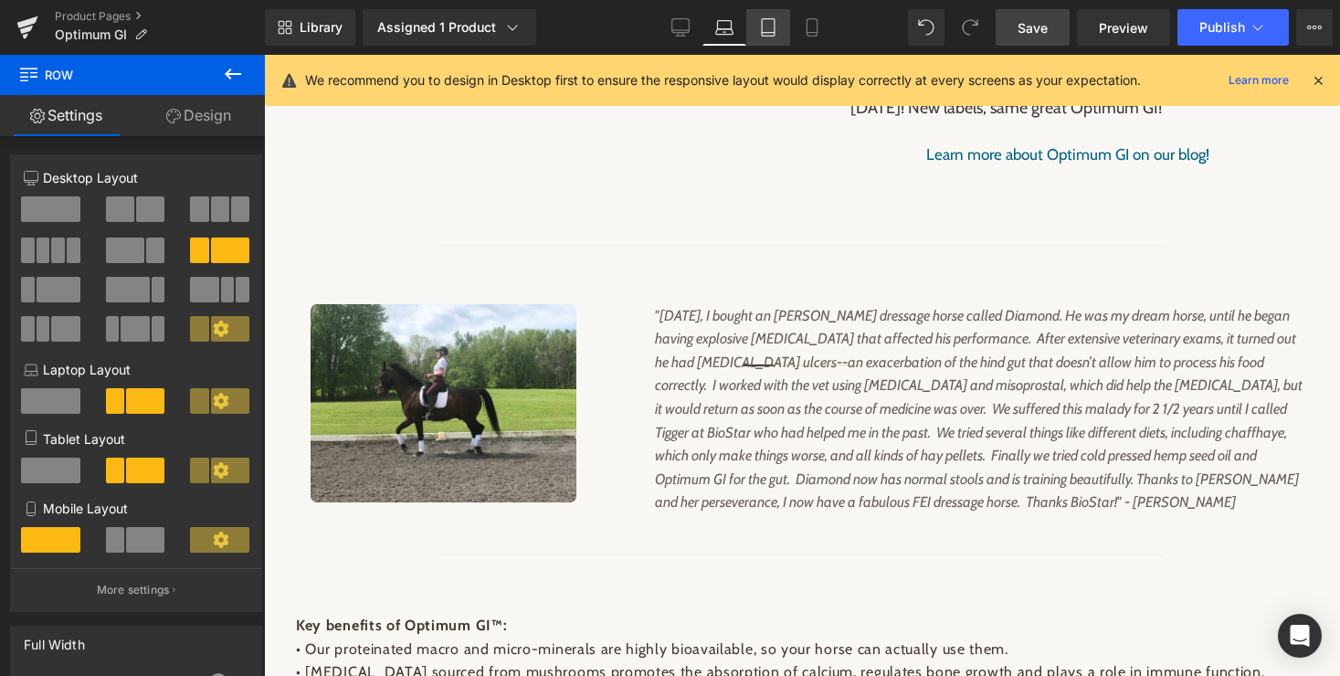
click at [769, 33] on icon at bounding box center [768, 27] width 18 height 18
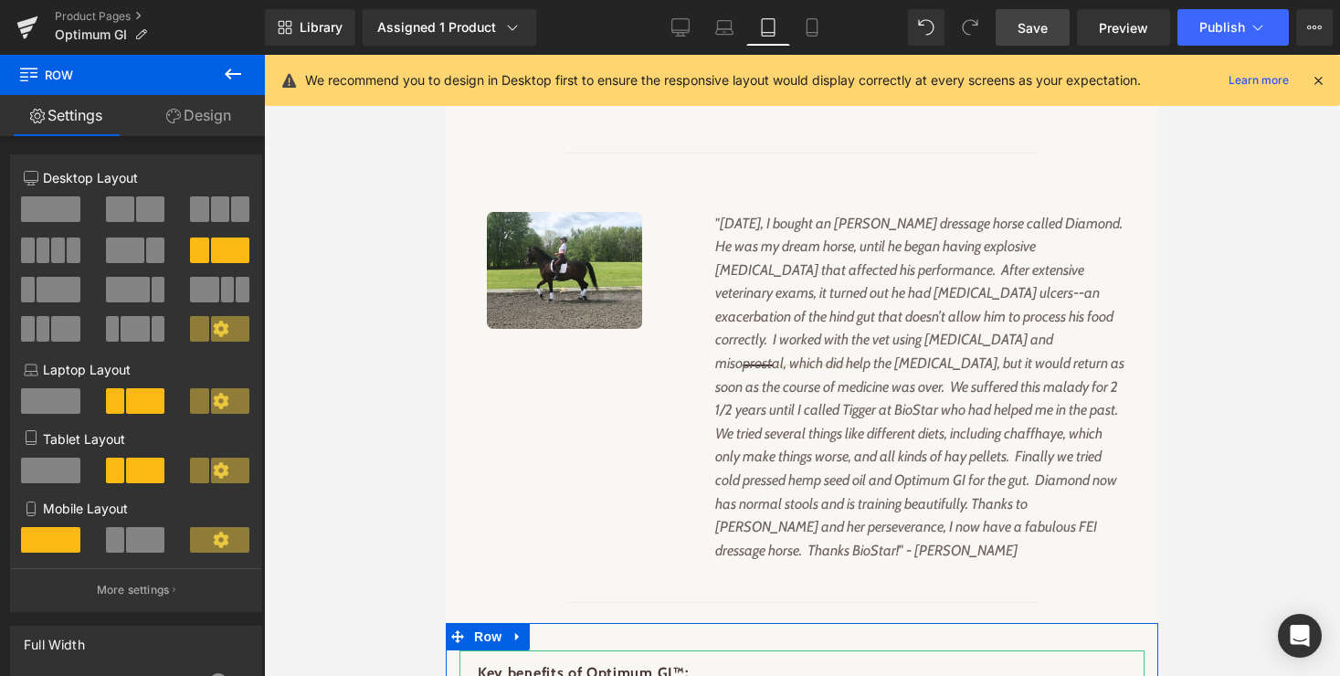
scroll to position [1763, 0]
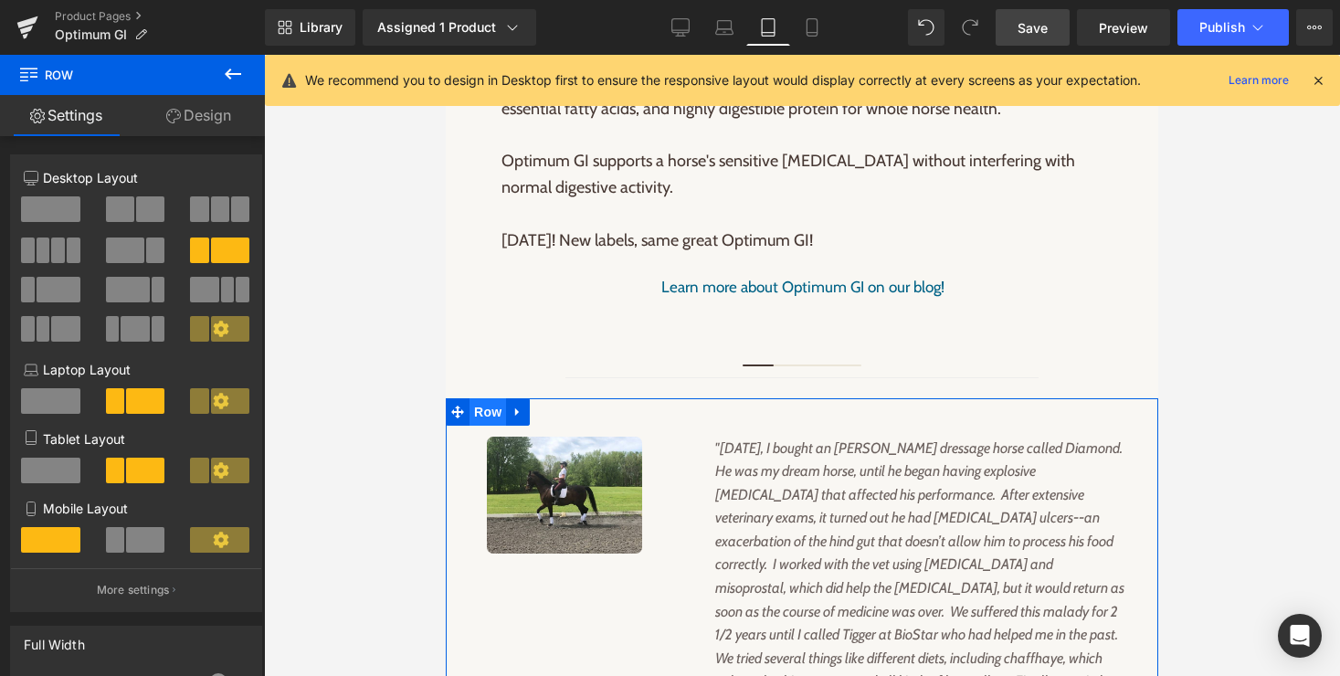
click at [484, 398] on span "Row" at bounding box center [488, 411] width 37 height 27
click at [129, 470] on span at bounding box center [145, 471] width 38 height 26
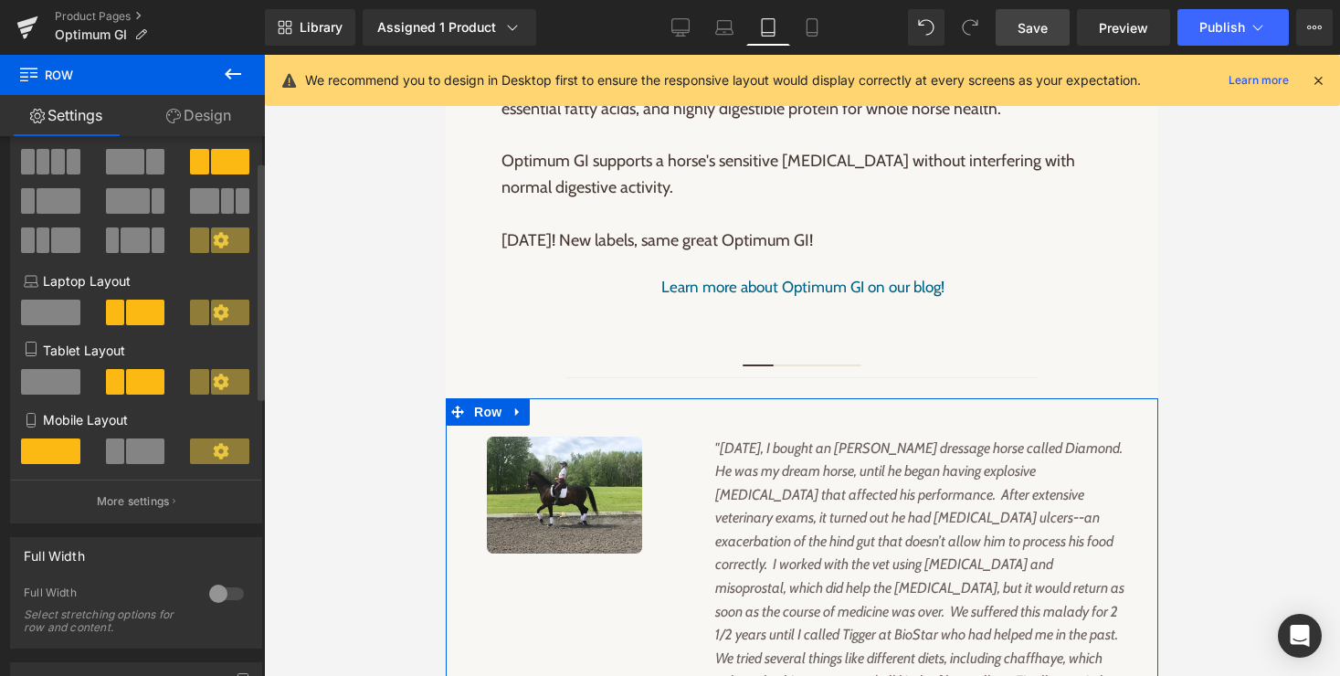
scroll to position [119, 0]
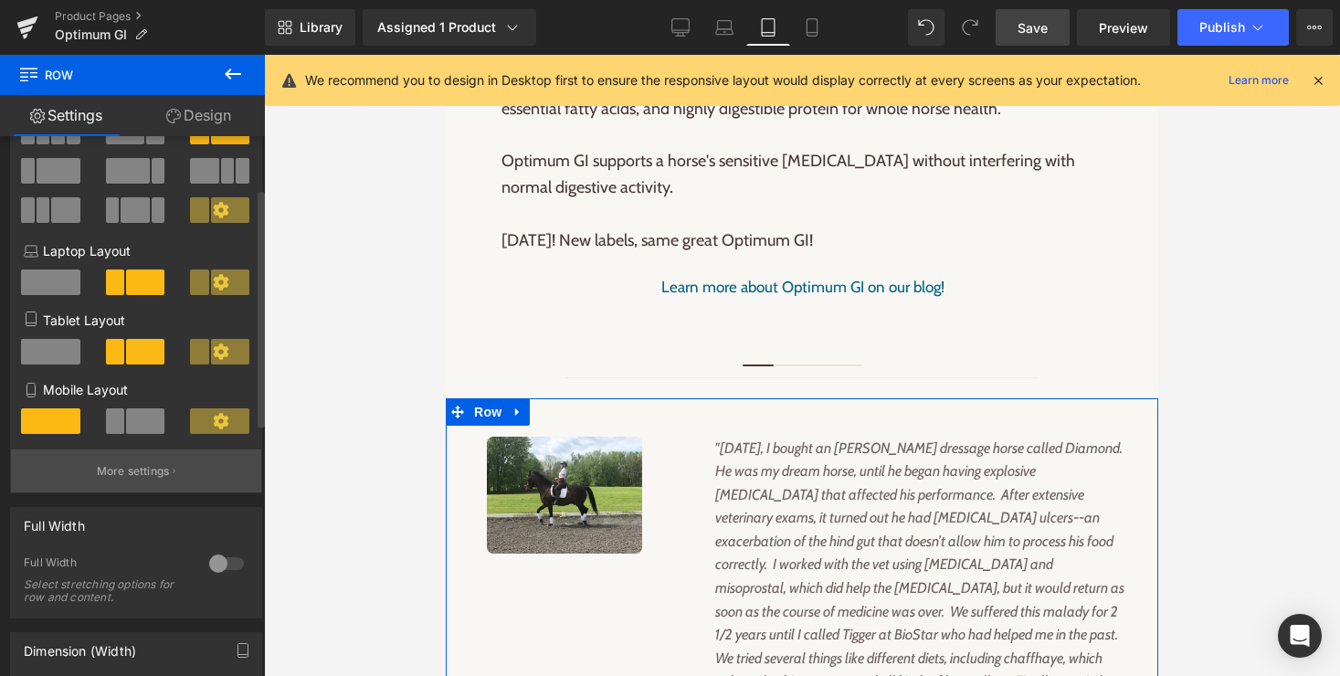
click at [130, 480] on p "More settings" at bounding box center [133, 471] width 73 height 16
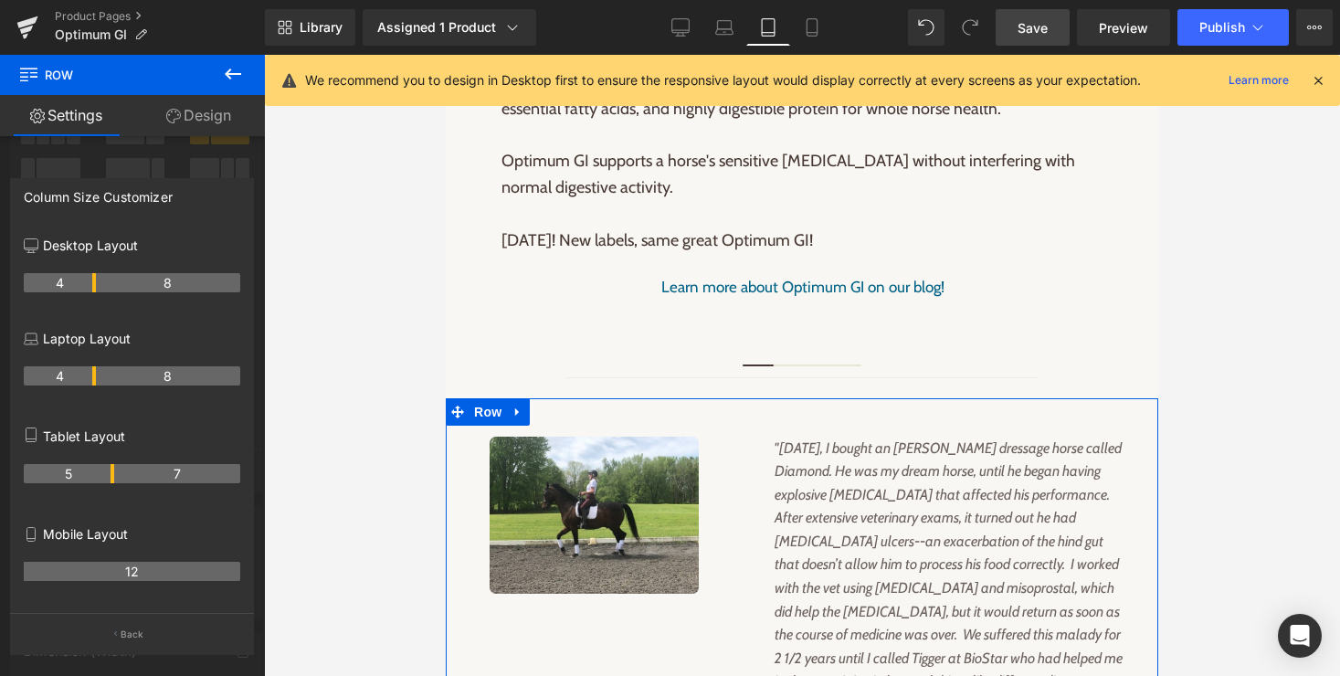
drag, startPoint x: 93, startPoint y: 471, endPoint x: 115, endPoint y: 471, distance: 21.9
click at [115, 471] on tr "5 7" at bounding box center [132, 473] width 217 height 19
drag, startPoint x: 115, startPoint y: 471, endPoint x: 154, endPoint y: 473, distance: 39.3
click at [154, 473] on th "7" at bounding box center [177, 473] width 126 height 19
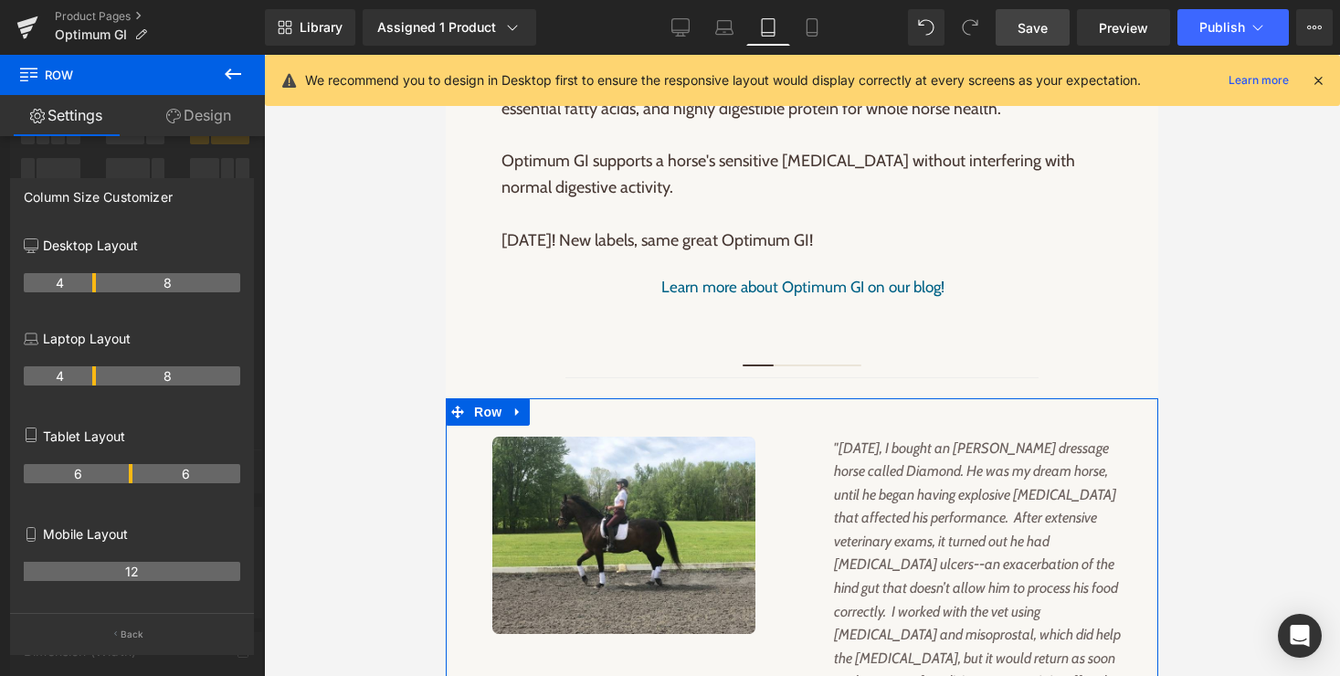
drag, startPoint x: 112, startPoint y: 476, endPoint x: 131, endPoint y: 476, distance: 18.3
click at [131, 476] on th "6" at bounding box center [78, 473] width 109 height 19
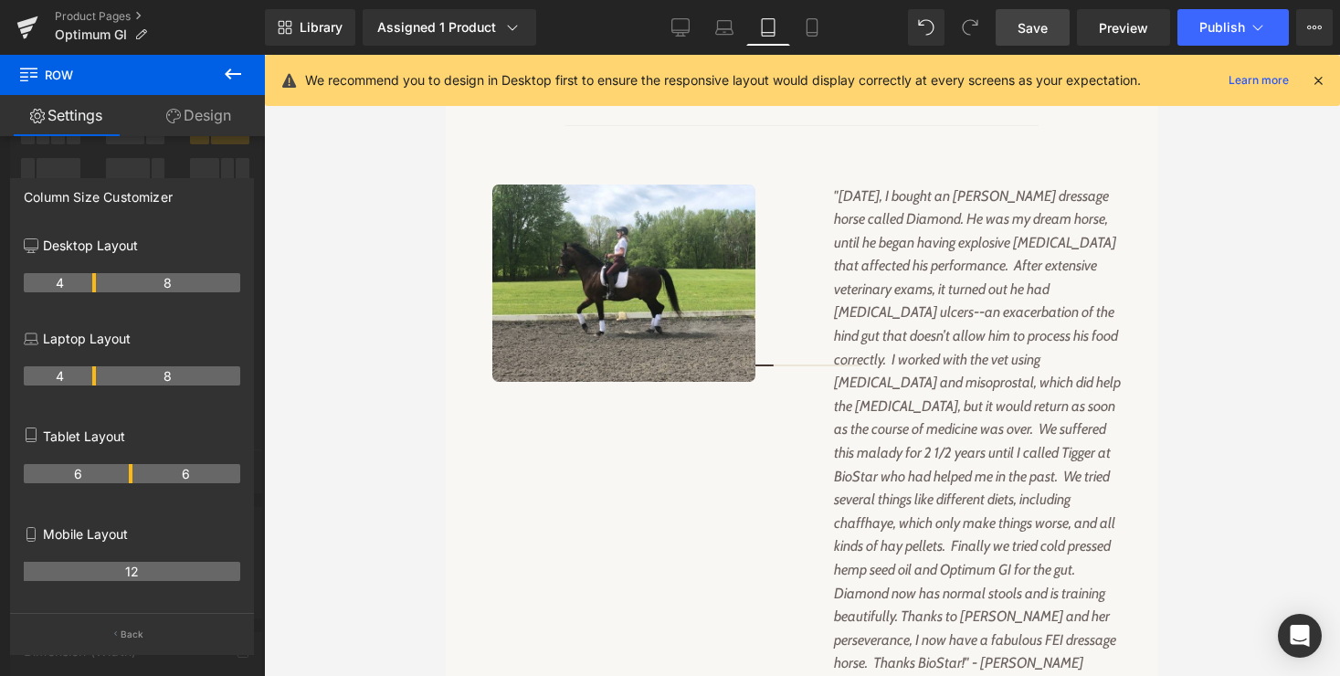
scroll to position [1967, 0]
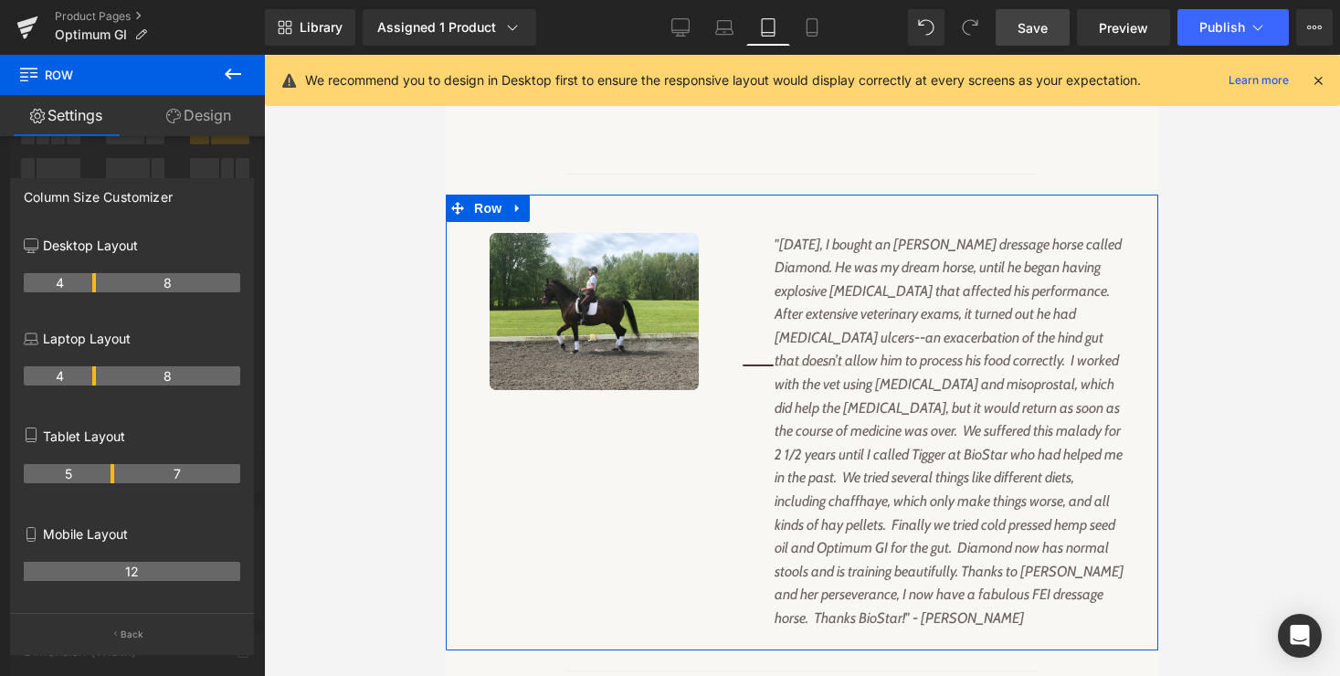
drag, startPoint x: 129, startPoint y: 480, endPoint x: 116, endPoint y: 484, distance: 13.6
click at [116, 483] on tr "5 7" at bounding box center [132, 473] width 217 height 19
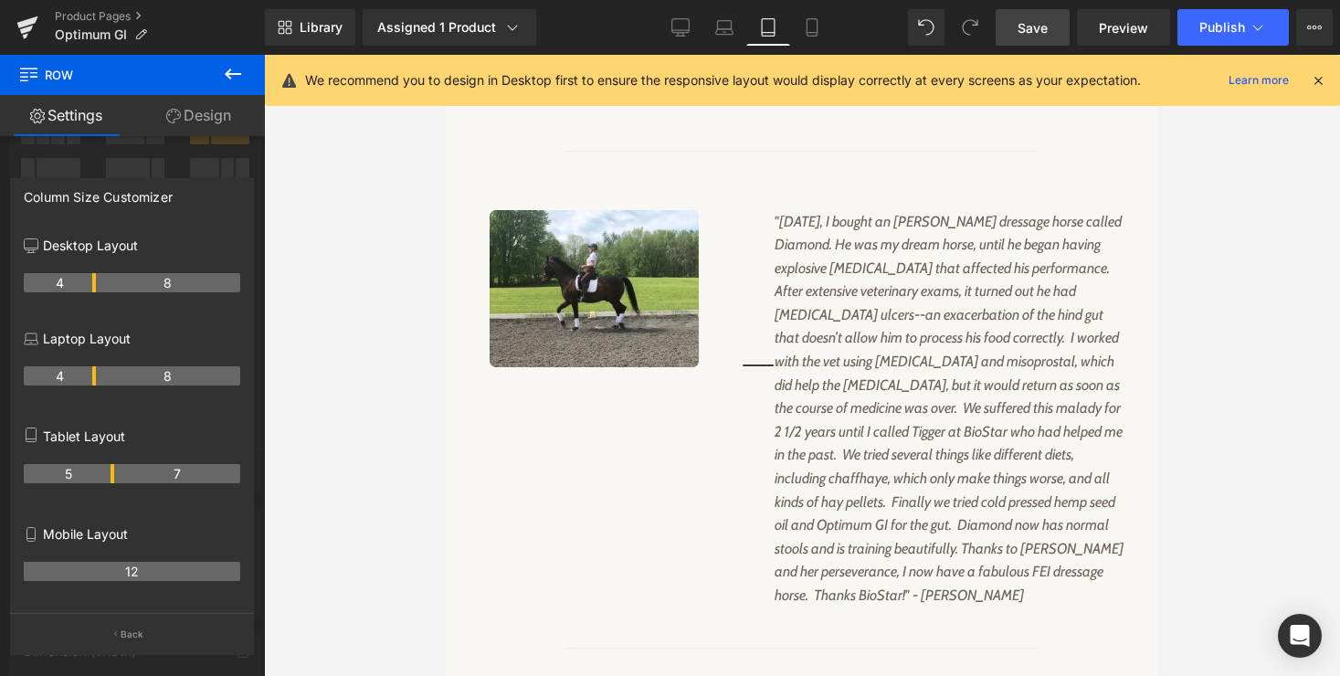
scroll to position [1929, 0]
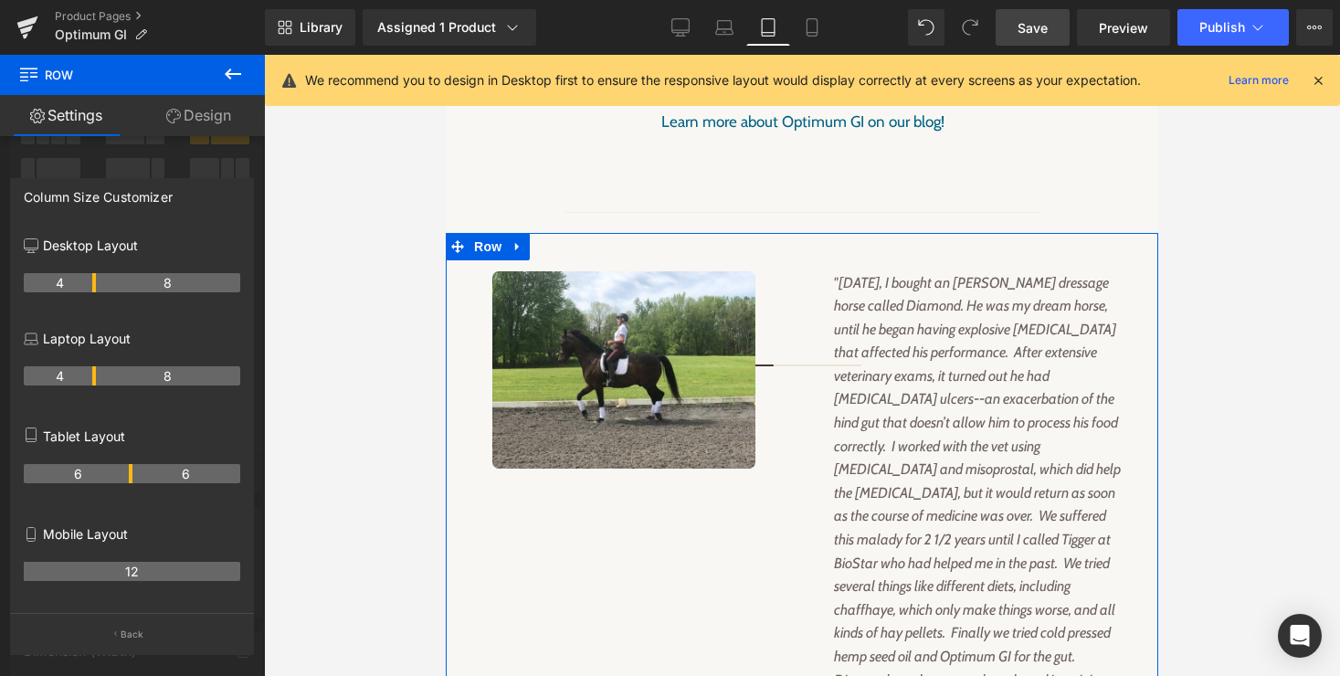
drag, startPoint x: 112, startPoint y: 476, endPoint x: 123, endPoint y: 476, distance: 11.0
click at [123, 476] on th "6" at bounding box center [78, 473] width 109 height 19
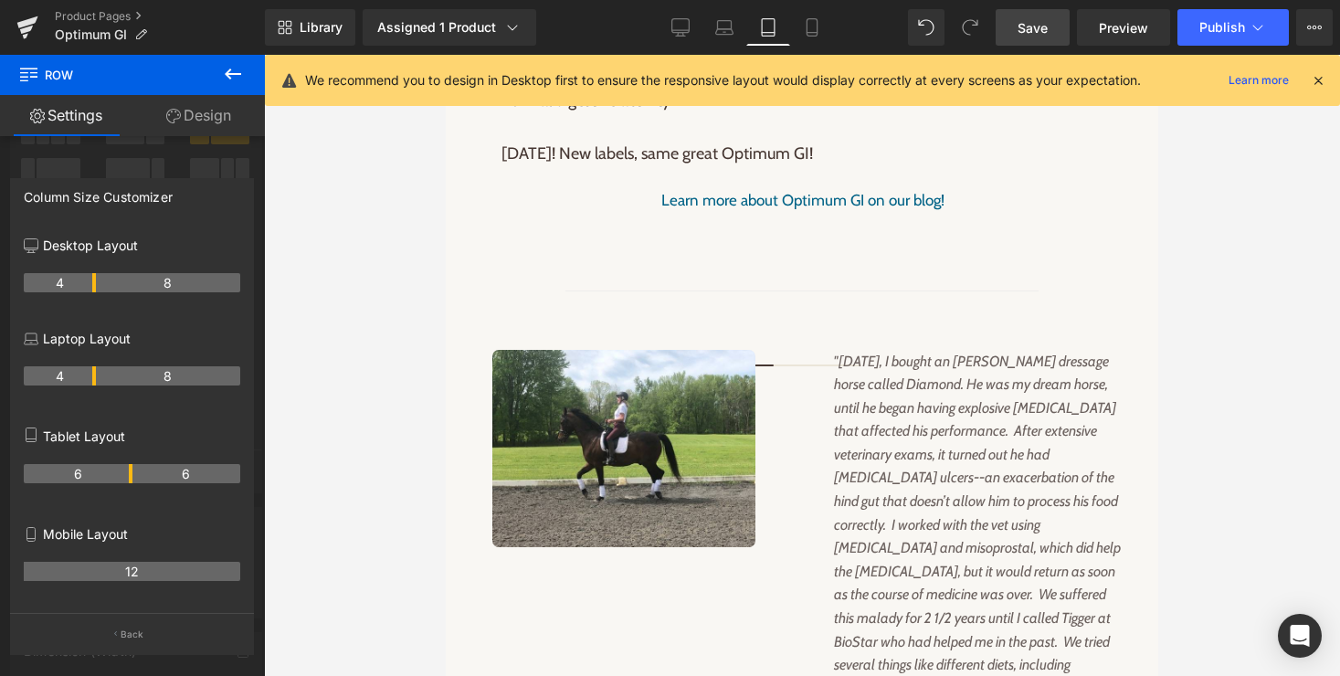
scroll to position [1799, 0]
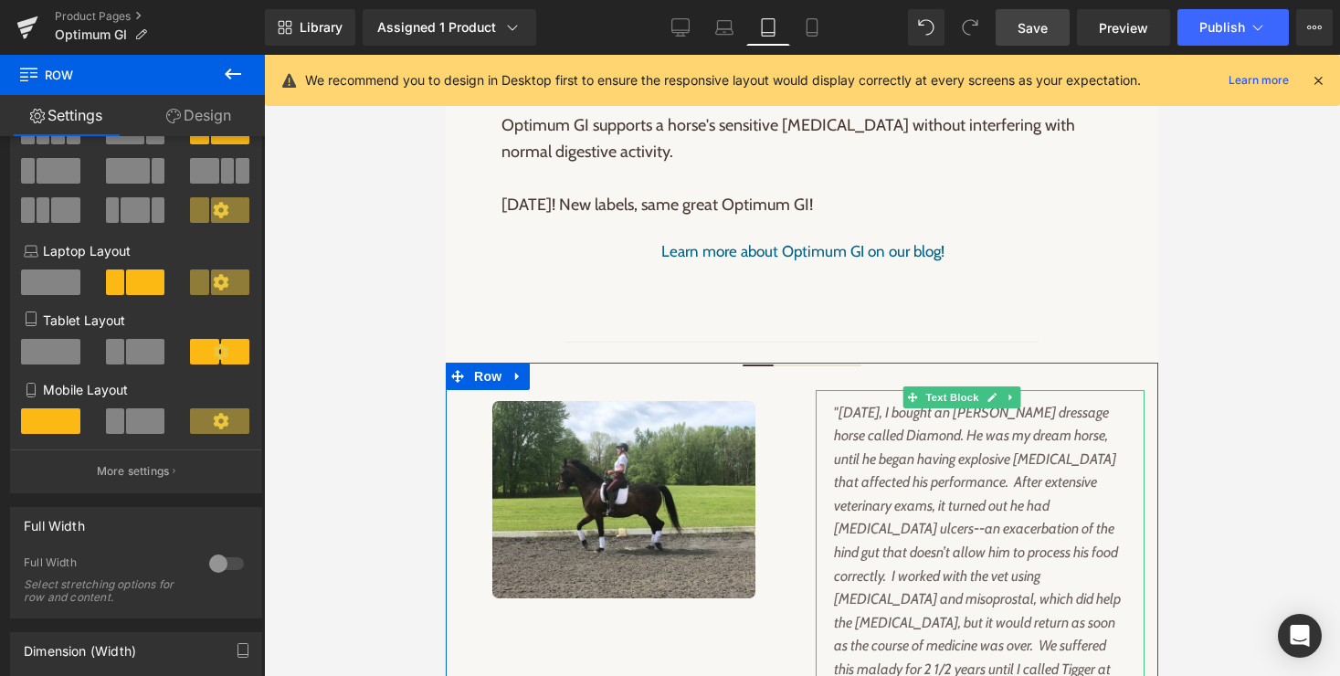
click at [947, 386] on span "Text Block" at bounding box center [952, 397] width 60 height 22
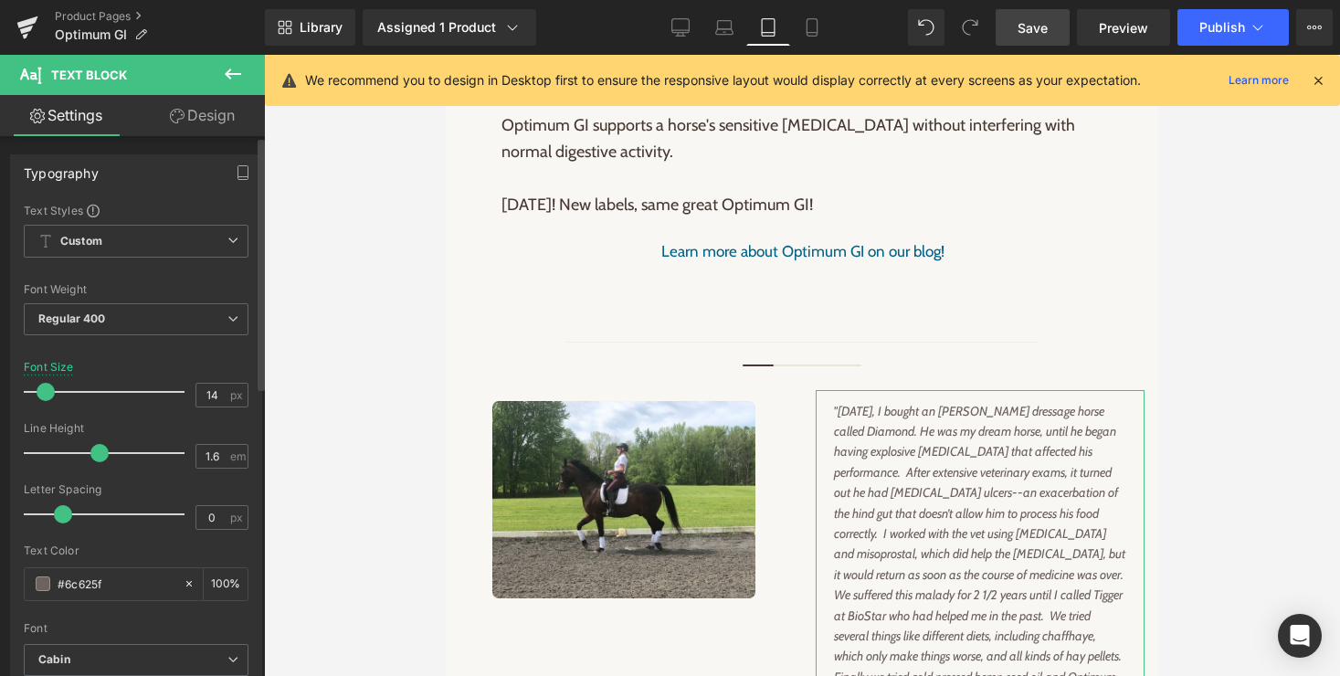
click at [46, 390] on span at bounding box center [46, 392] width 18 height 18
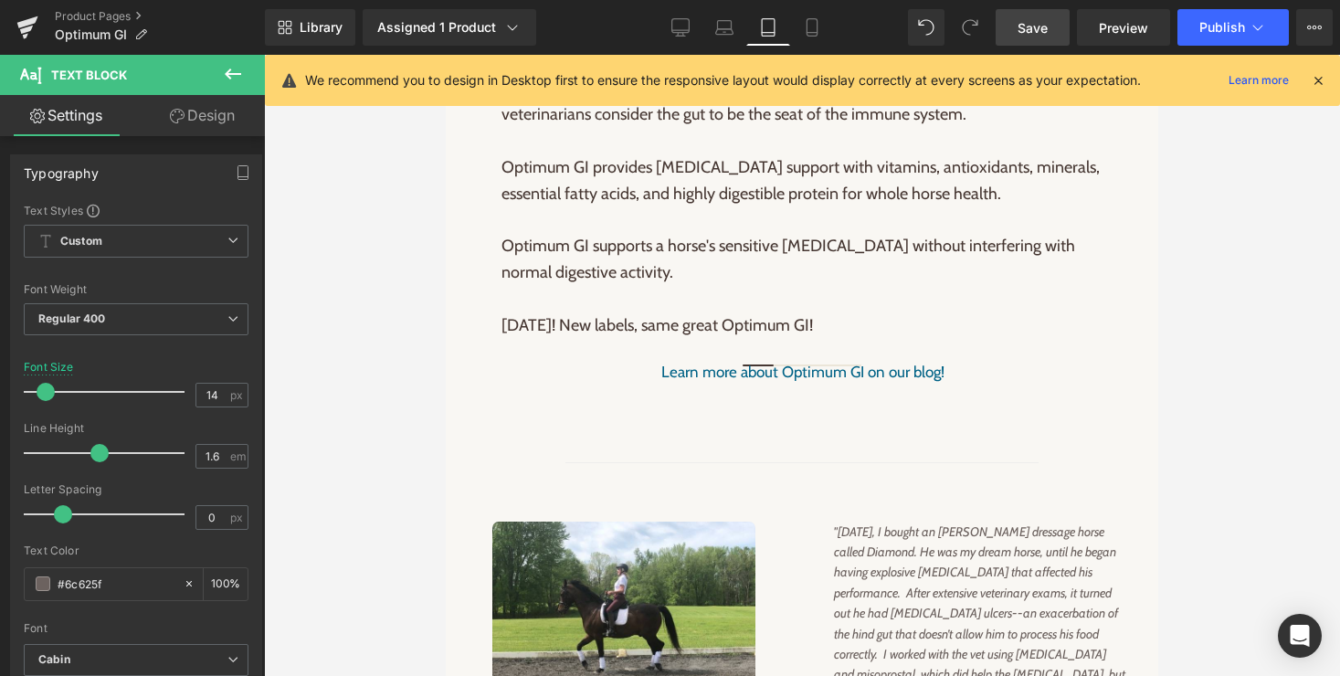
scroll to position [1674, 0]
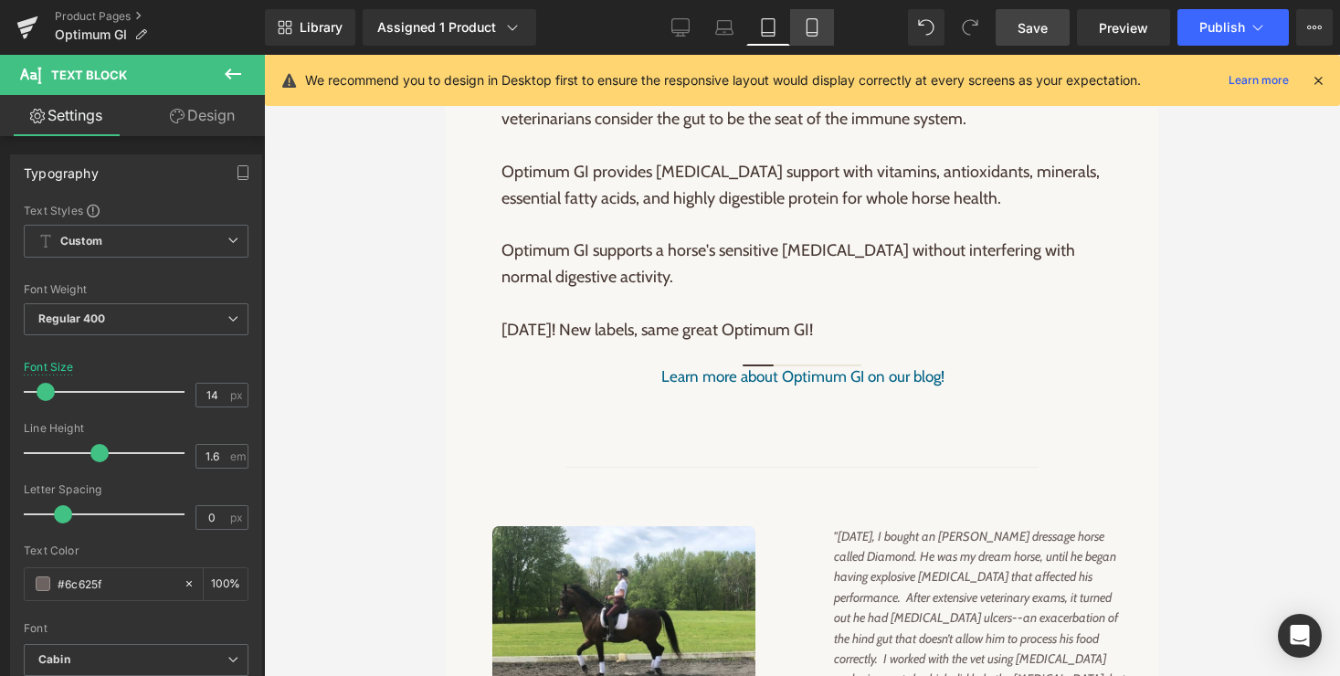
click at [814, 18] on icon at bounding box center [812, 27] width 18 height 18
type input "16"
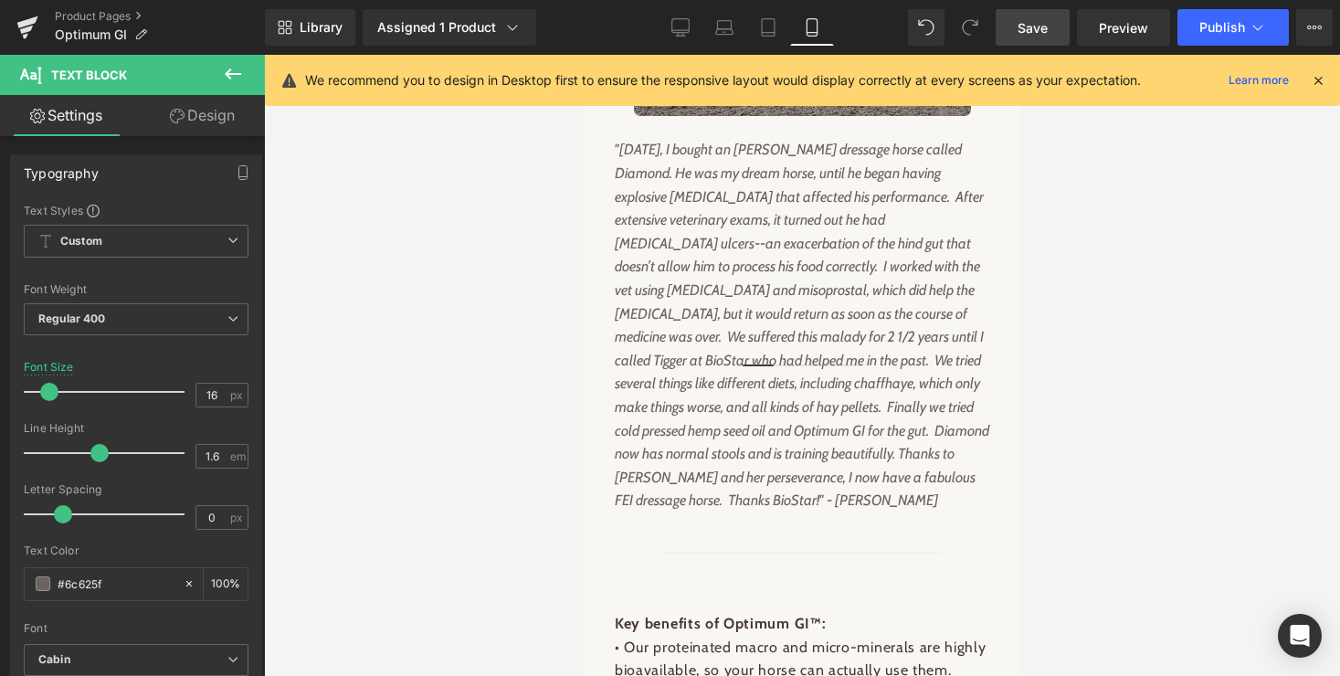
scroll to position [2126, 0]
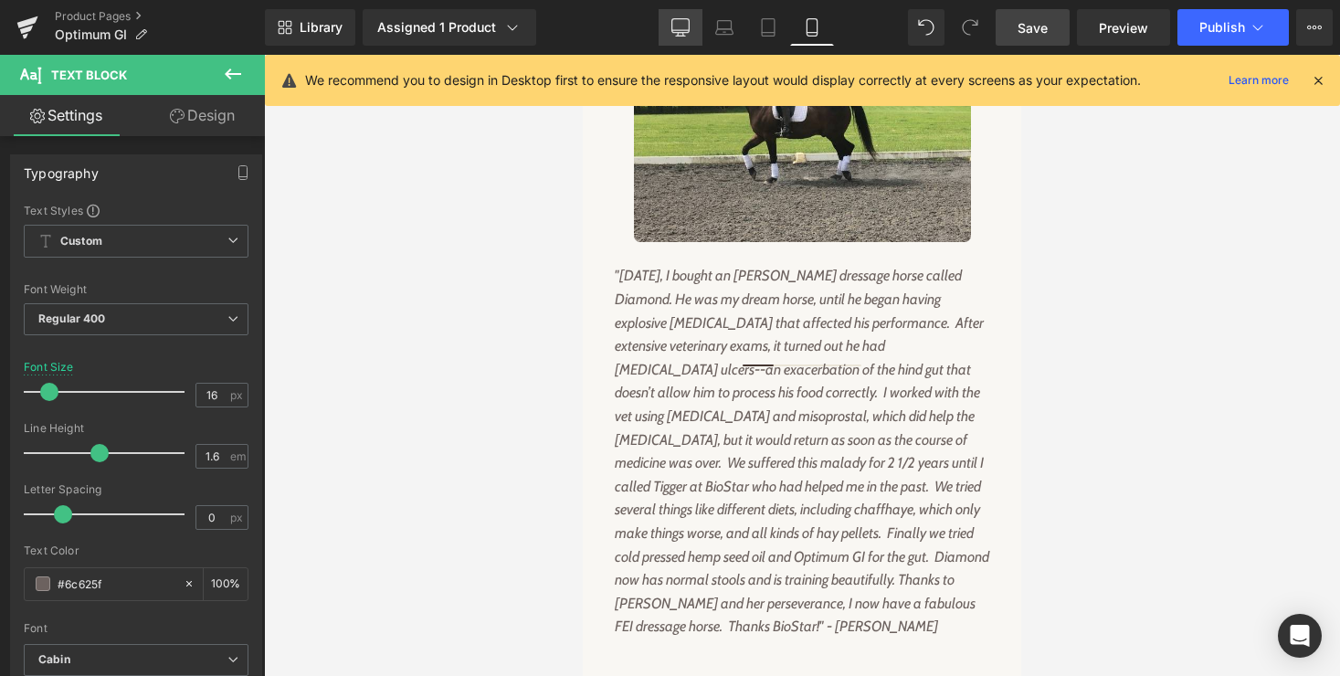
click at [675, 23] on icon at bounding box center [680, 27] width 18 height 18
type input "100"
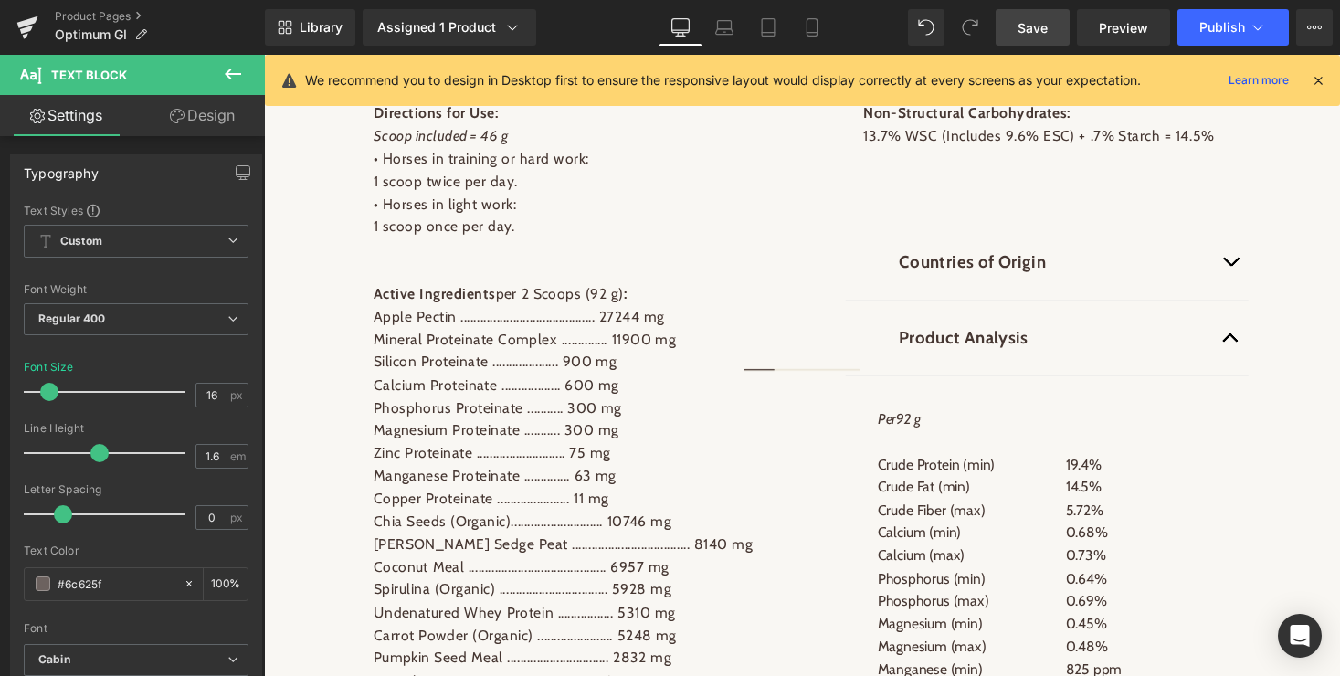
scroll to position [1204, 0]
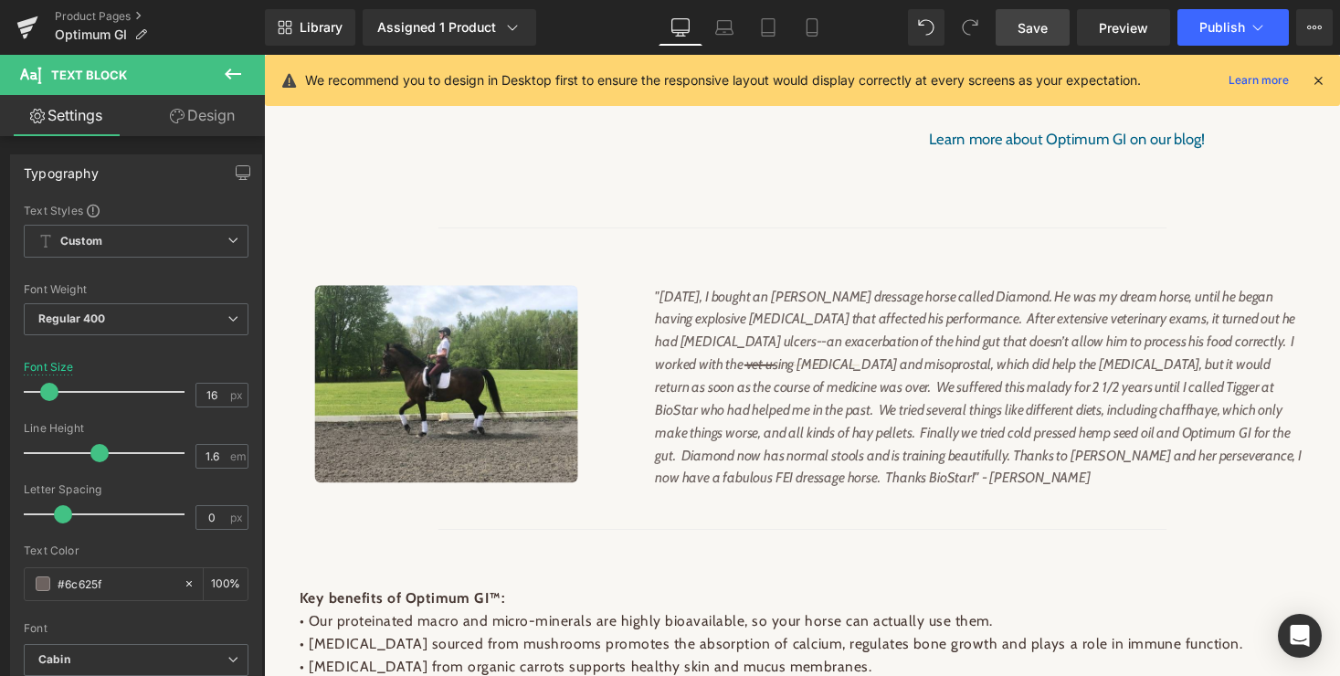
click at [1029, 30] on span "Save" at bounding box center [1033, 27] width 30 height 19
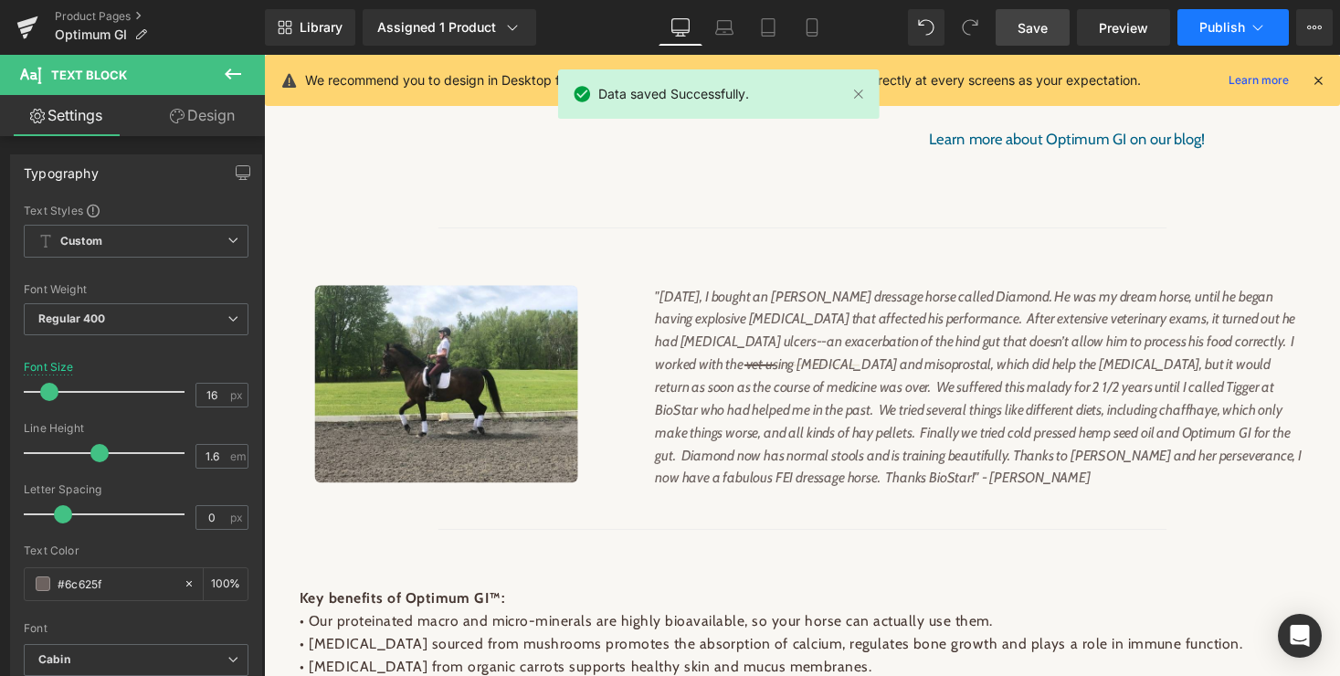
click at [1249, 29] on icon at bounding box center [1258, 27] width 18 height 18
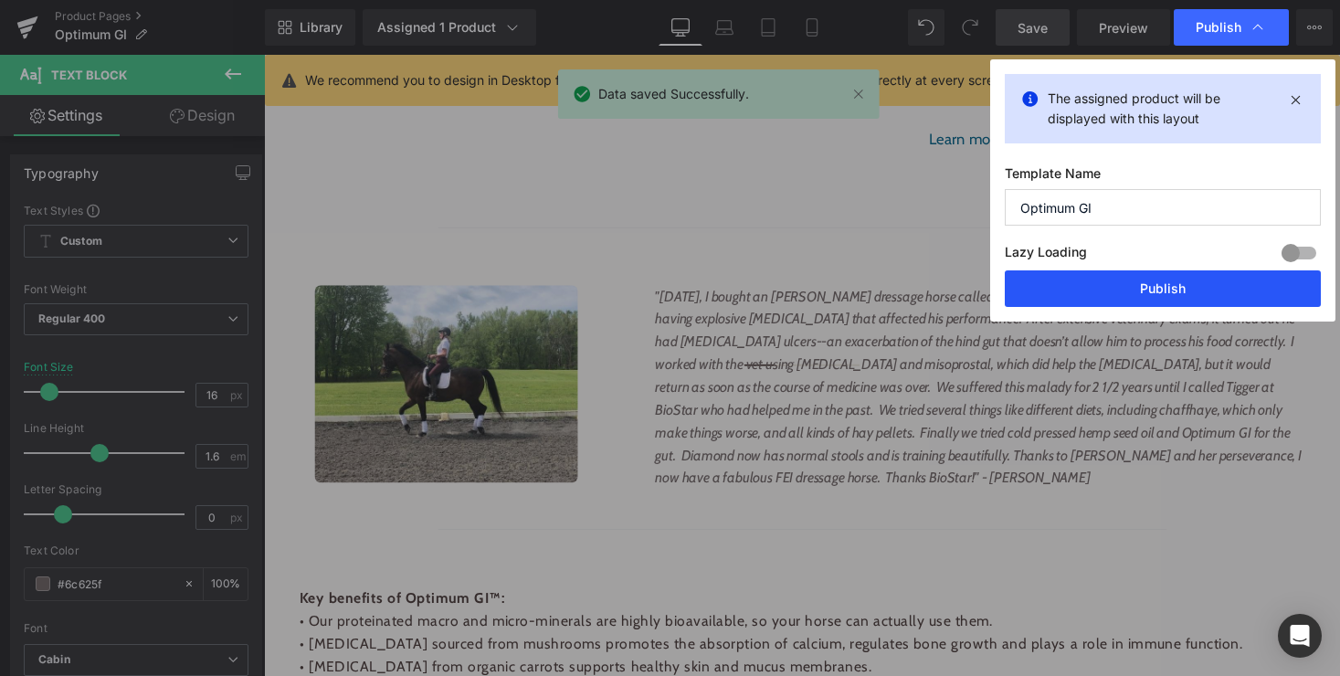
click at [1162, 286] on button "Publish" at bounding box center [1163, 288] width 316 height 37
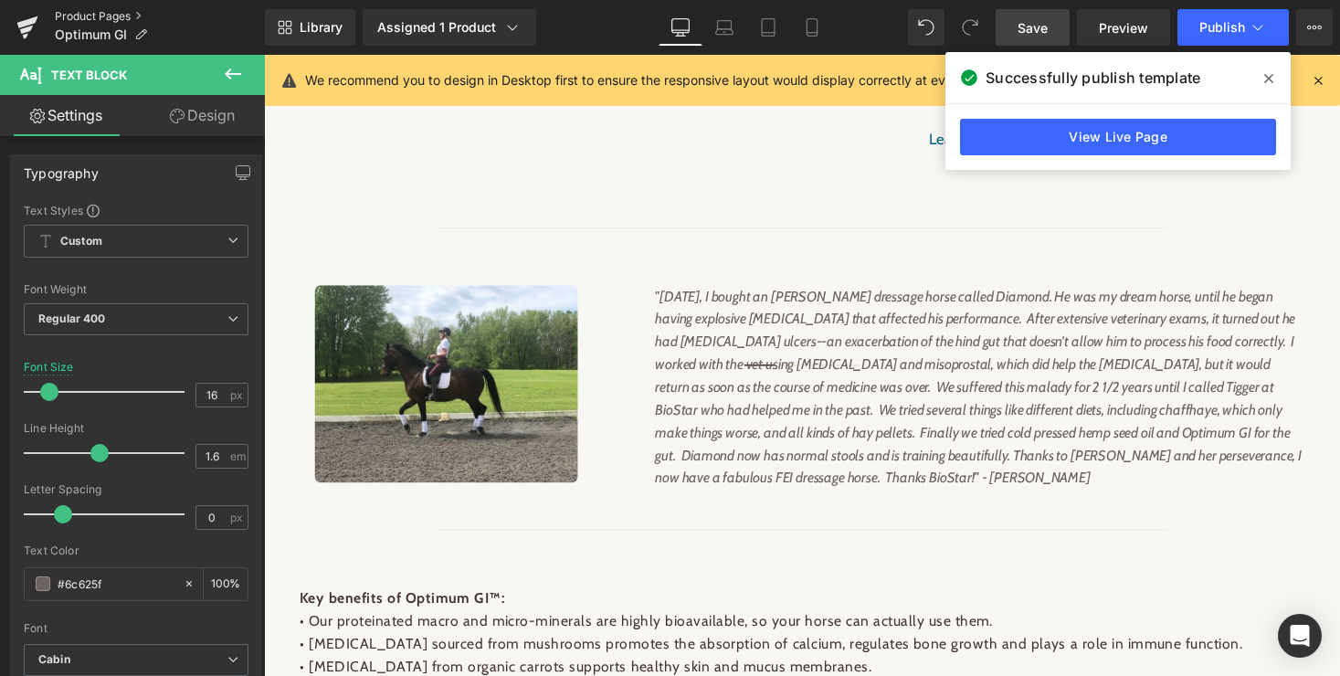
click at [95, 11] on link "Product Pages" at bounding box center [160, 16] width 210 height 15
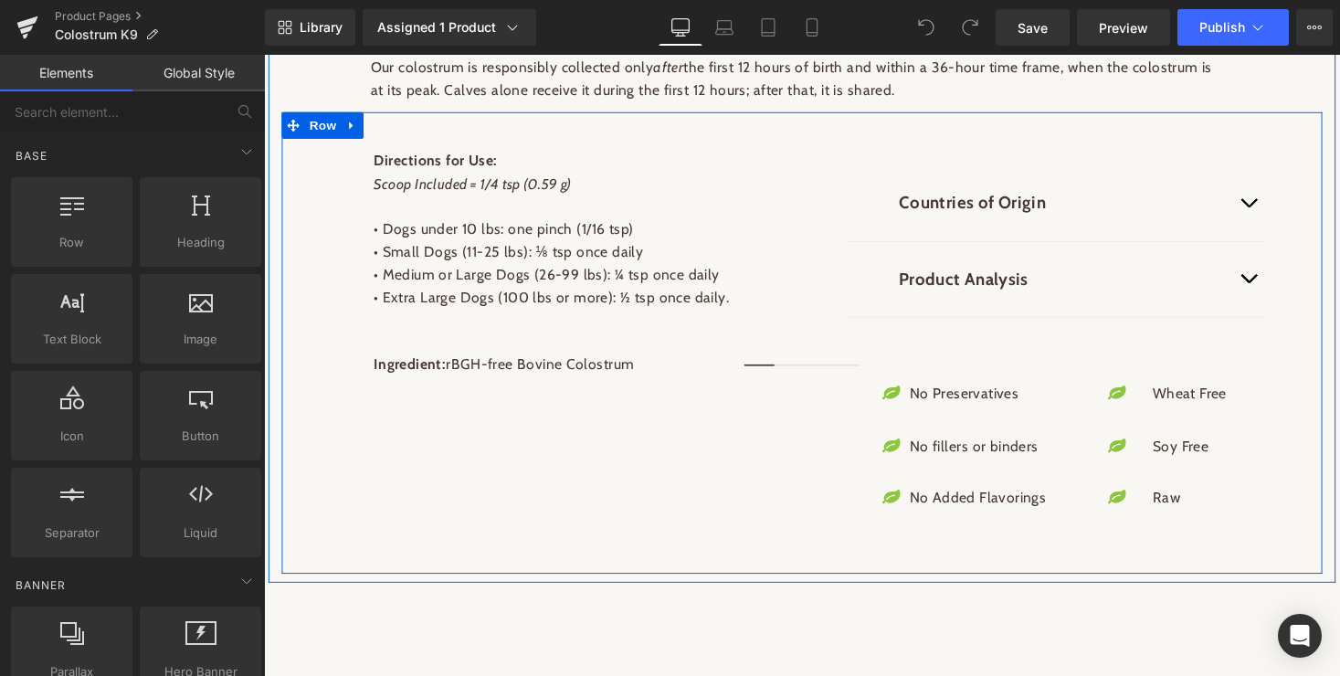
scroll to position [1372, 0]
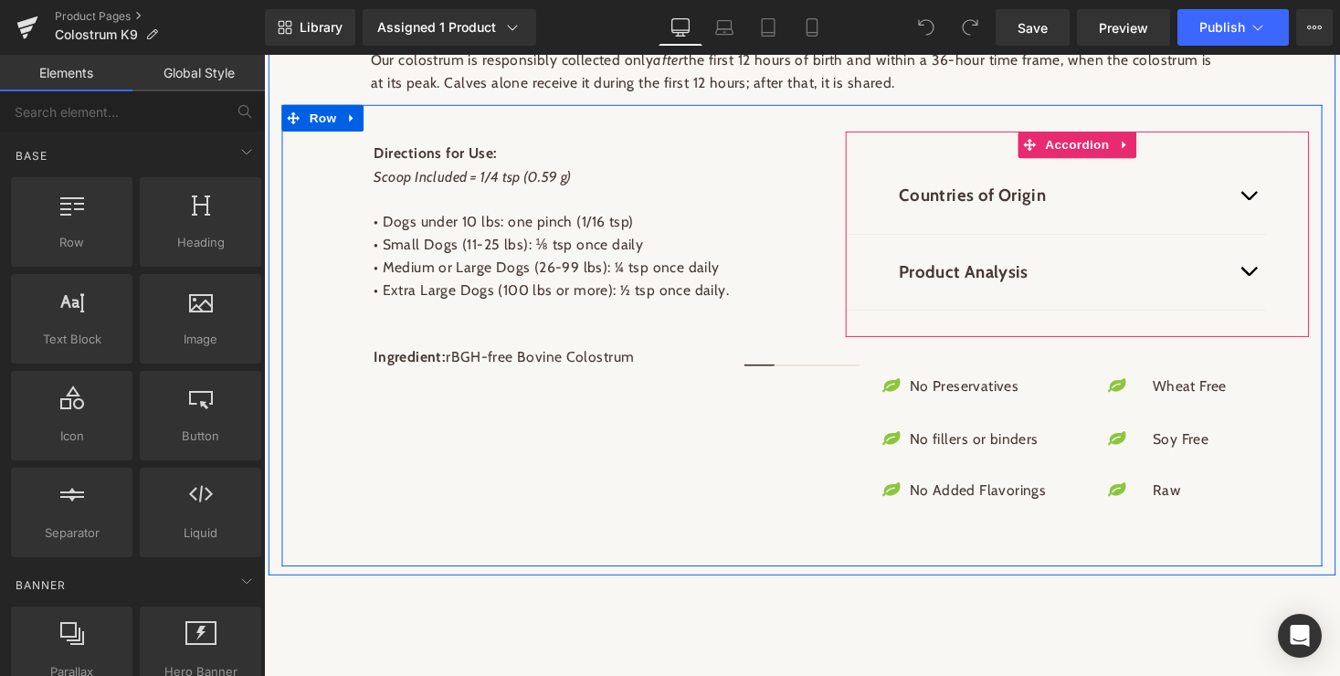
click at [1274, 272] on button "button" at bounding box center [1275, 277] width 37 height 77
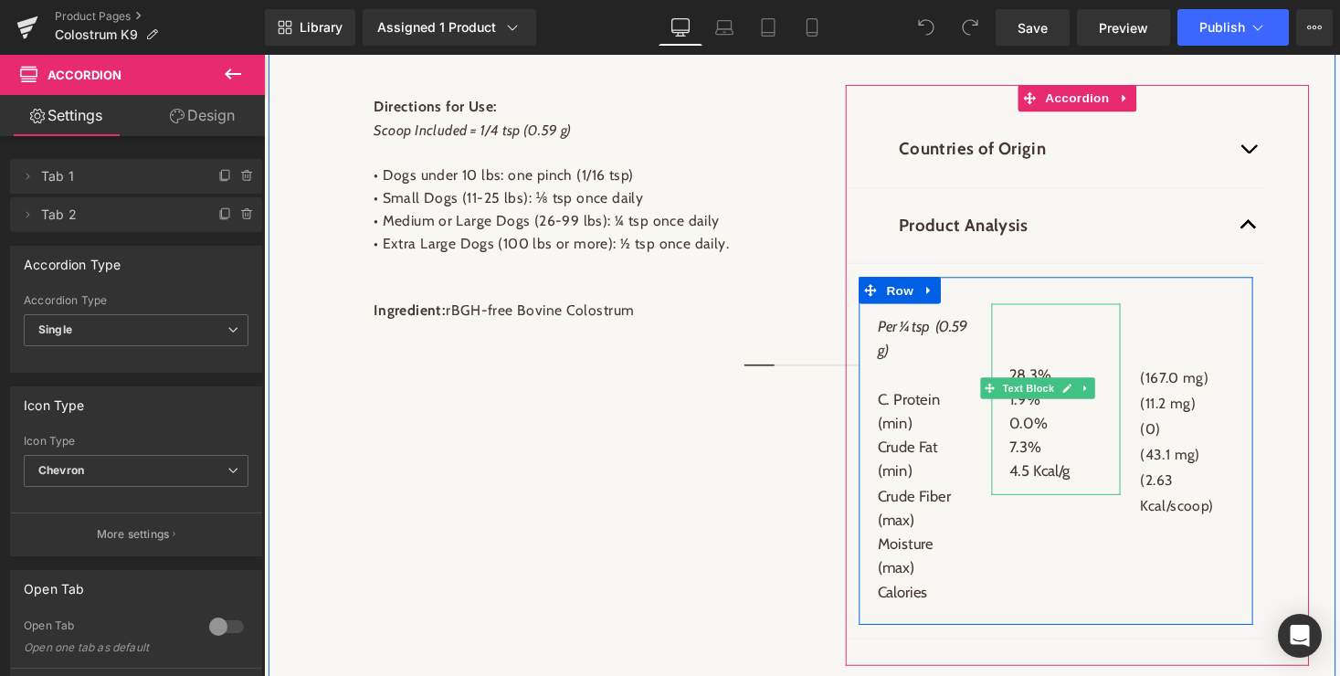
scroll to position [1426, 0]
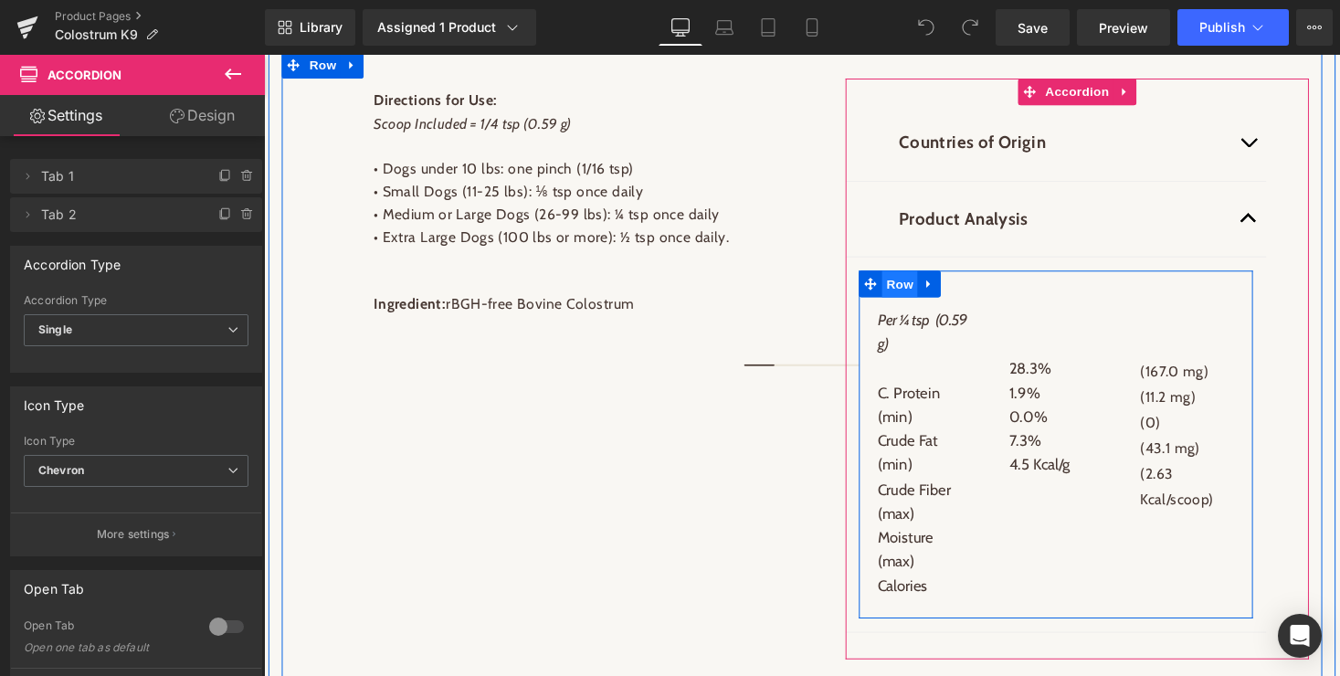
click at [911, 287] on span "Row" at bounding box center [917, 290] width 37 height 27
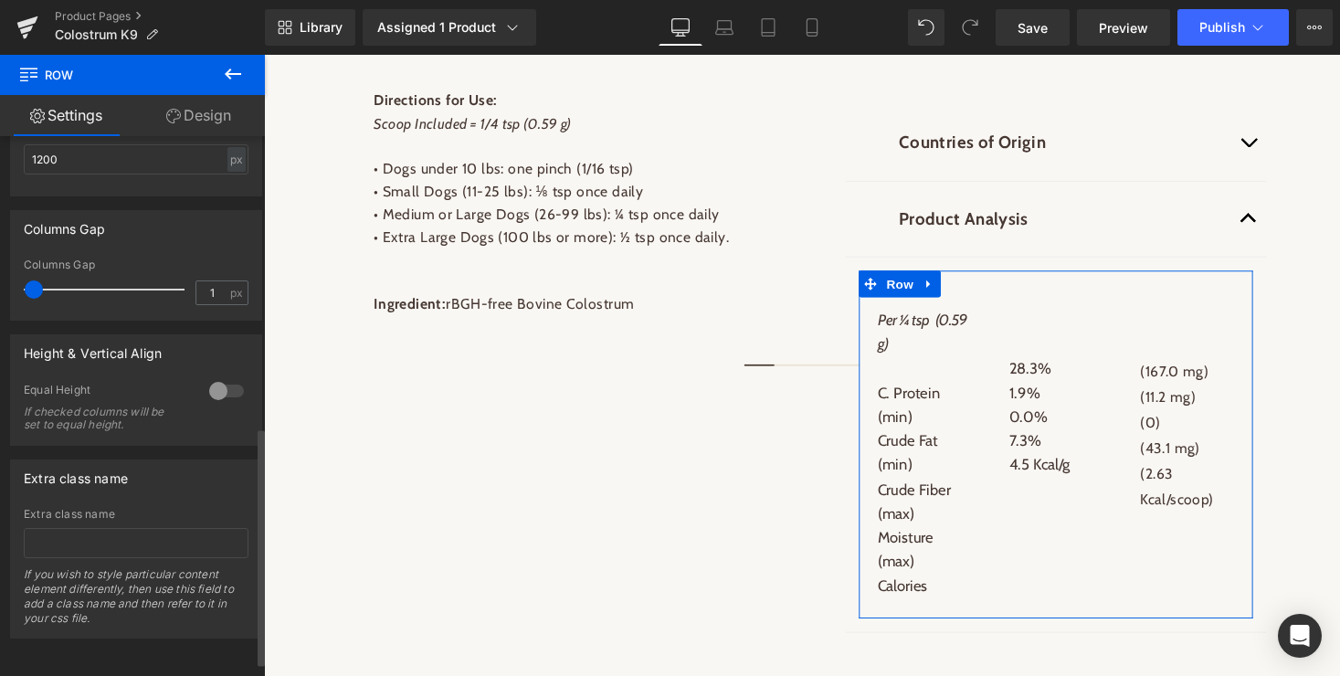
scroll to position [692, 0]
type input "0"
drag, startPoint x: 36, startPoint y: 271, endPoint x: 11, endPoint y: 271, distance: 24.7
click at [11, 271] on div "0px Columns Gap 0 px" at bounding box center [136, 289] width 250 height 61
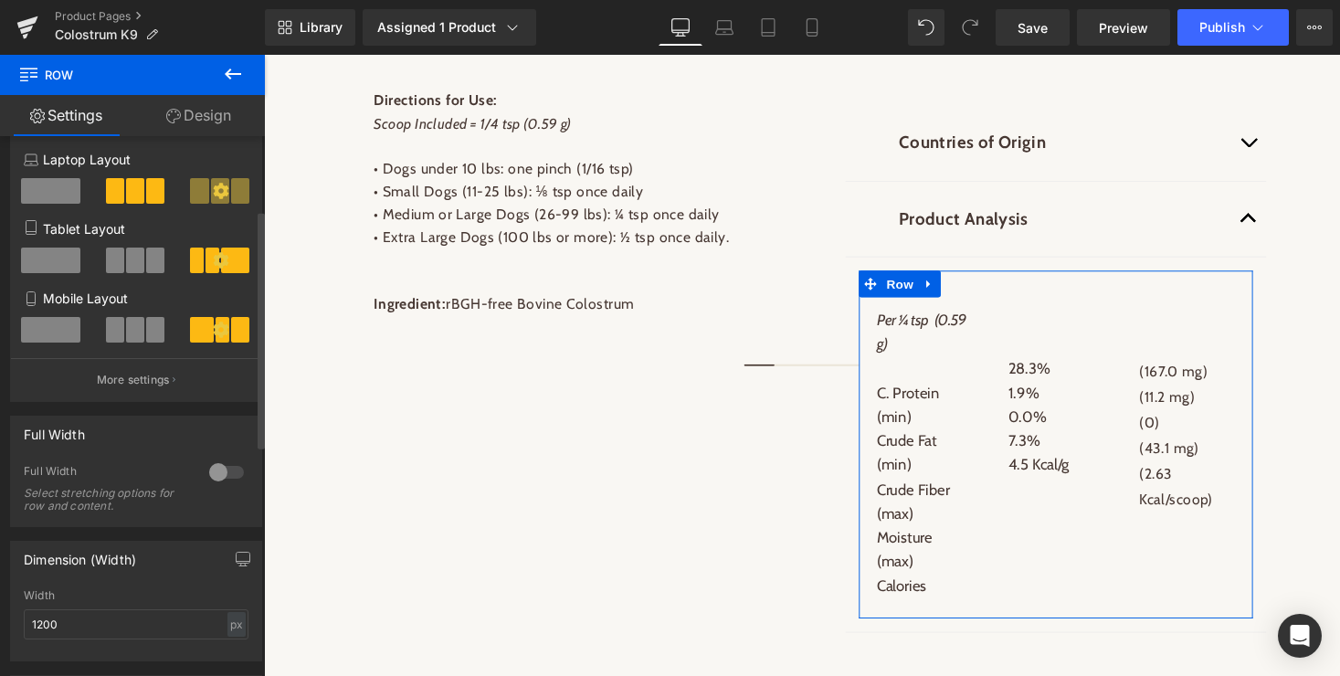
scroll to position [24, 0]
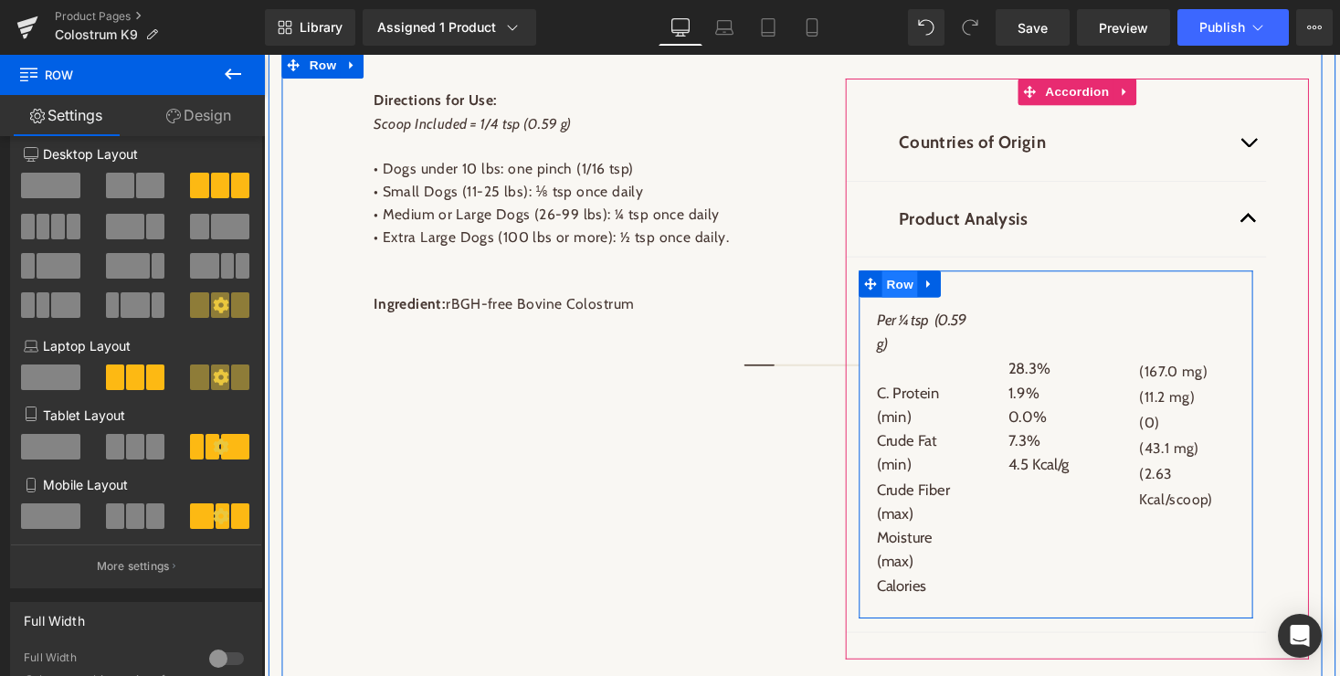
click at [908, 286] on span "Row" at bounding box center [917, 290] width 37 height 27
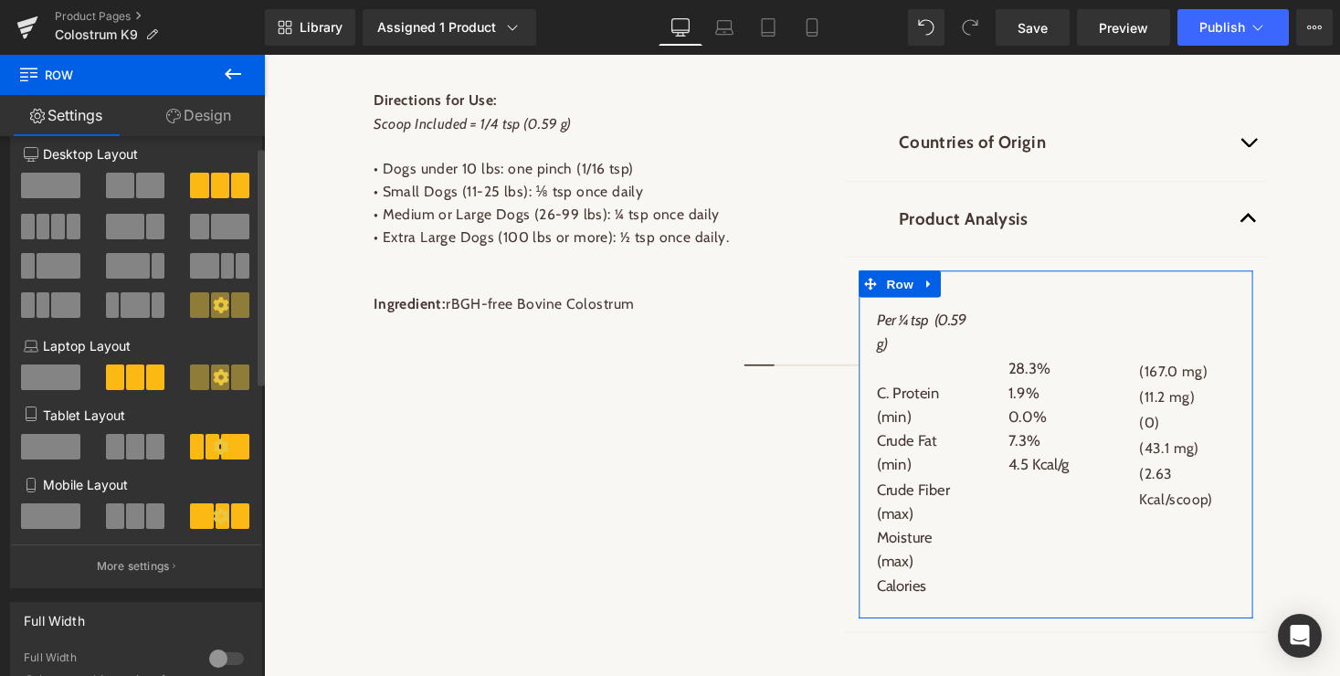
click at [136, 181] on span at bounding box center [150, 186] width 28 height 26
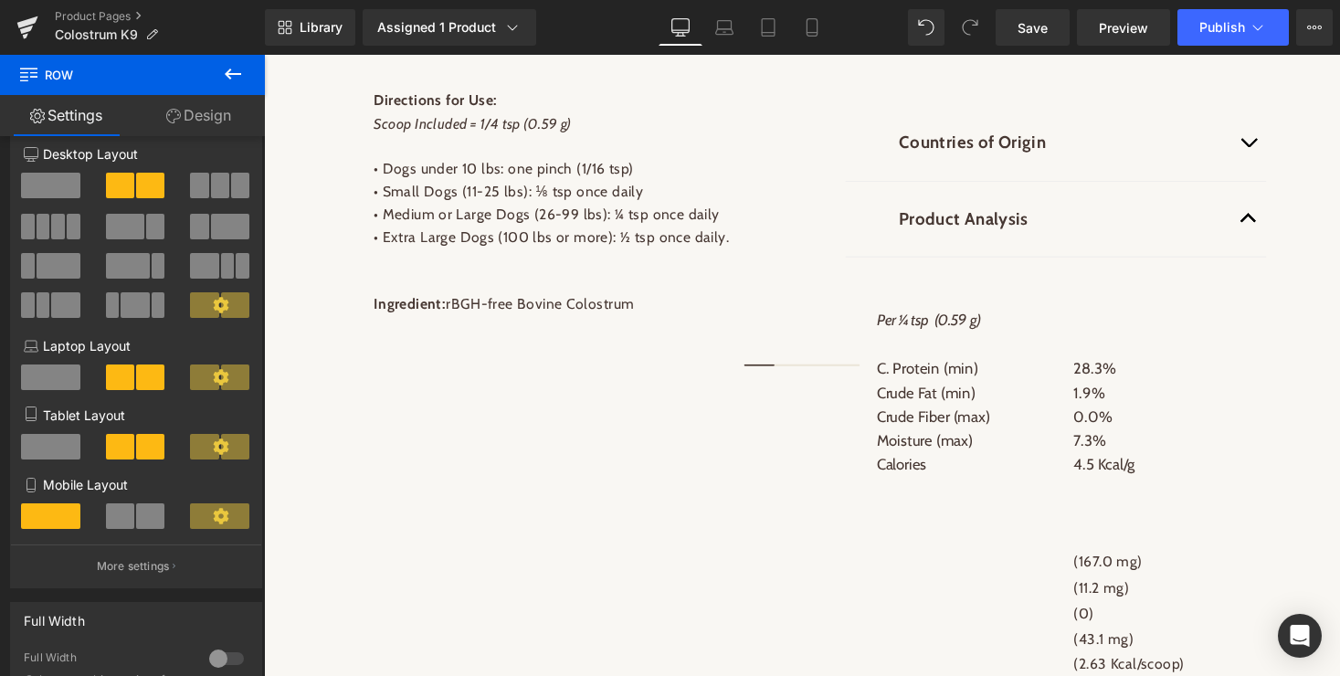
click at [233, 71] on icon at bounding box center [233, 74] width 22 height 22
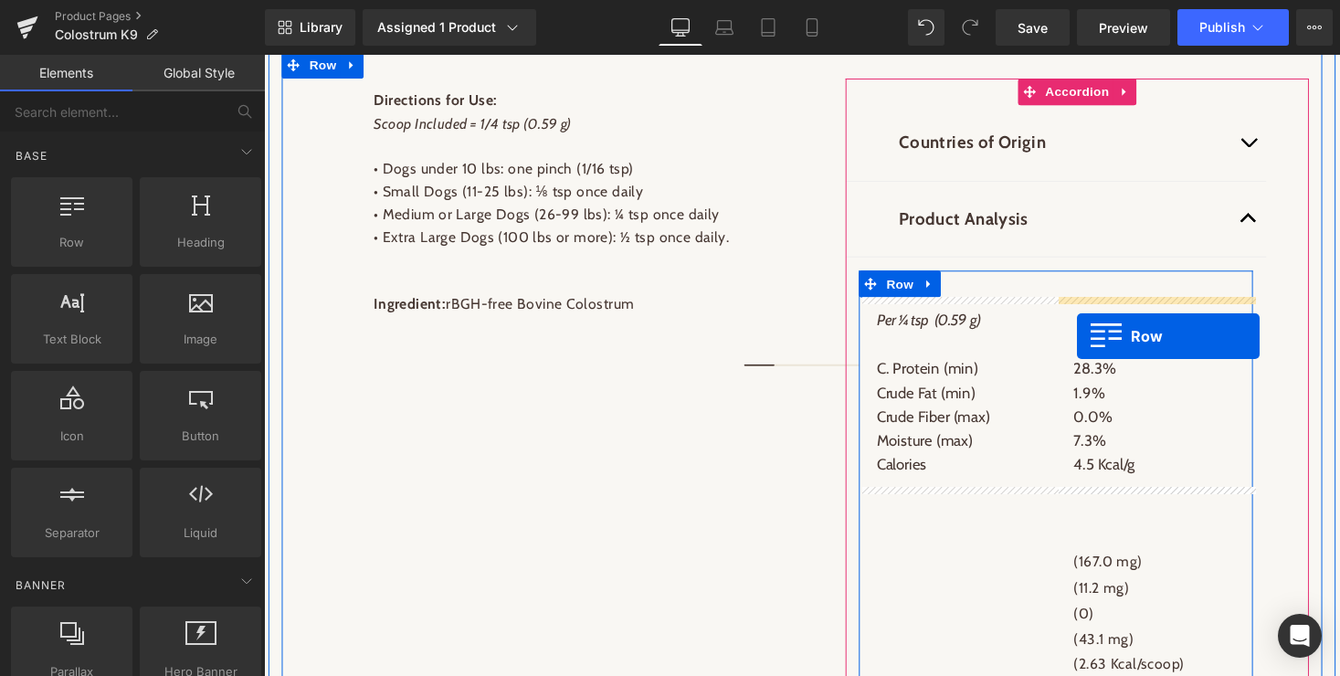
drag, startPoint x: 329, startPoint y: 266, endPoint x: 1099, endPoint y: 343, distance: 774.0
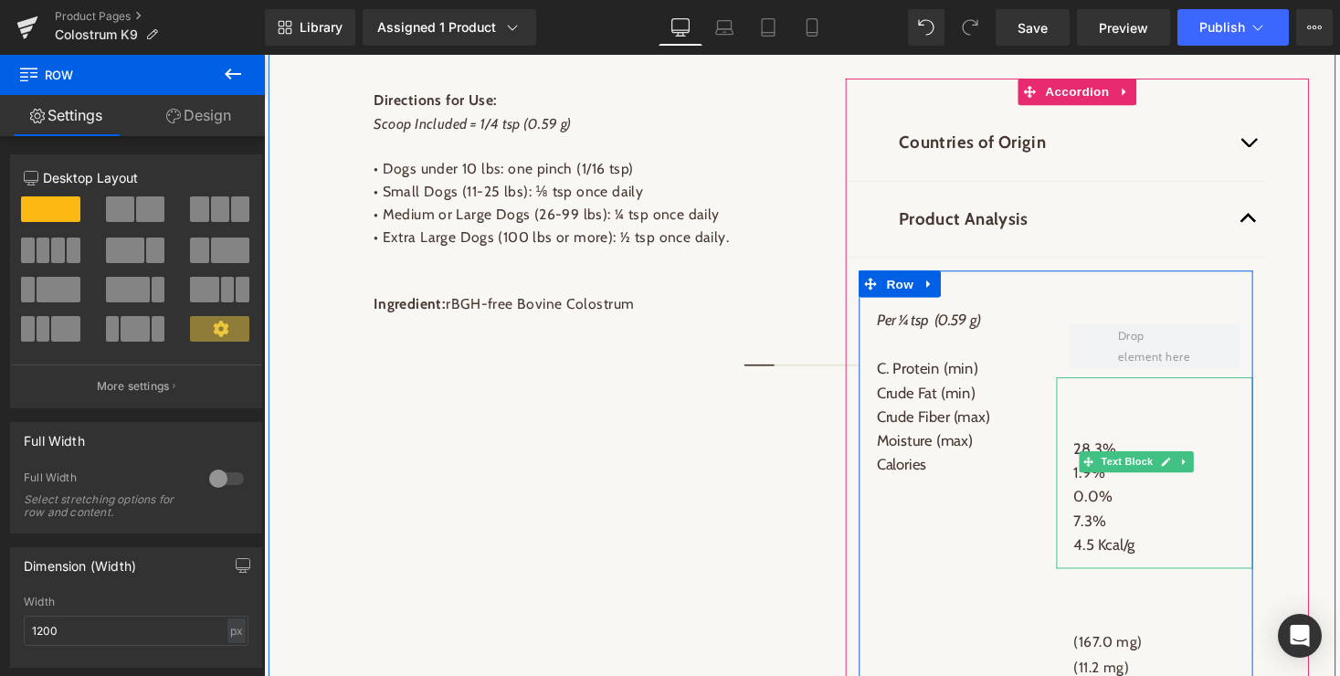
click at [1110, 473] on icon at bounding box center [1111, 474] width 10 height 10
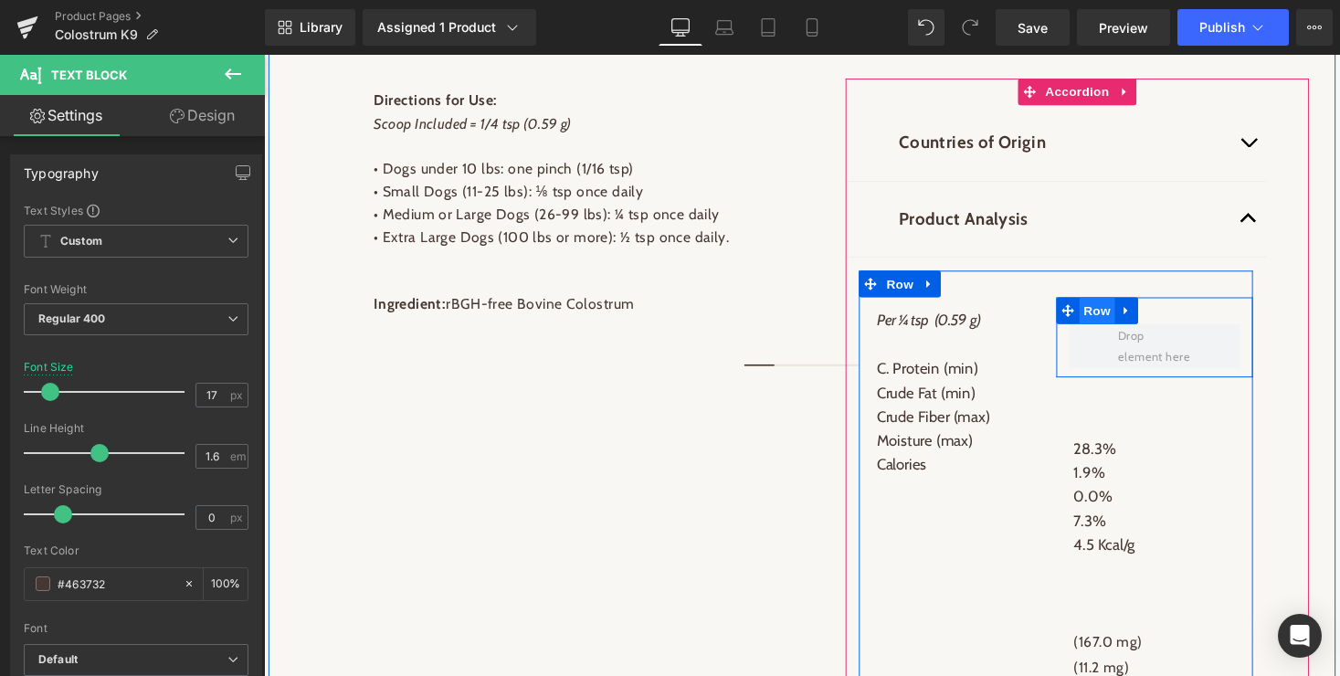
click at [1119, 316] on span "Row" at bounding box center [1120, 317] width 37 height 27
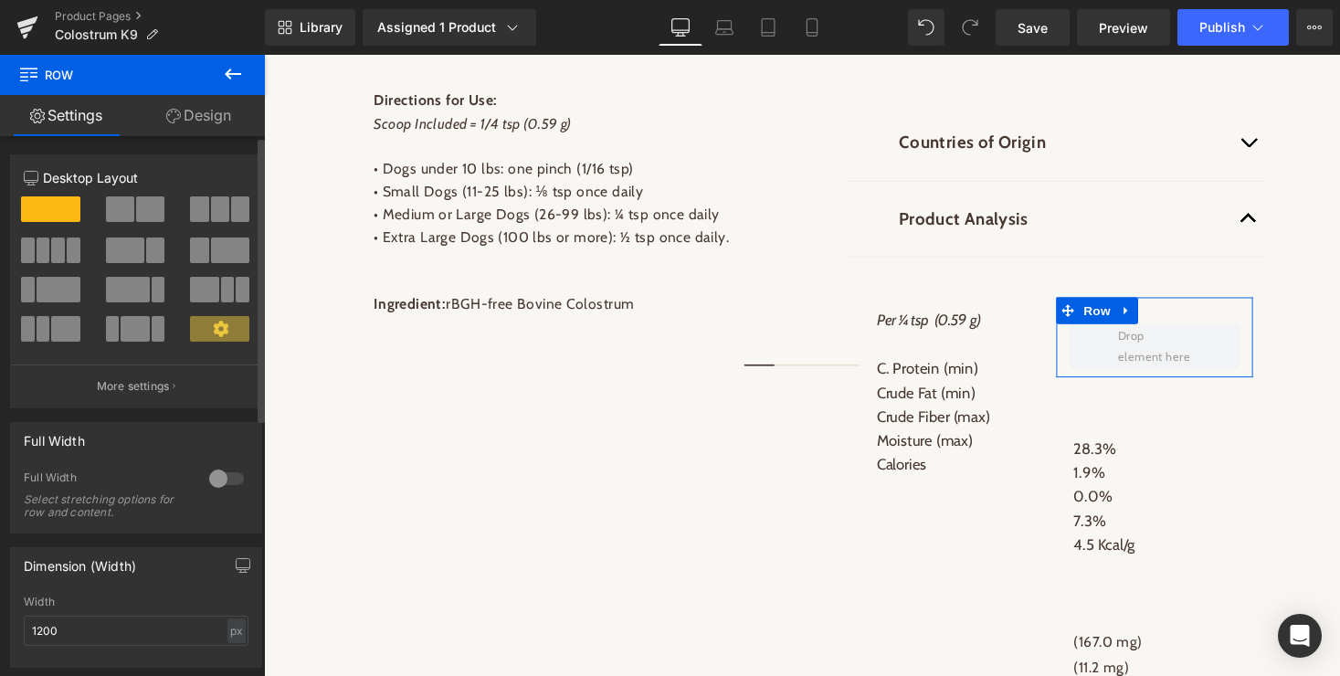
click at [144, 215] on span at bounding box center [150, 209] width 28 height 26
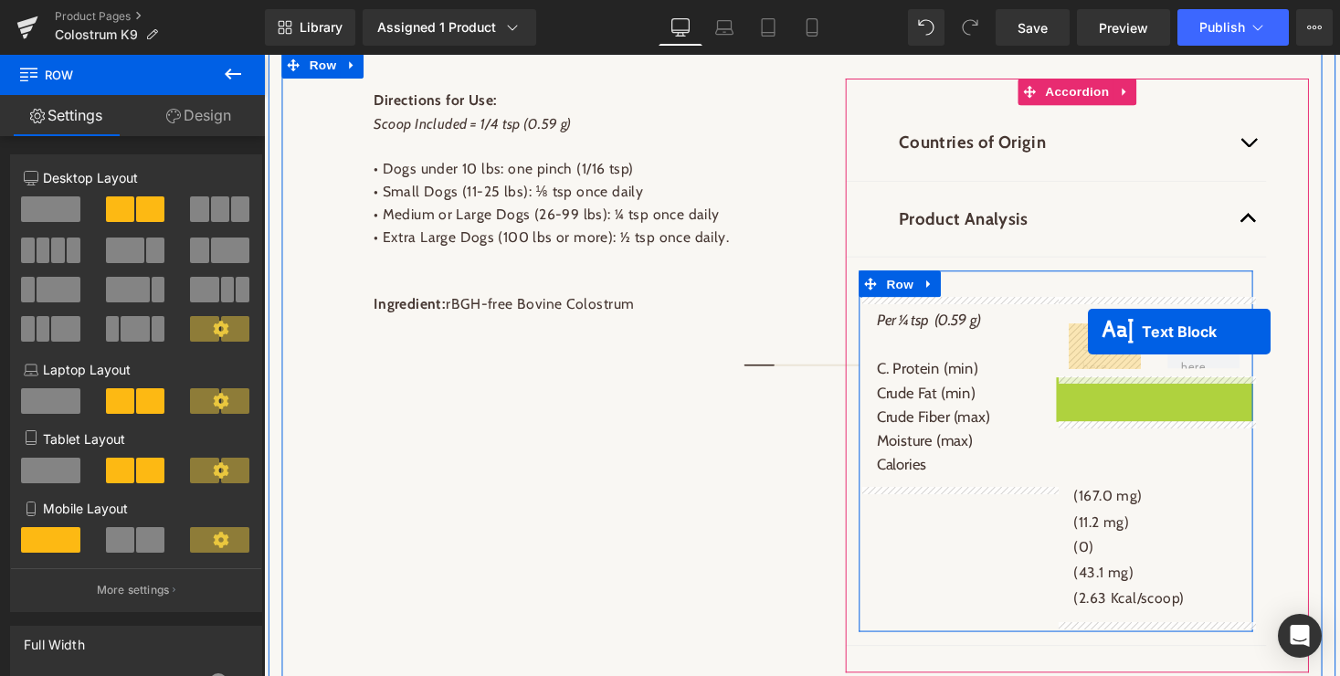
drag, startPoint x: 1114, startPoint y: 474, endPoint x: 1110, endPoint y: 339, distance: 135.3
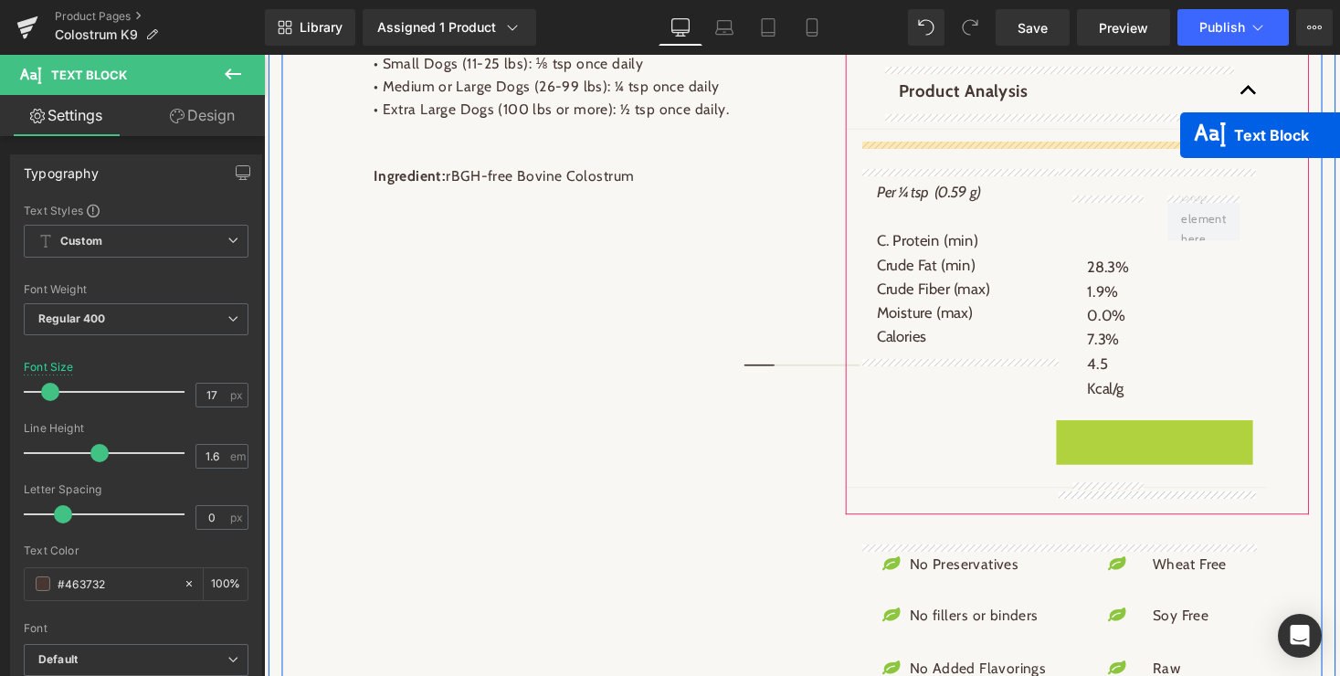
scroll to position [1503, 0]
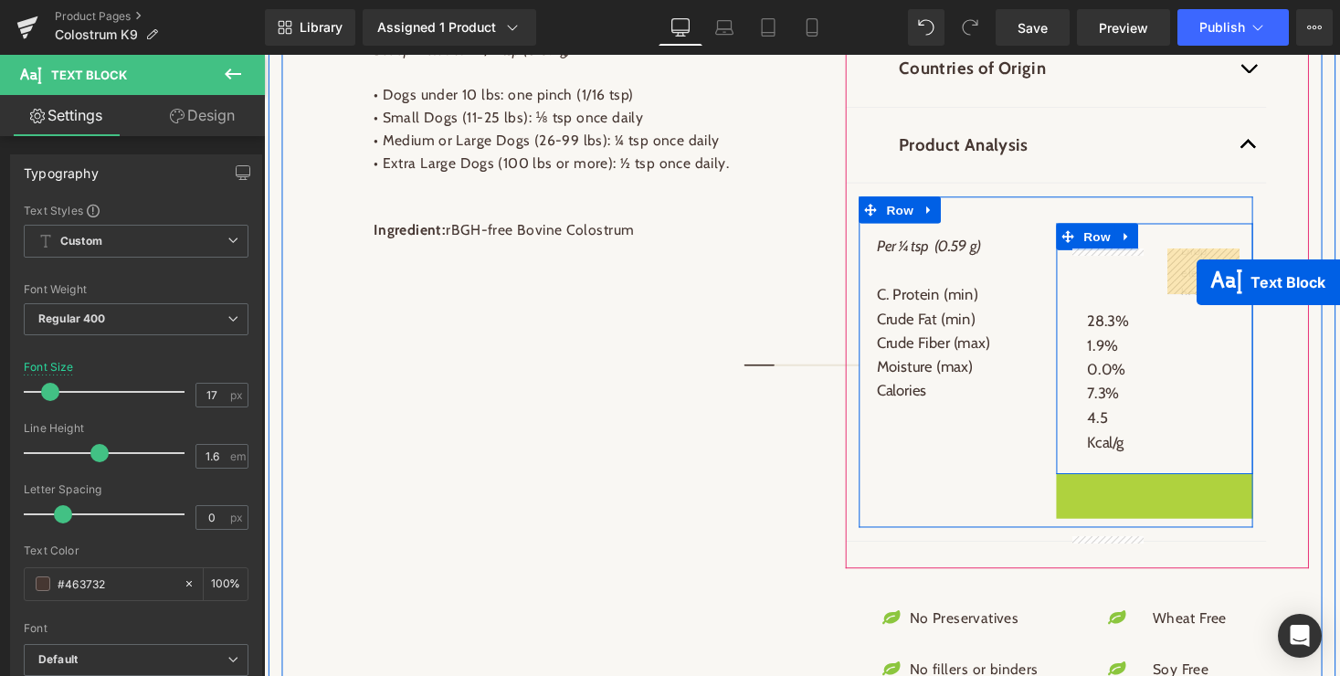
drag, startPoint x: 1129, startPoint y: 503, endPoint x: 1222, endPoint y: 289, distance: 234.0
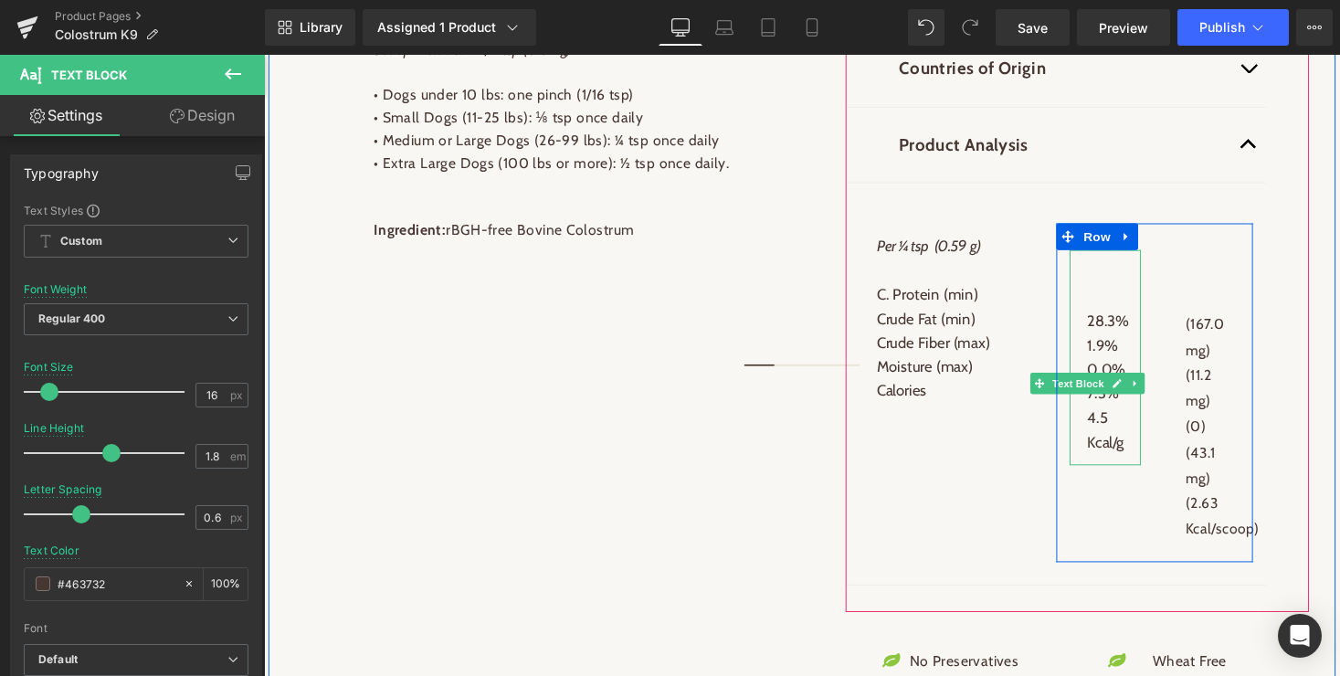
click at [1123, 282] on p at bounding box center [1128, 290] width 37 height 49
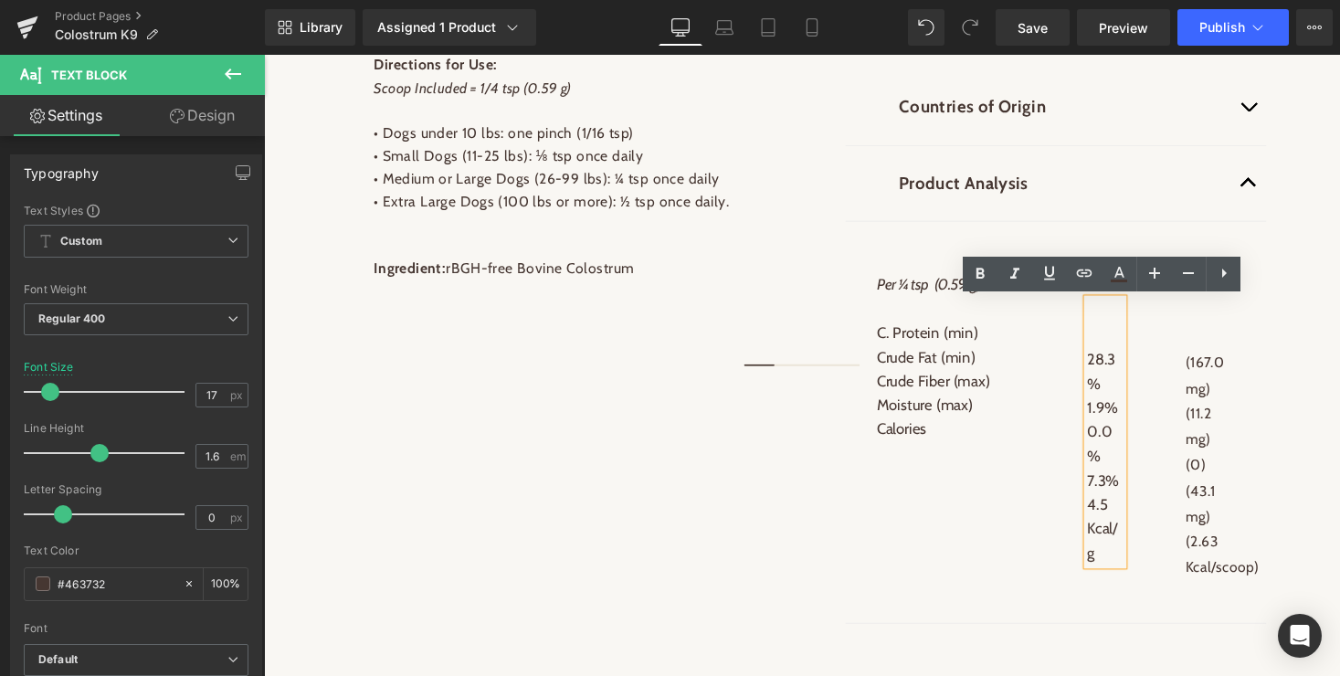
scroll to position [1462, 0]
click at [1334, 264] on div "Countries of Origin Text Block Bovine Colostrum - Canada Text Block Product Ana…" at bounding box center [1099, 356] width 476 height 624
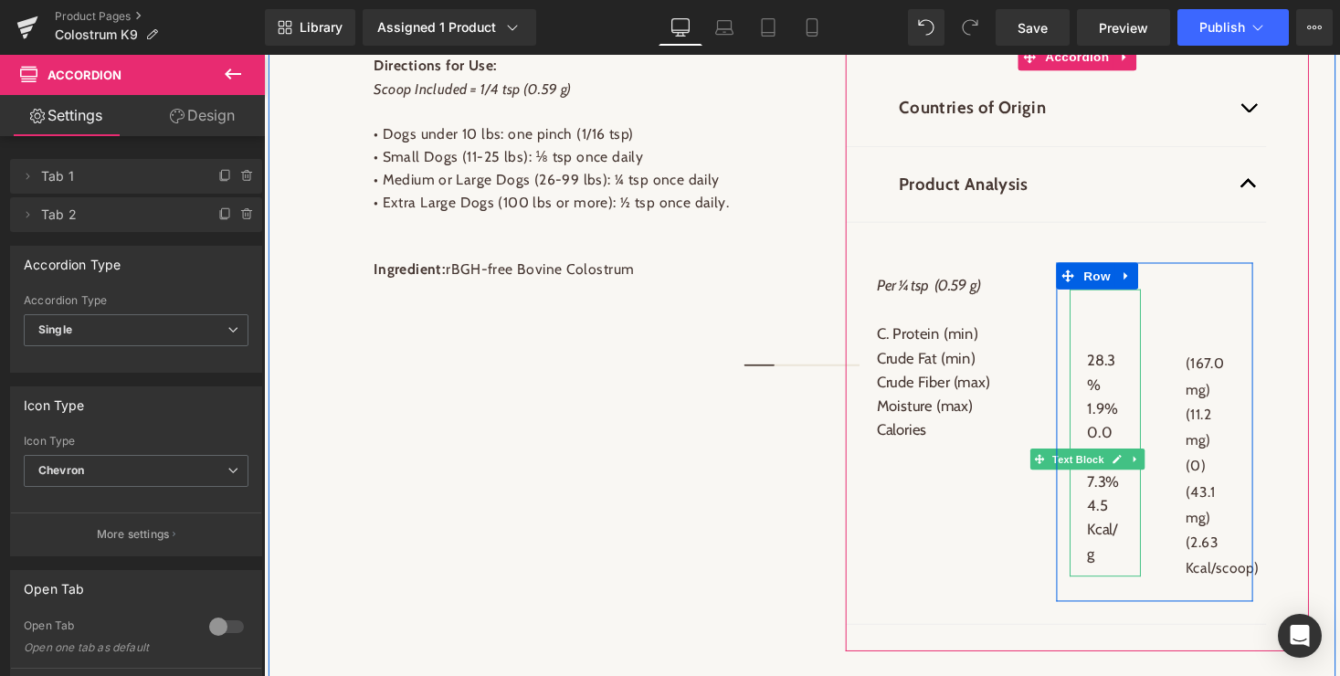
click at [1123, 343] on p at bounding box center [1128, 331] width 37 height 49
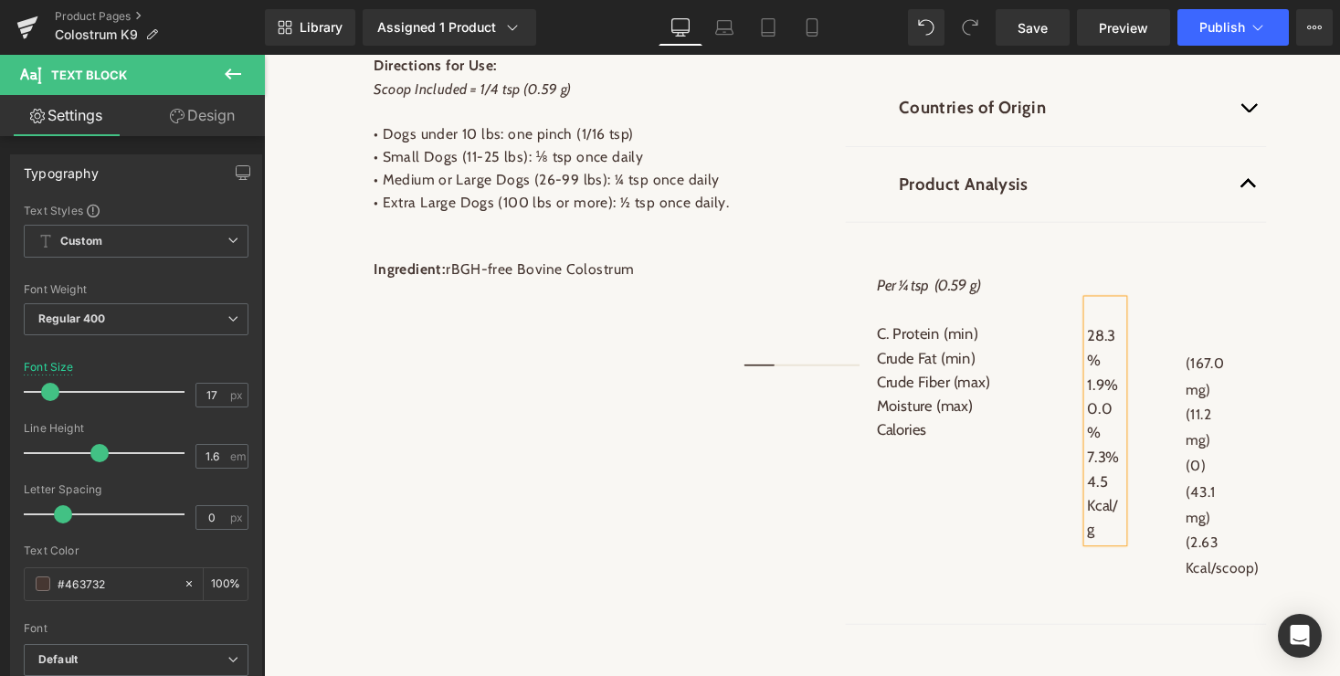
click at [1121, 286] on div "28.3% 1.9% 0.0% 7.3% 4.5 Kcal/g Text Block (167.0 mg) (11.2 mg) (0) (43.1 mg) (…" at bounding box center [1179, 443] width 203 height 348
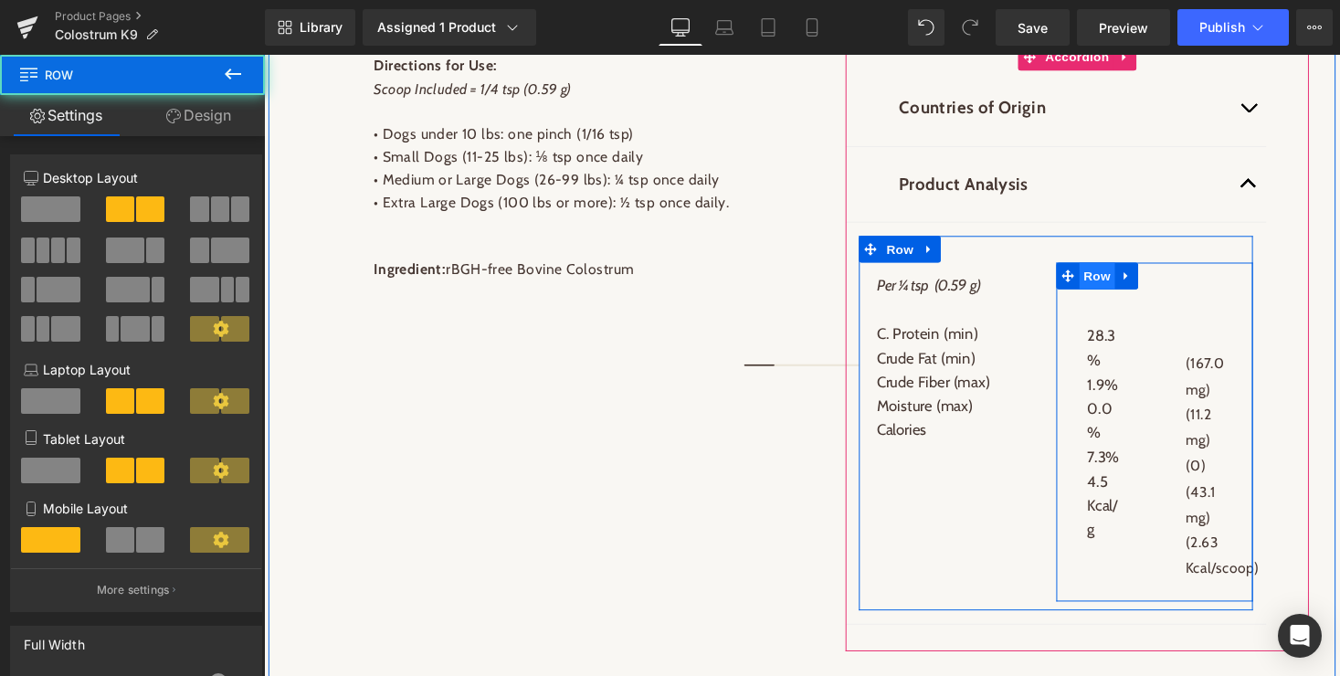
click at [1124, 275] on span "Row" at bounding box center [1120, 282] width 37 height 27
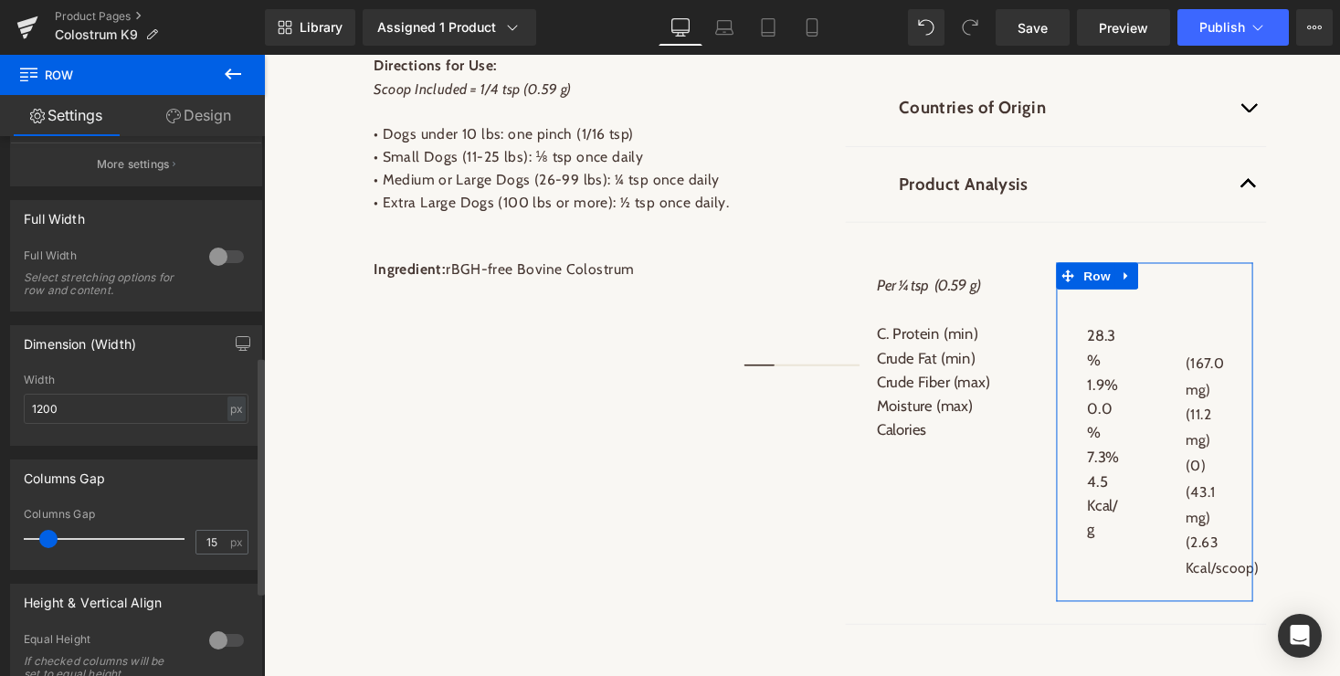
scroll to position [692, 0]
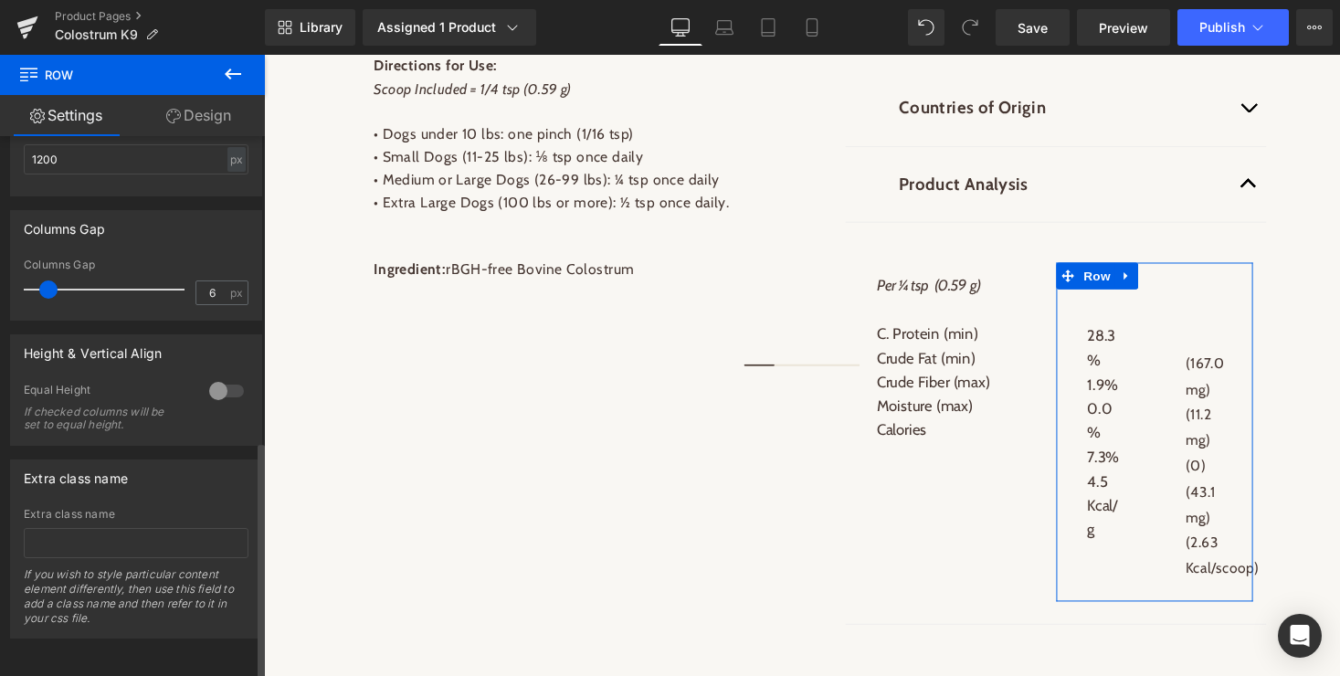
type input "0"
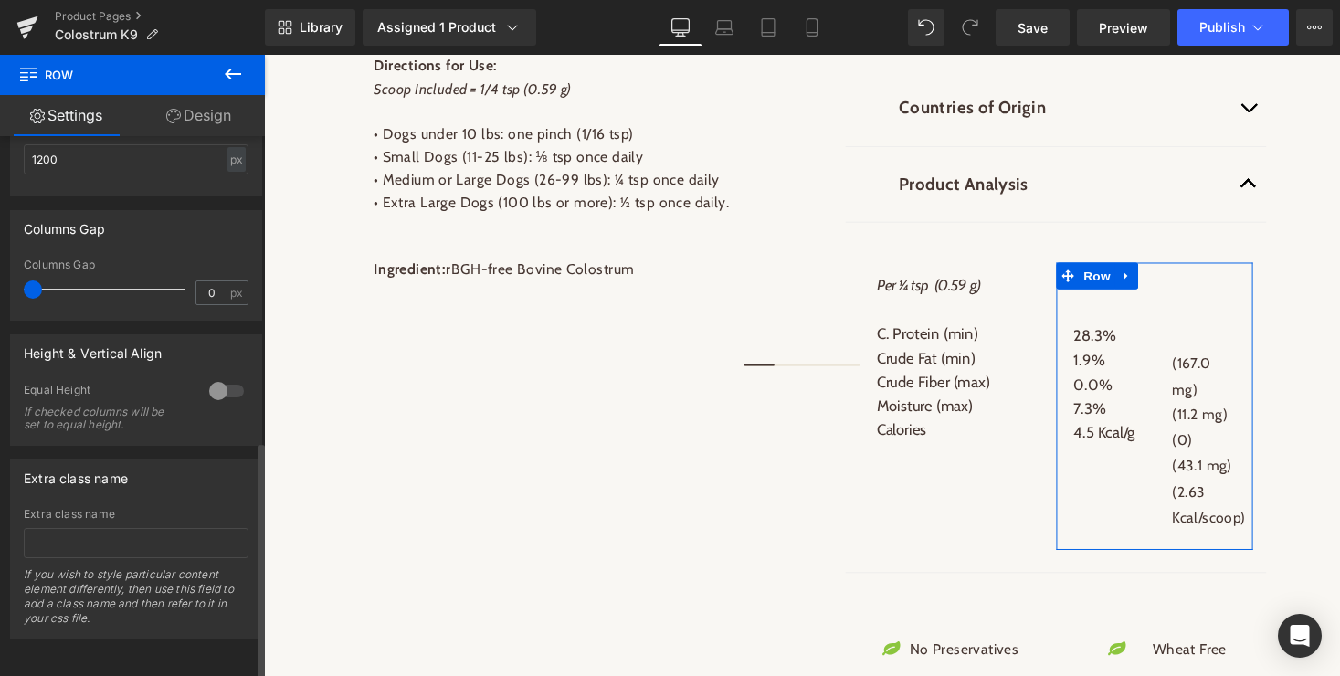
drag, startPoint x: 50, startPoint y: 277, endPoint x: 1, endPoint y: 276, distance: 49.3
click at [1, 276] on div "Columns Gap 0px Columns Gap 0 px" at bounding box center [136, 258] width 273 height 124
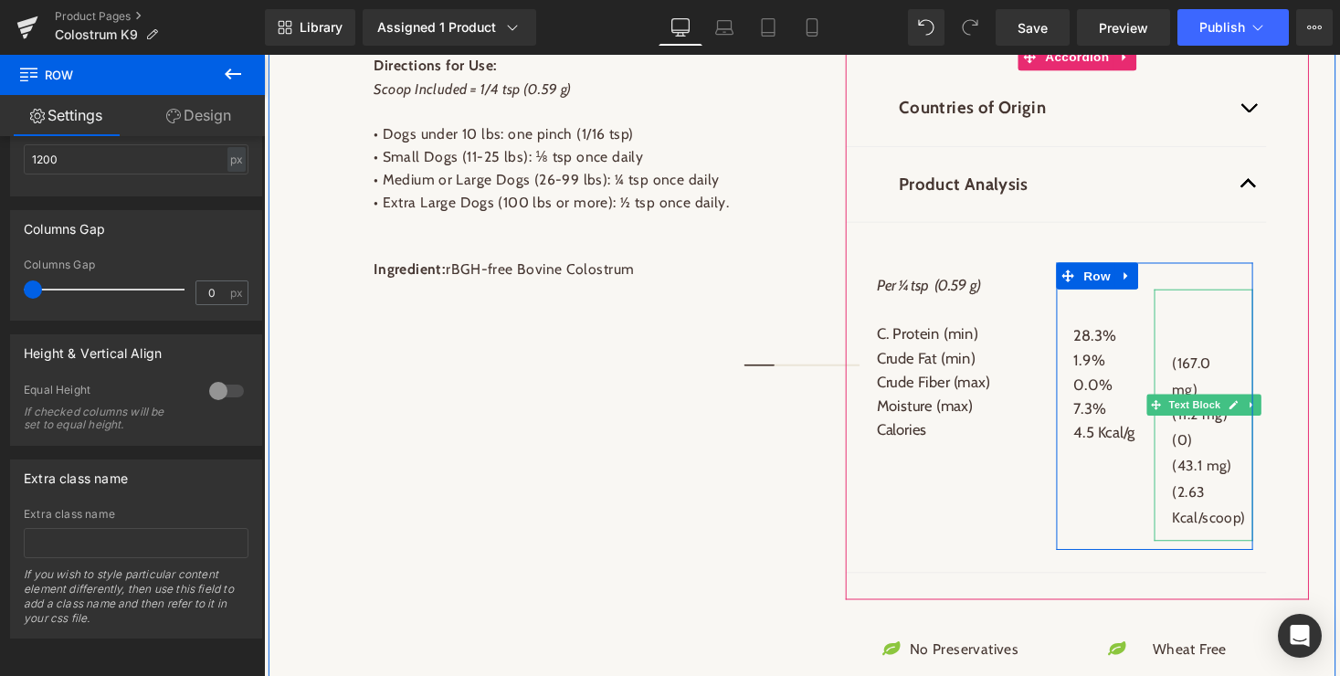
click at [1205, 367] on p "(167.0 mg)" at bounding box center [1229, 359] width 65 height 105
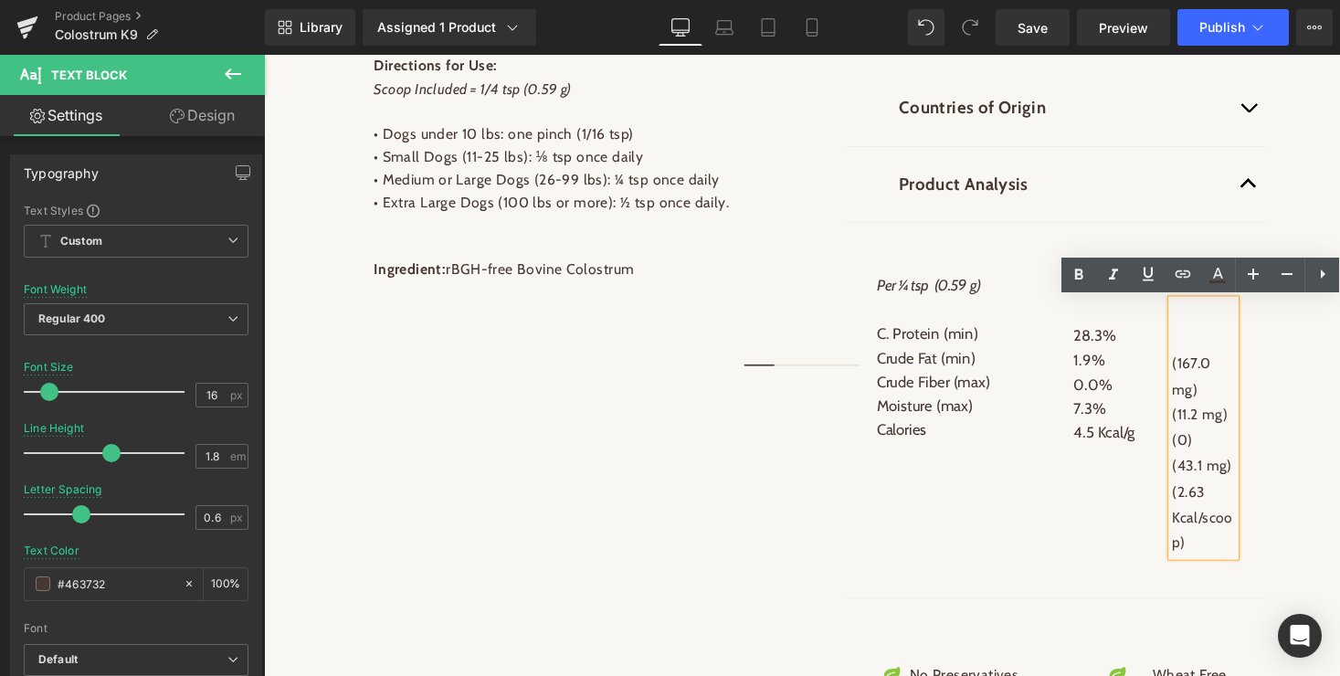
click at [1200, 375] on p "(167.0 mg)" at bounding box center [1229, 359] width 65 height 105
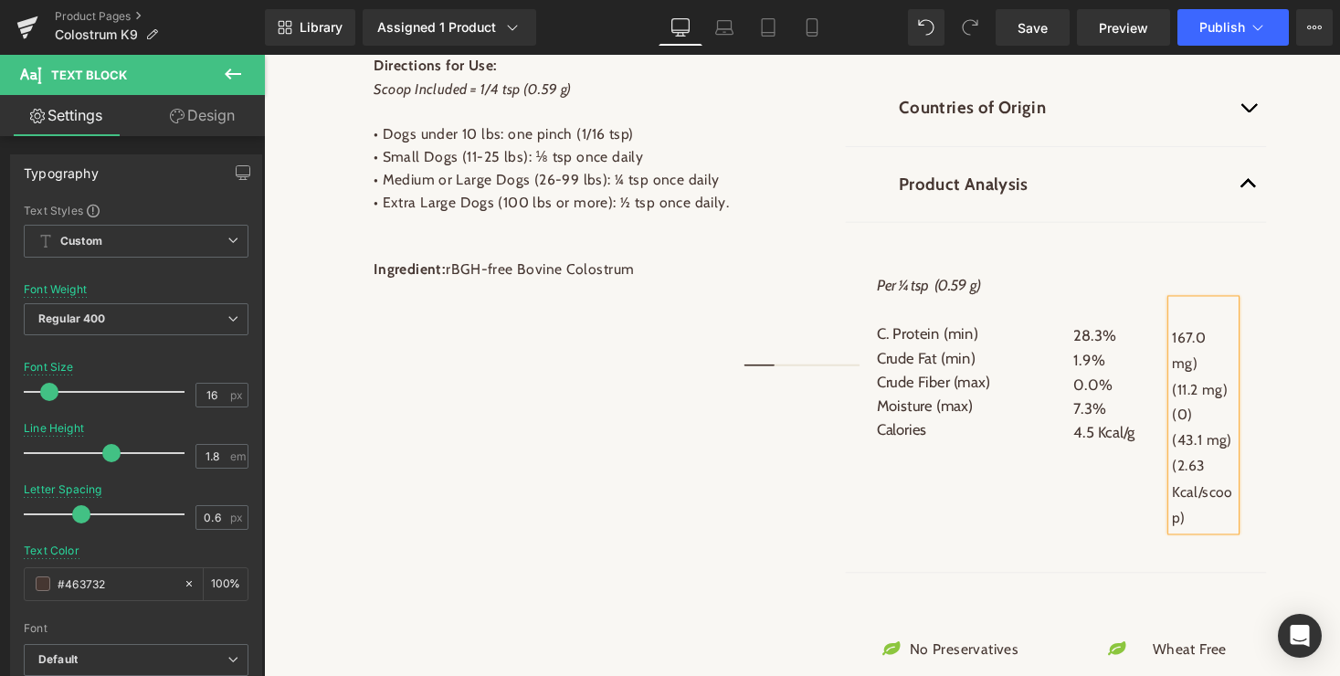
click at [1197, 375] on p "167.0 mg)" at bounding box center [1229, 346] width 65 height 79
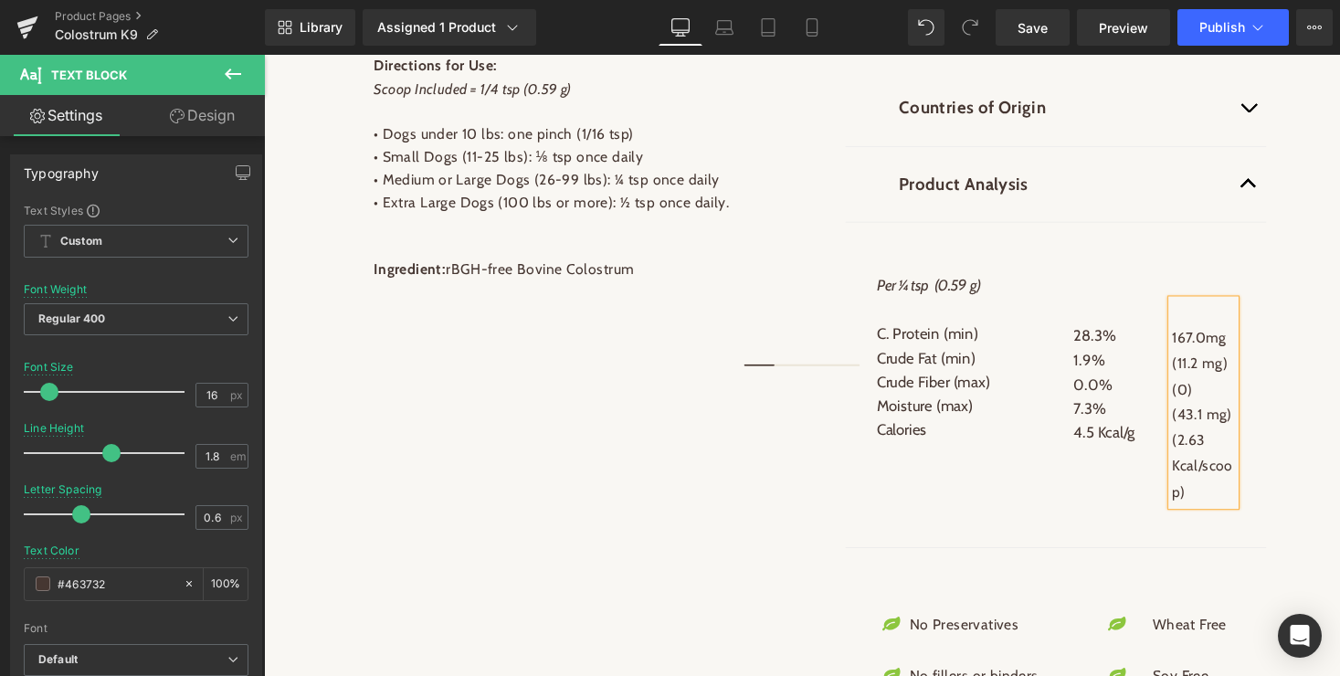
click at [1200, 372] on p "(11.2 mg)" at bounding box center [1229, 373] width 65 height 26
click at [1245, 488] on p "2.63 Kcal/scoop)" at bounding box center [1229, 478] width 65 height 79
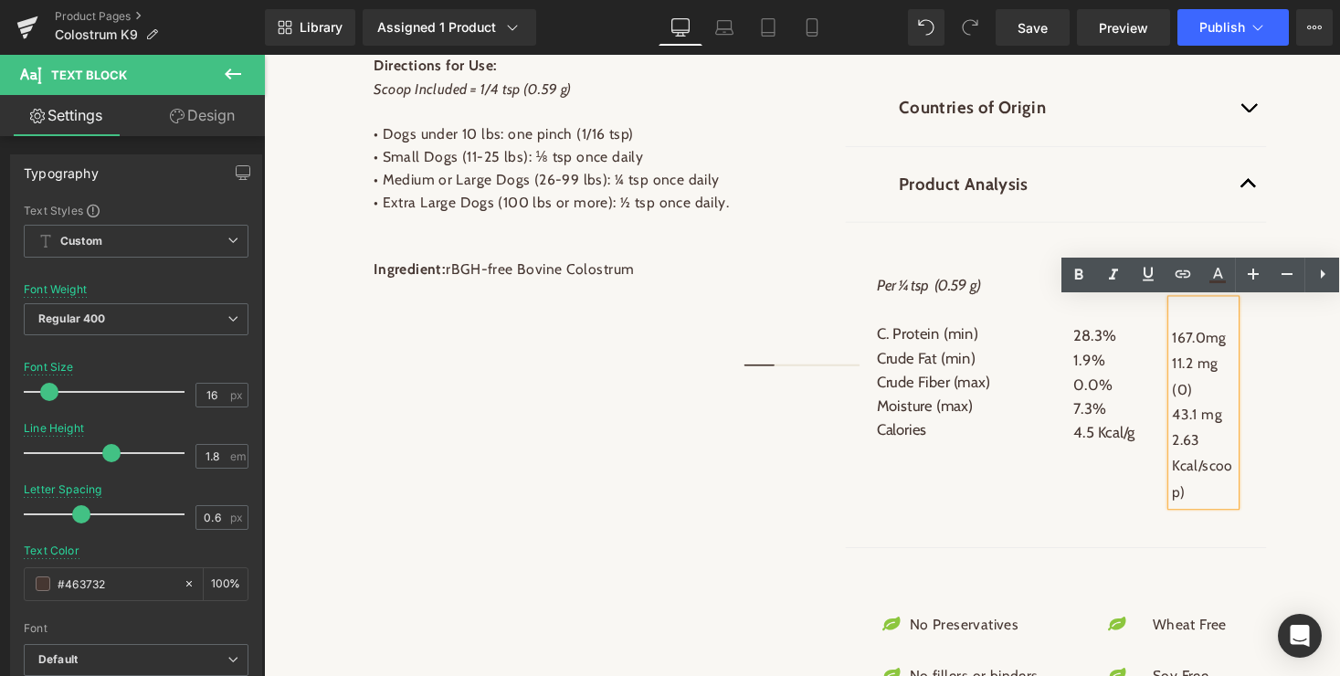
click at [1228, 481] on p "2.63 Kcal/scoop)" at bounding box center [1229, 478] width 65 height 79
drag, startPoint x: 1230, startPoint y: 483, endPoint x: 1199, endPoint y: 495, distance: 33.3
click at [1199, 495] on p "2.63 Kcal/scoop)" at bounding box center [1229, 478] width 65 height 79
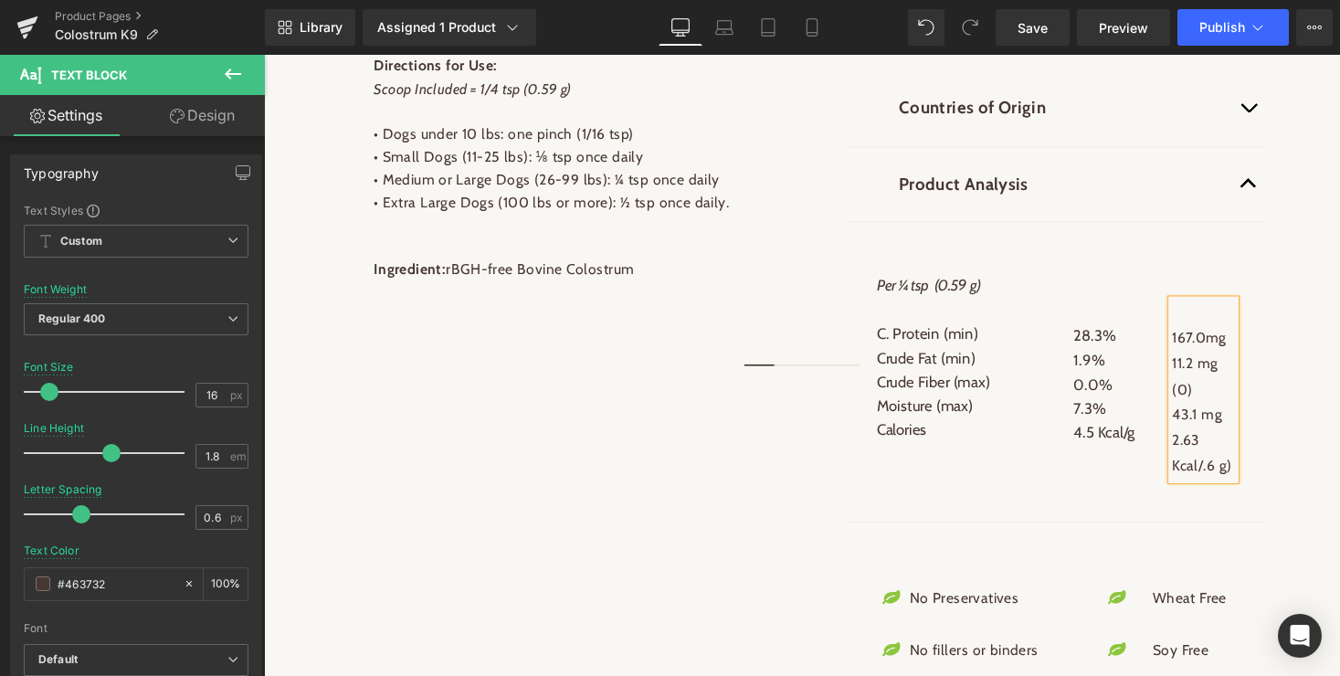
click at [1315, 387] on div "Countries of Origin Text Block Bovine Colostrum - Canada Text Block Product Ana…" at bounding box center [1099, 303] width 476 height 518
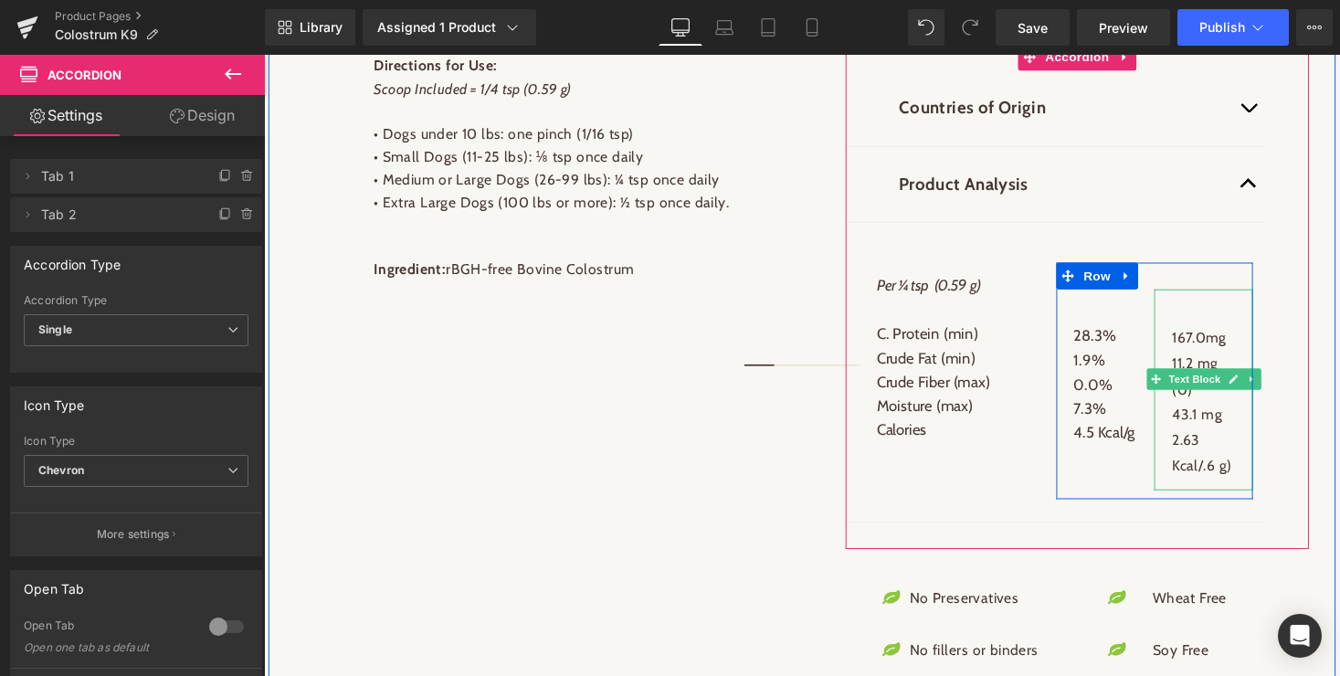
click at [1242, 481] on p "2.63 Kcal/.6 g)" at bounding box center [1229, 465] width 65 height 53
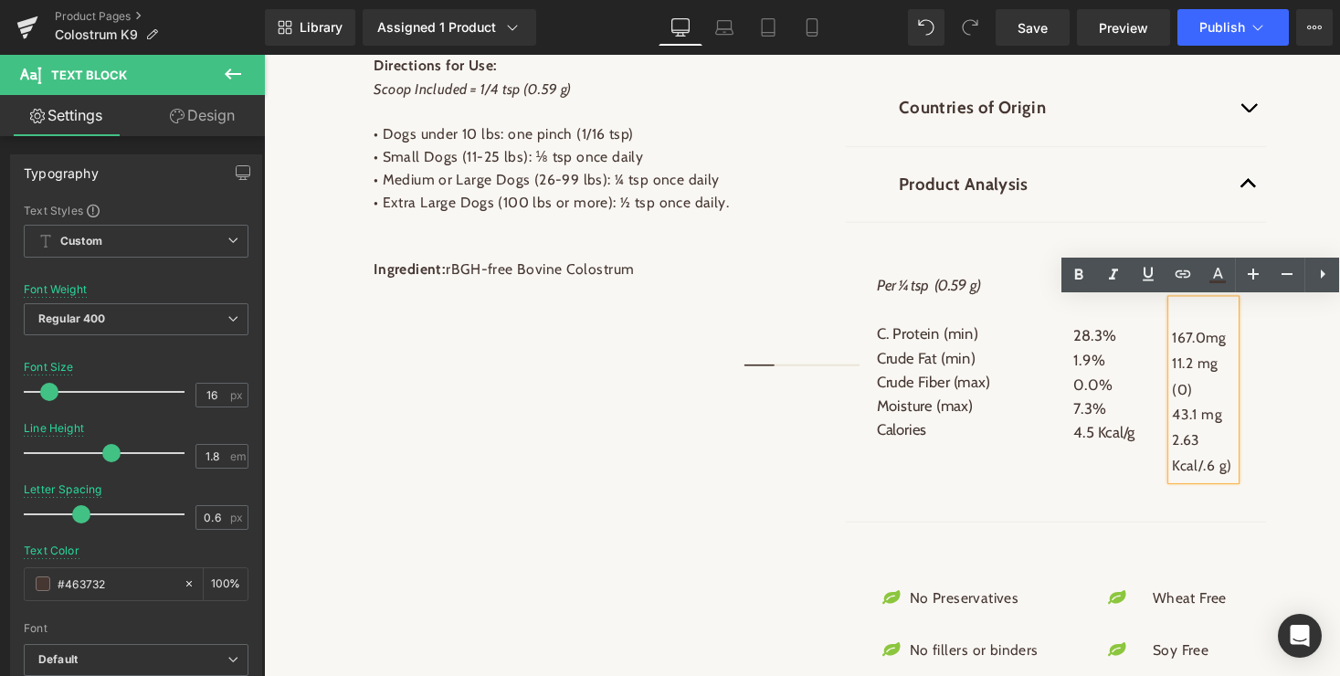
click at [1247, 344] on p "167.0mg" at bounding box center [1229, 333] width 65 height 53
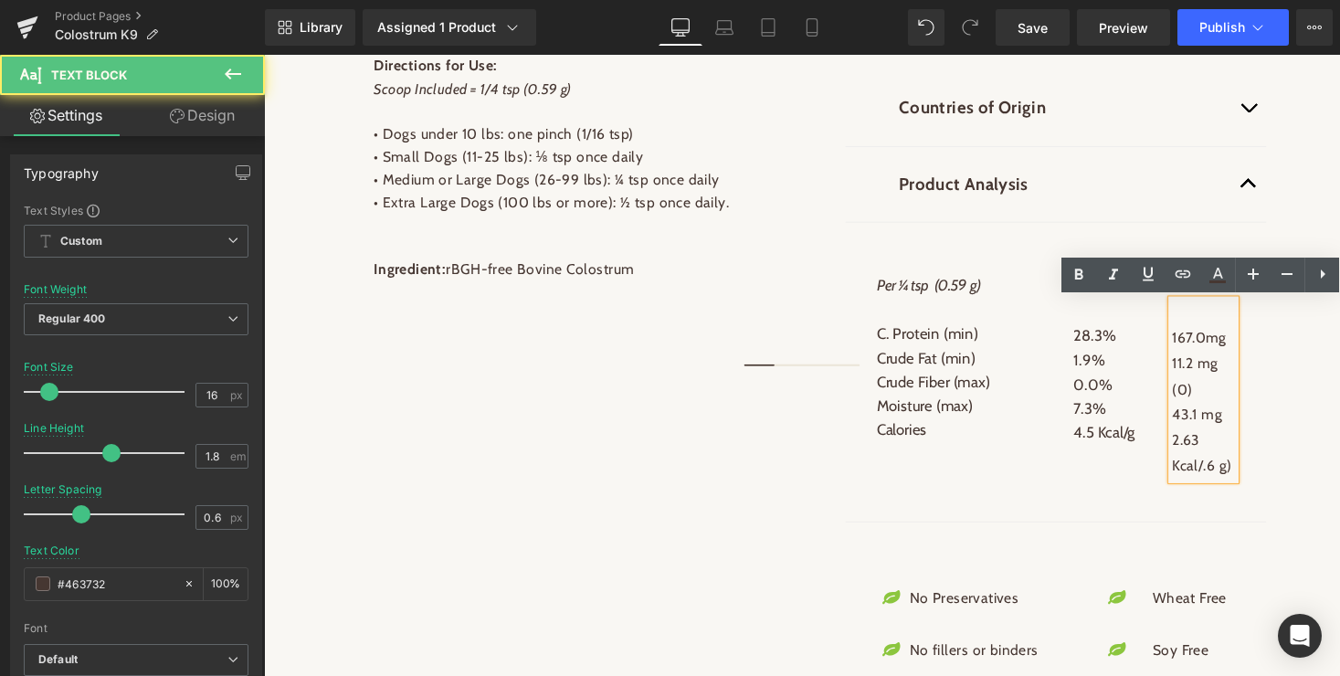
click at [1338, 448] on div "Countries of Origin Text Block Bovine Colostrum - Canada Text Block Product Ana…" at bounding box center [1099, 416] width 503 height 745
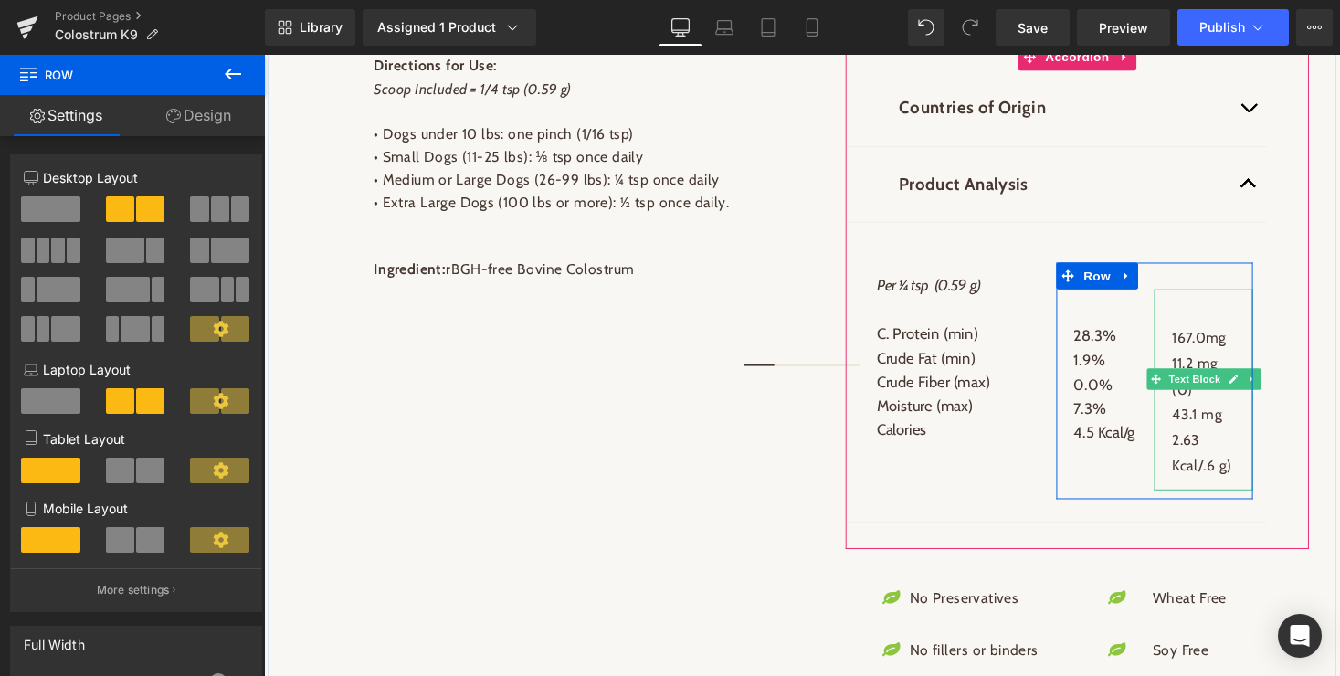
click at [1229, 384] on span "Text Block" at bounding box center [1219, 388] width 60 height 22
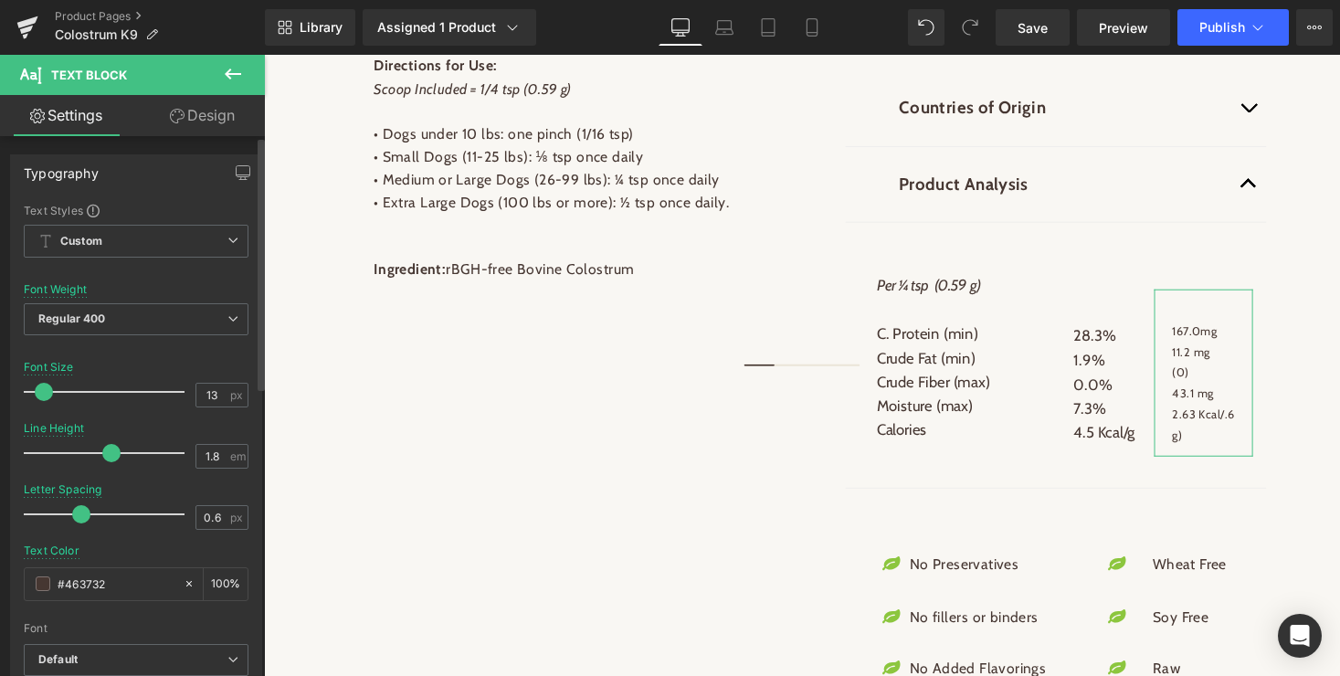
type input "14"
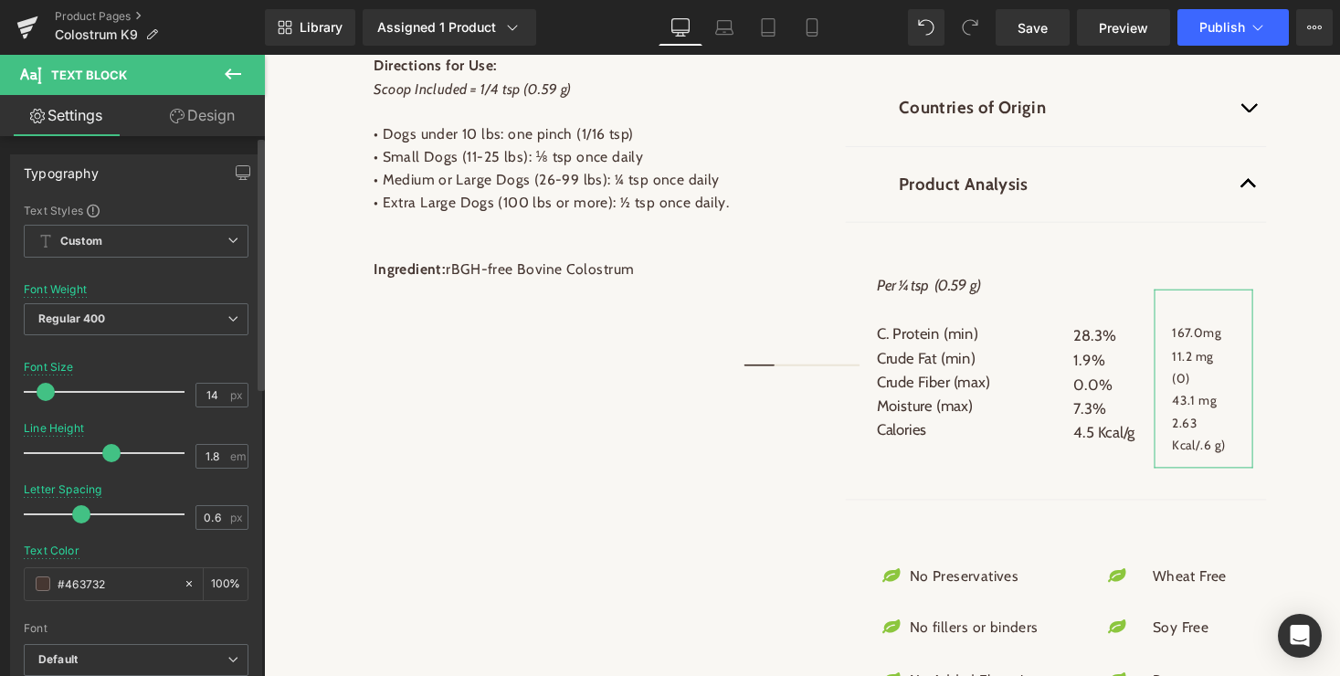
click at [43, 390] on span at bounding box center [46, 392] width 18 height 18
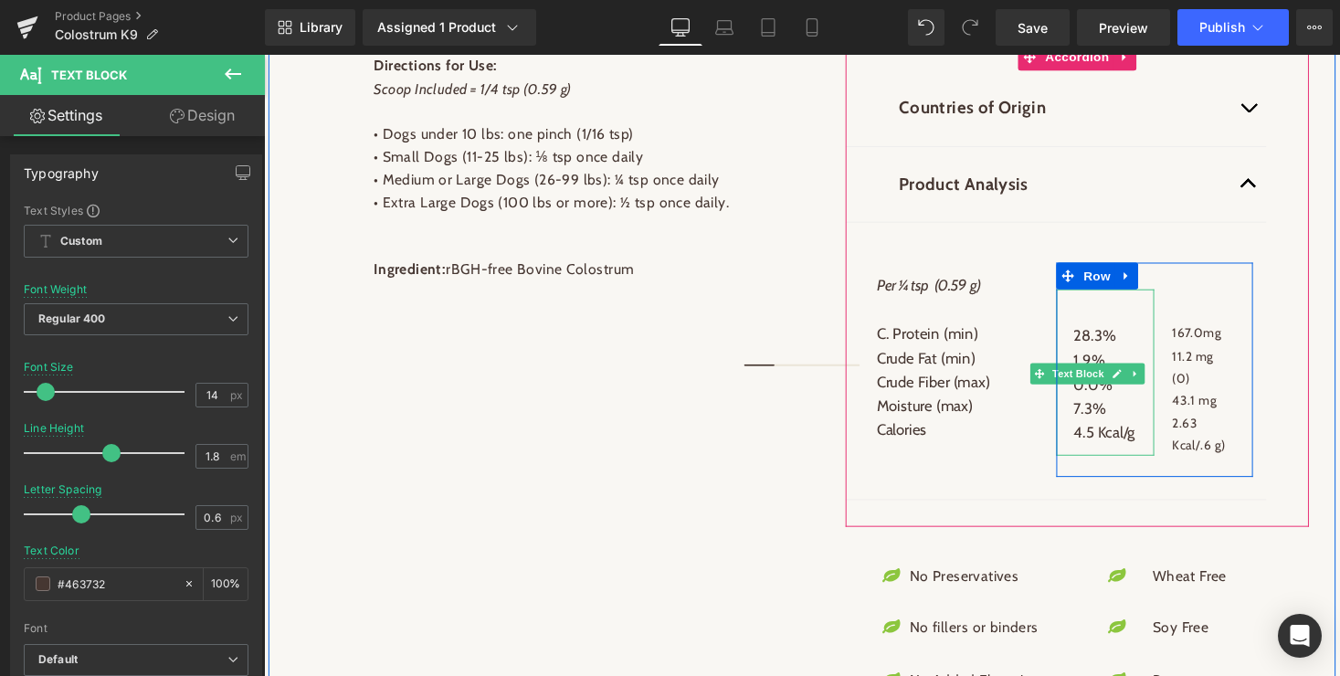
click at [1123, 343] on p "28.3%" at bounding box center [1128, 344] width 65 height 25
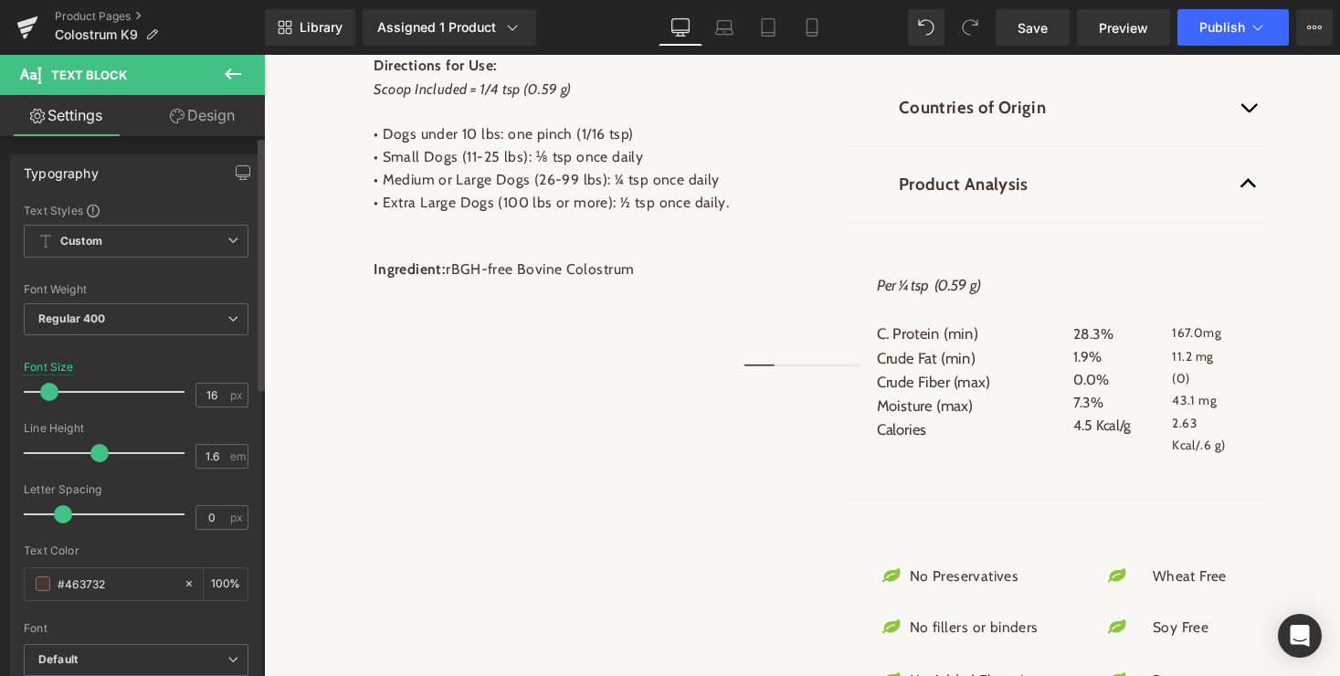
type input "15"
click at [46, 390] on span at bounding box center [47, 392] width 18 height 18
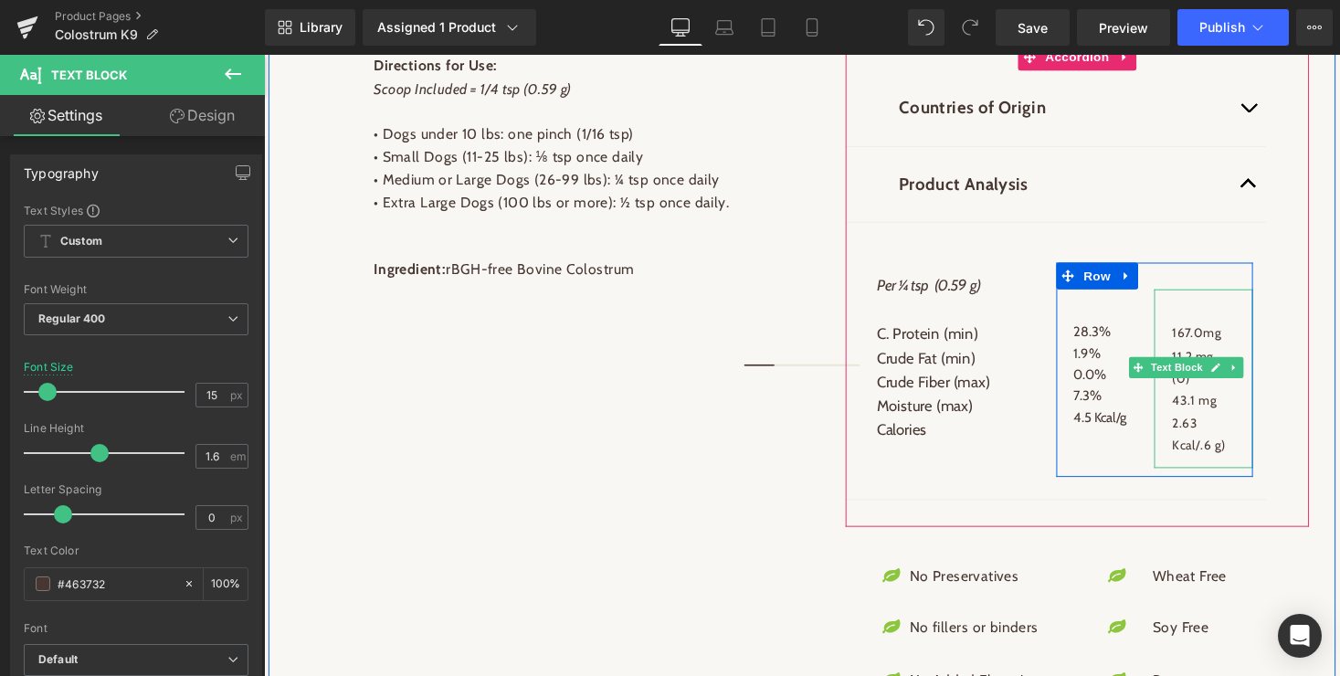
click at [1243, 435] on p "2.63 Kcal/.6 g)" at bounding box center [1229, 445] width 65 height 46
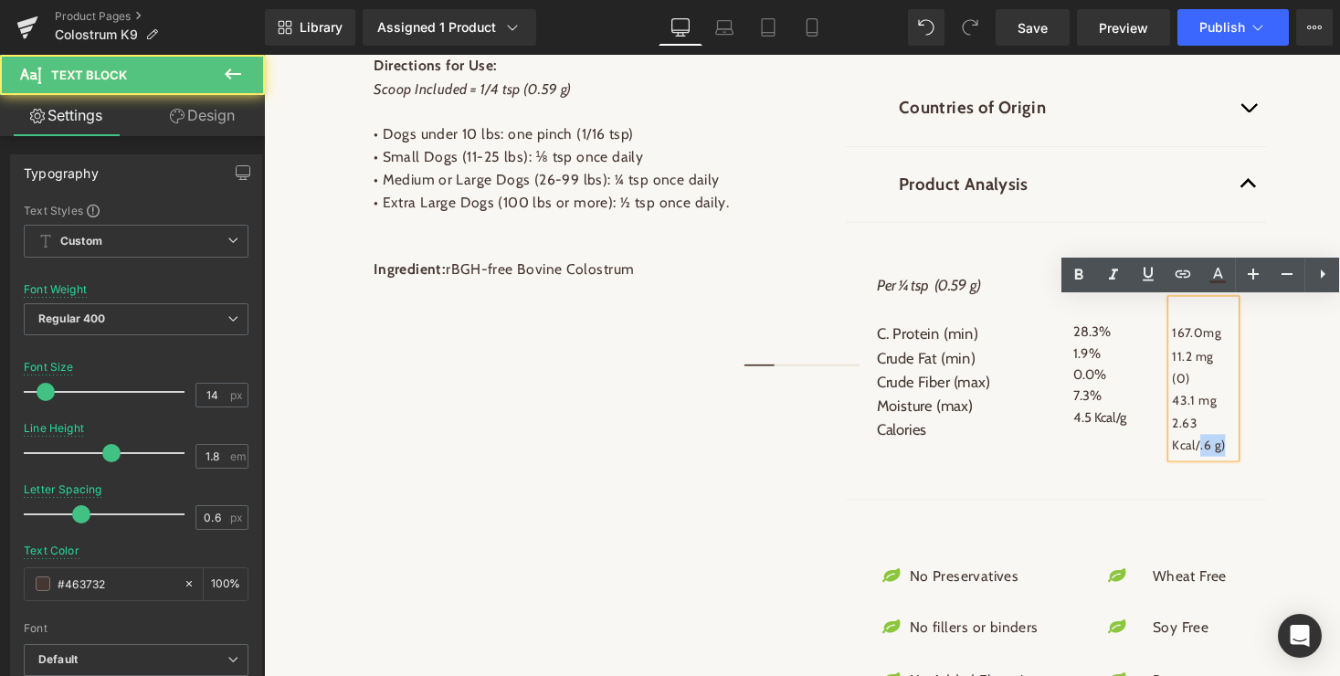
drag, startPoint x: 1255, startPoint y: 458, endPoint x: 1223, endPoint y: 458, distance: 32.0
click at [1223, 458] on p "2.63 Kcal/.6 g)" at bounding box center [1229, 445] width 65 height 46
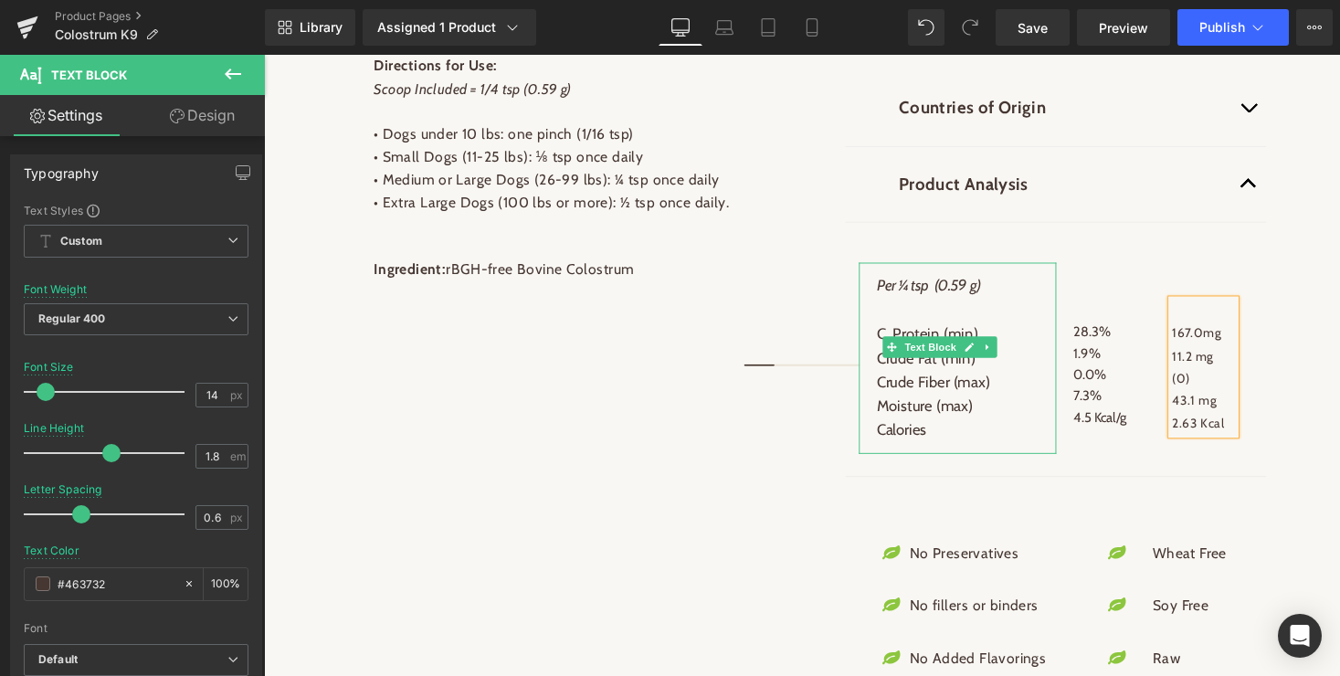
click at [955, 347] on span "Text Block" at bounding box center [948, 355] width 60 height 22
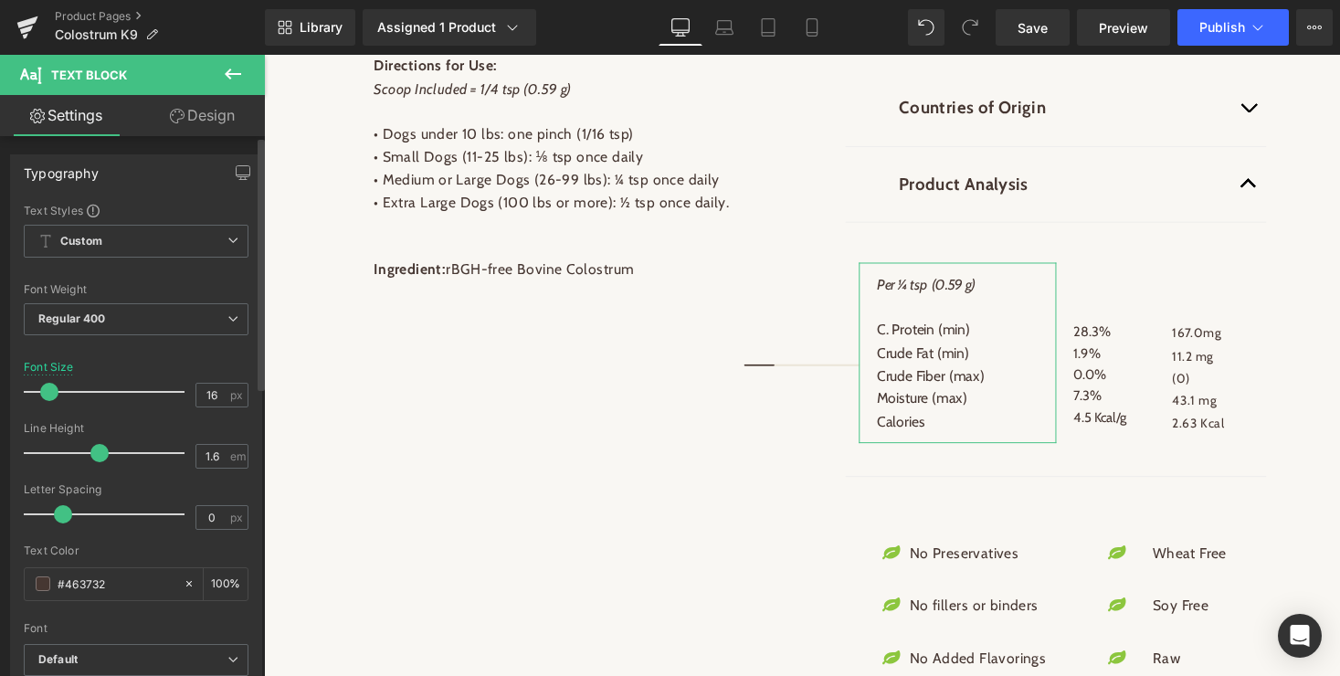
type input "15"
click at [48, 390] on span at bounding box center [47, 392] width 18 height 18
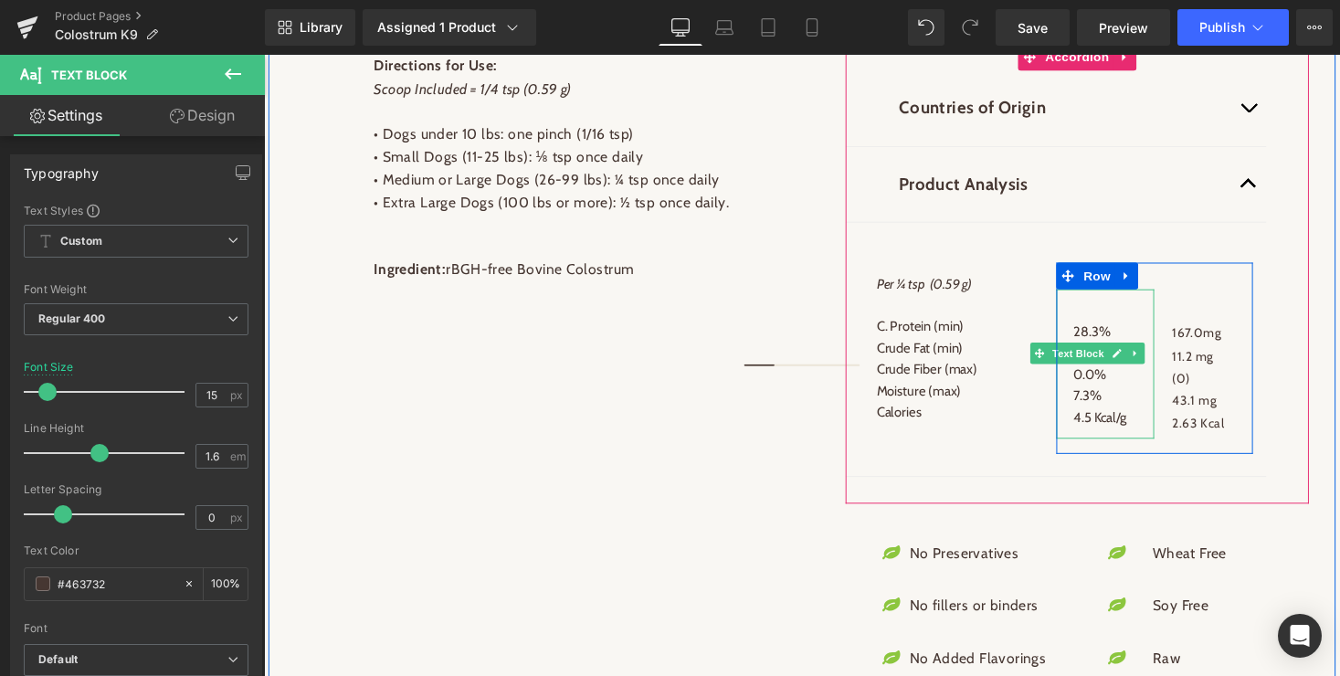
click at [1118, 322] on p at bounding box center [1128, 318] width 65 height 22
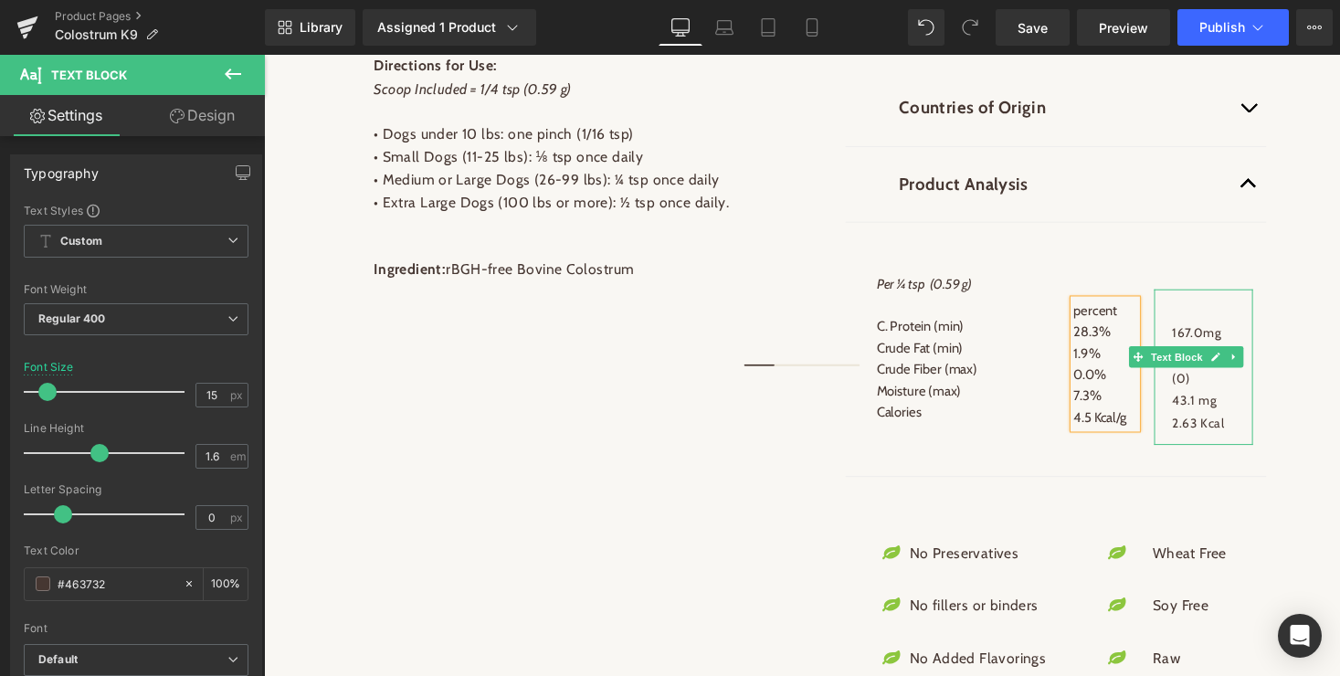
click at [1245, 314] on p "167.0mg" at bounding box center [1229, 330] width 65 height 46
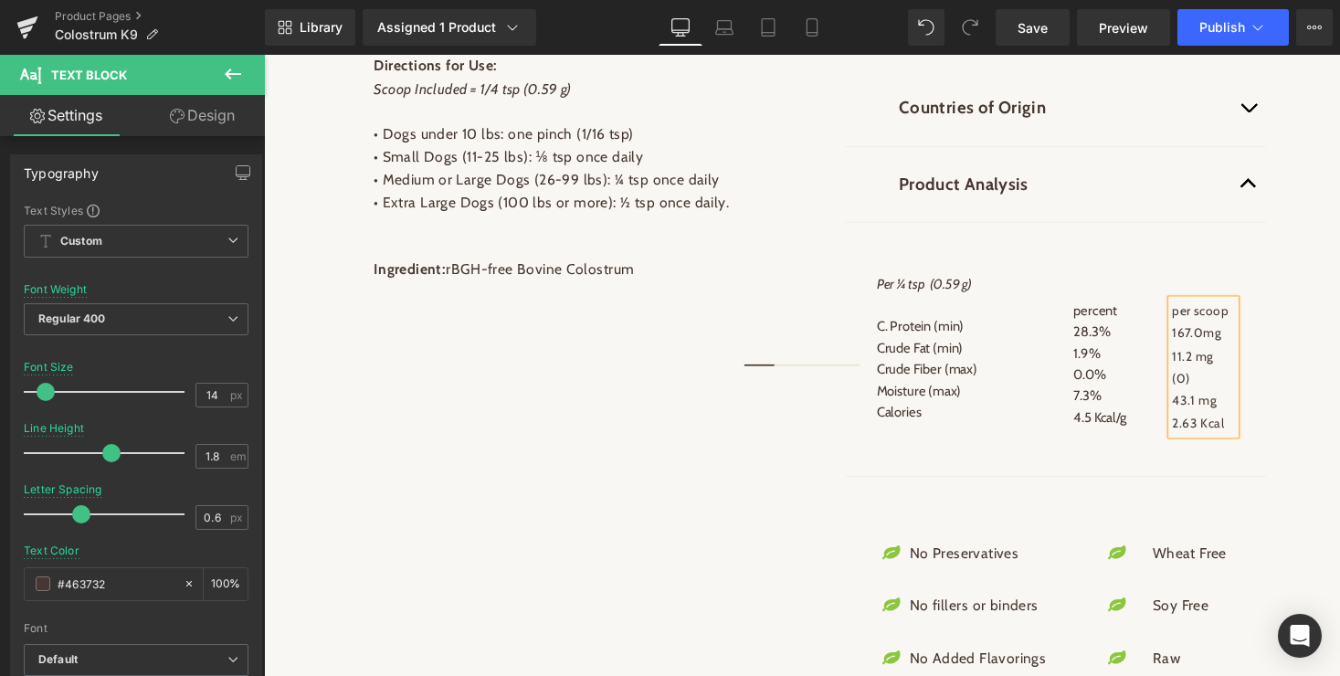
click at [1339, 394] on div "Our colostrum is responsibly collected only after the first 12 hours of birth a…" at bounding box center [817, 350] width 1096 height 804
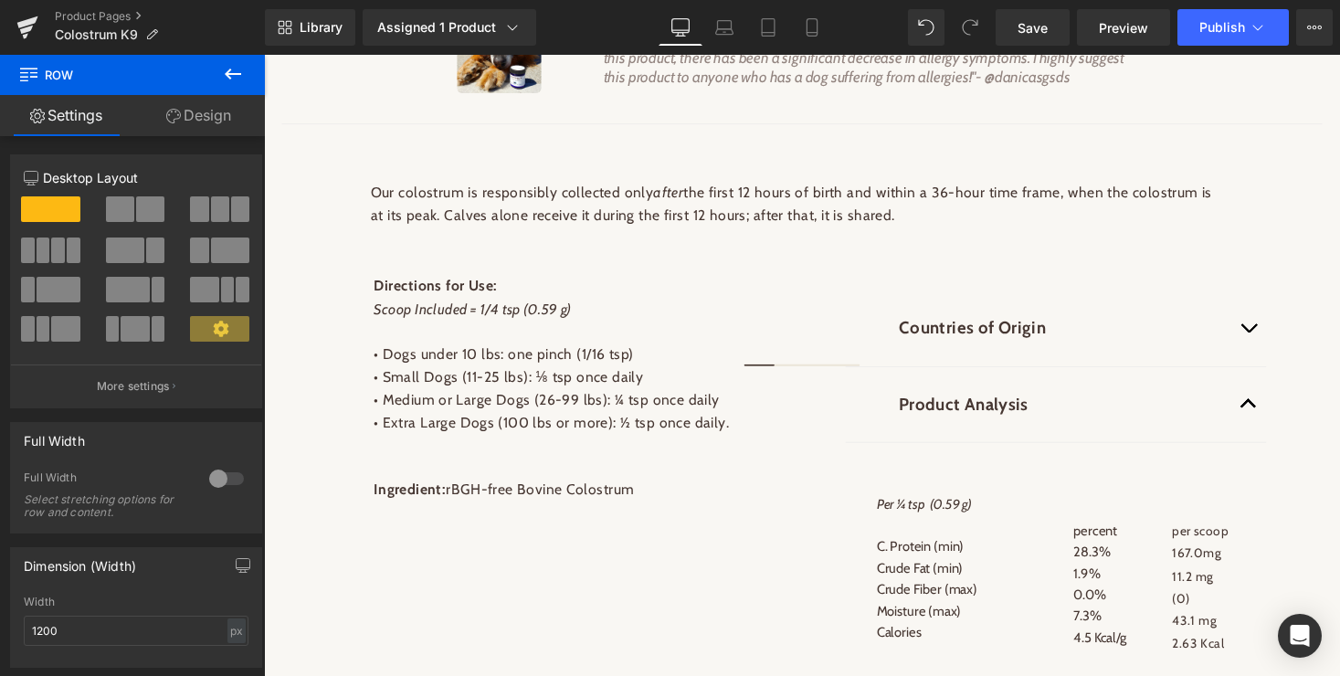
scroll to position [1160, 0]
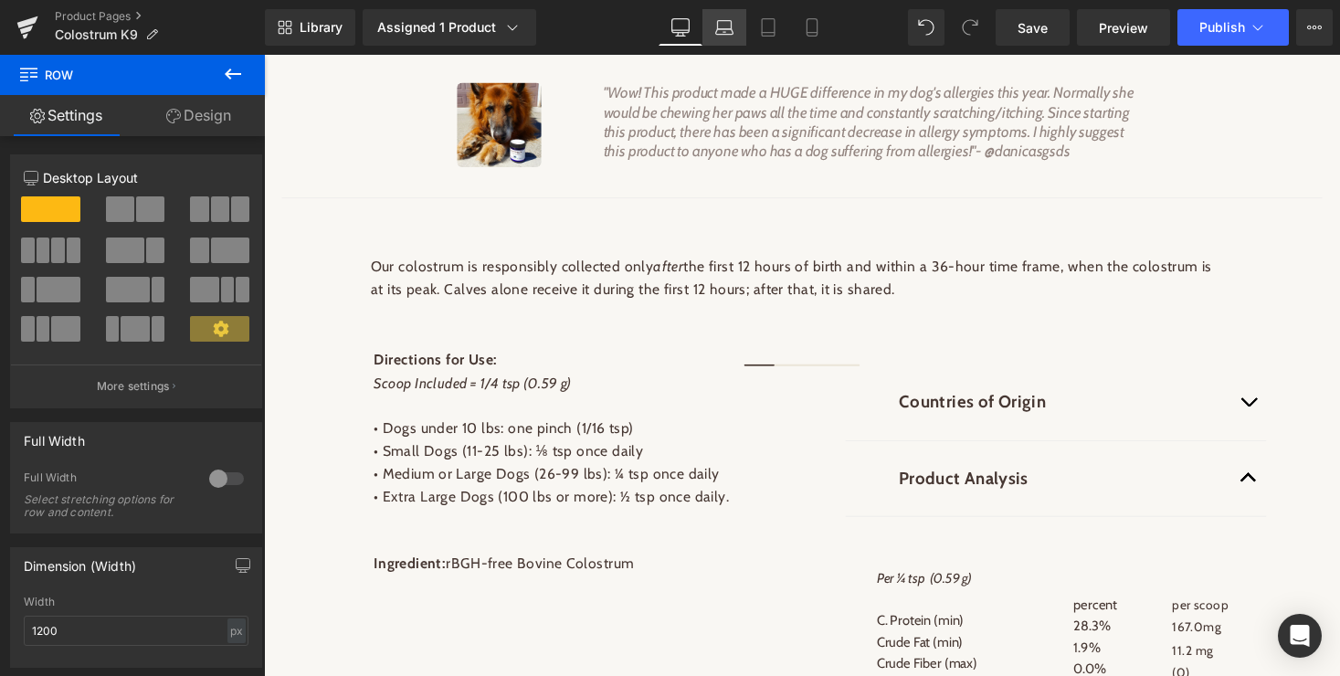
click at [724, 32] on icon at bounding box center [724, 32] width 3 height 0
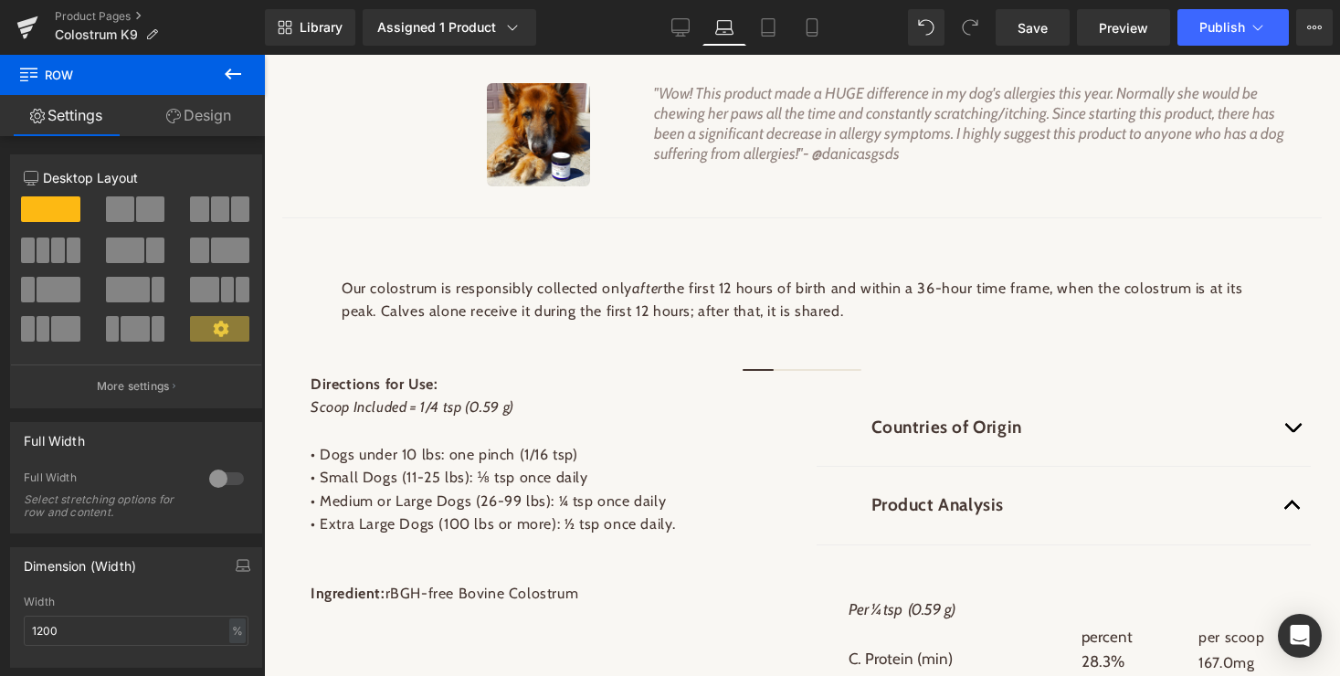
type input "100"
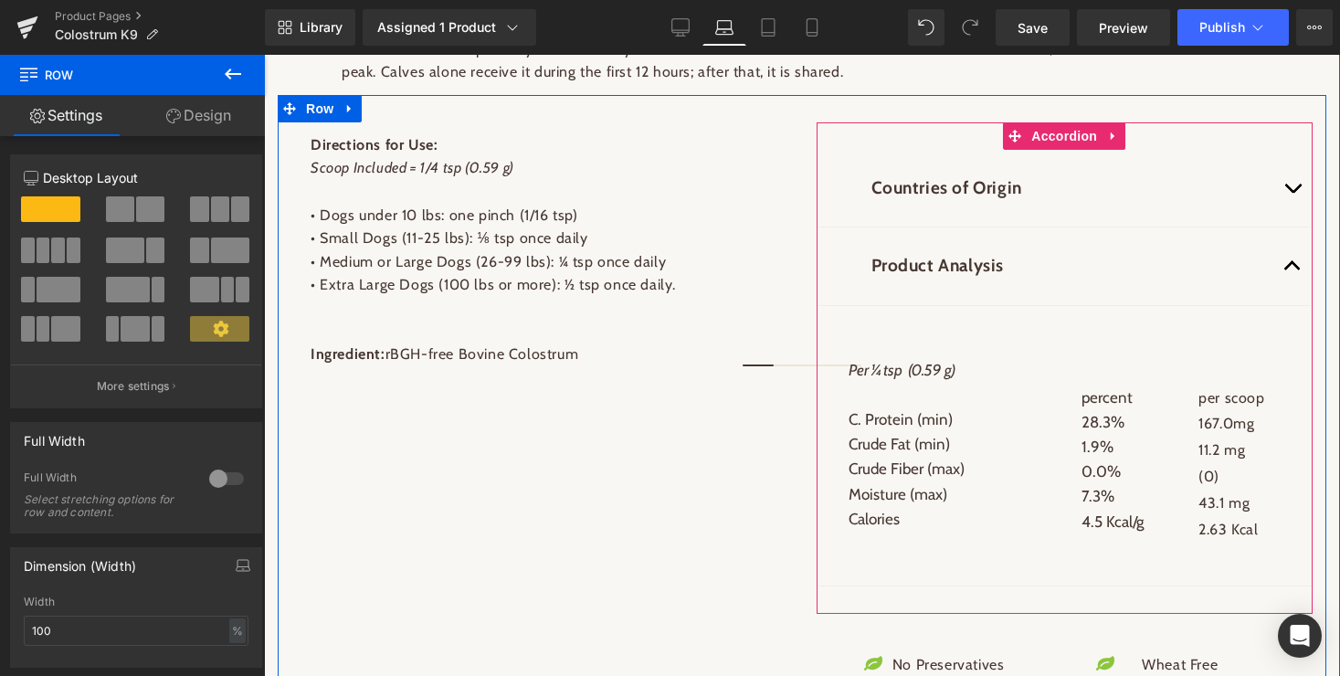
scroll to position [1502, 0]
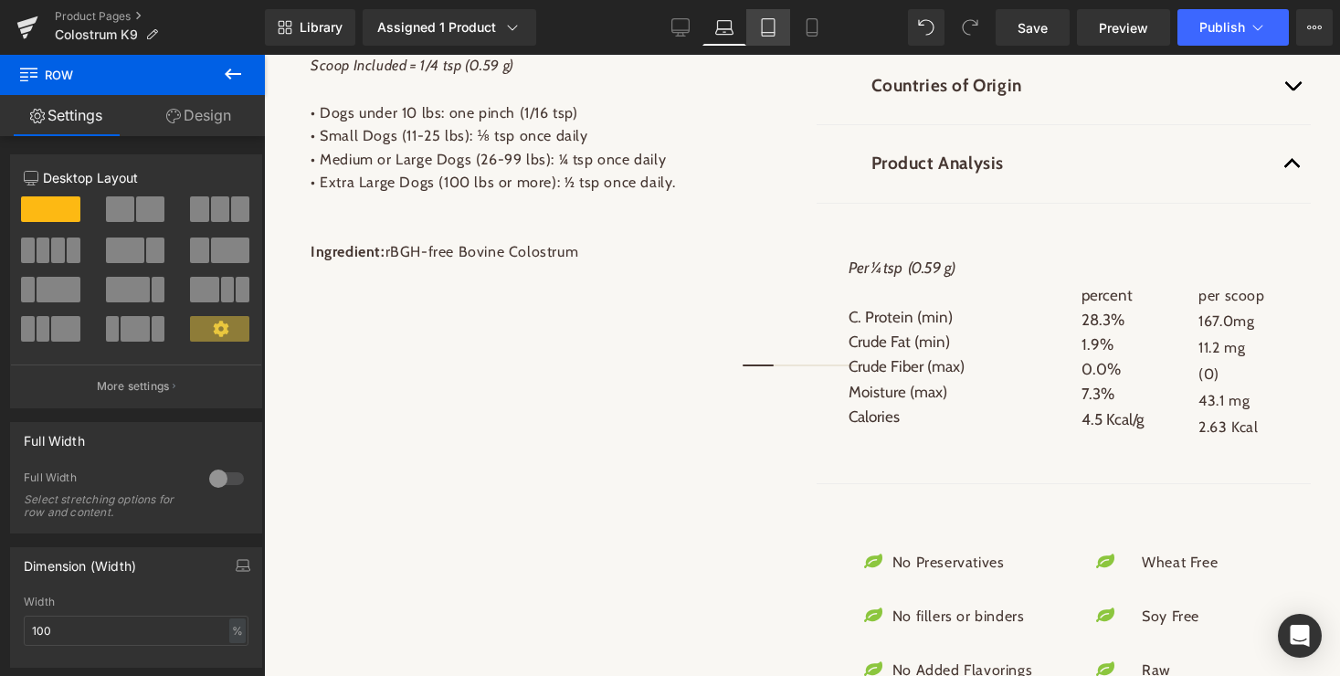
click at [768, 31] on icon at bounding box center [768, 27] width 18 height 18
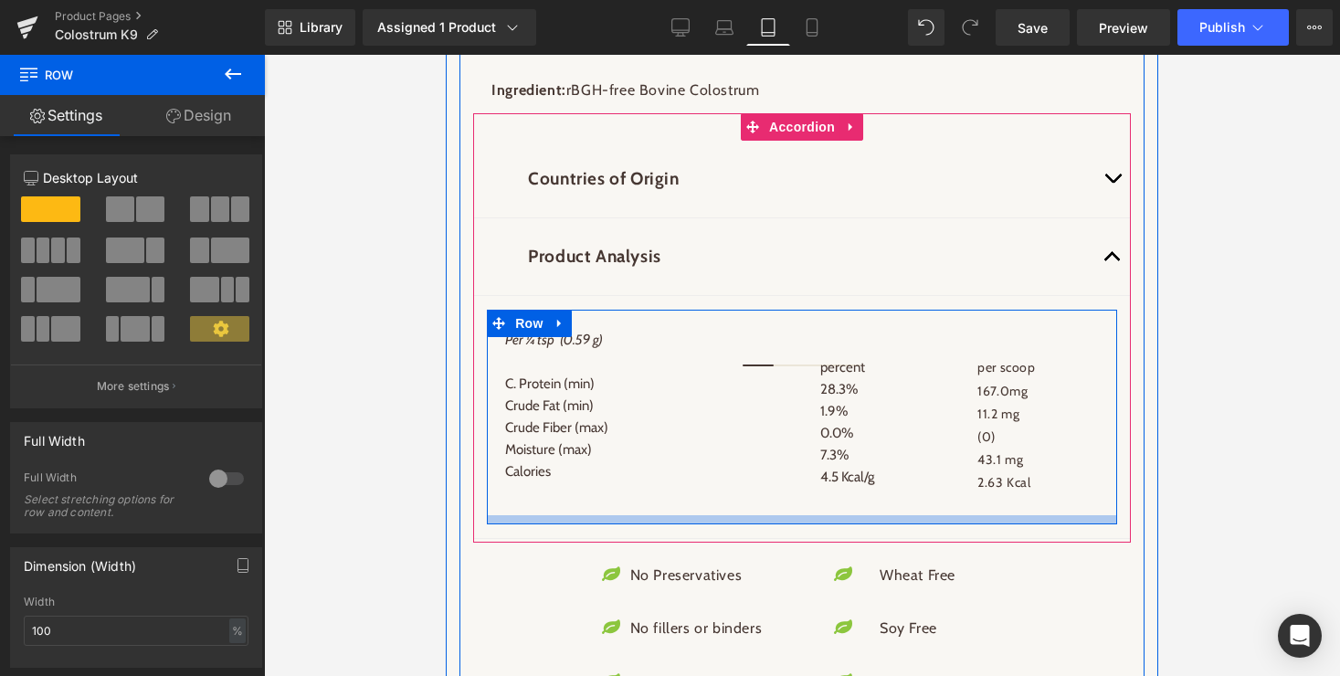
scroll to position [2338, 0]
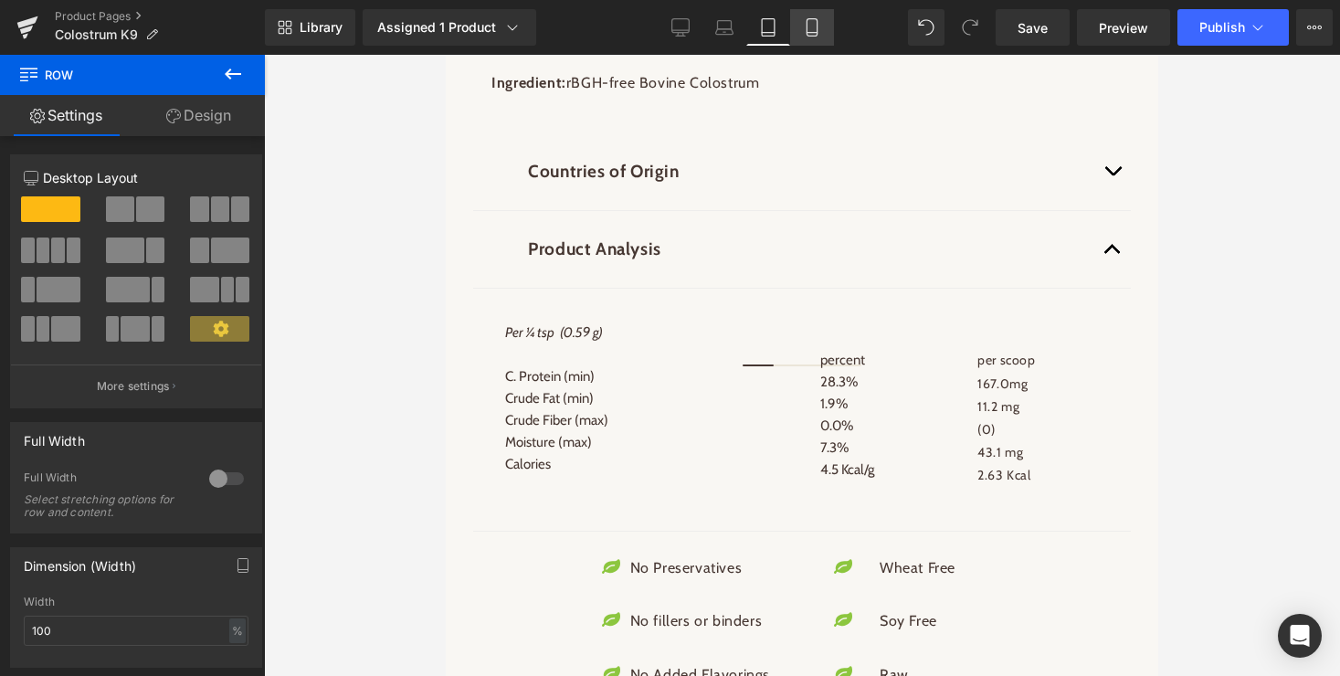
click at [812, 24] on icon at bounding box center [812, 27] width 18 height 18
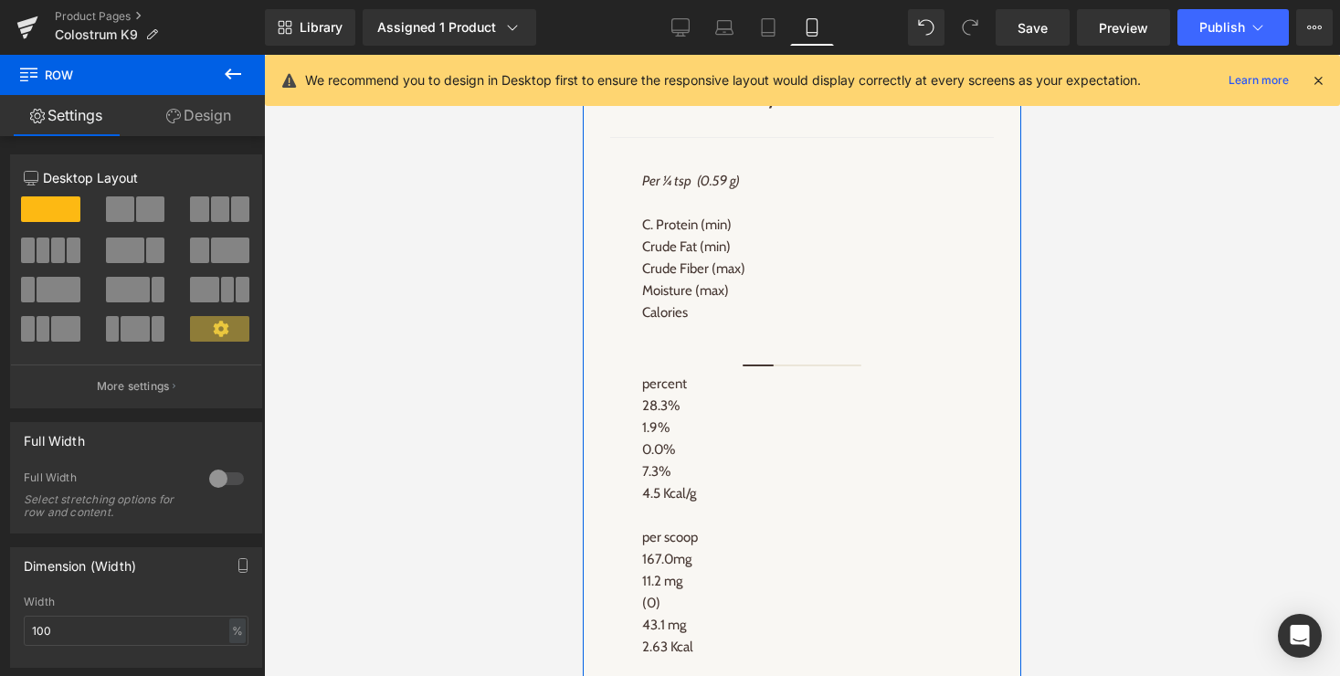
scroll to position [2648, 0]
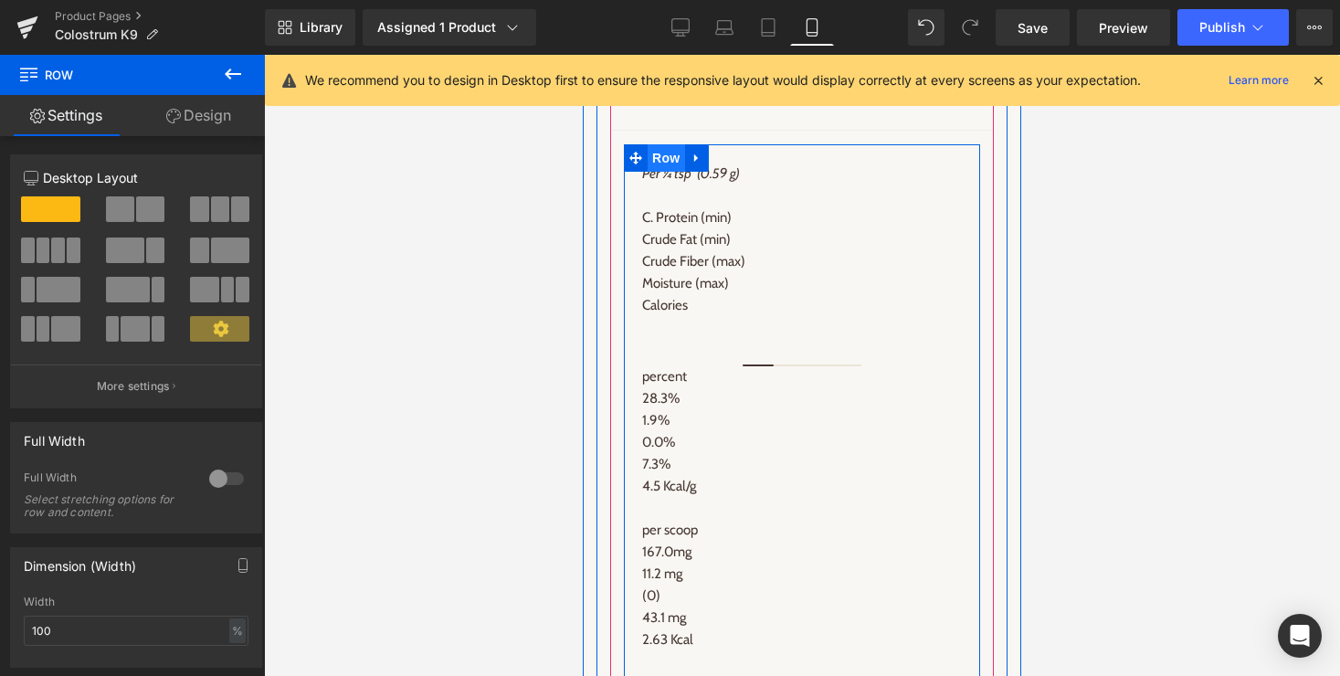
click at [671, 152] on span "Row" at bounding box center [666, 157] width 37 height 27
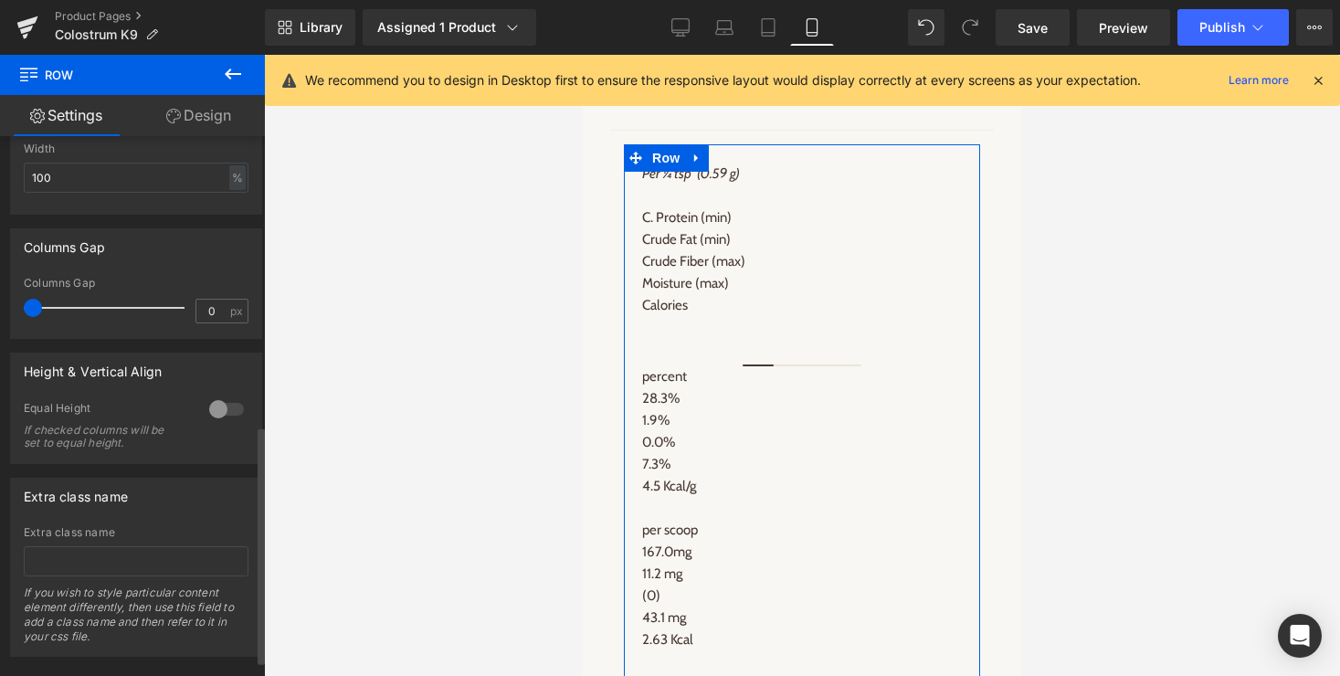
scroll to position [661, 0]
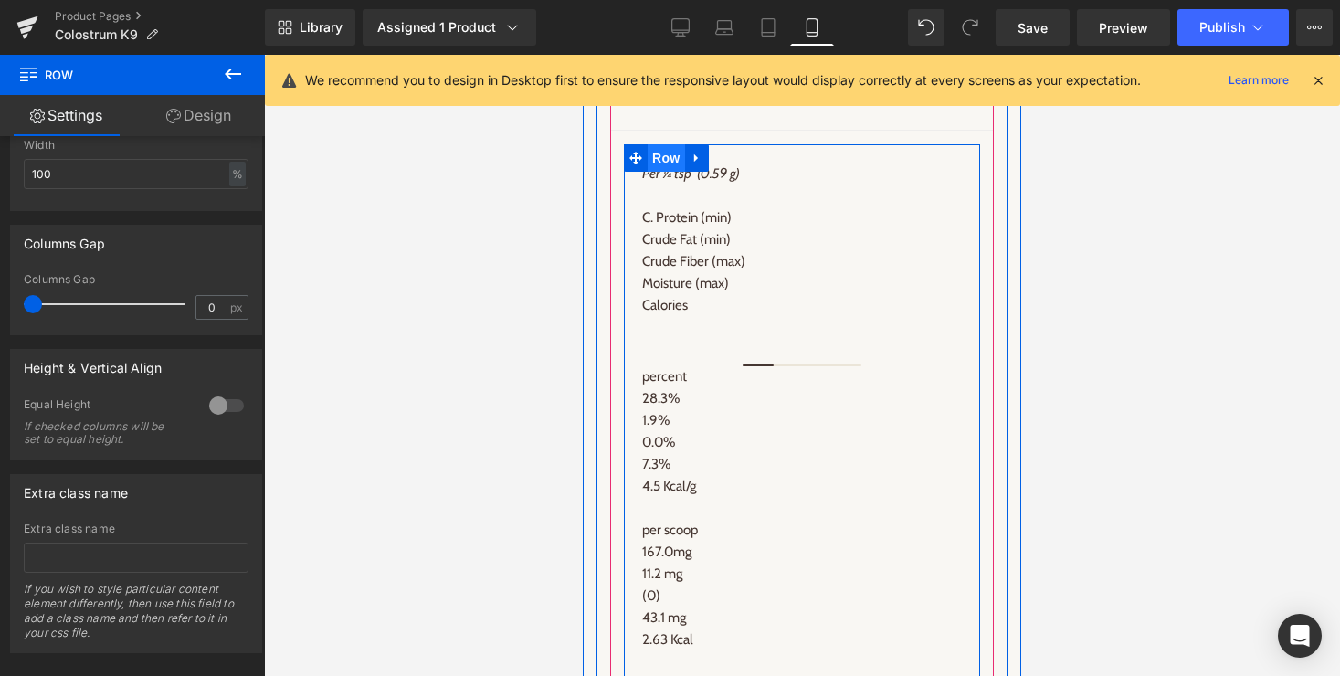
click at [666, 153] on span "Row" at bounding box center [666, 157] width 37 height 27
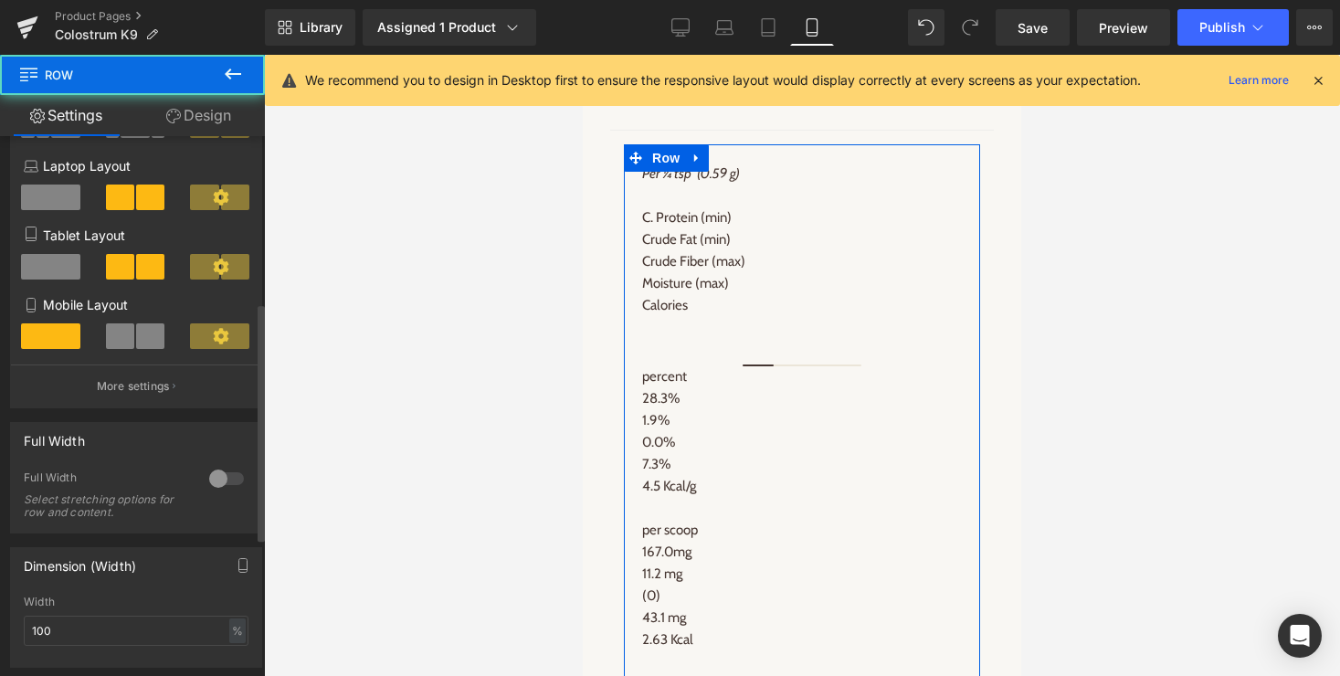
scroll to position [0, 0]
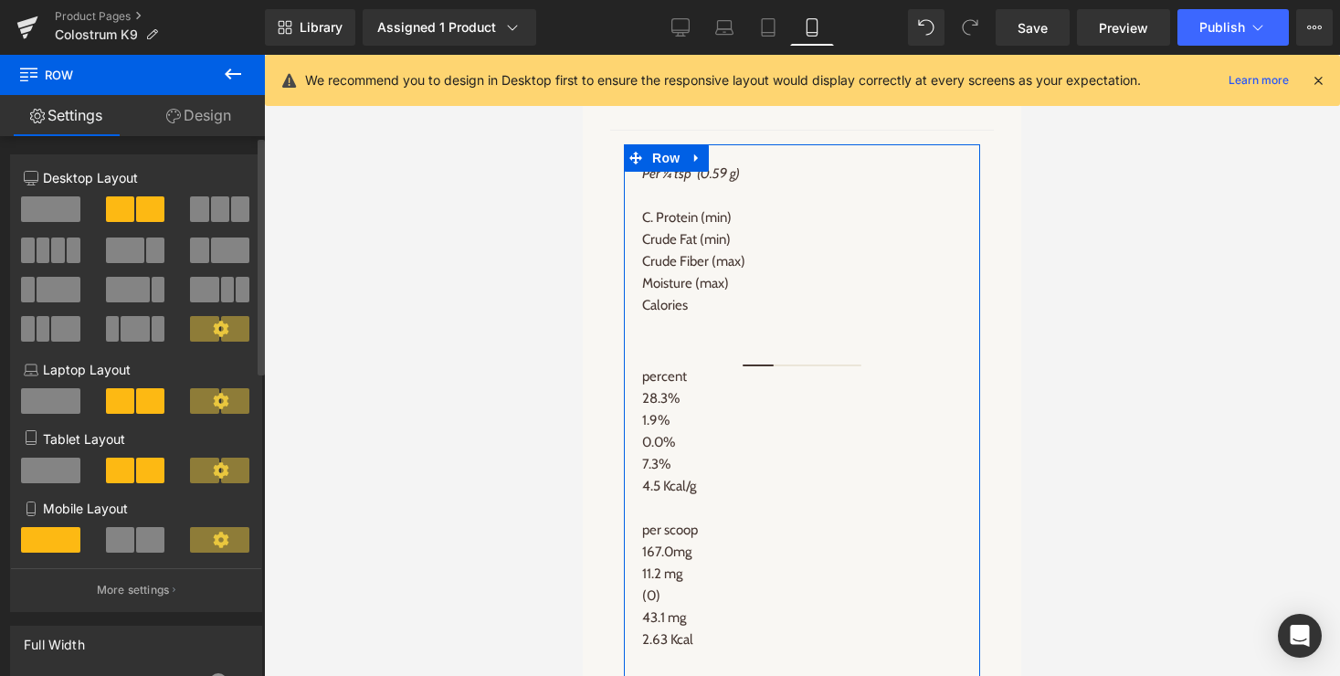
click at [117, 544] on span at bounding box center [120, 540] width 28 height 26
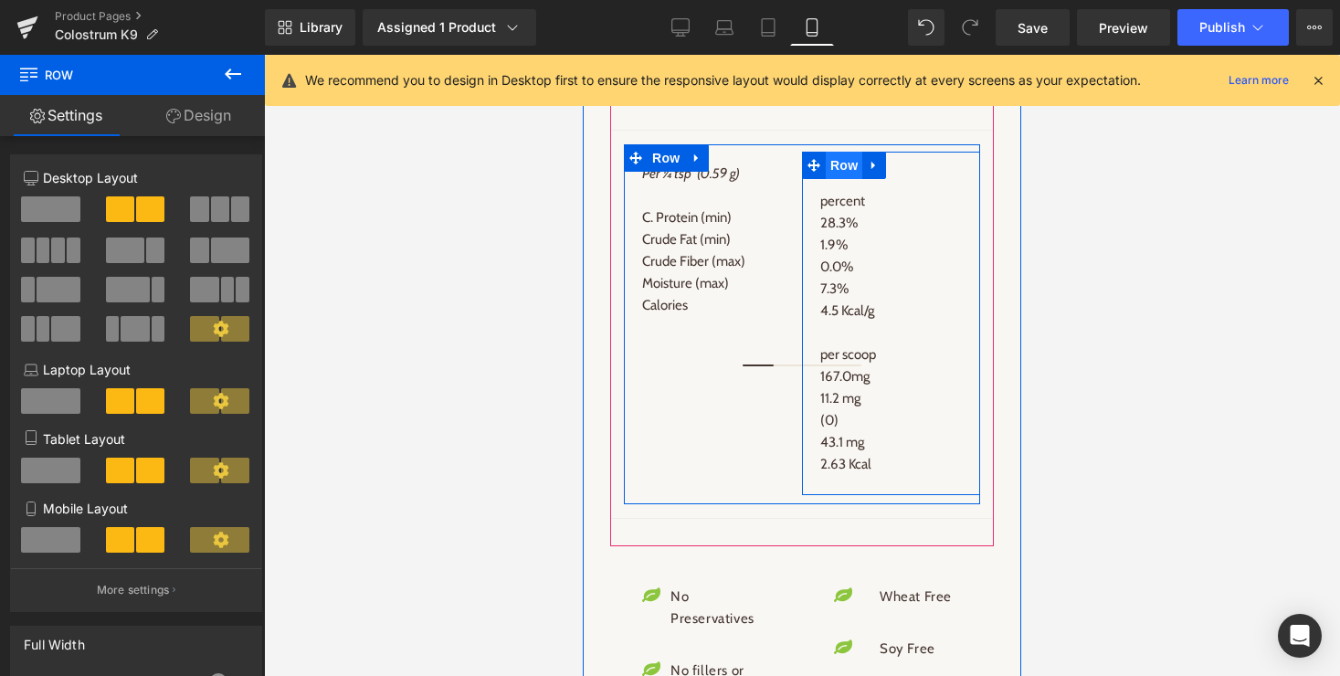
click at [841, 166] on span "Row" at bounding box center [844, 165] width 37 height 27
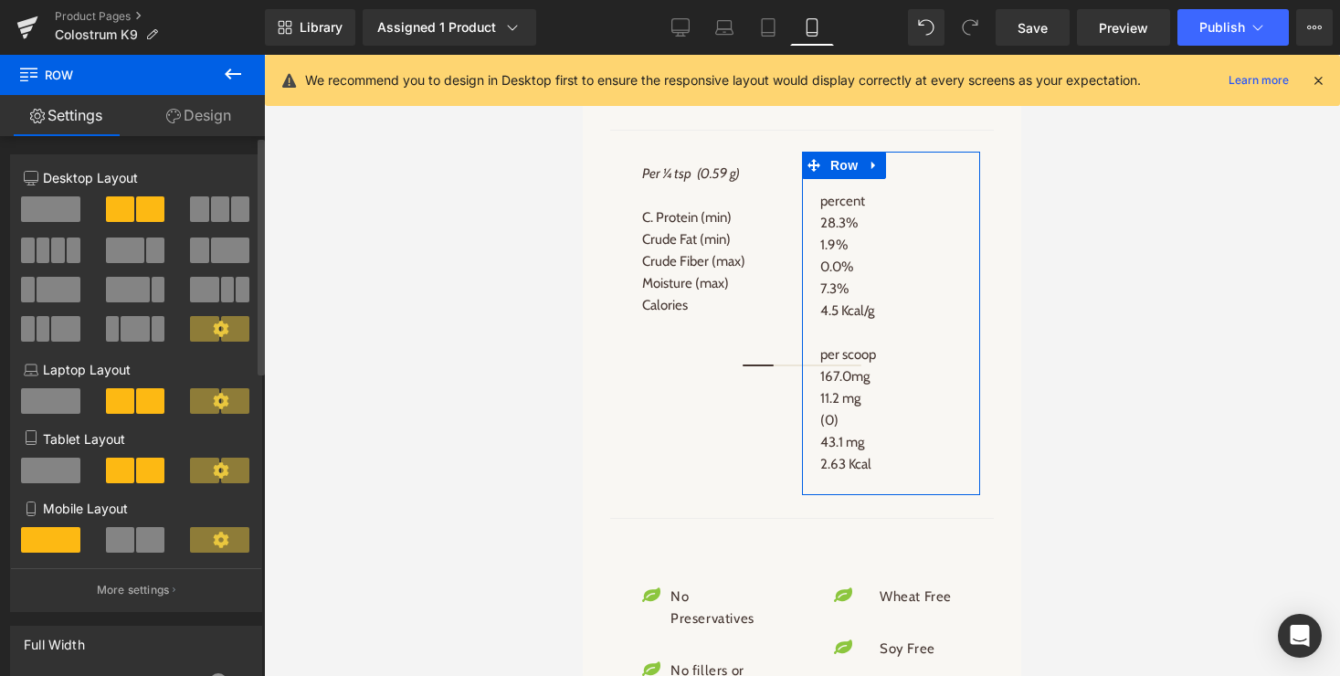
click at [144, 539] on span at bounding box center [150, 540] width 28 height 26
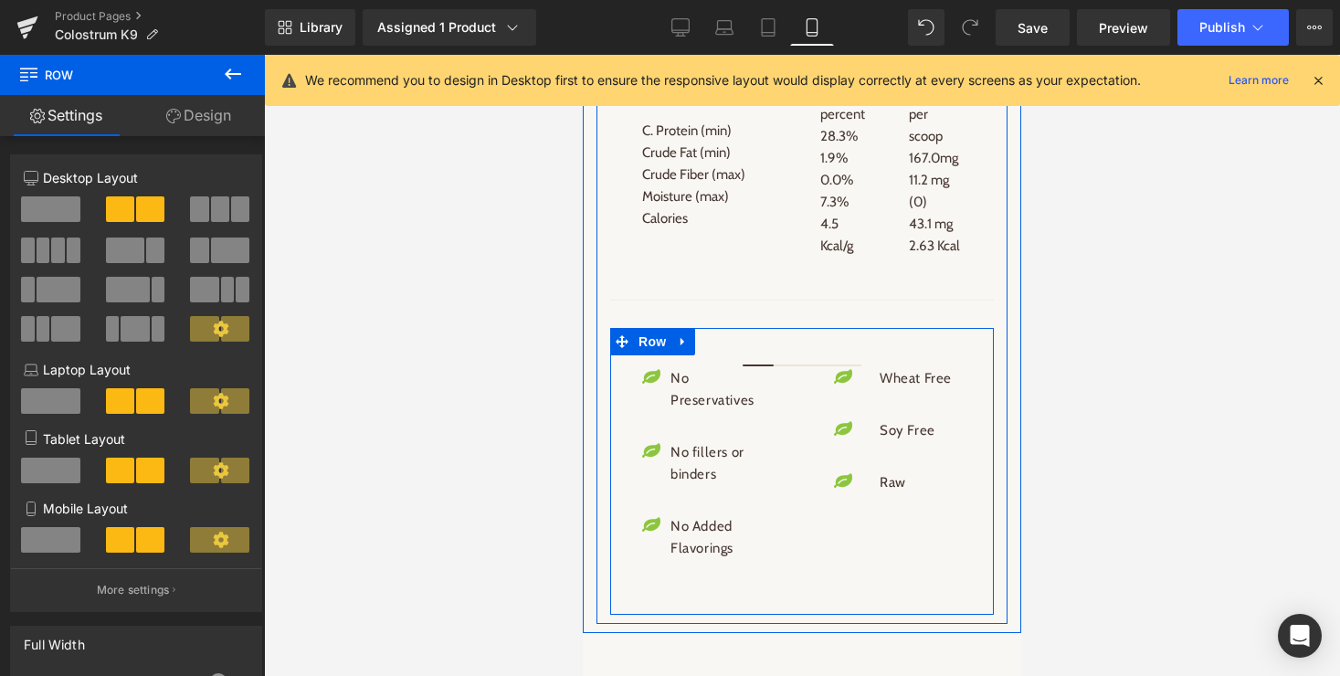
scroll to position [2738, 0]
click at [650, 338] on span "Row" at bounding box center [652, 338] width 37 height 27
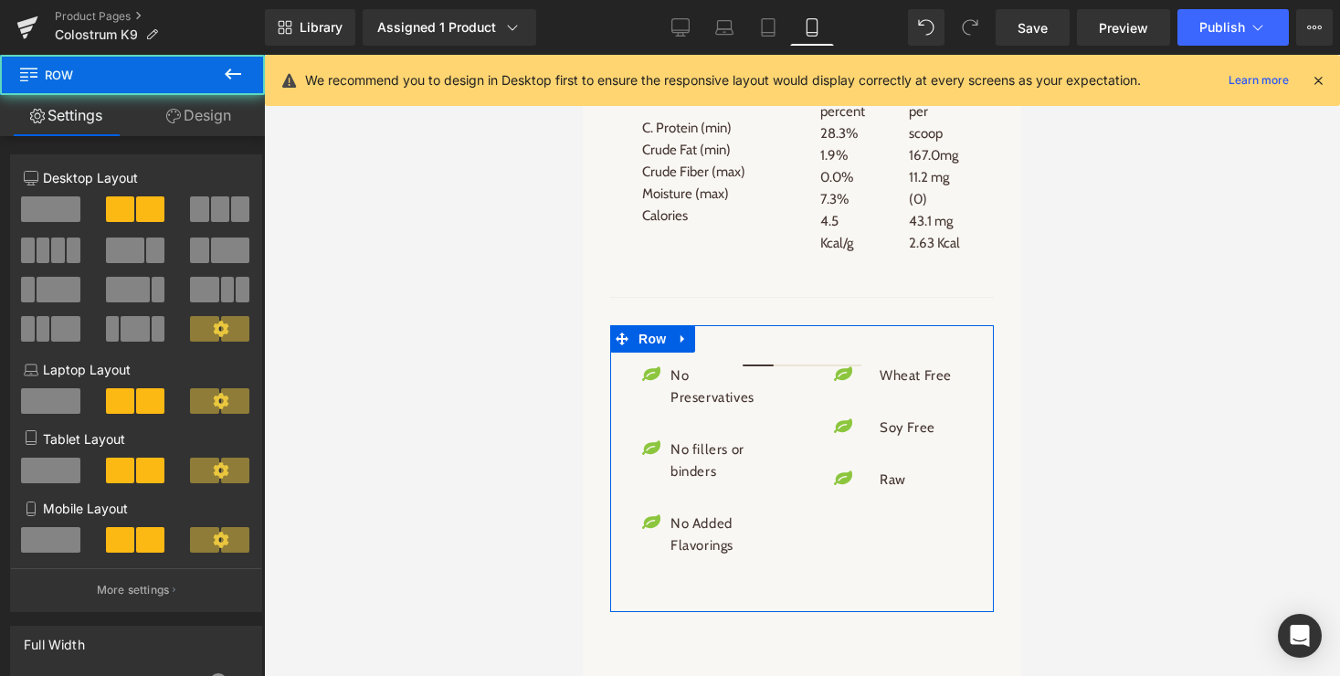
scroll to position [692, 0]
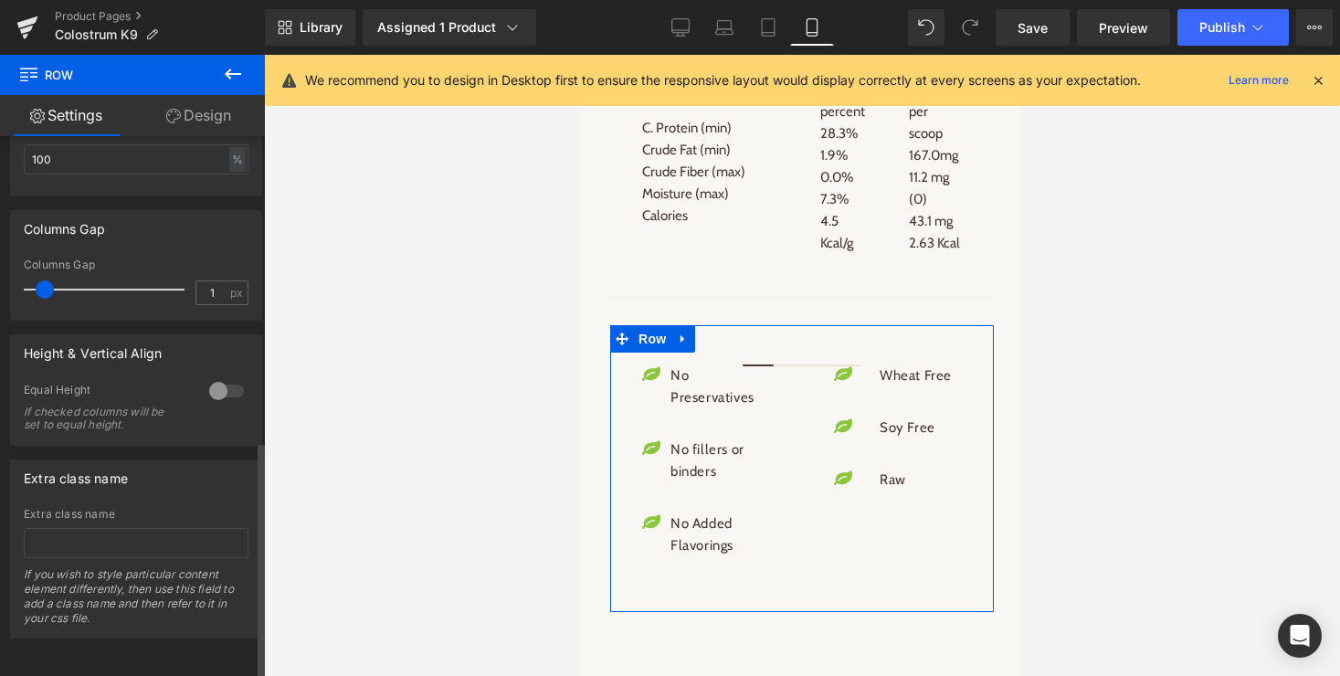
type input "0"
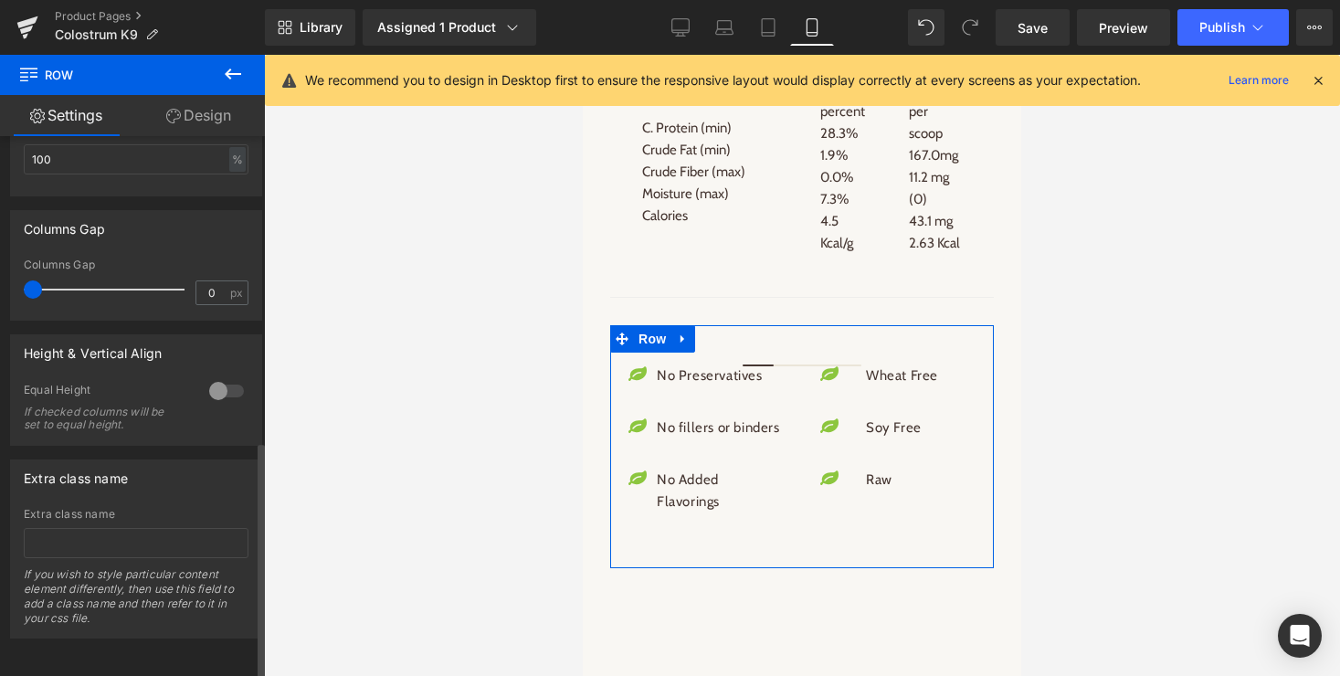
drag, startPoint x: 48, startPoint y: 271, endPoint x: 11, endPoint y: 271, distance: 37.5
click at [11, 271] on div "0px Columns Gap 0 px" at bounding box center [136, 289] width 250 height 61
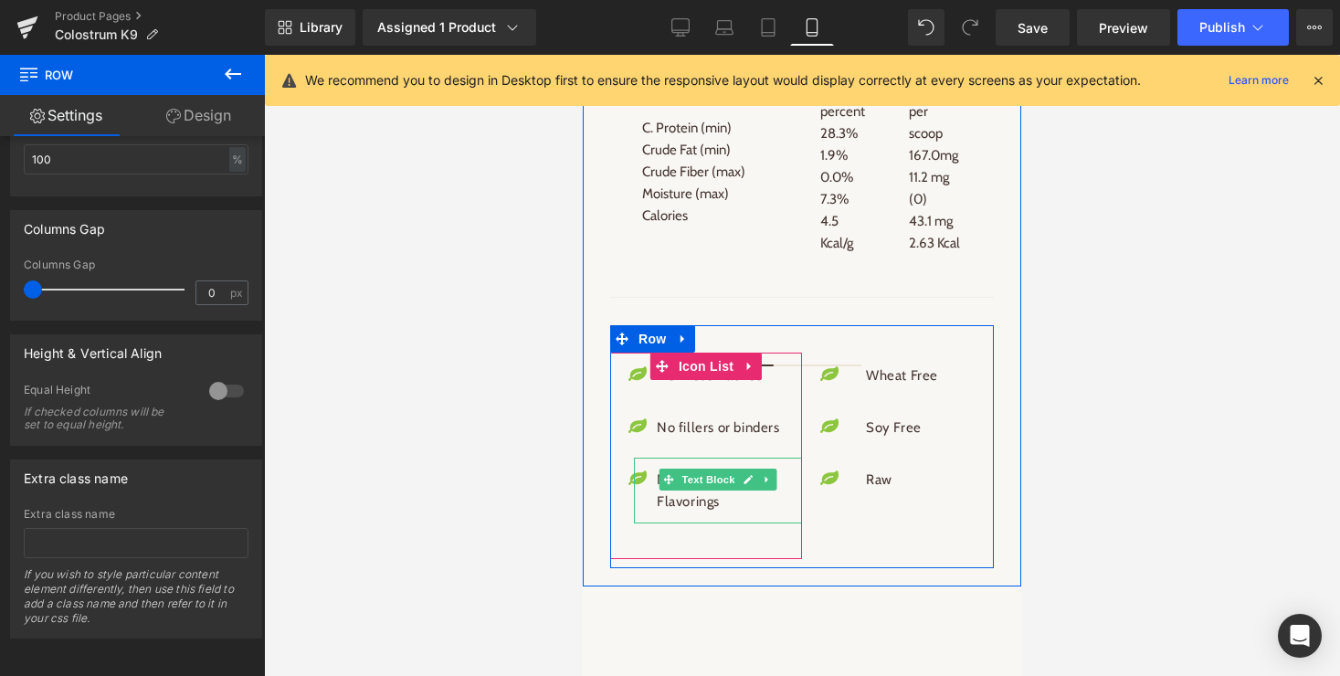
click at [710, 474] on span "Text Block" at bounding box center [709, 480] width 60 height 22
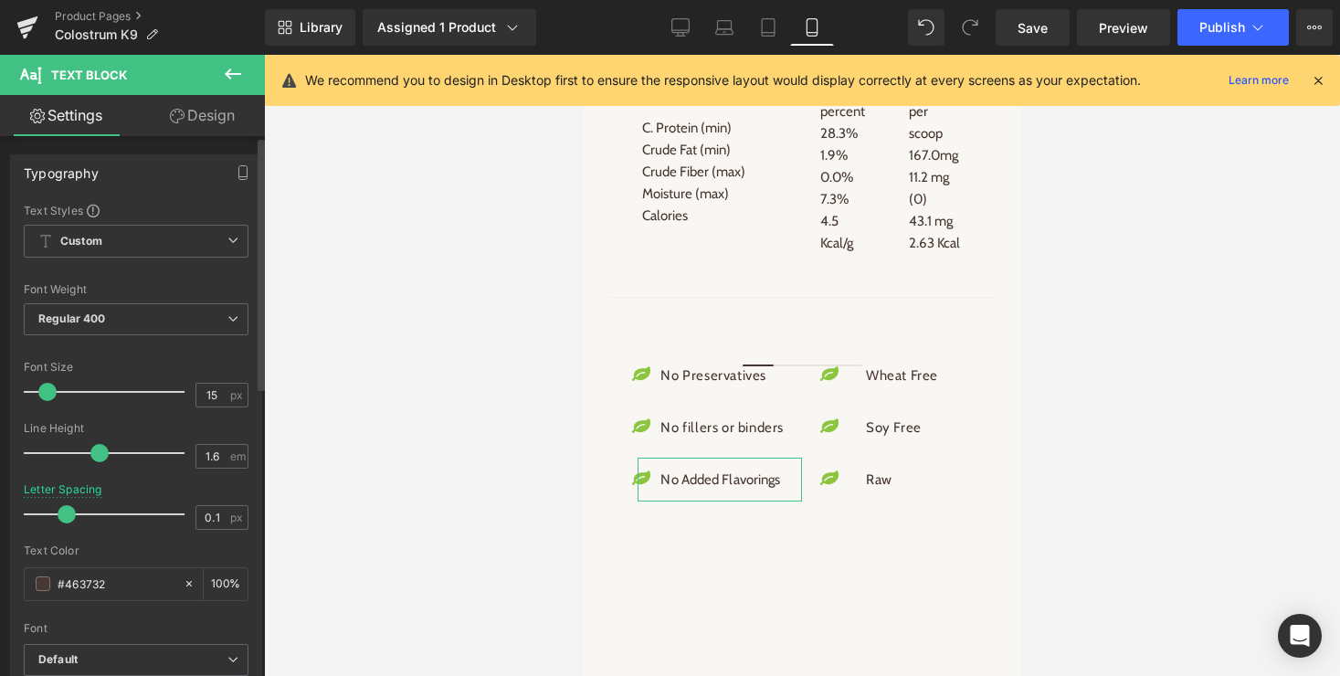
type input "0"
drag, startPoint x: 79, startPoint y: 517, endPoint x: 63, endPoint y: 516, distance: 16.5
click at [63, 516] on span at bounding box center [63, 514] width 18 height 18
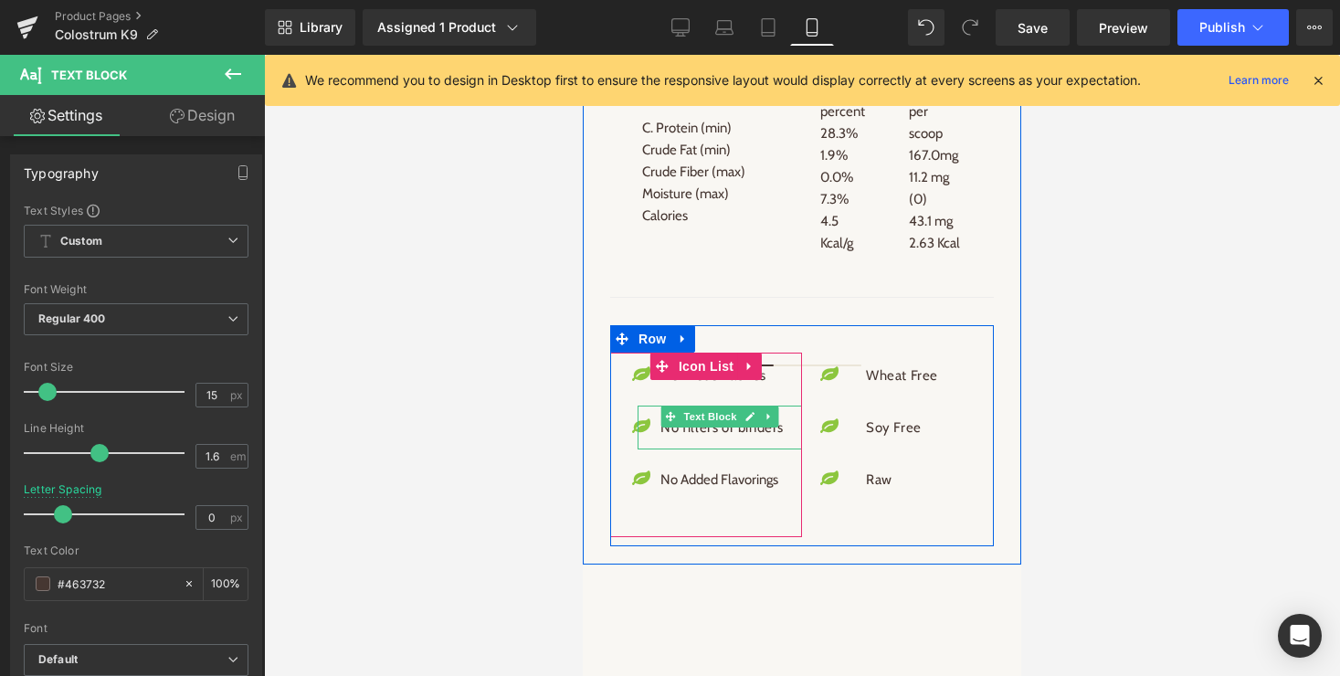
click at [706, 422] on span "Text Block" at bounding box center [711, 417] width 60 height 22
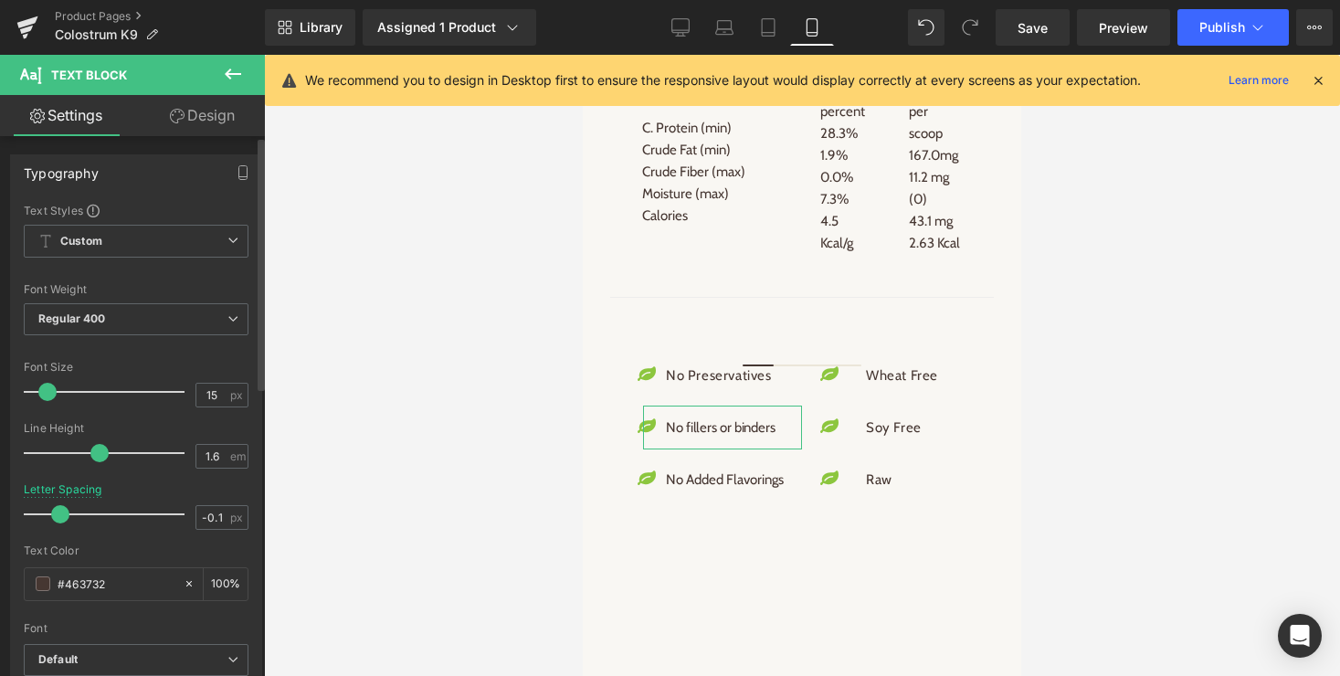
type input "0"
drag, startPoint x: 77, startPoint y: 519, endPoint x: 59, endPoint y: 516, distance: 17.6
click at [59, 516] on span at bounding box center [63, 514] width 18 height 18
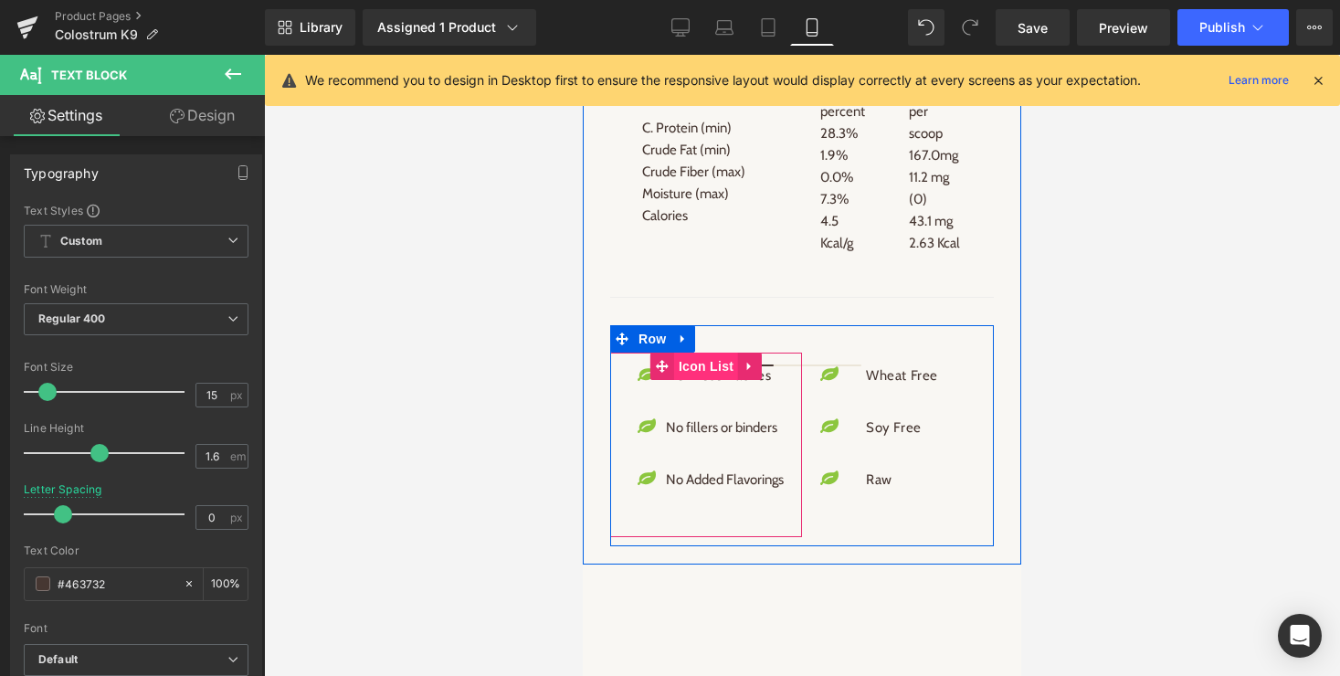
click at [702, 363] on span "Icon List" at bounding box center [706, 366] width 64 height 27
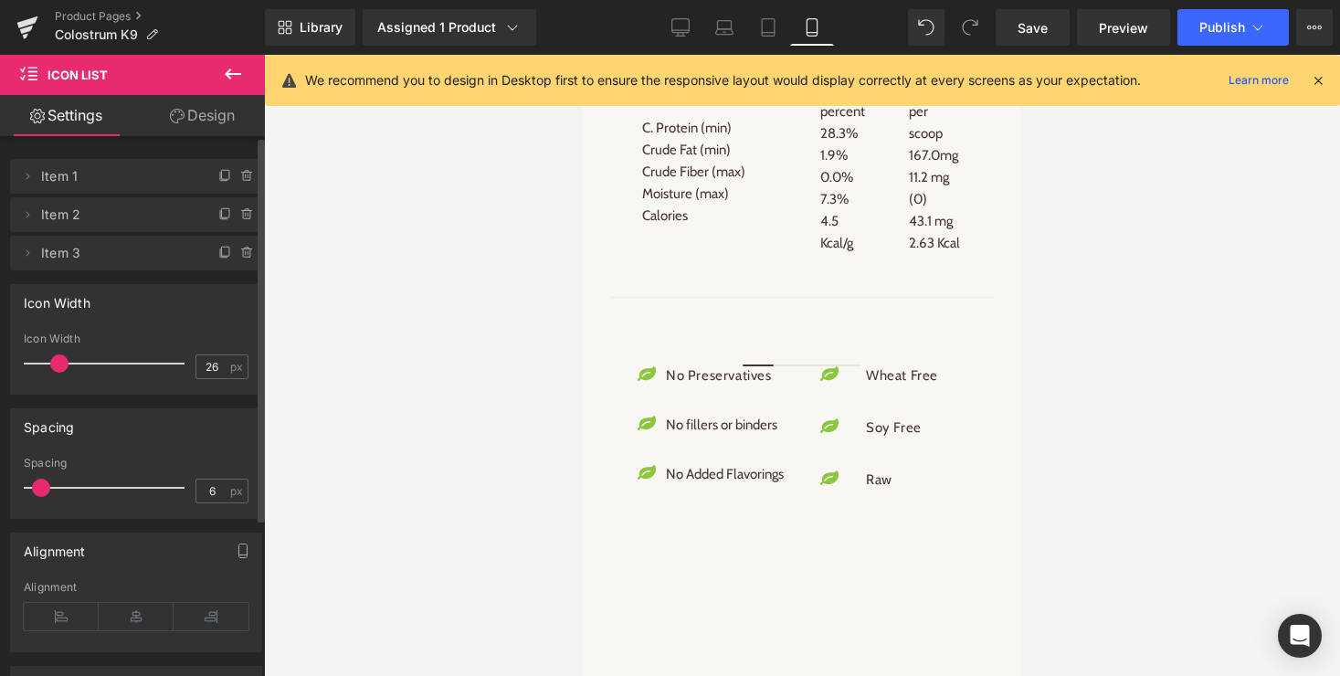
type input "5"
click at [33, 486] on span at bounding box center [38, 488] width 18 height 18
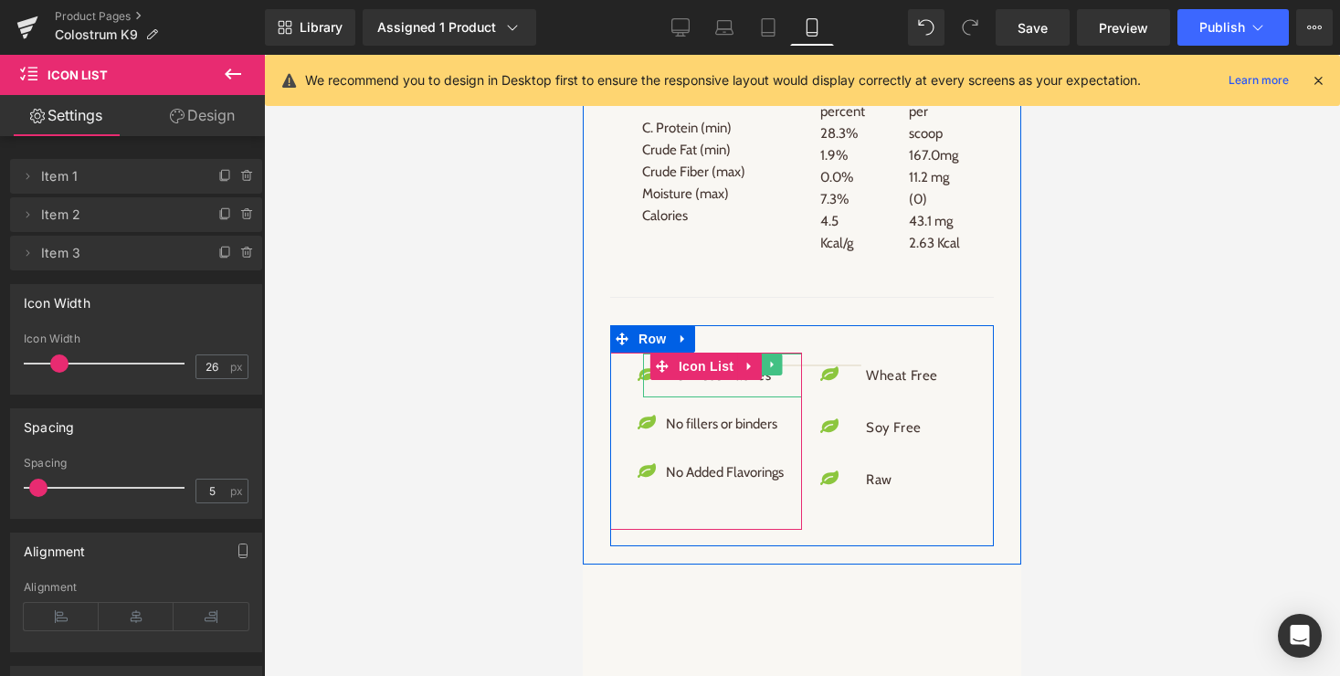
click at [733, 386] on div "No Preservatives Text Block" at bounding box center [722, 376] width 159 height 44
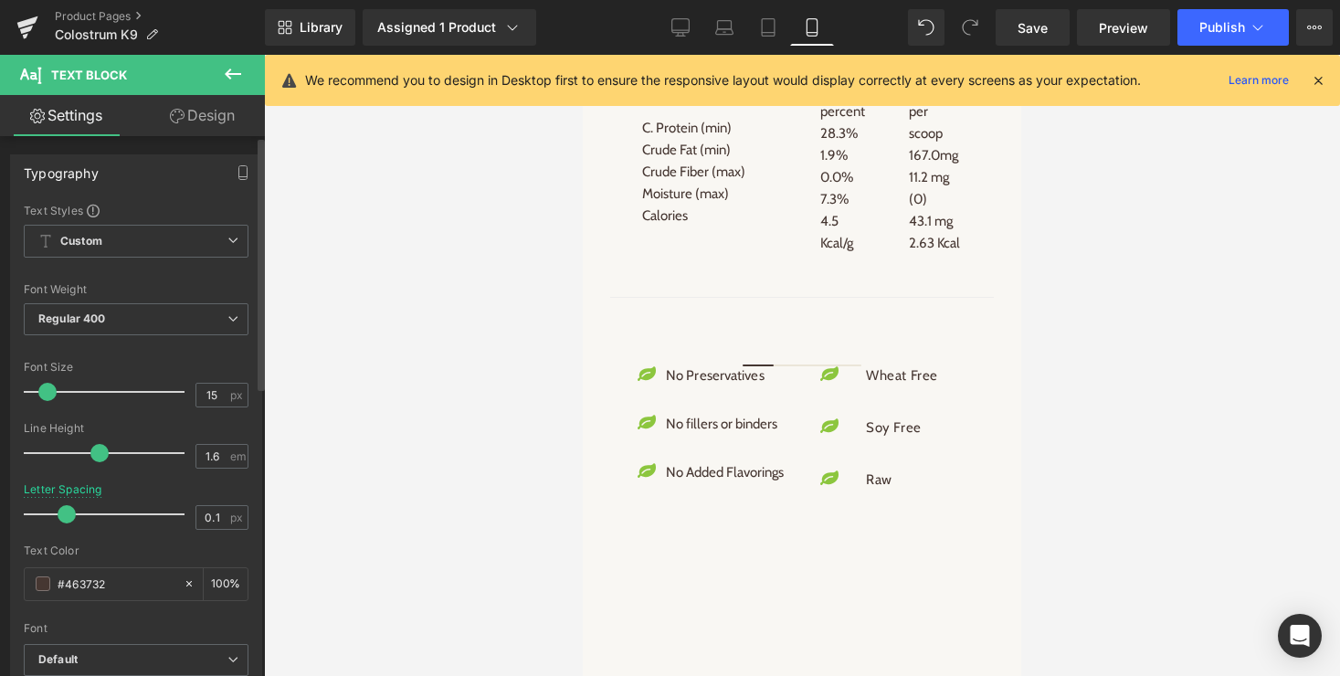
type input "0"
drag, startPoint x: 79, startPoint y: 515, endPoint x: 62, endPoint y: 515, distance: 17.4
click at [62, 515] on span at bounding box center [63, 514] width 18 height 18
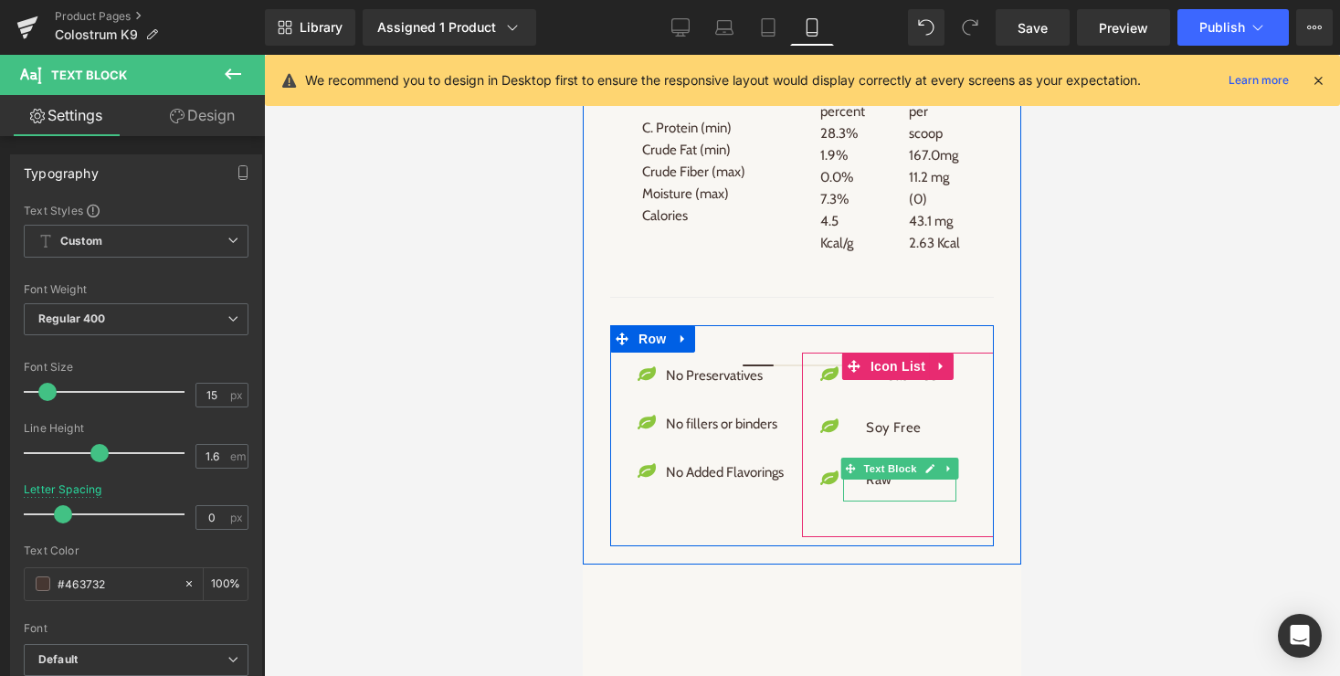
click at [881, 480] on p "Raw" at bounding box center [902, 480] width 72 height 22
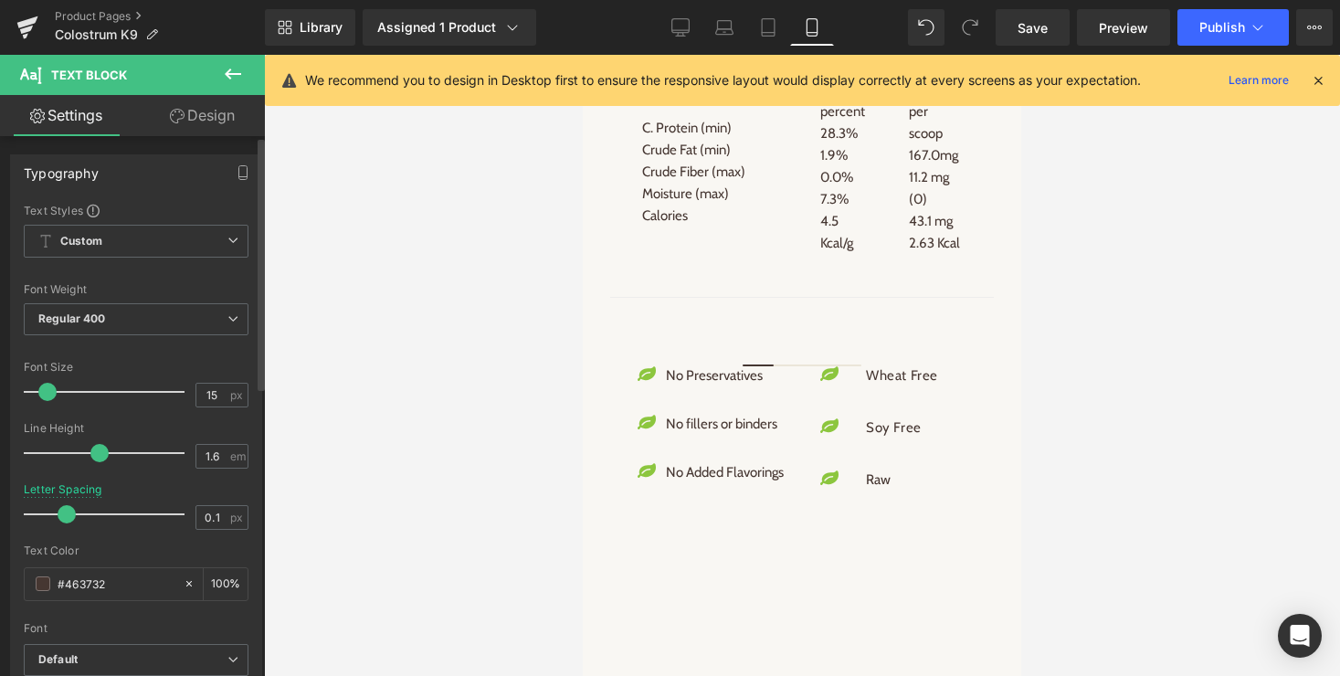
type input "0"
drag, startPoint x: 75, startPoint y: 512, endPoint x: 58, endPoint y: 513, distance: 16.5
click at [58, 513] on span at bounding box center [63, 514] width 18 height 18
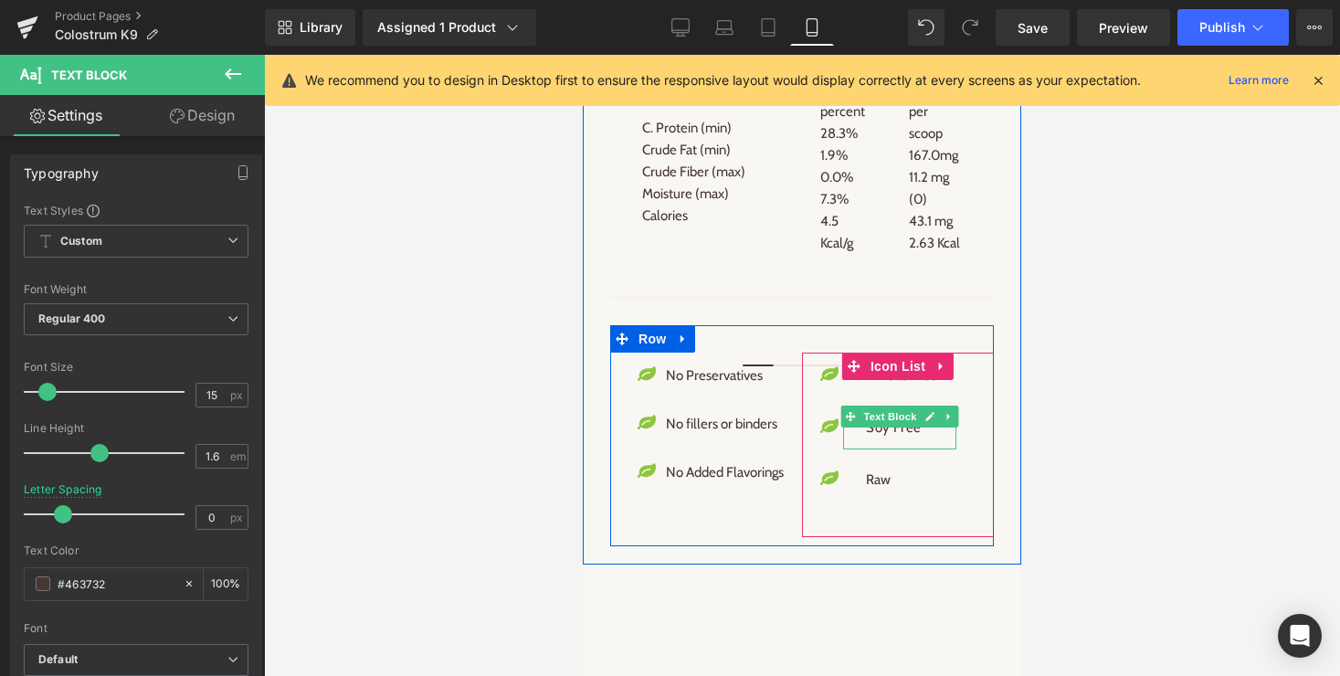
click at [894, 428] on p "Soy Free" at bounding box center [902, 428] width 72 height 22
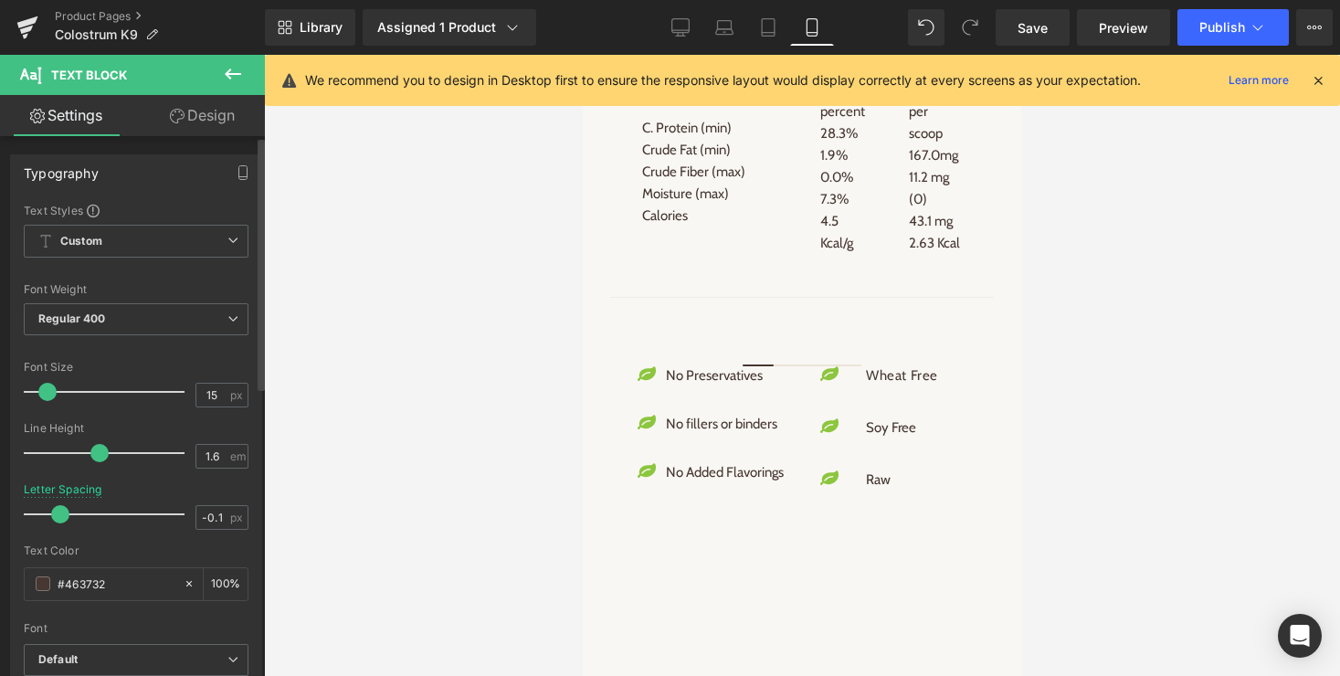
type input "0"
drag, startPoint x: 76, startPoint y: 514, endPoint x: 58, endPoint y: 514, distance: 18.3
click at [58, 514] on span at bounding box center [63, 514] width 18 height 18
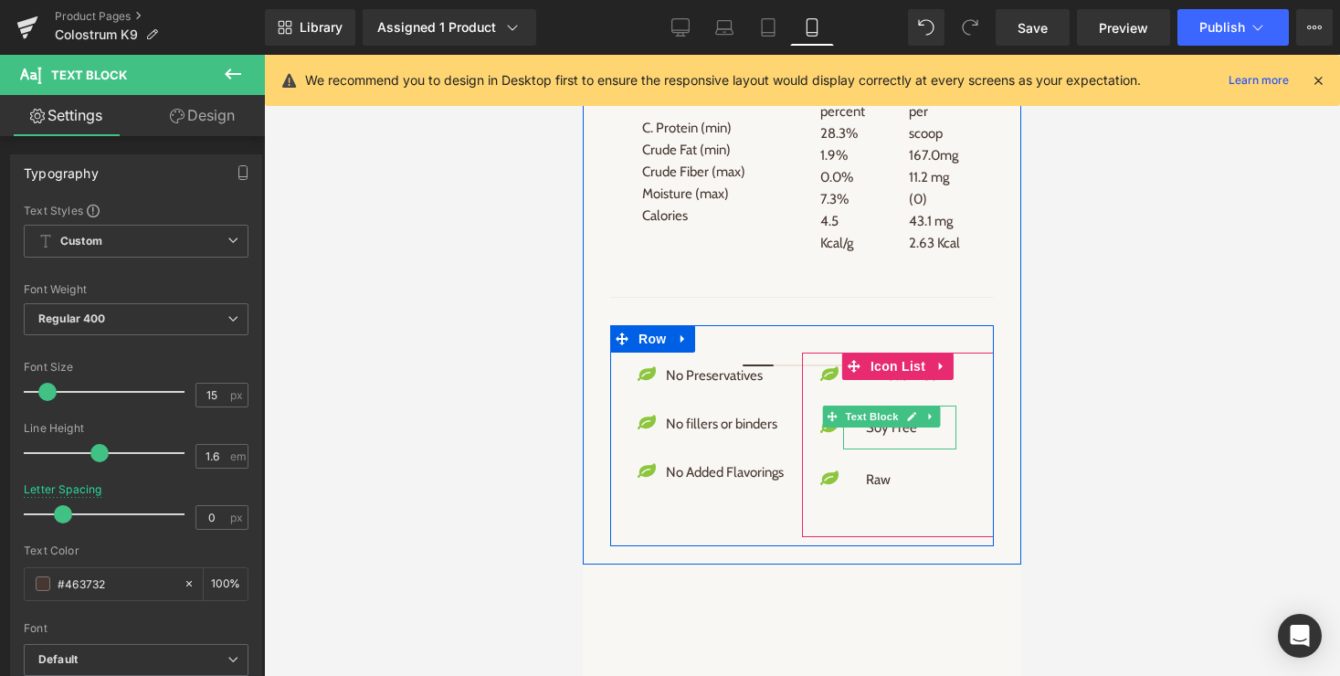
click at [885, 428] on p "Soy Free" at bounding box center [902, 428] width 72 height 22
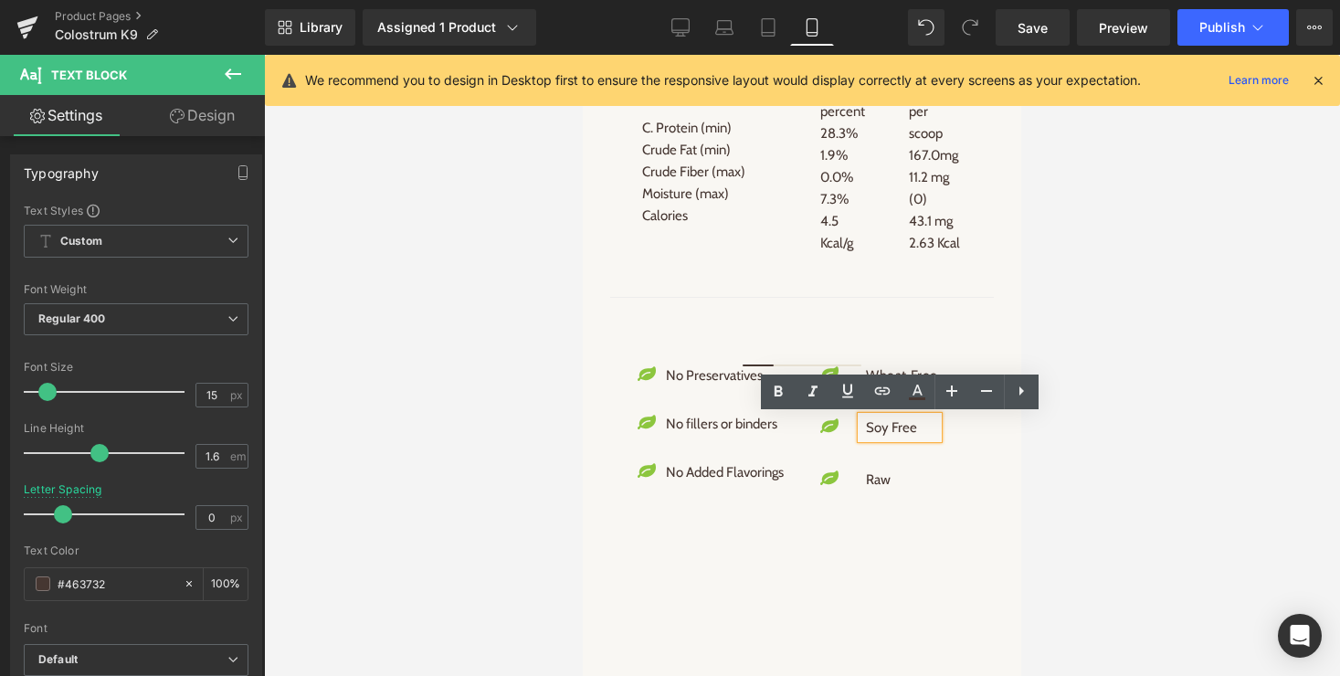
click at [895, 525] on div "Icon Wheat Free Text Block Icon Soy Free Text Block Icon Raw Text Block Icon Li…" at bounding box center [898, 445] width 192 height 185
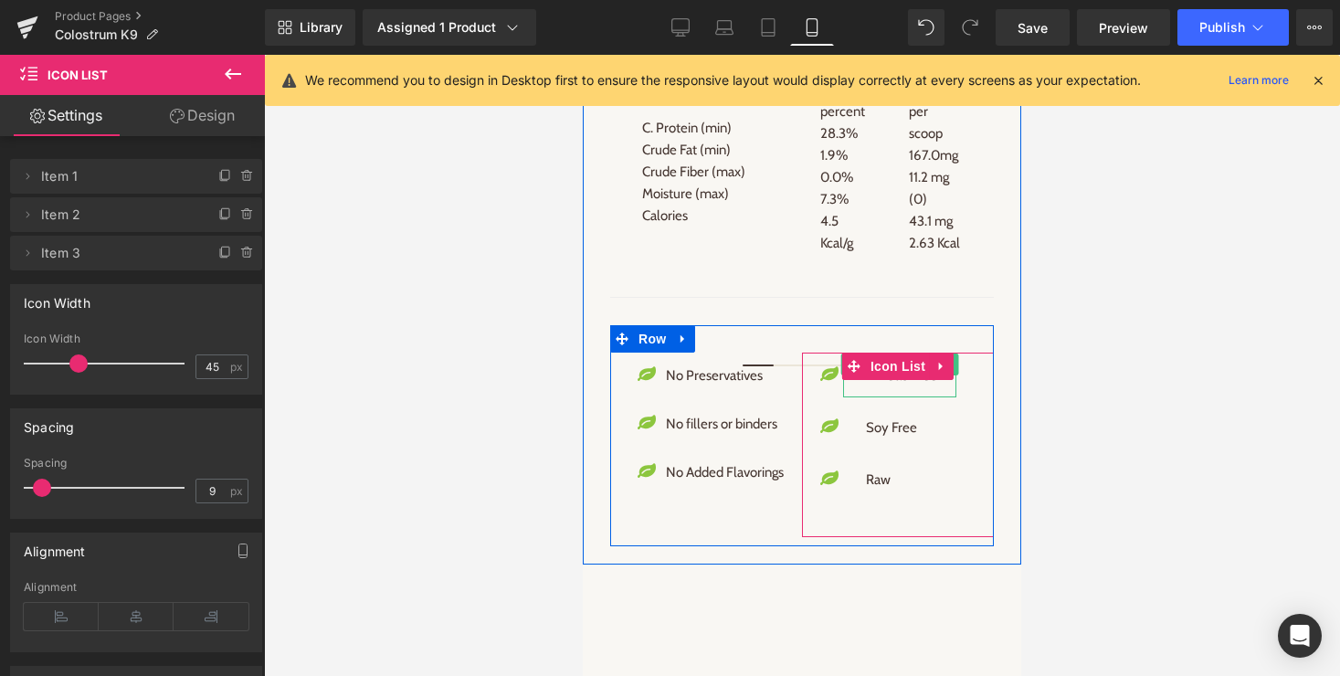
click at [892, 386] on p "Wheat Free" at bounding box center [902, 376] width 72 height 22
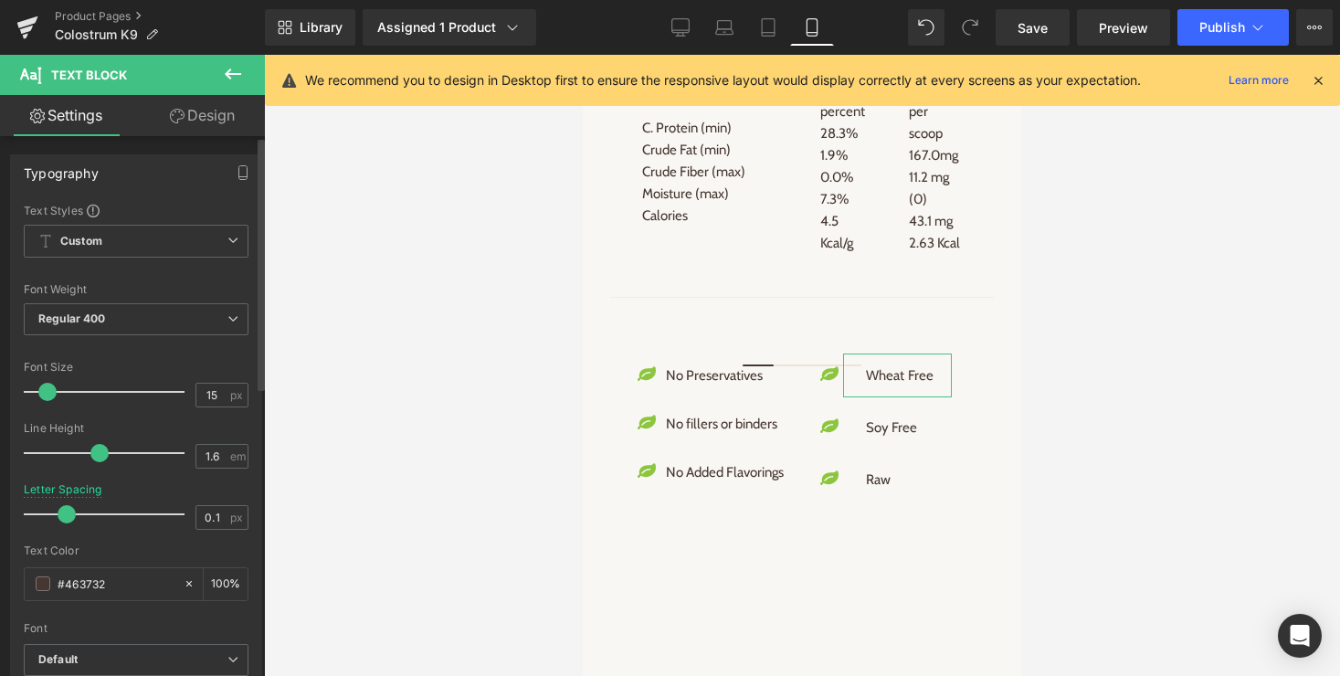
type input "0"
drag, startPoint x: 83, startPoint y: 513, endPoint x: 67, endPoint y: 513, distance: 16.5
click at [67, 513] on span at bounding box center [63, 514] width 18 height 18
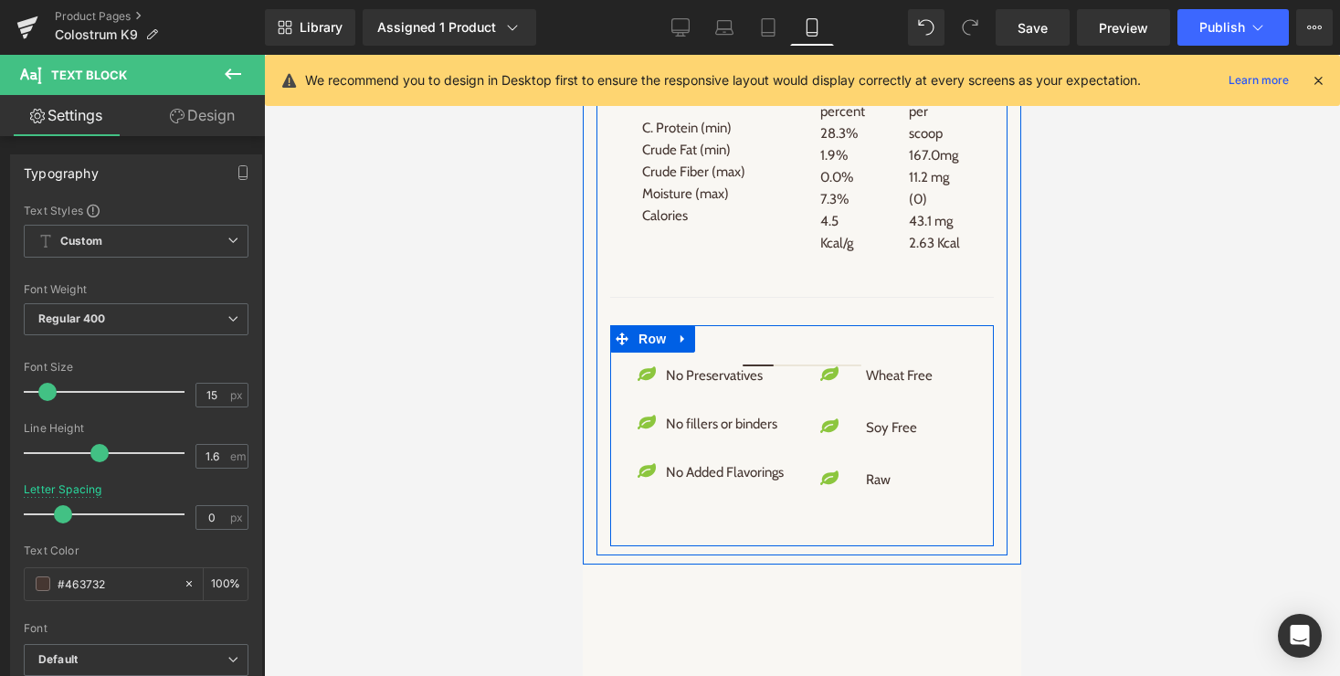
scroll to position [2952, 0]
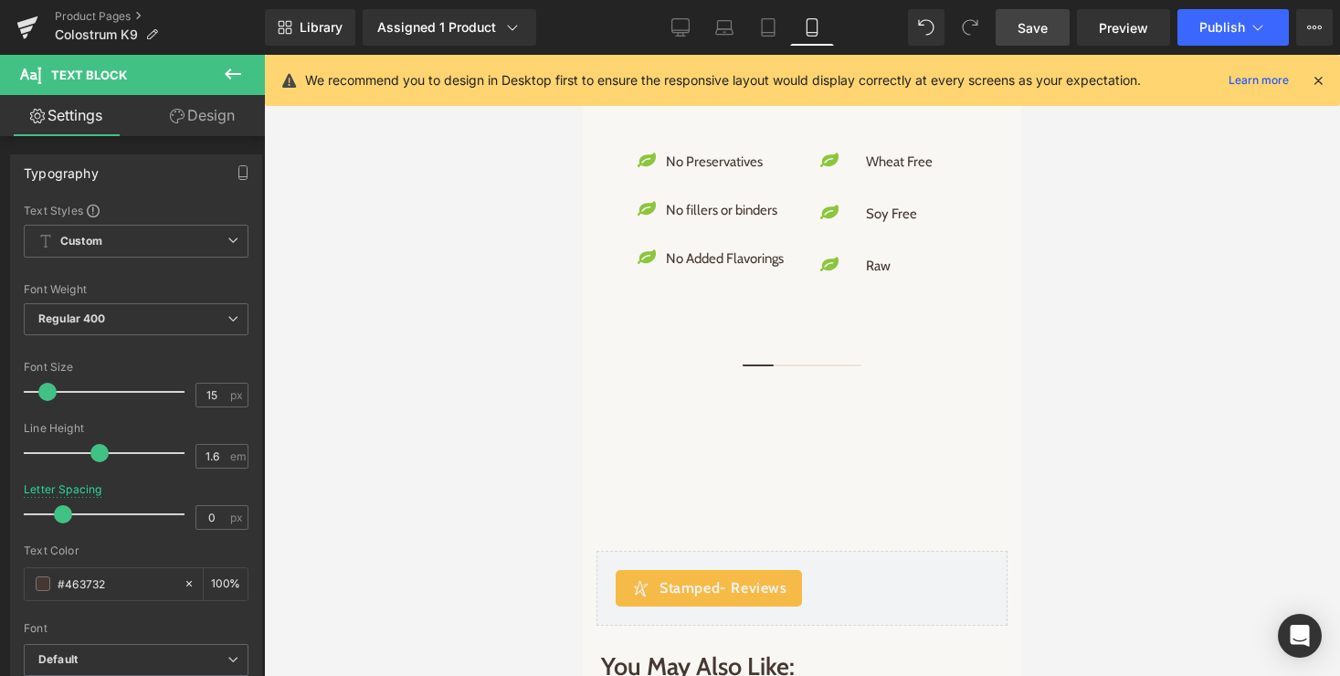
click at [1029, 40] on link "Save" at bounding box center [1033, 27] width 74 height 37
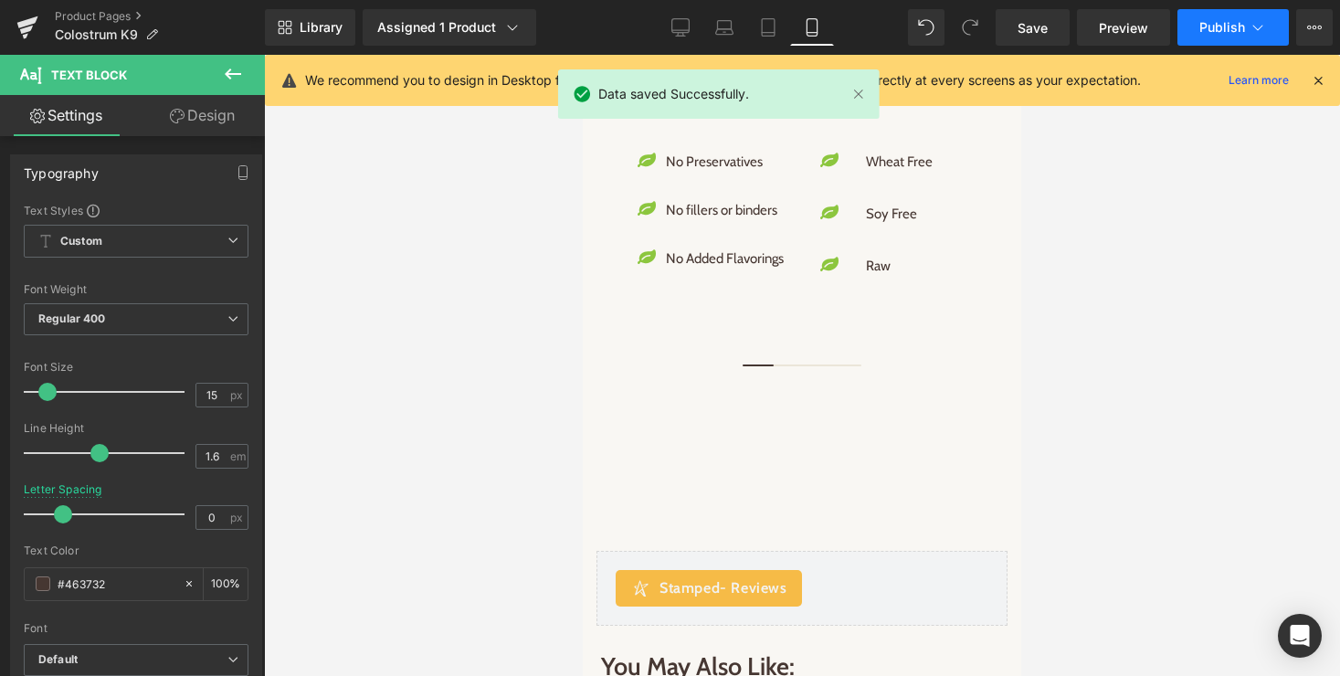
click at [1255, 31] on icon at bounding box center [1258, 27] width 18 height 18
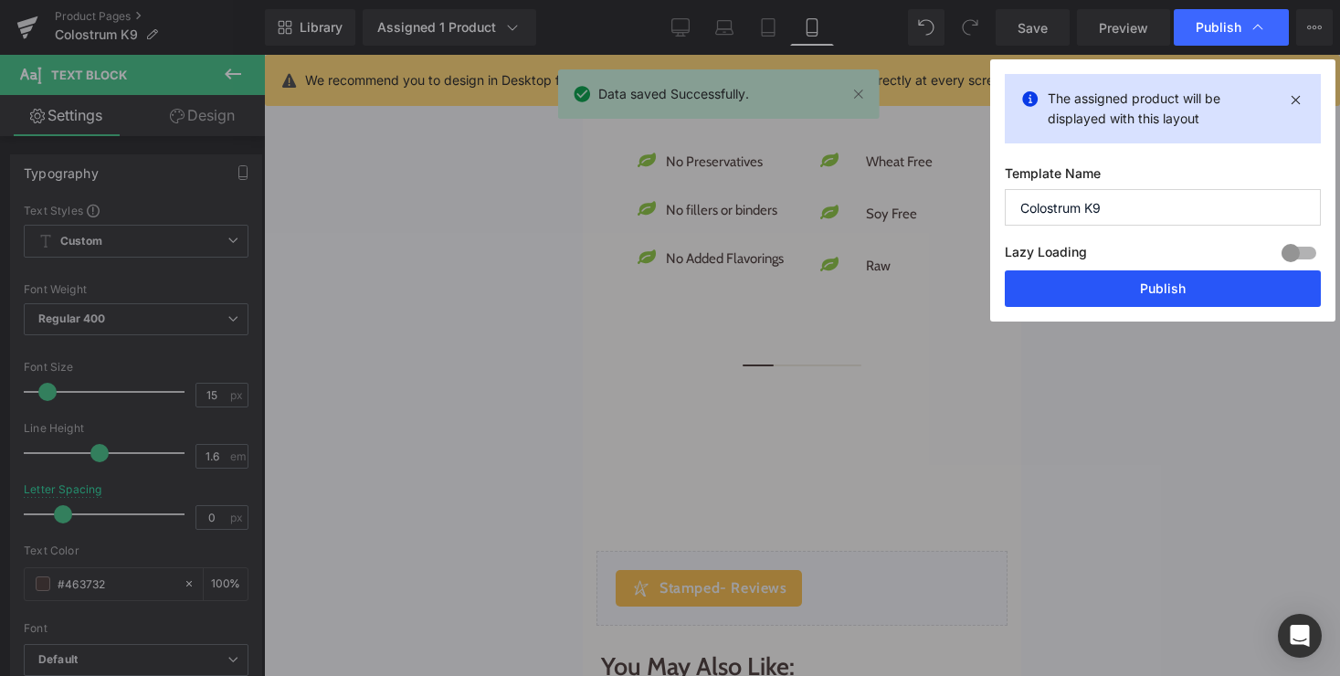
click at [1165, 291] on button "Publish" at bounding box center [1163, 288] width 316 height 37
